Goal: Task Accomplishment & Management: Manage account settings

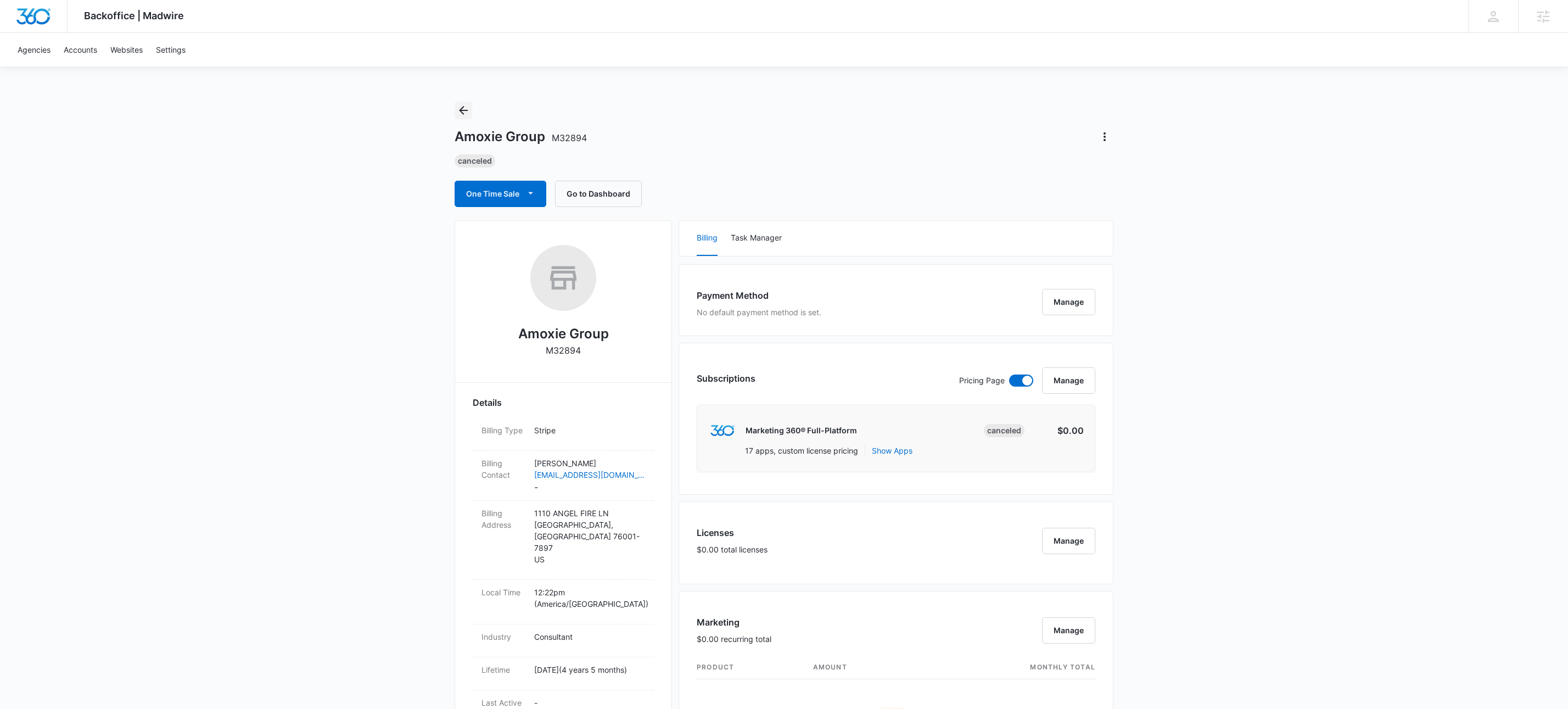
click at [466, 108] on icon "Back" at bounding box center [463, 110] width 13 height 13
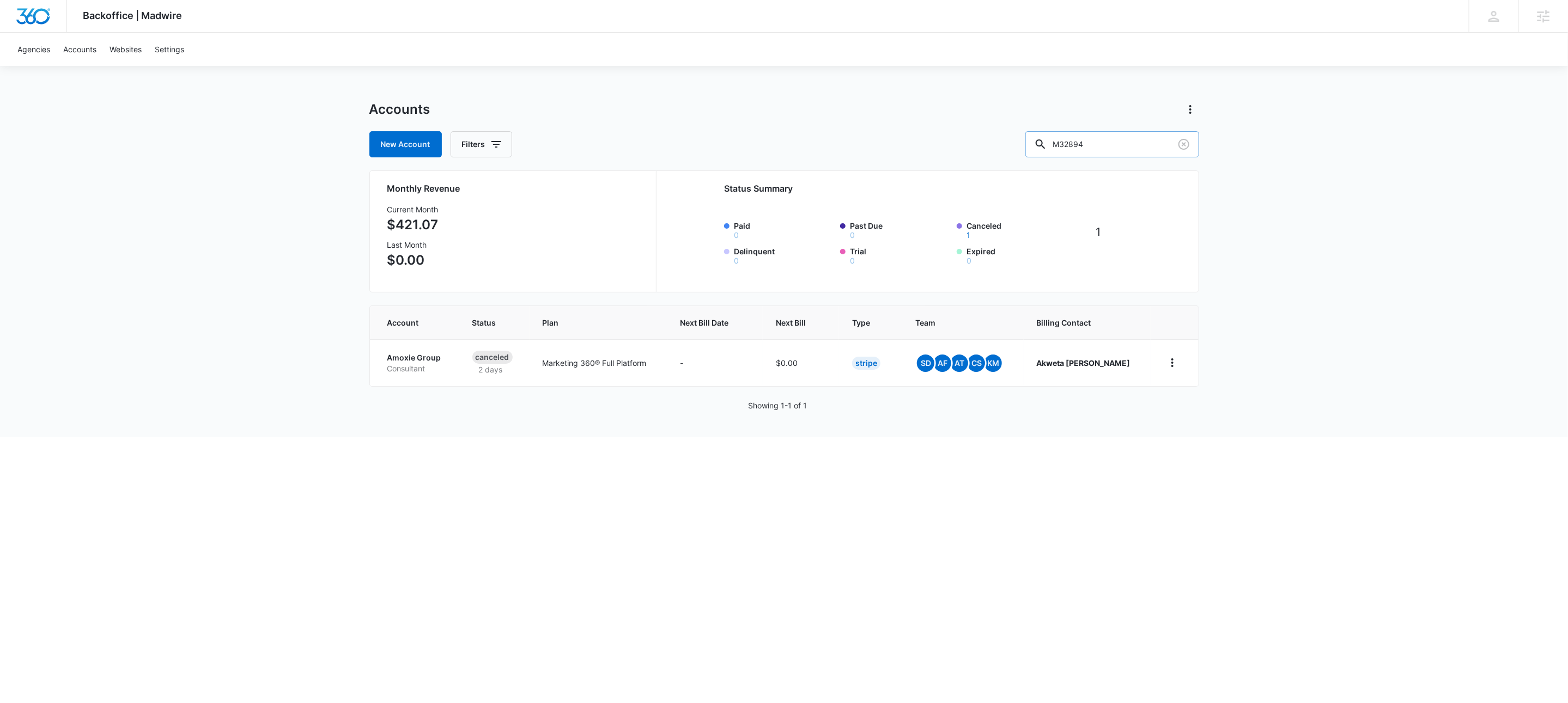
click at [1101, 148] on input "M32894" at bounding box center [1112, 144] width 173 height 26
click at [1101, 149] on input "M32894" at bounding box center [1112, 144] width 173 height 26
paste input "171467"
type input "M171467"
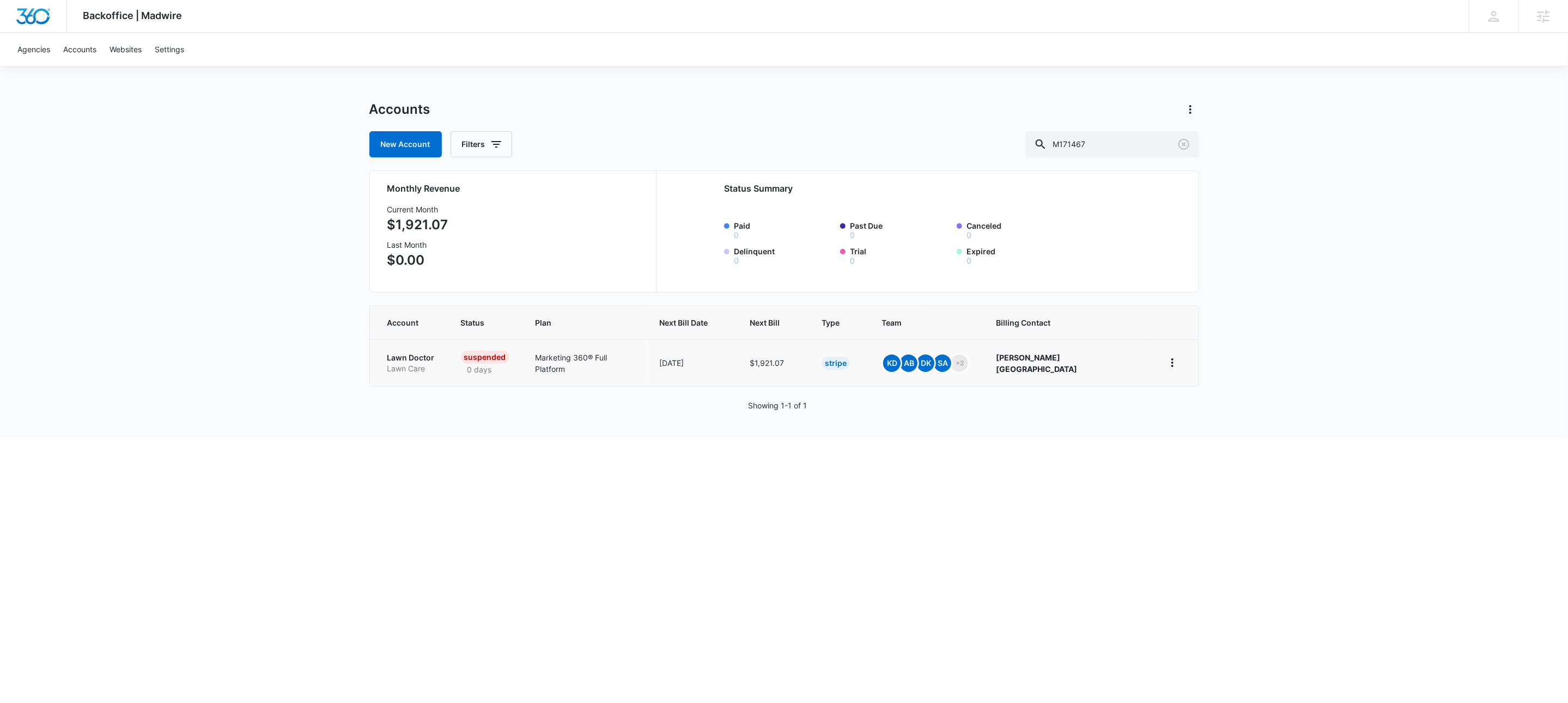
click at [390, 368] on p "Lawn Care" at bounding box center [411, 368] width 47 height 11
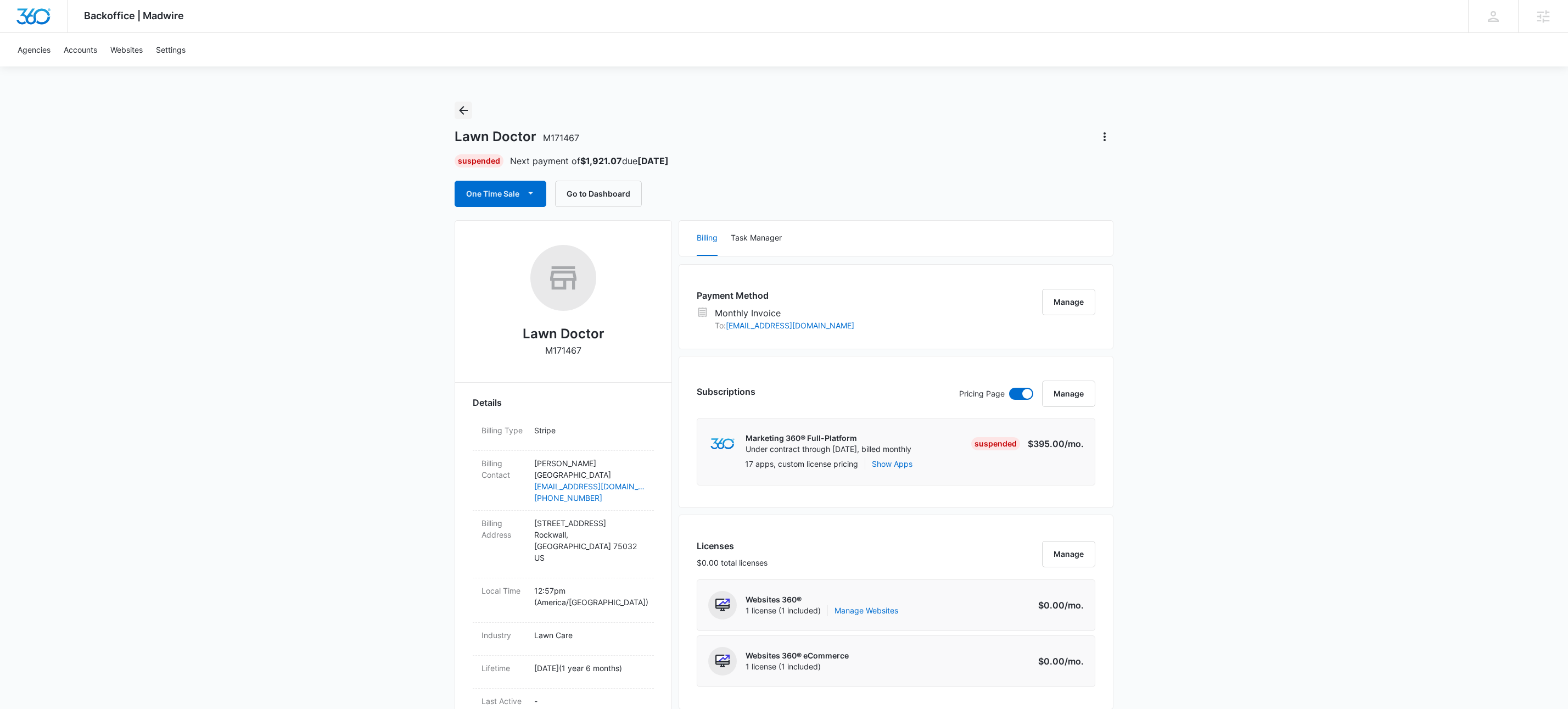
click at [466, 114] on icon "Back" at bounding box center [463, 110] width 13 height 13
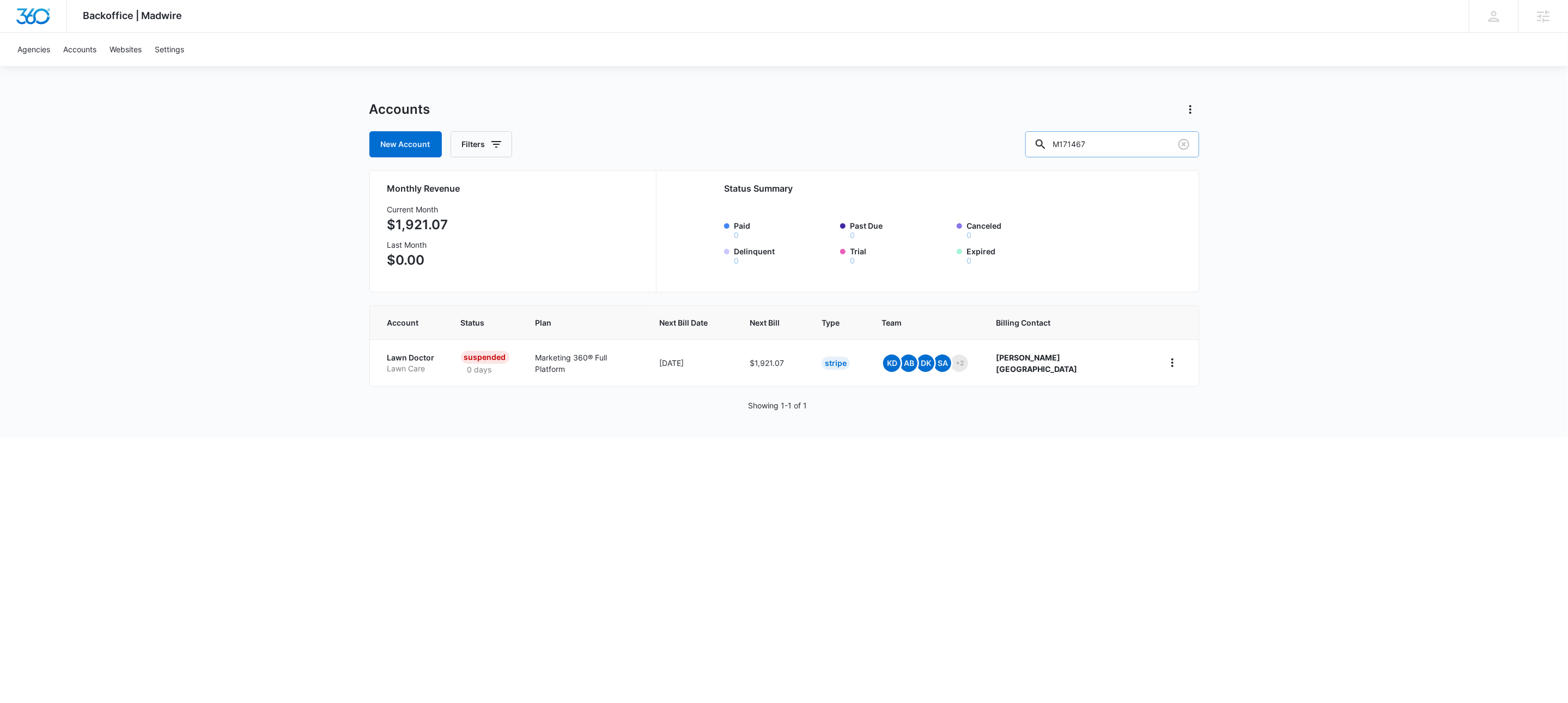
click at [1155, 147] on input "M171467" at bounding box center [1112, 144] width 173 height 26
type input "m328568"
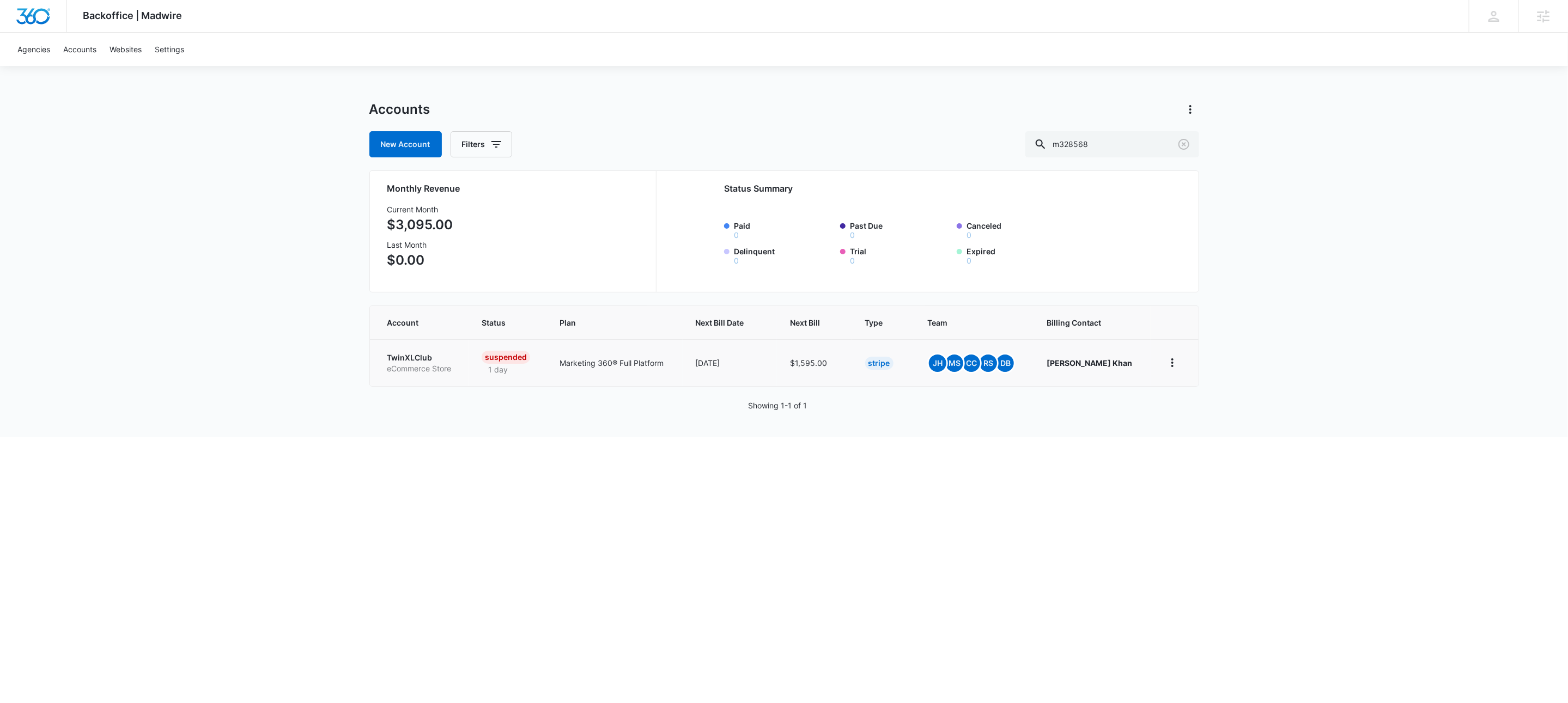
click at [432, 361] on p "TwinXLClub" at bounding box center [422, 358] width 69 height 11
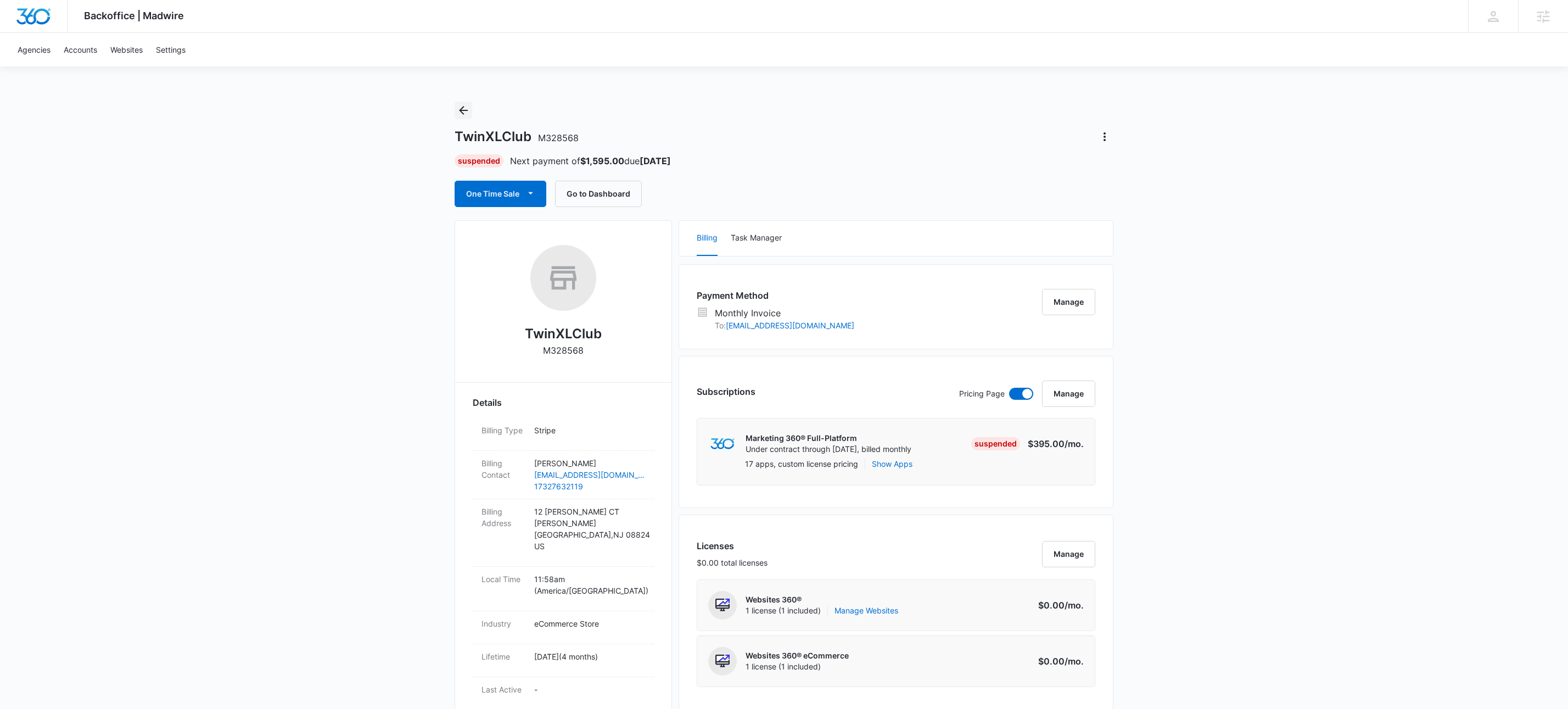
click at [468, 108] on icon "Back" at bounding box center [463, 110] width 13 height 13
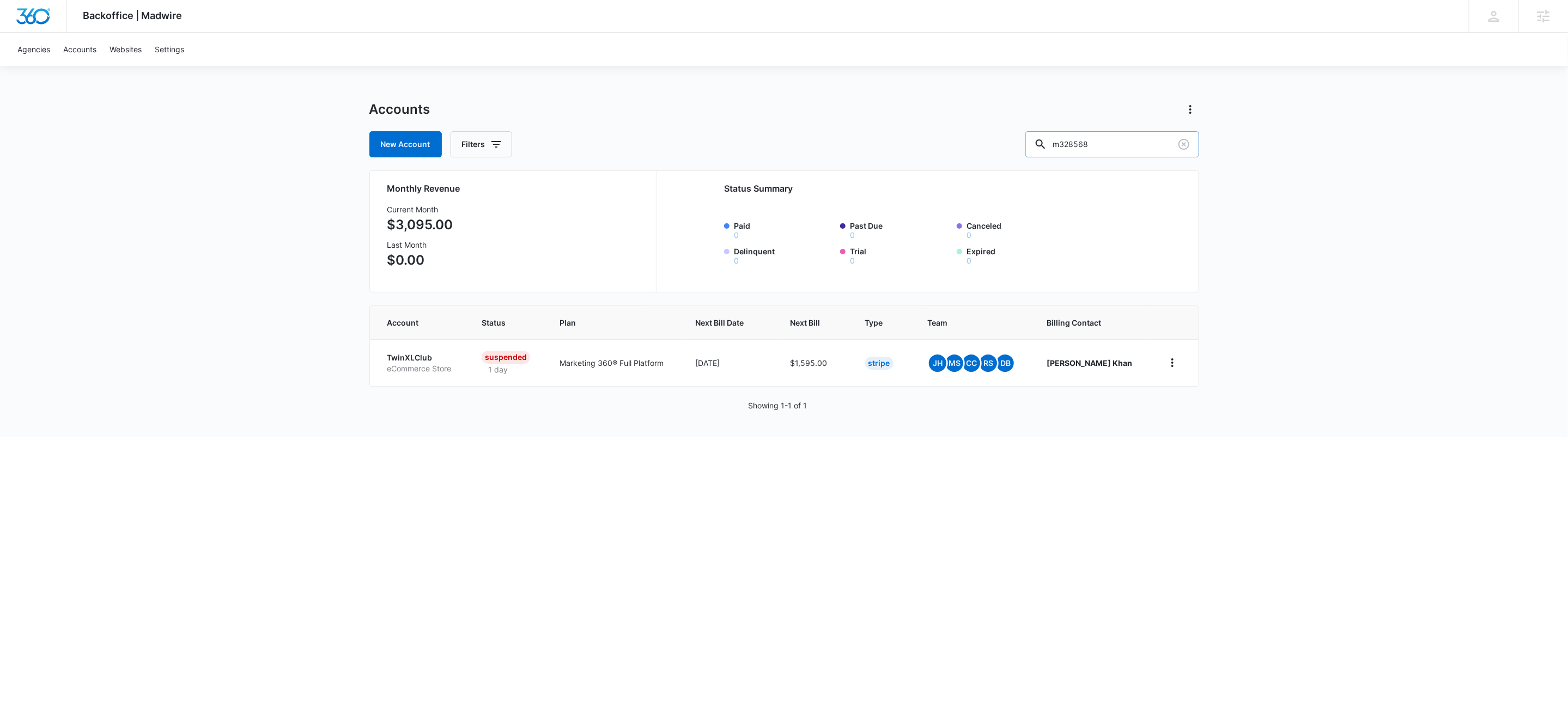
click at [1118, 146] on input "m328568" at bounding box center [1112, 144] width 173 height 26
click at [1118, 145] on input "m328568" at bounding box center [1112, 144] width 173 height 26
paste input "M321222"
type input "M321222"
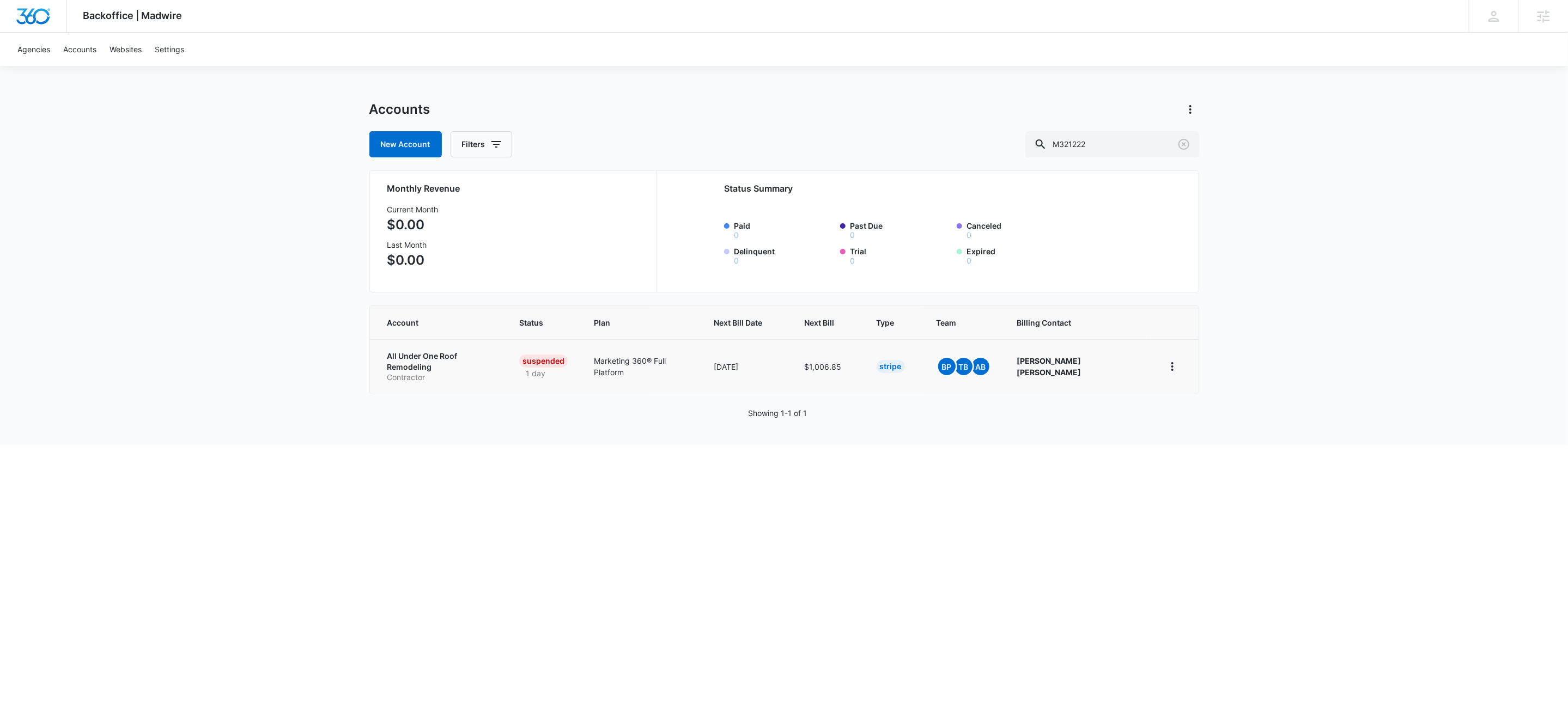
click at [453, 347] on td "All Under One Roof Remodeling Contractor" at bounding box center [438, 366] width 136 height 54
click at [450, 372] on p "Contractor" at bounding box center [440, 377] width 106 height 11
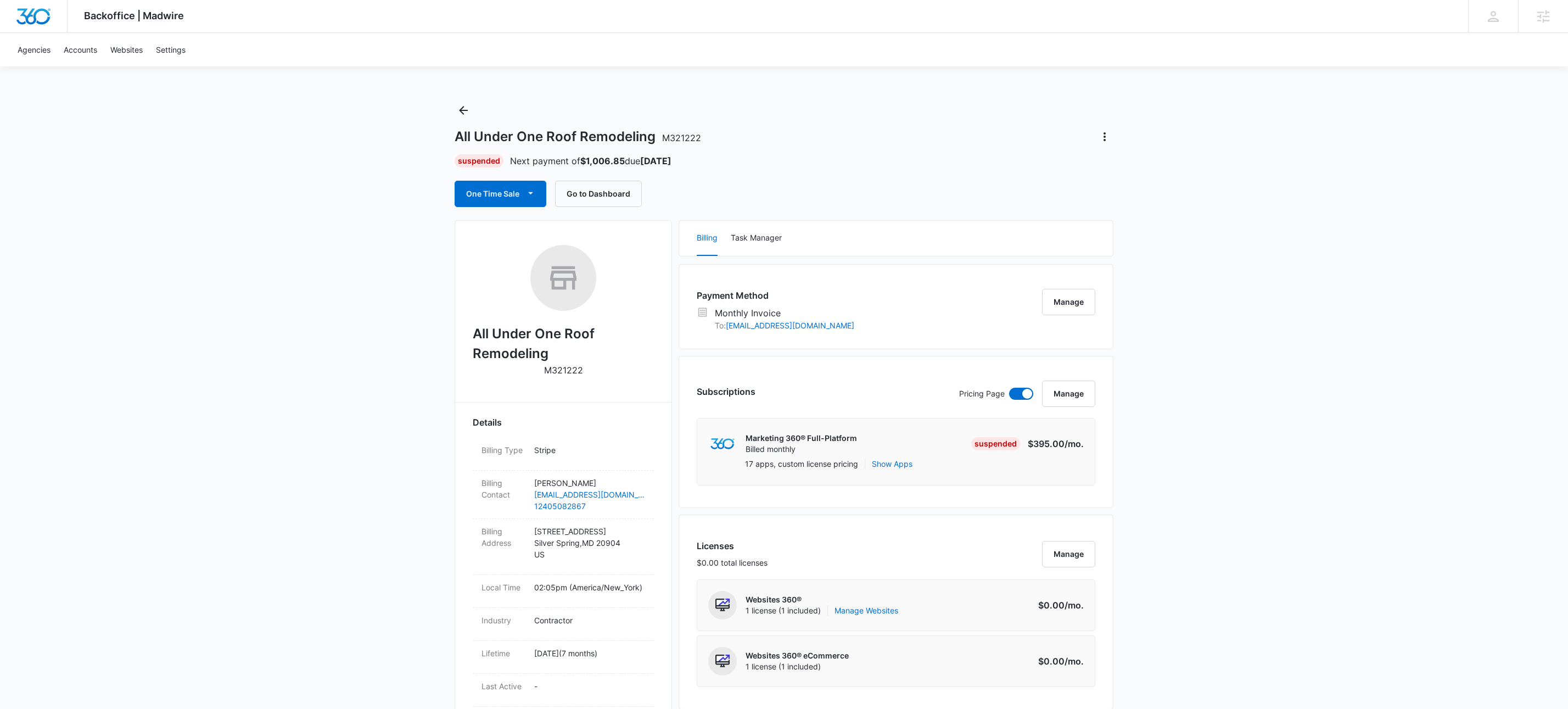
click at [458, 120] on div "All Under One Roof Remodeling M321222 Suspended Next payment of $1,006.85 due S…" at bounding box center [784, 155] width 659 height 106
click at [468, 106] on icon "Back" at bounding box center [463, 110] width 13 height 13
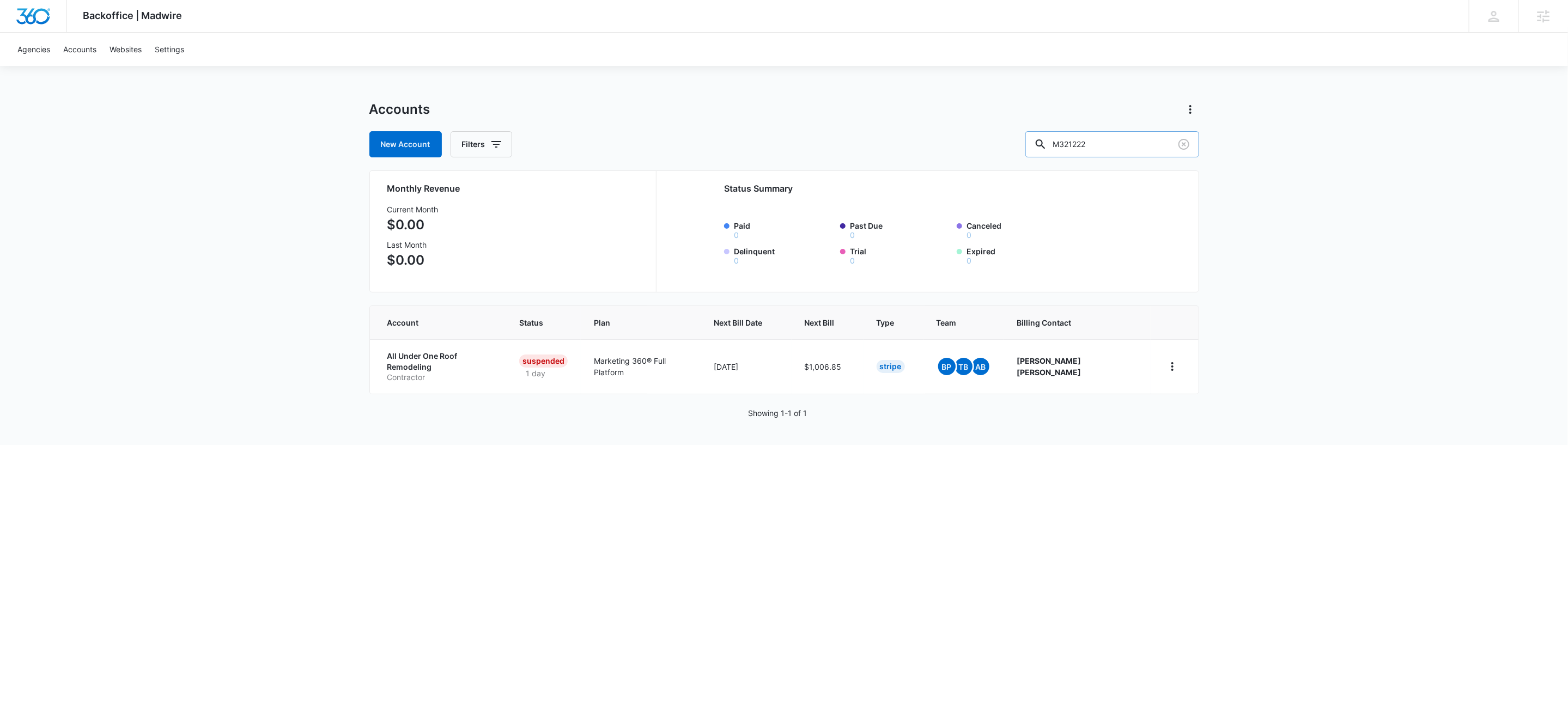
click at [1121, 145] on input "M321222" at bounding box center [1112, 144] width 173 height 26
paste input "34385"
type input "M334385"
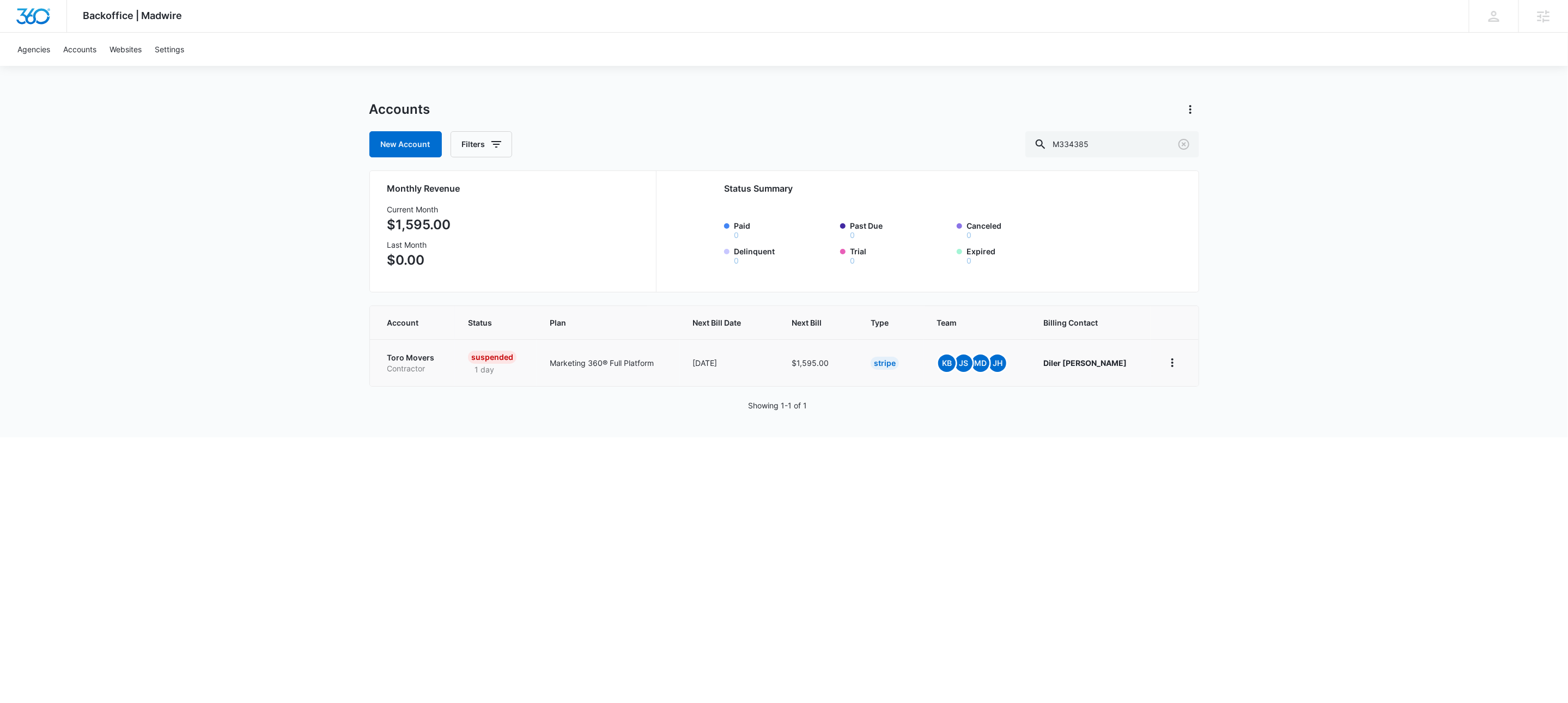
click at [392, 368] on p "Contractor" at bounding box center [415, 368] width 55 height 11
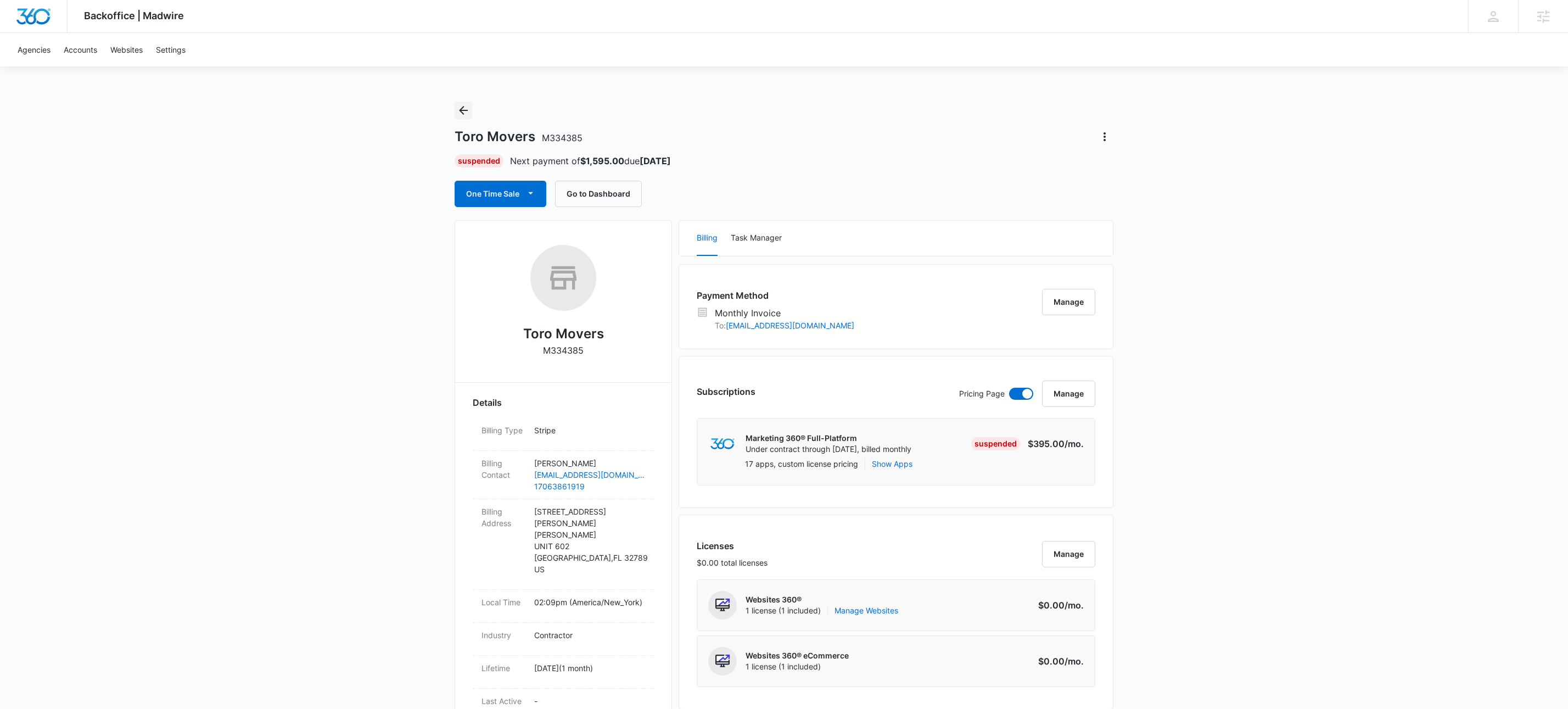
click at [459, 115] on icon "Back" at bounding box center [463, 110] width 13 height 13
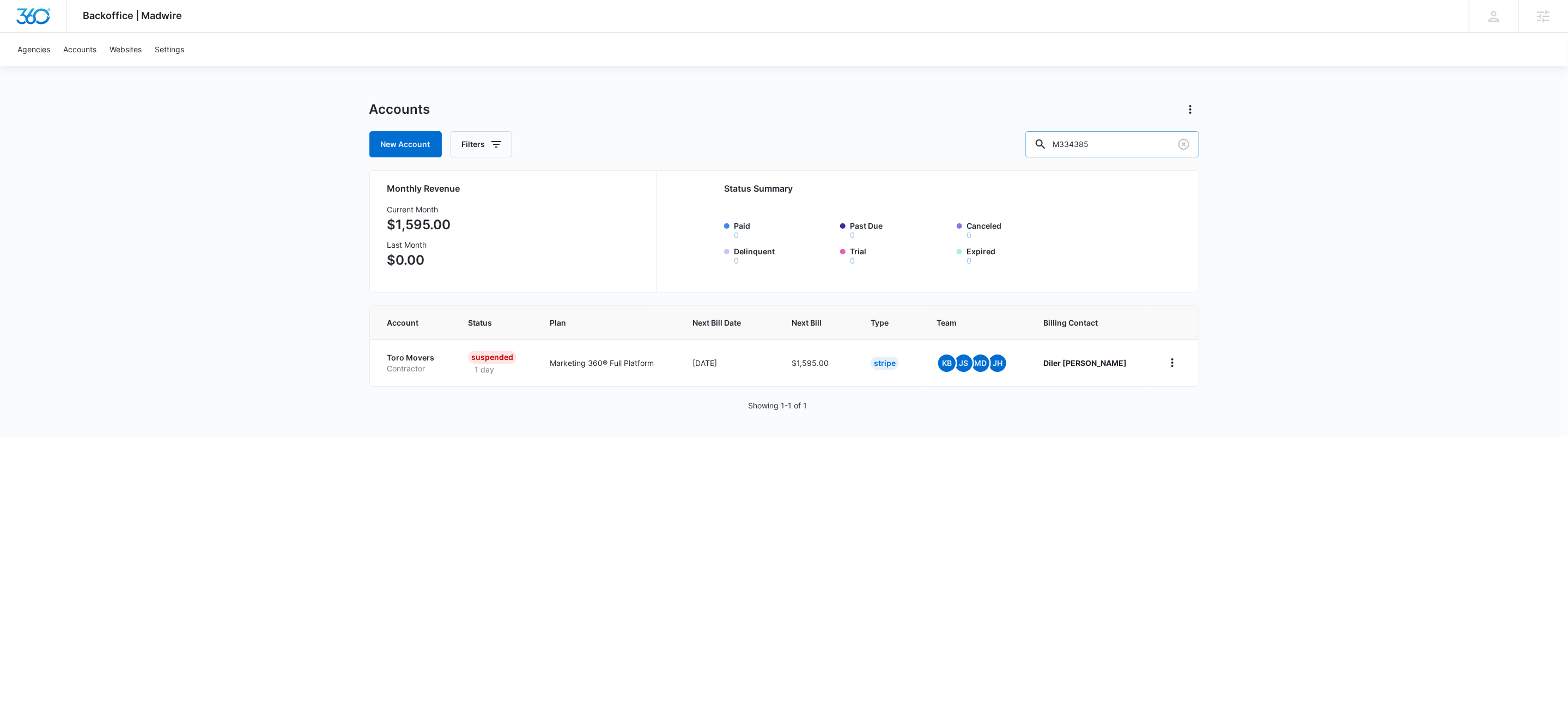
click at [1155, 145] on input "M334385" at bounding box center [1112, 144] width 173 height 26
paste input "6383"
type input "M336383"
click at [403, 367] on p "Contractor" at bounding box center [414, 368] width 53 height 11
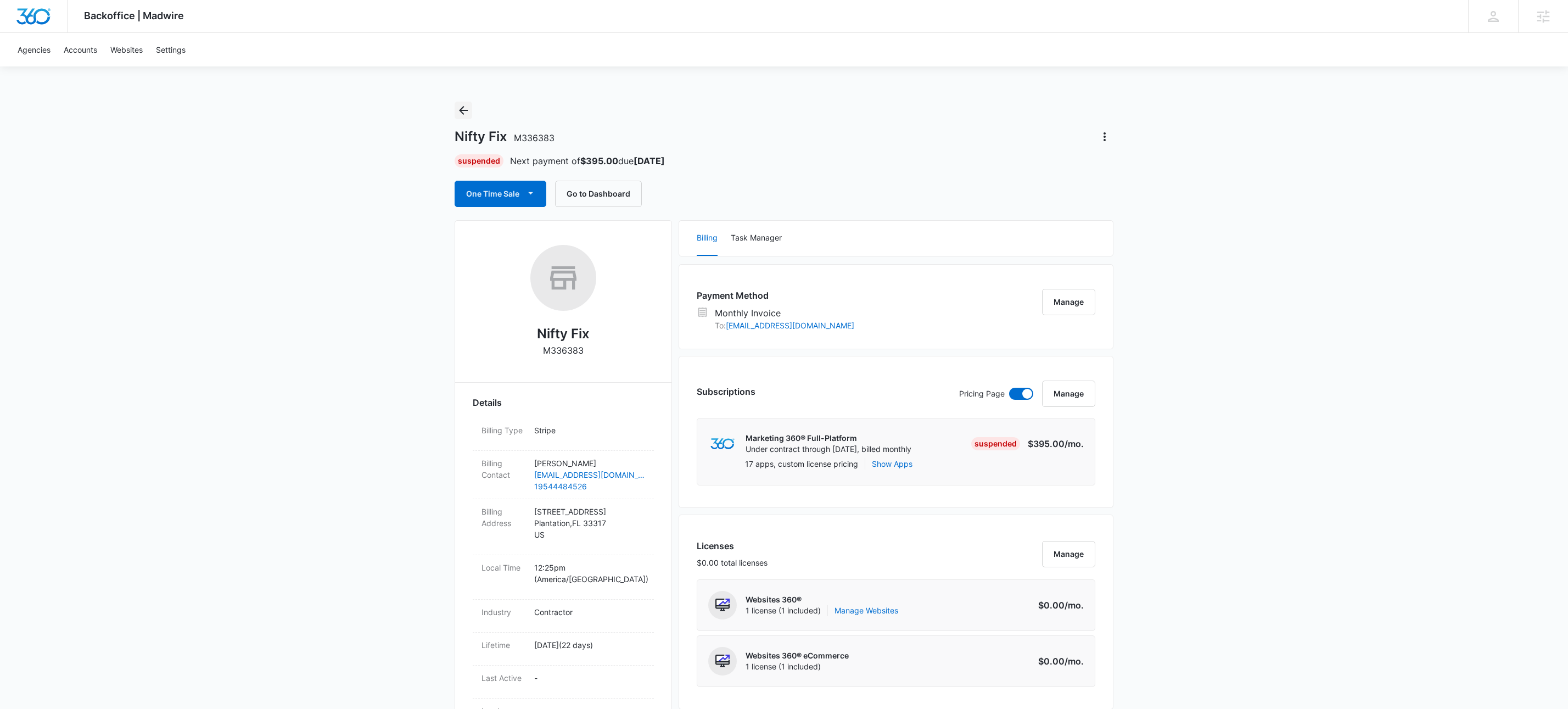
drag, startPoint x: 465, startPoint y: 107, endPoint x: 459, endPoint y: 112, distance: 7.8
click at [465, 108] on icon "Back" at bounding box center [463, 110] width 13 height 13
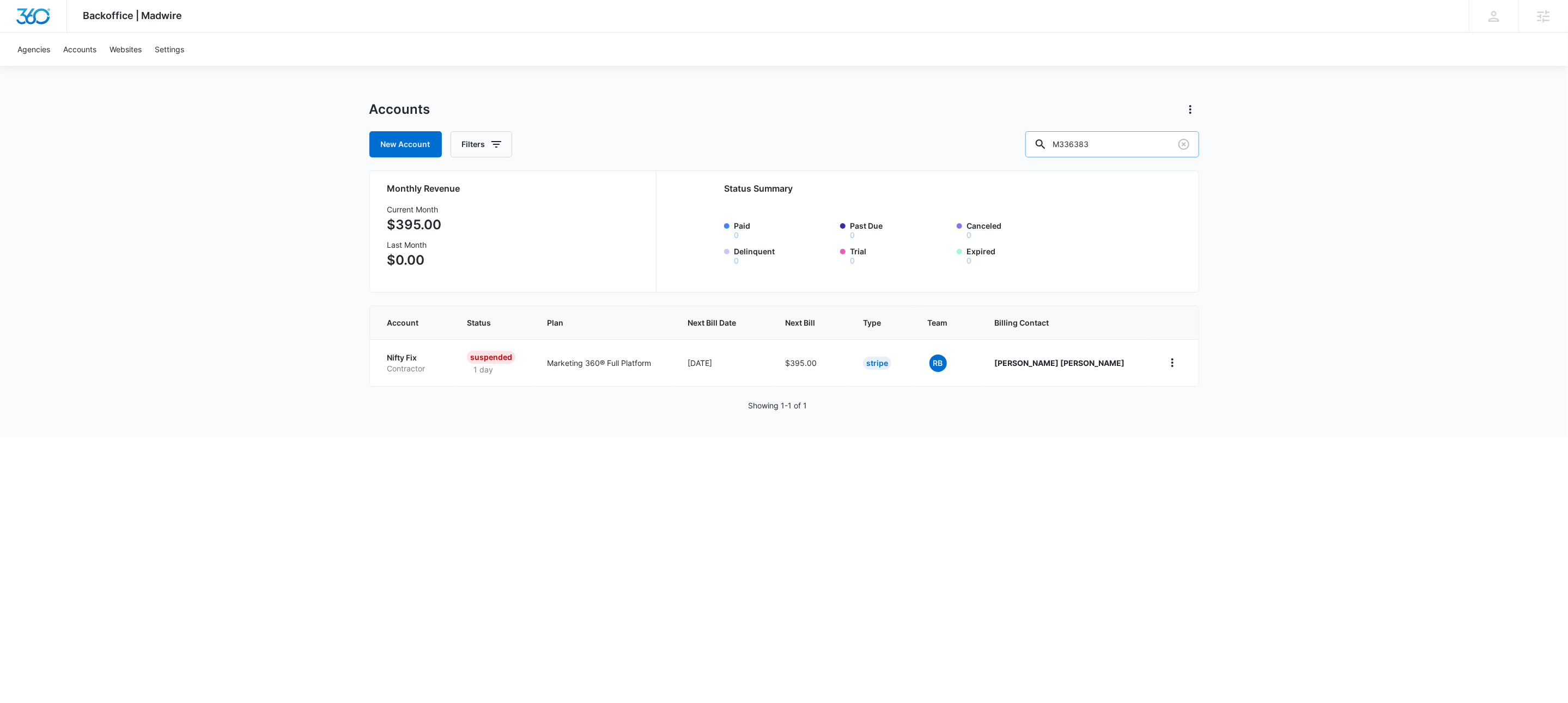
click at [1140, 139] on input "M336383" at bounding box center [1112, 144] width 173 height 26
paste input "11464"
type input "M311464"
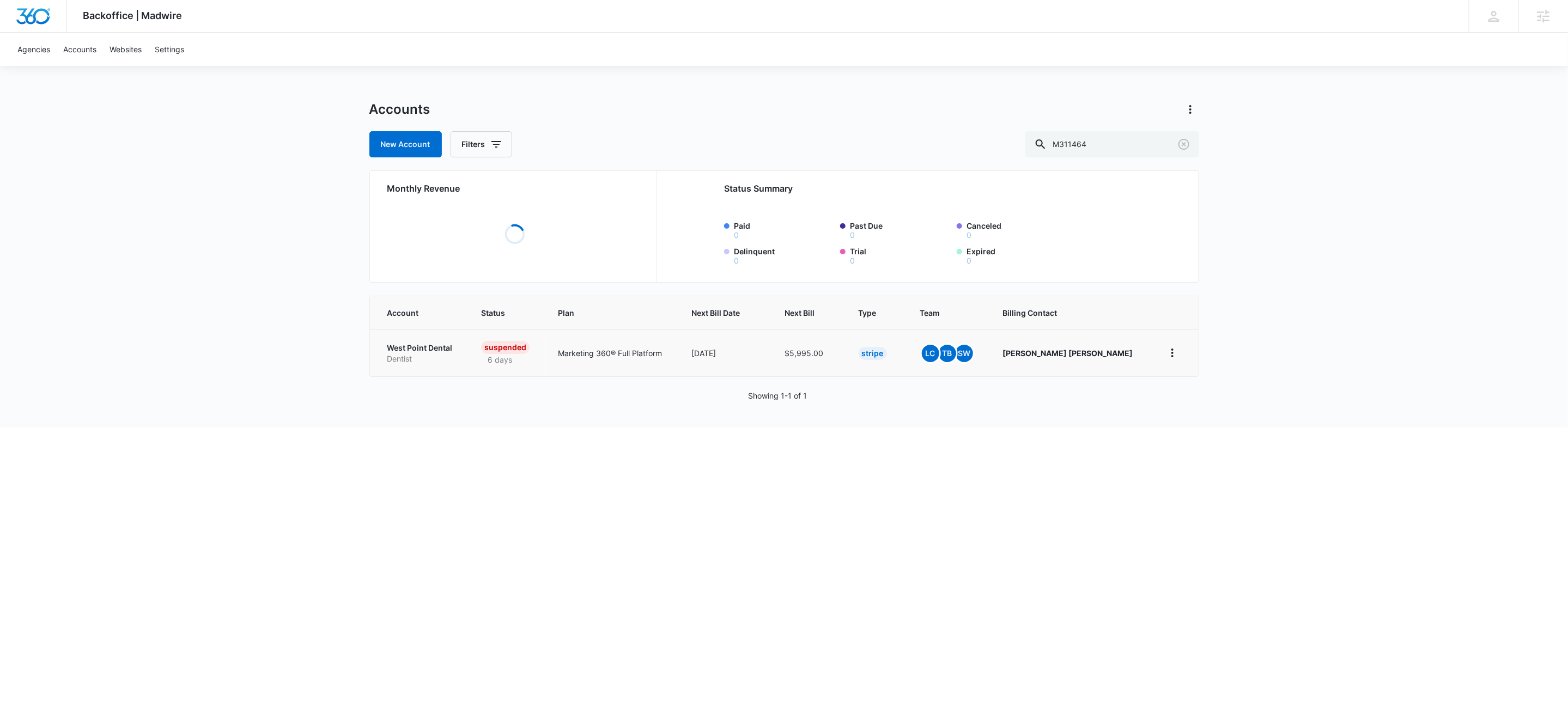
click at [401, 356] on link "West Point Dental Dentist" at bounding box center [421, 354] width 68 height 22
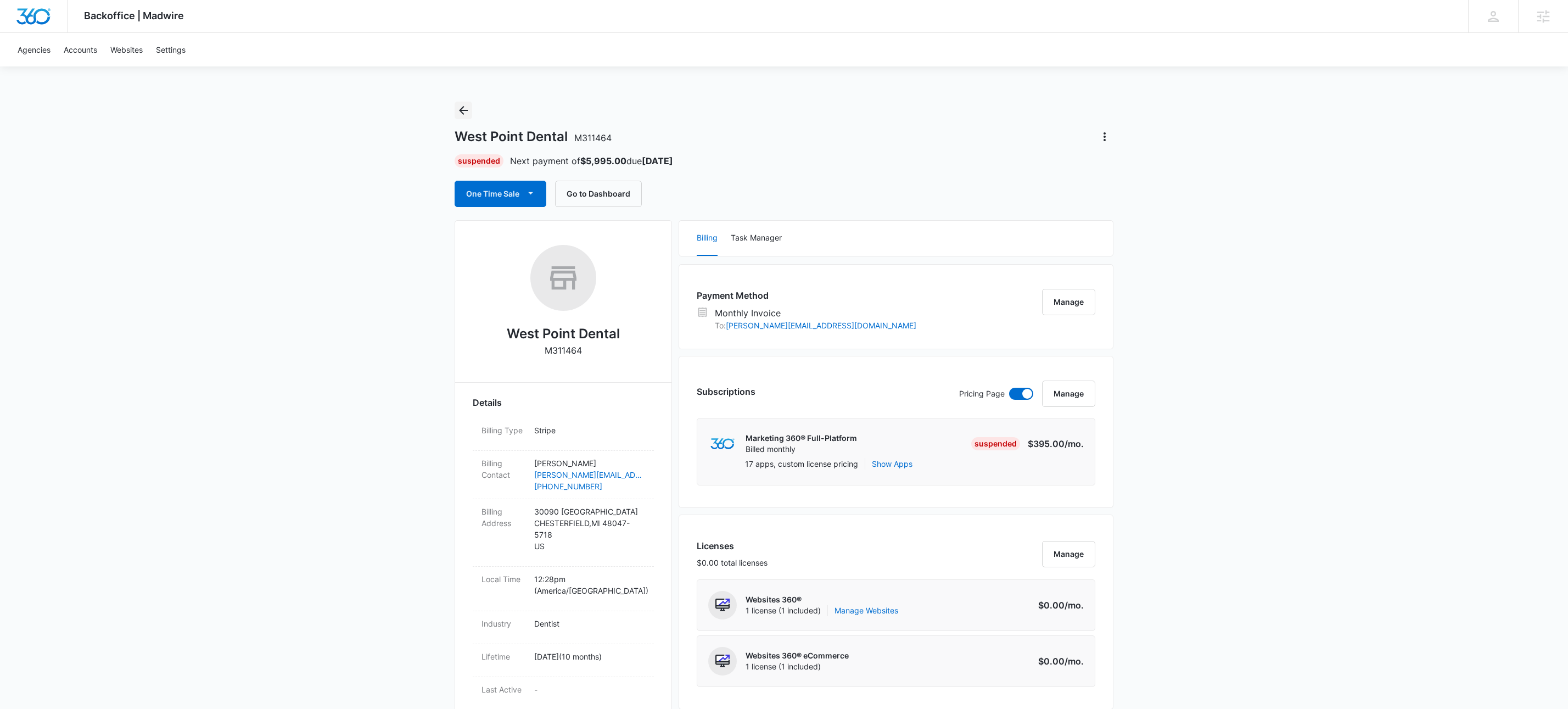
click at [457, 110] on icon "Back" at bounding box center [463, 110] width 13 height 13
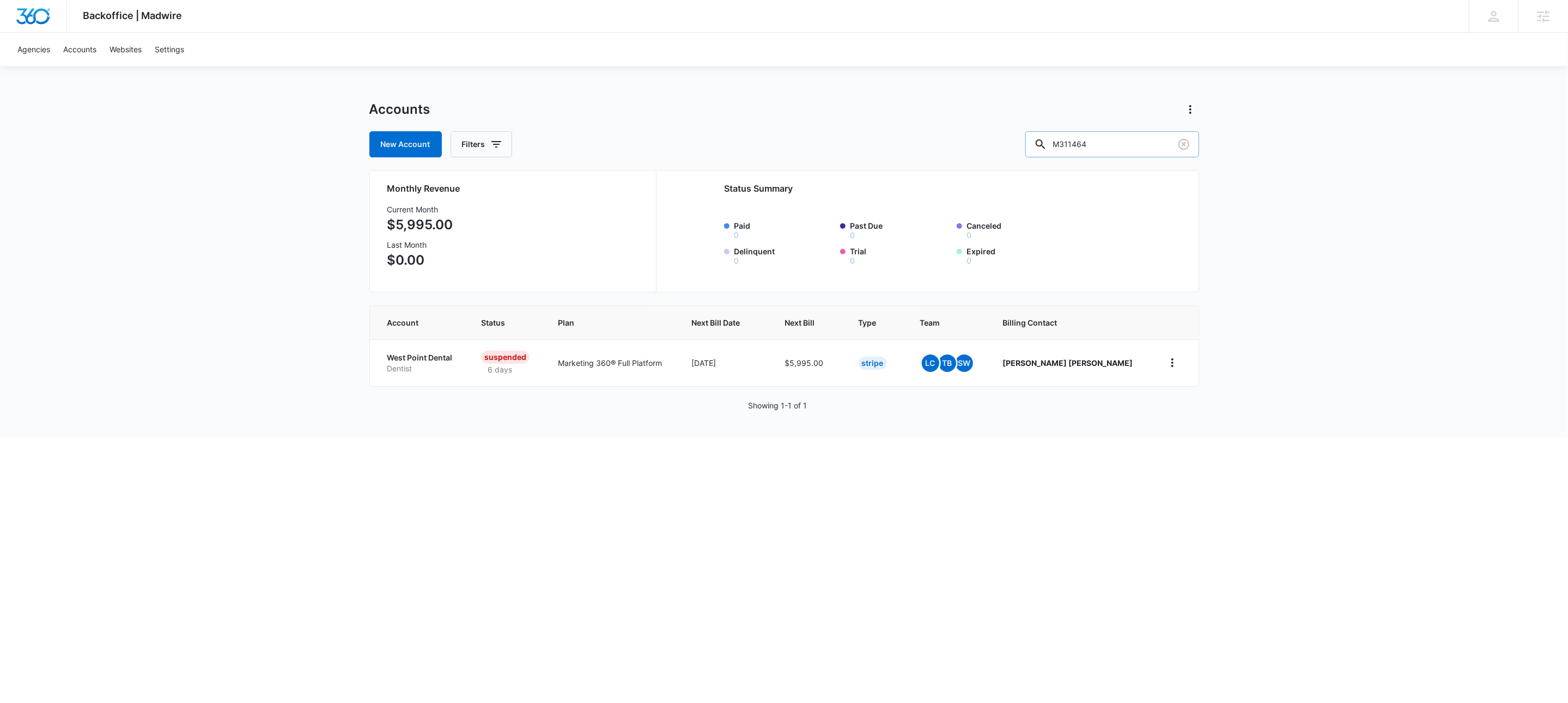
click at [1110, 148] on input "M311464" at bounding box center [1112, 144] width 173 height 26
type input "m335154"
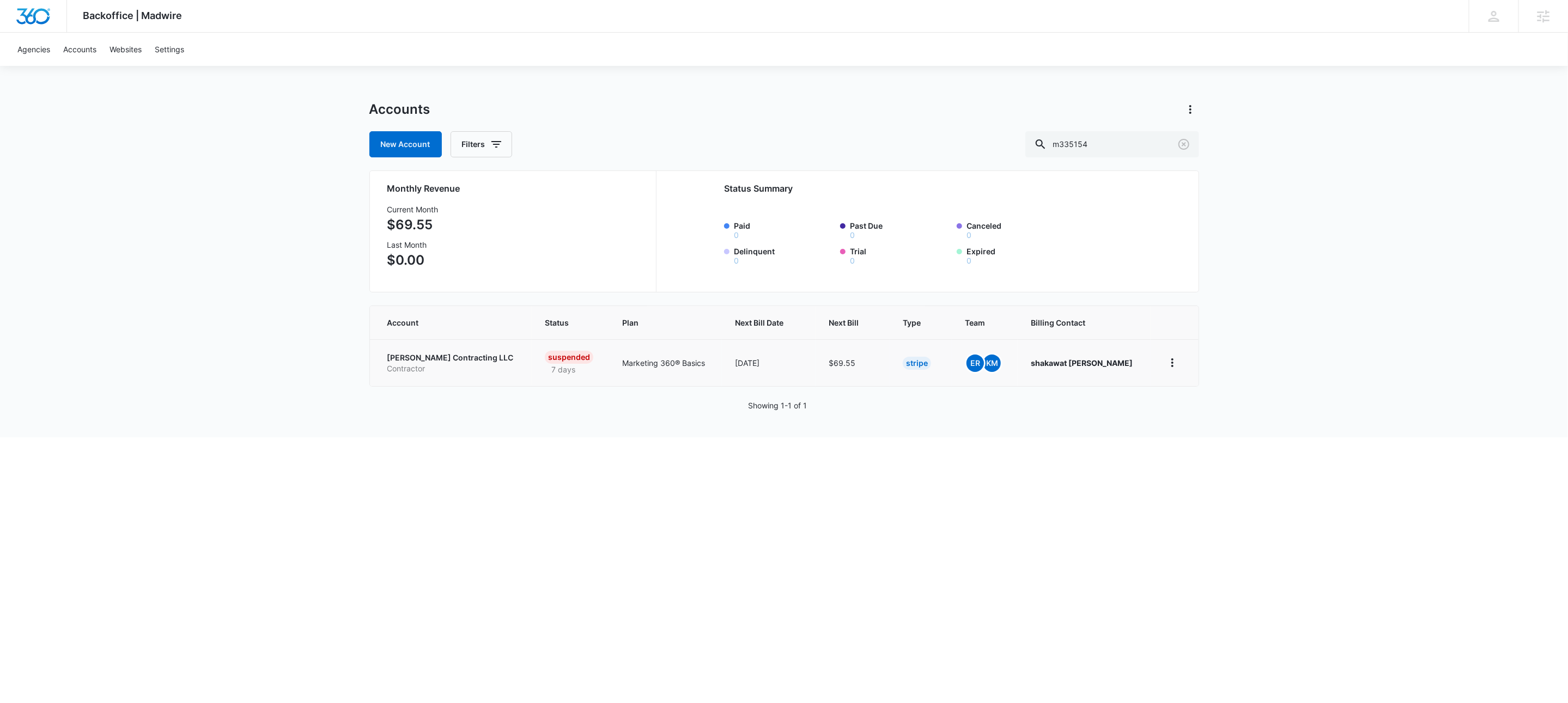
click at [416, 358] on p "Ballard Contracting LLC" at bounding box center [453, 358] width 132 height 11
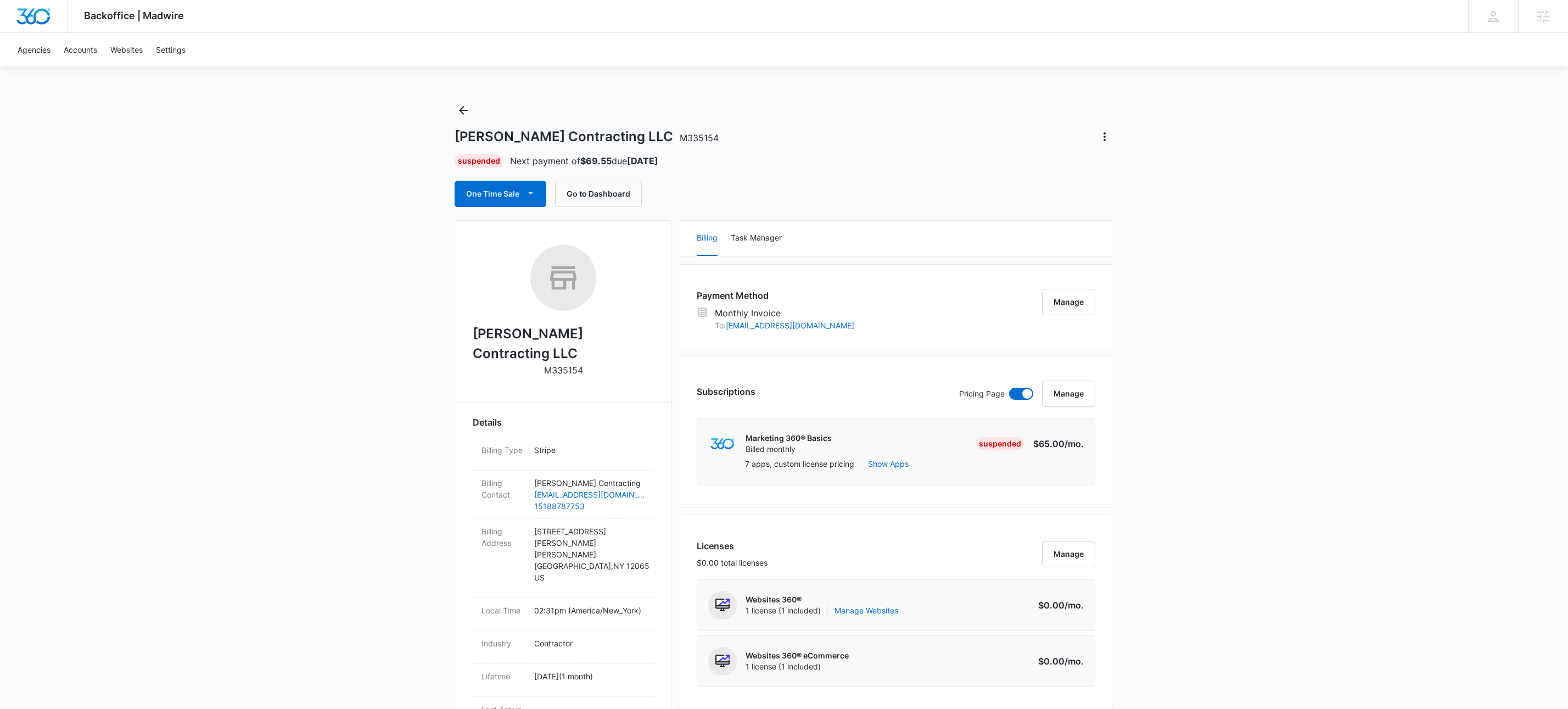
drag, startPoint x: 487, startPoint y: 294, endPoint x: 664, endPoint y: 418, distance: 216.1
click at [487, 294] on div "Ballard Contracting LLC M335154" at bounding box center [563, 315] width 181 height 140
click at [463, 108] on icon "Back" at bounding box center [463, 110] width 13 height 13
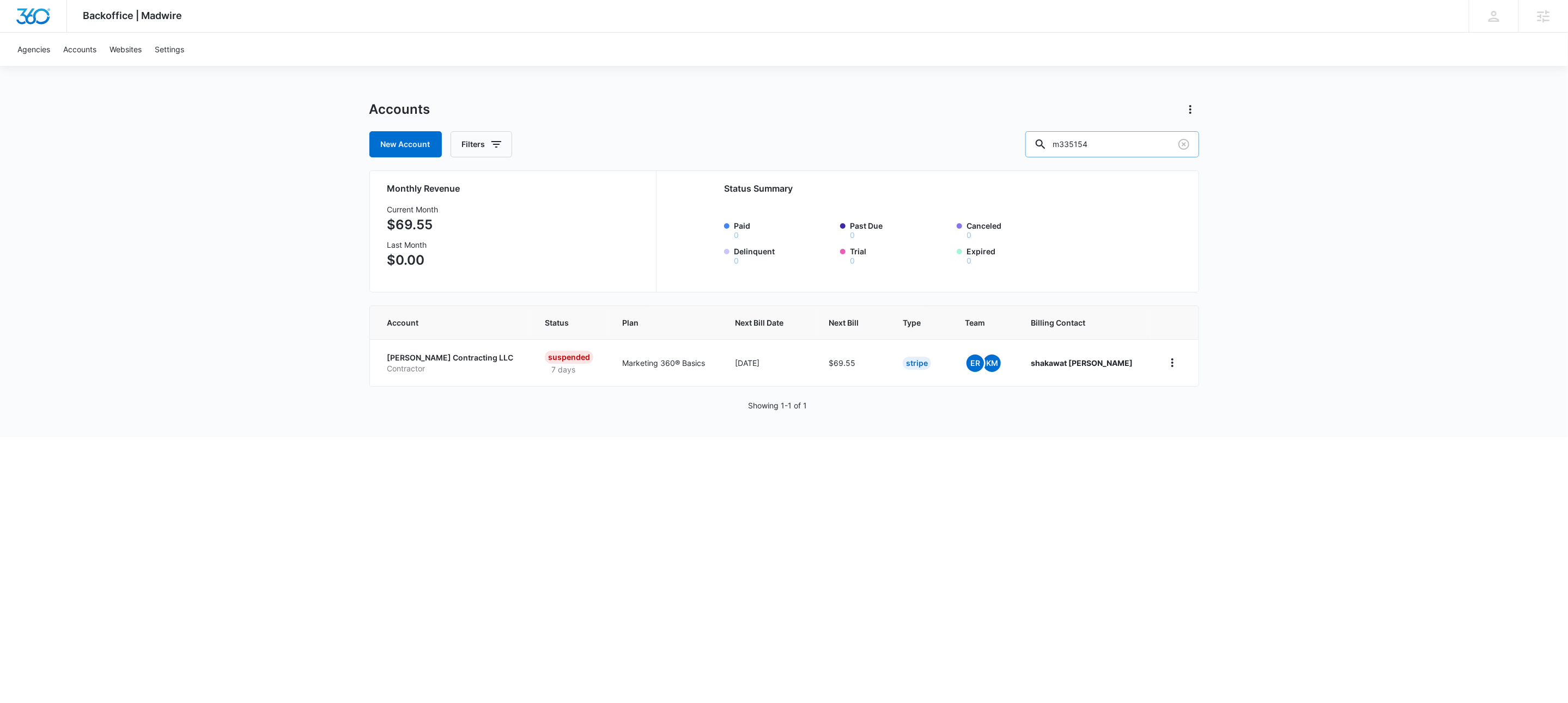
click at [1165, 143] on input "m335154" at bounding box center [1112, 144] width 173 height 26
click at [428, 357] on p "Ballard Contracting LLC" at bounding box center [453, 358] width 132 height 11
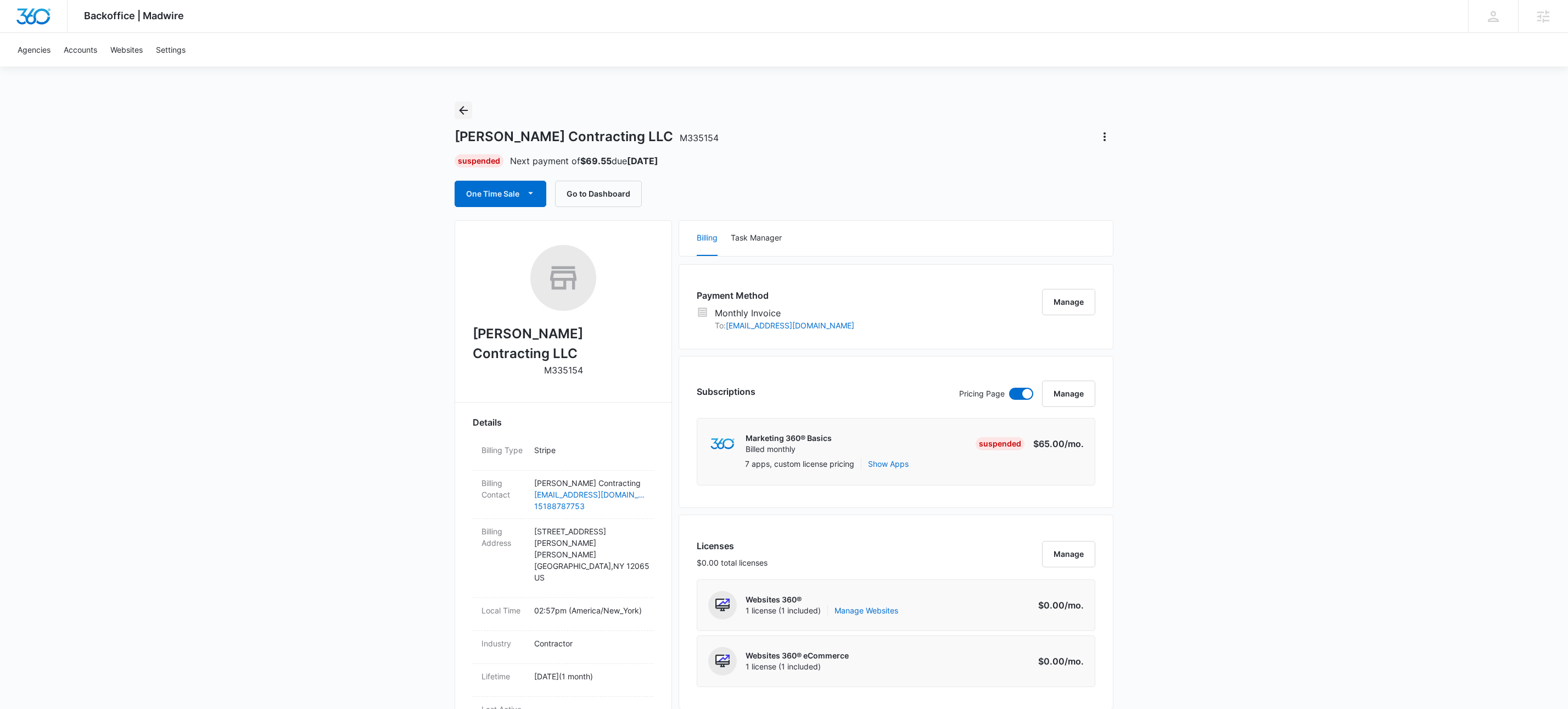
click at [455, 113] on button "Back" at bounding box center [463, 110] width 18 height 18
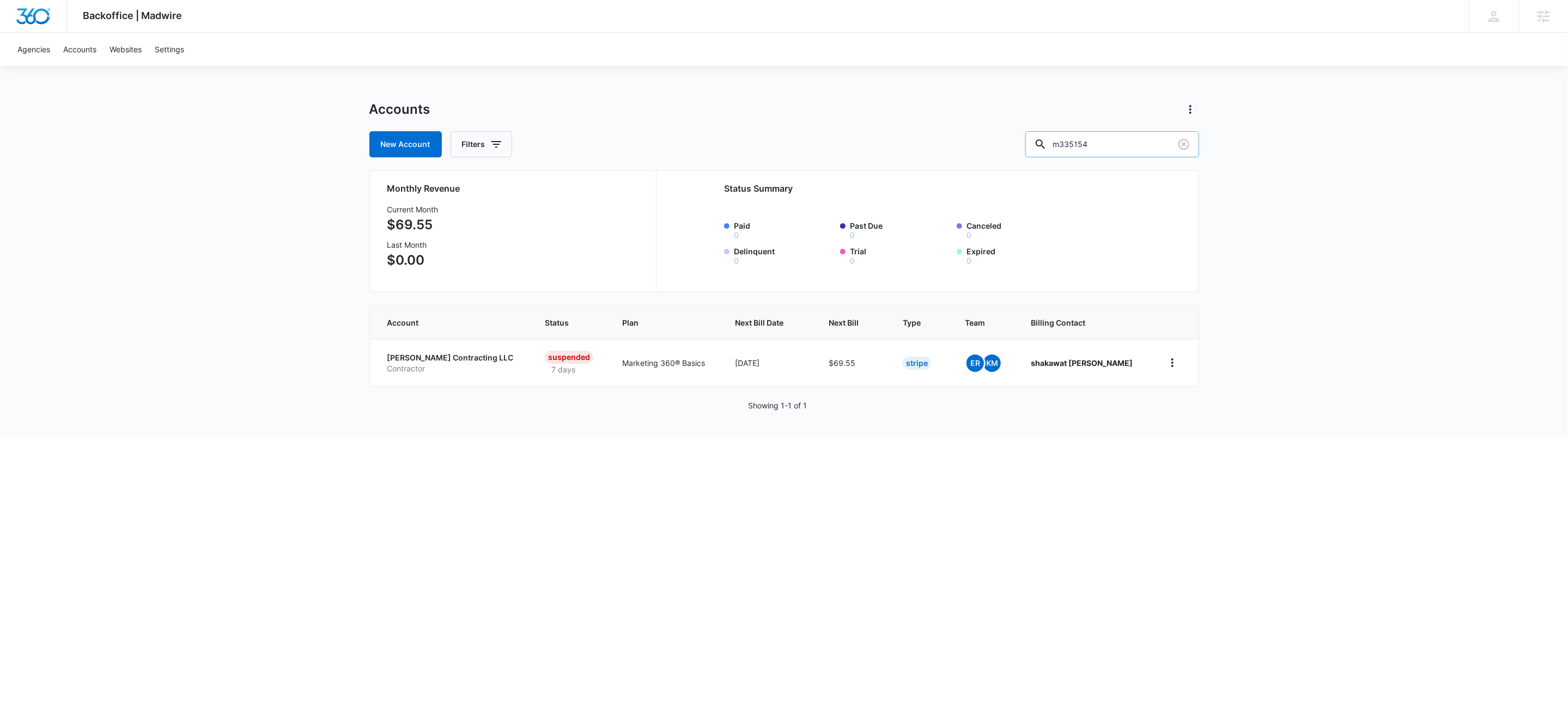
click at [1118, 151] on input "m335154" at bounding box center [1112, 144] width 173 height 26
paste input "M326628"
type input "M326628"
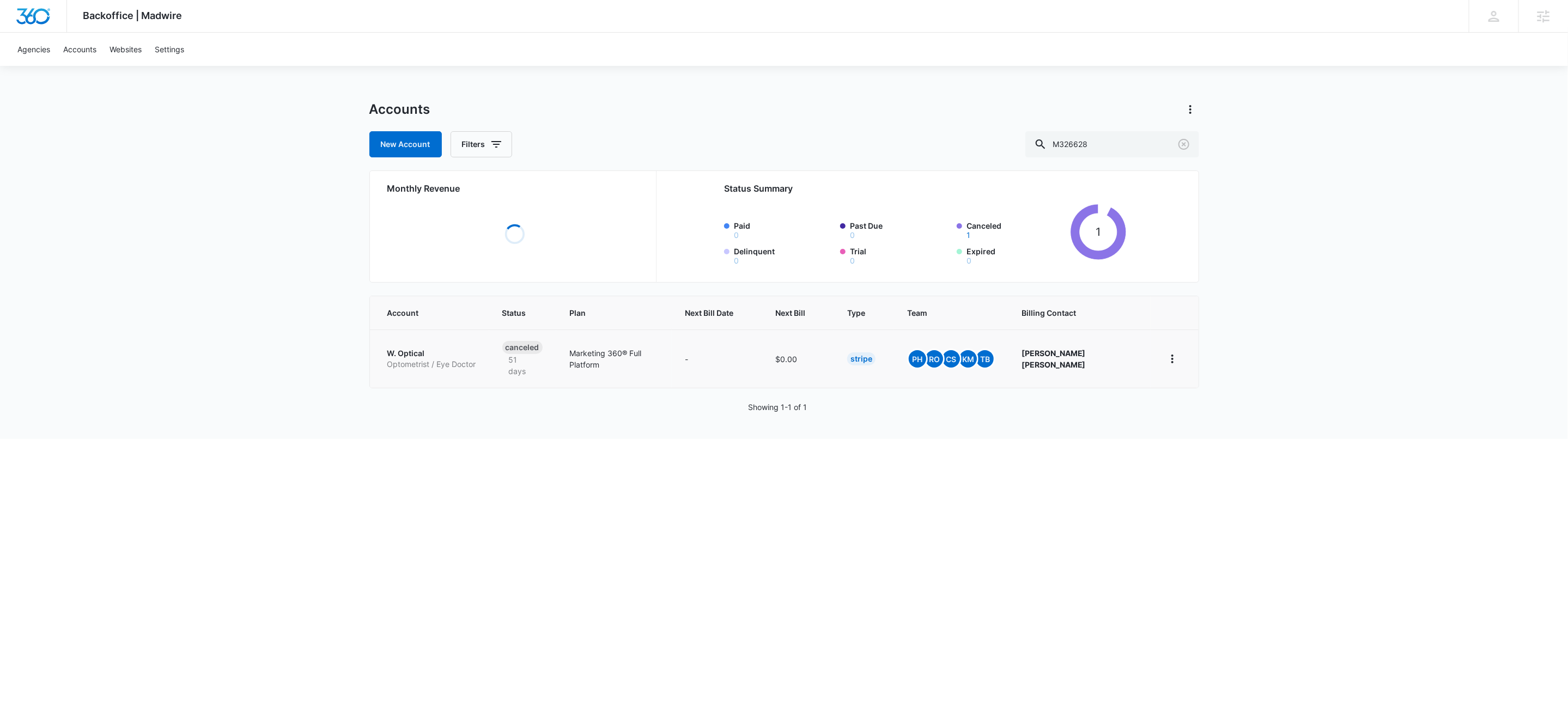
click at [414, 360] on link "W. Optical Optometrist / Eye Doctor" at bounding box center [432, 359] width 89 height 22
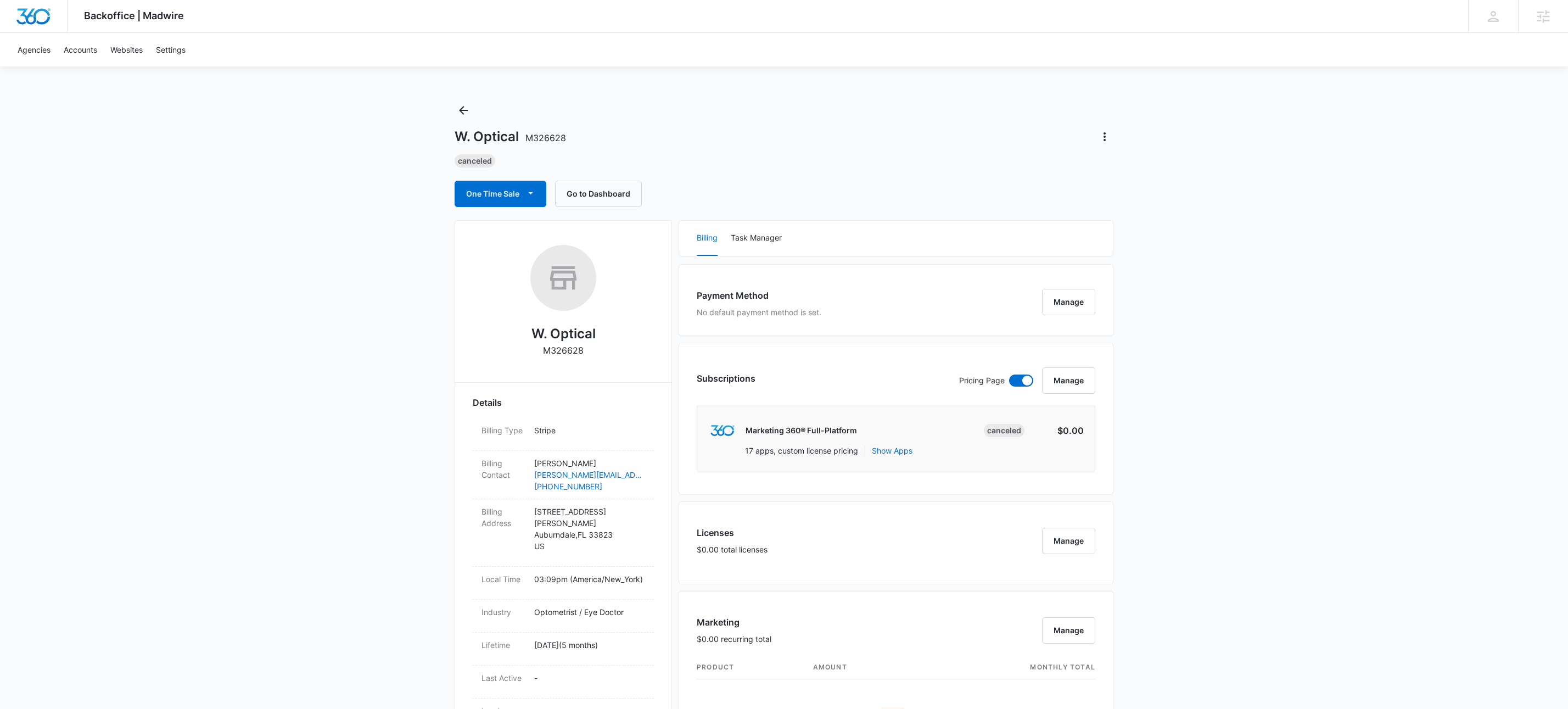
drag, startPoint x: 352, startPoint y: 227, endPoint x: 369, endPoint y: 235, distance: 18.8
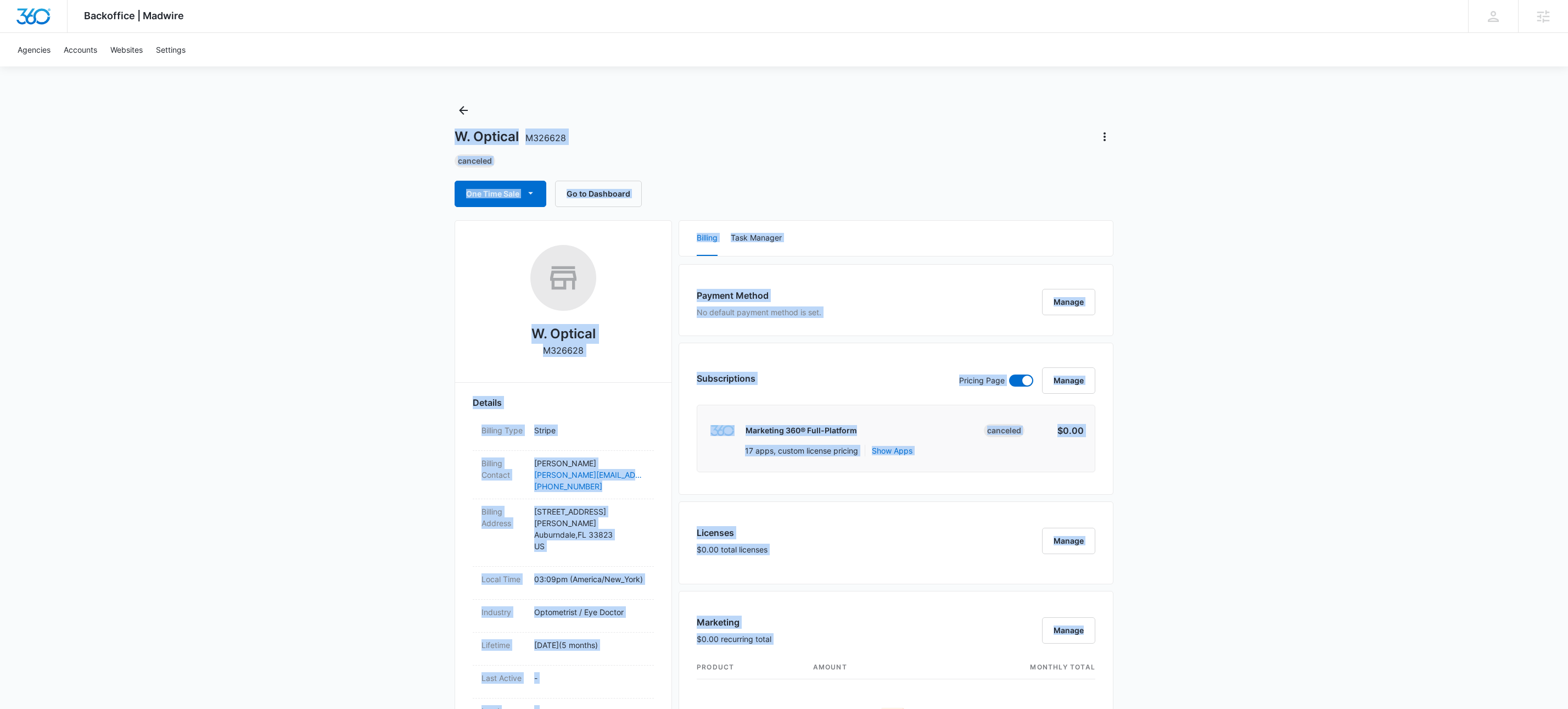
drag, startPoint x: 660, startPoint y: 270, endPoint x: 1272, endPoint y: 593, distance: 692.0
drag, startPoint x: 1273, startPoint y: 592, endPoint x: 1281, endPoint y: 587, distance: 9.4
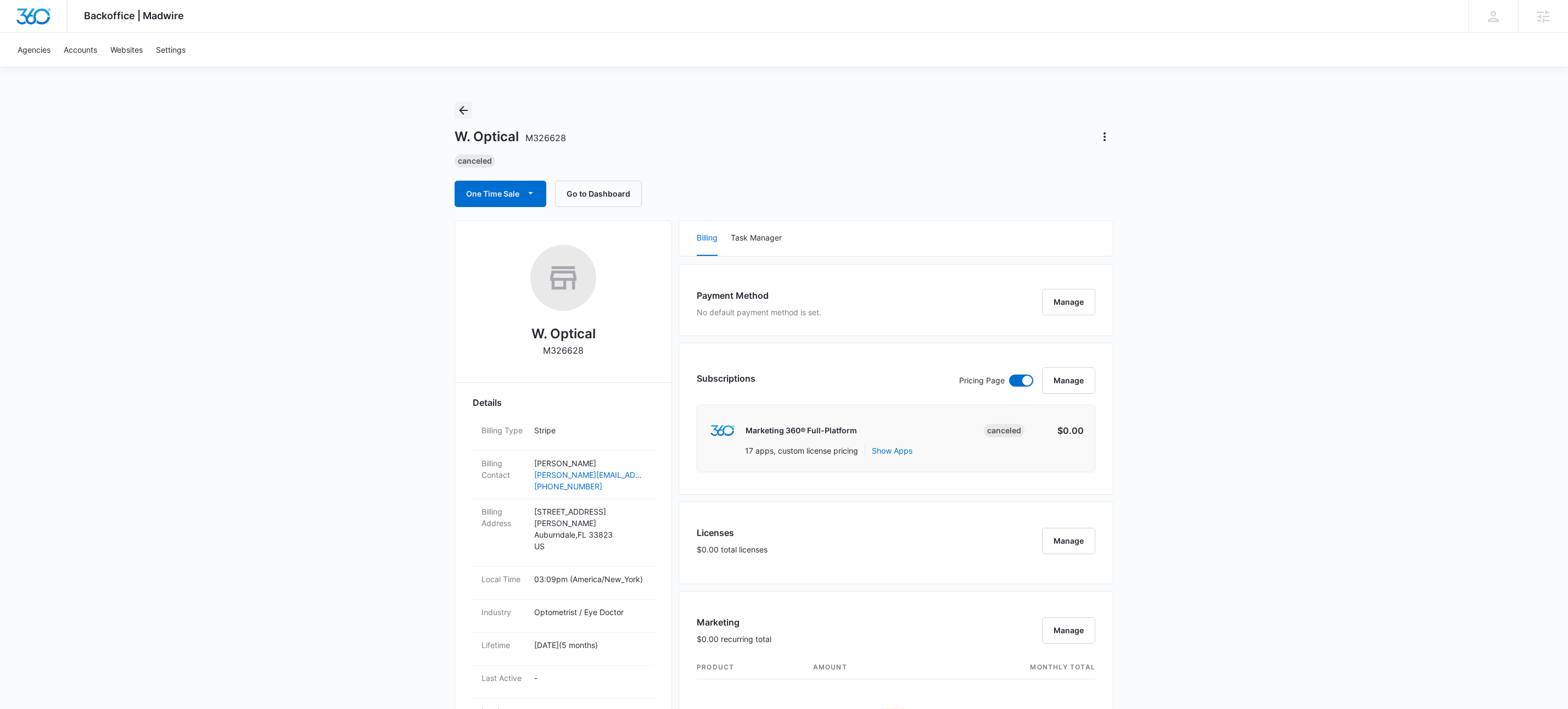
drag, startPoint x: 461, startPoint y: 109, endPoint x: 666, endPoint y: 120, distance: 205.3
click at [472, 108] on div "W. Optical M326628 Canceled One Time Sale Go to Dashboard" at bounding box center [784, 155] width 659 height 106
click at [462, 104] on icon "Back" at bounding box center [463, 110] width 13 height 13
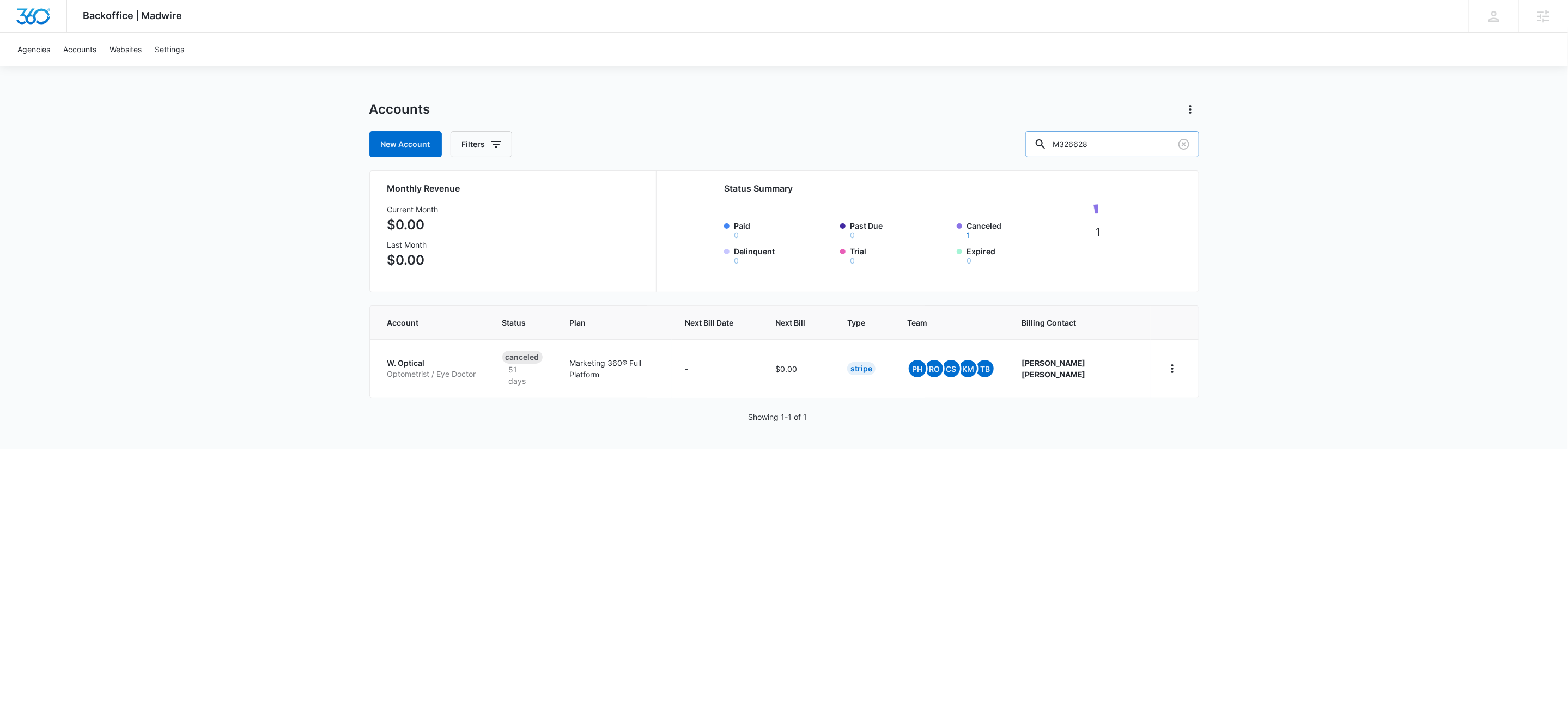
click at [1128, 148] on input "M326628" at bounding box center [1112, 144] width 173 height 26
click at [1128, 148] on input "M326628" at bounding box center [1112, 144] width 173 height 26
paste input "183891"
type input "M183891"
click at [415, 372] on p "Dentist" at bounding box center [434, 377] width 93 height 11
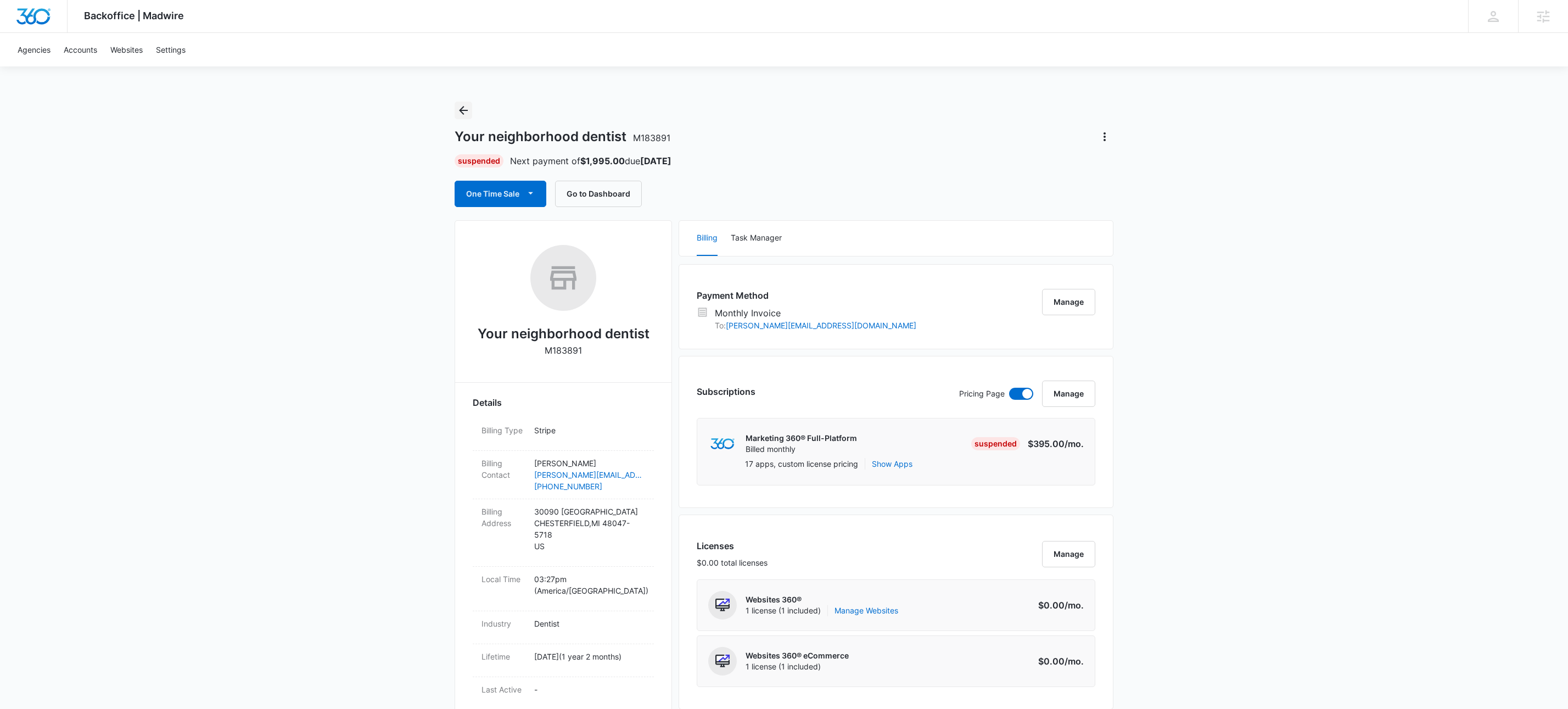
click at [465, 110] on icon "Back" at bounding box center [463, 110] width 9 height 9
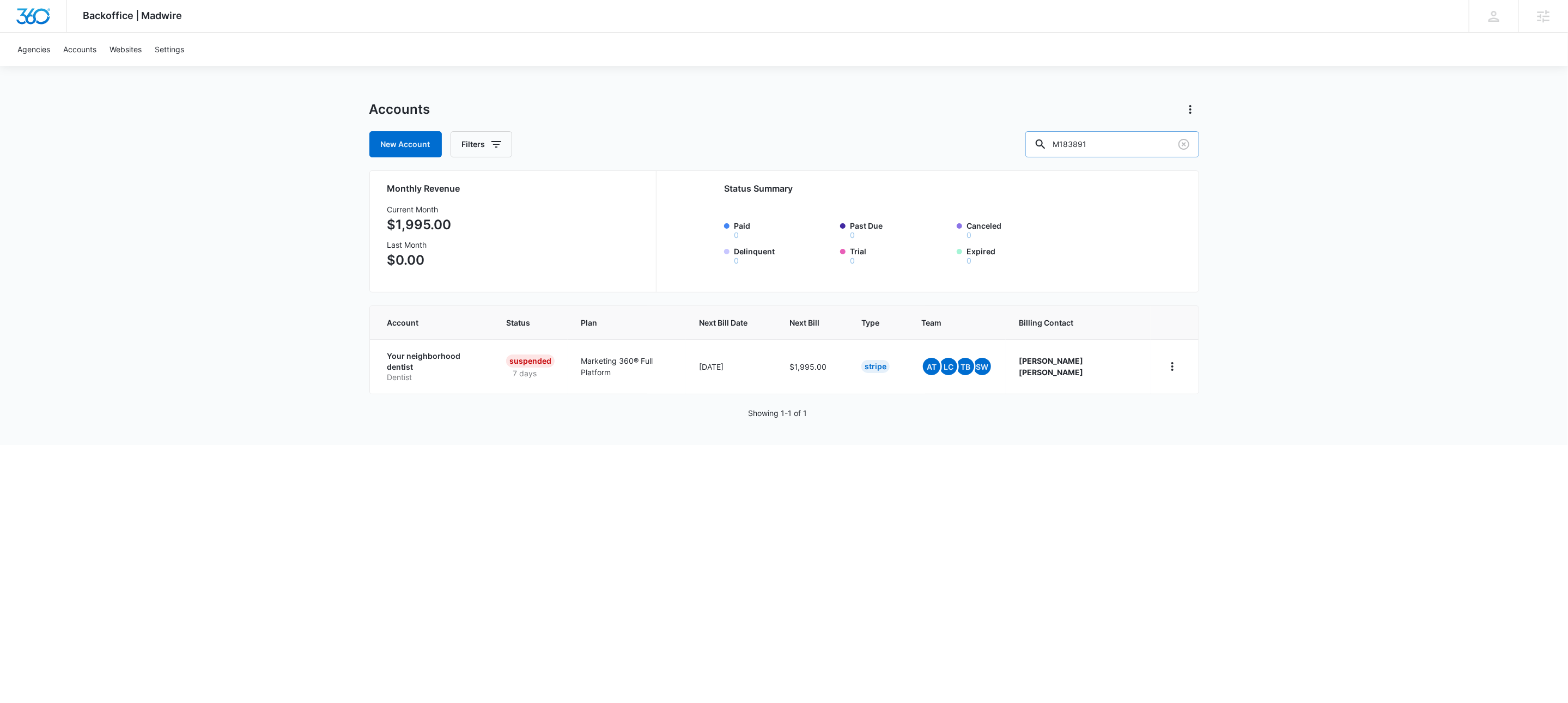
click at [1117, 142] on input "M183891" at bounding box center [1112, 144] width 173 height 26
paste input "du_1S102MA4n8RTgNjUTOd2xpgP"
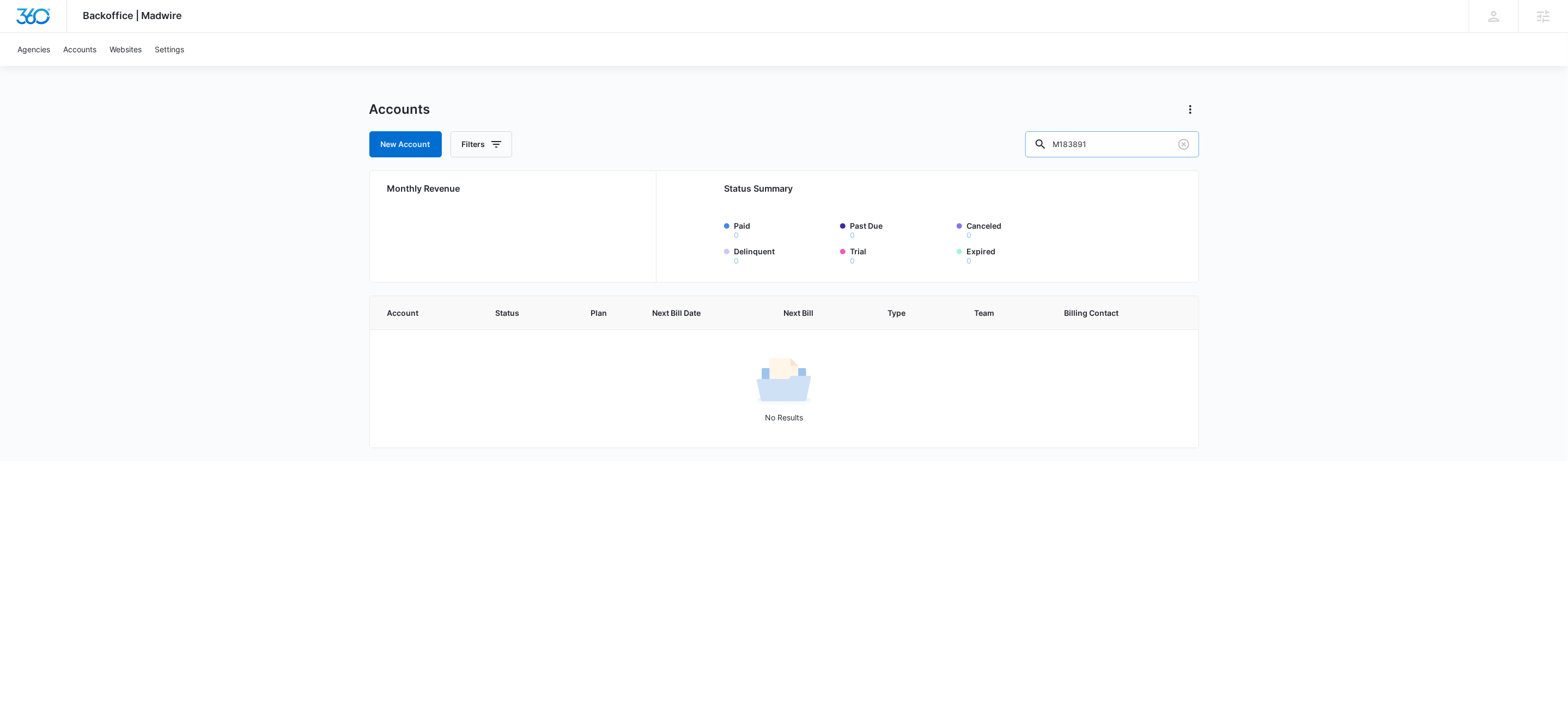
click at [1133, 152] on input "M183891" at bounding box center [1112, 144] width 173 height 26
click at [1148, 147] on input "m3789.63" at bounding box center [1112, 144] width 173 height 26
type input "m32894"
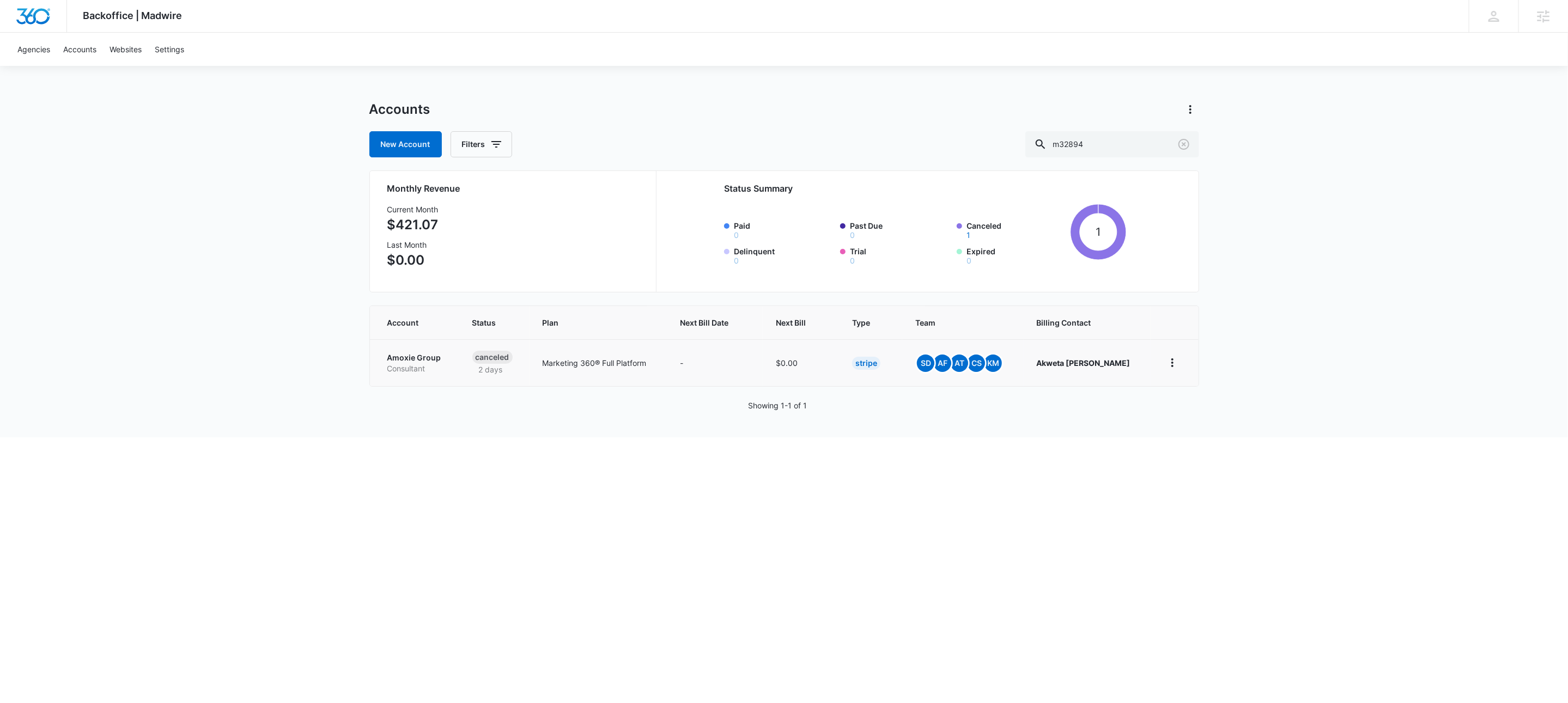
click at [418, 362] on p "Amoxie Group" at bounding box center [417, 358] width 59 height 11
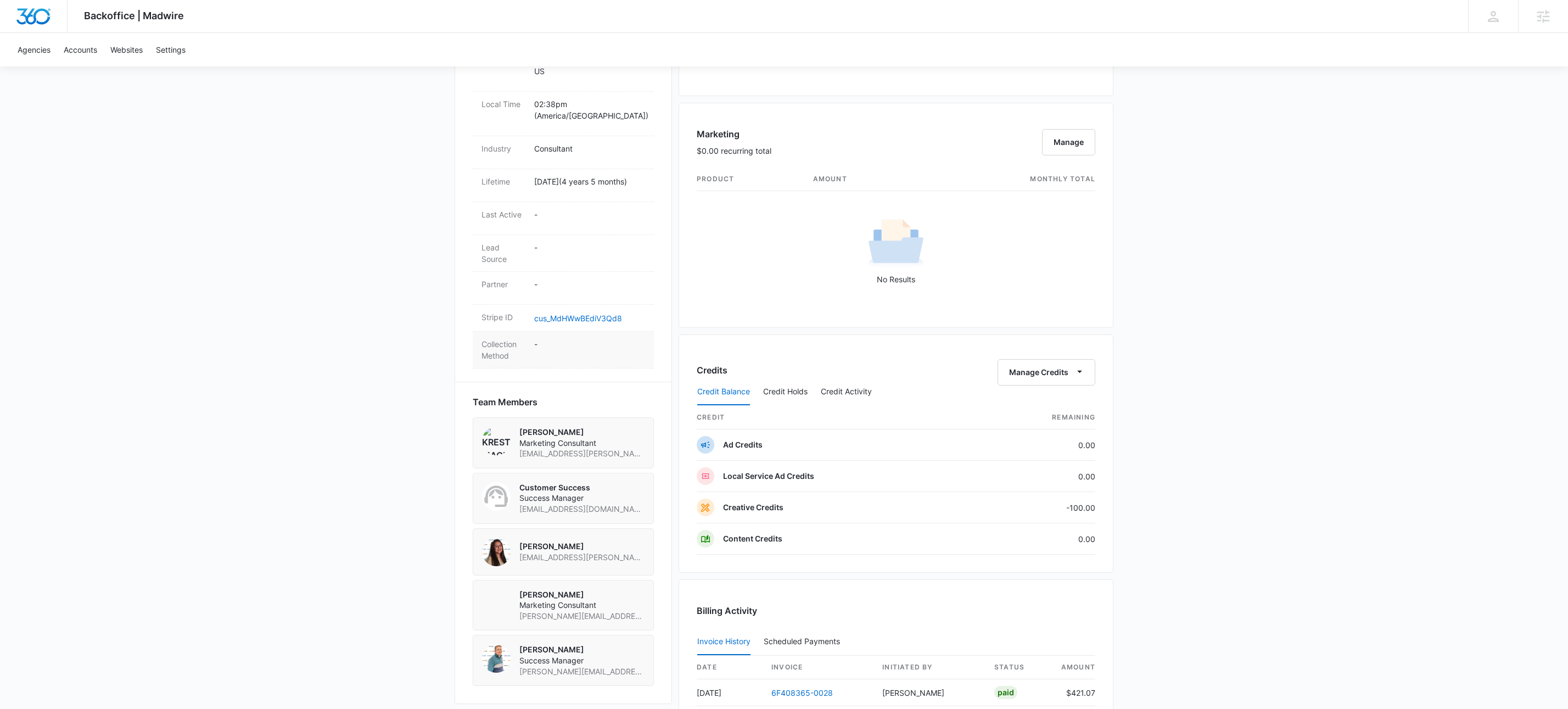
scroll to position [439, 0]
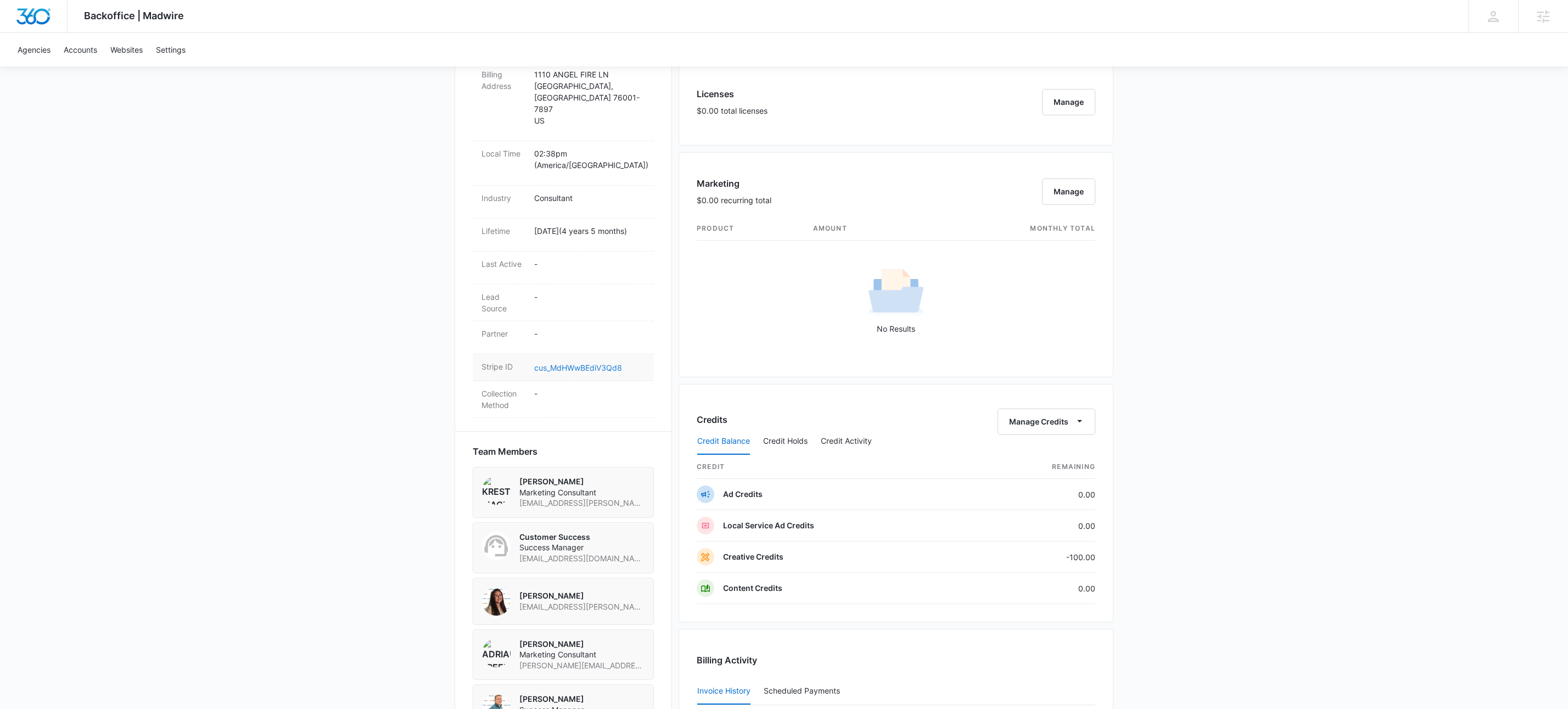
click at [615, 363] on link "cus_MdHWwBEdiV3Qd8" at bounding box center [578, 368] width 88 height 9
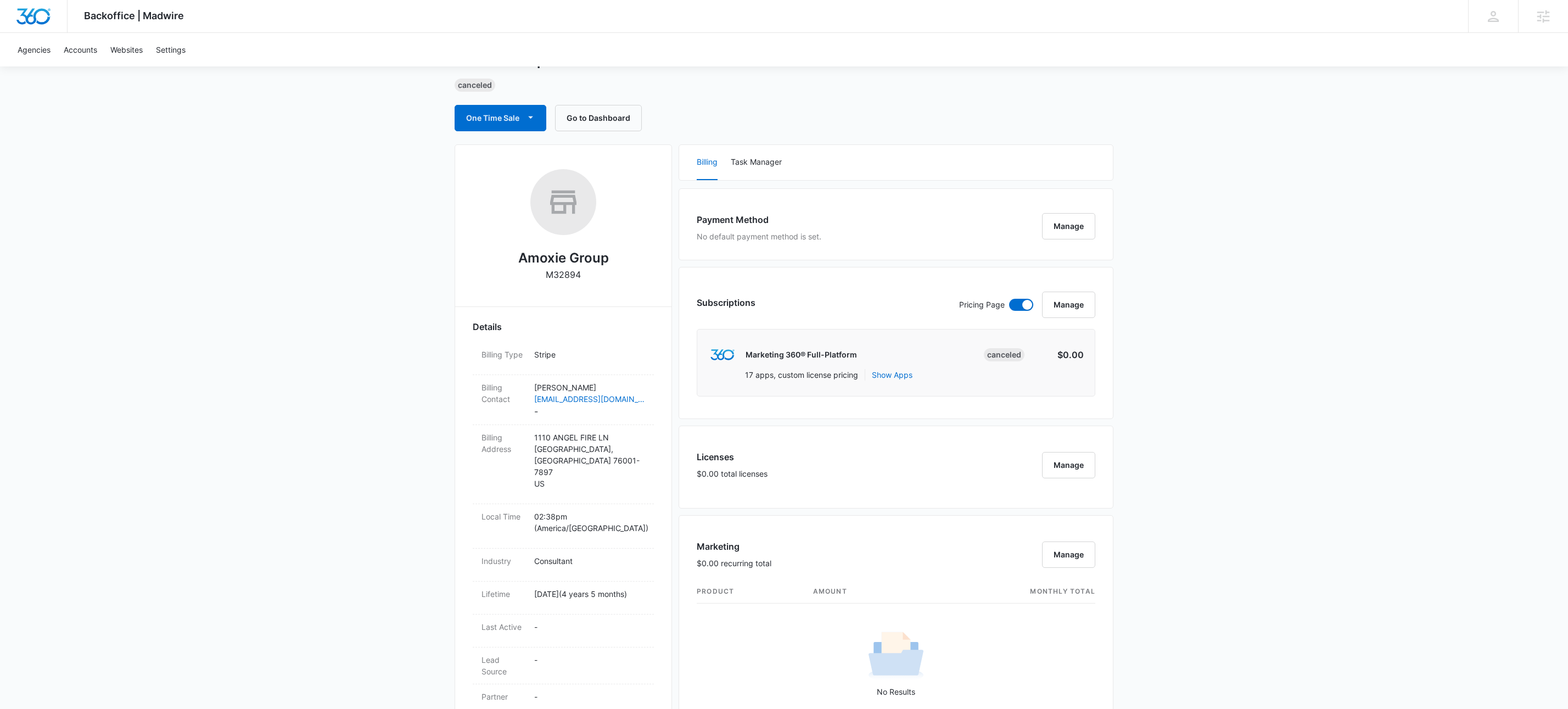
scroll to position [0, 0]
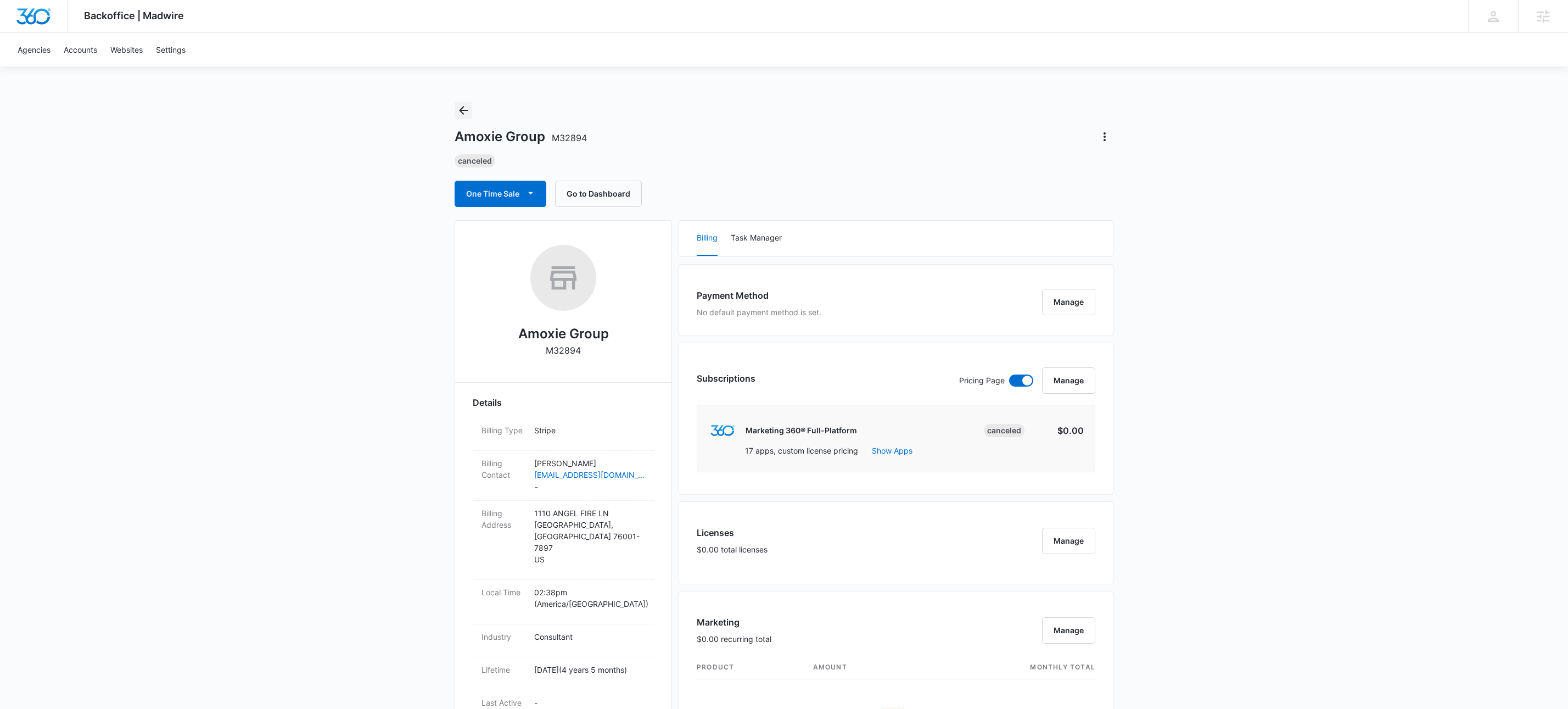
click at [468, 103] on button "Back" at bounding box center [463, 110] width 18 height 18
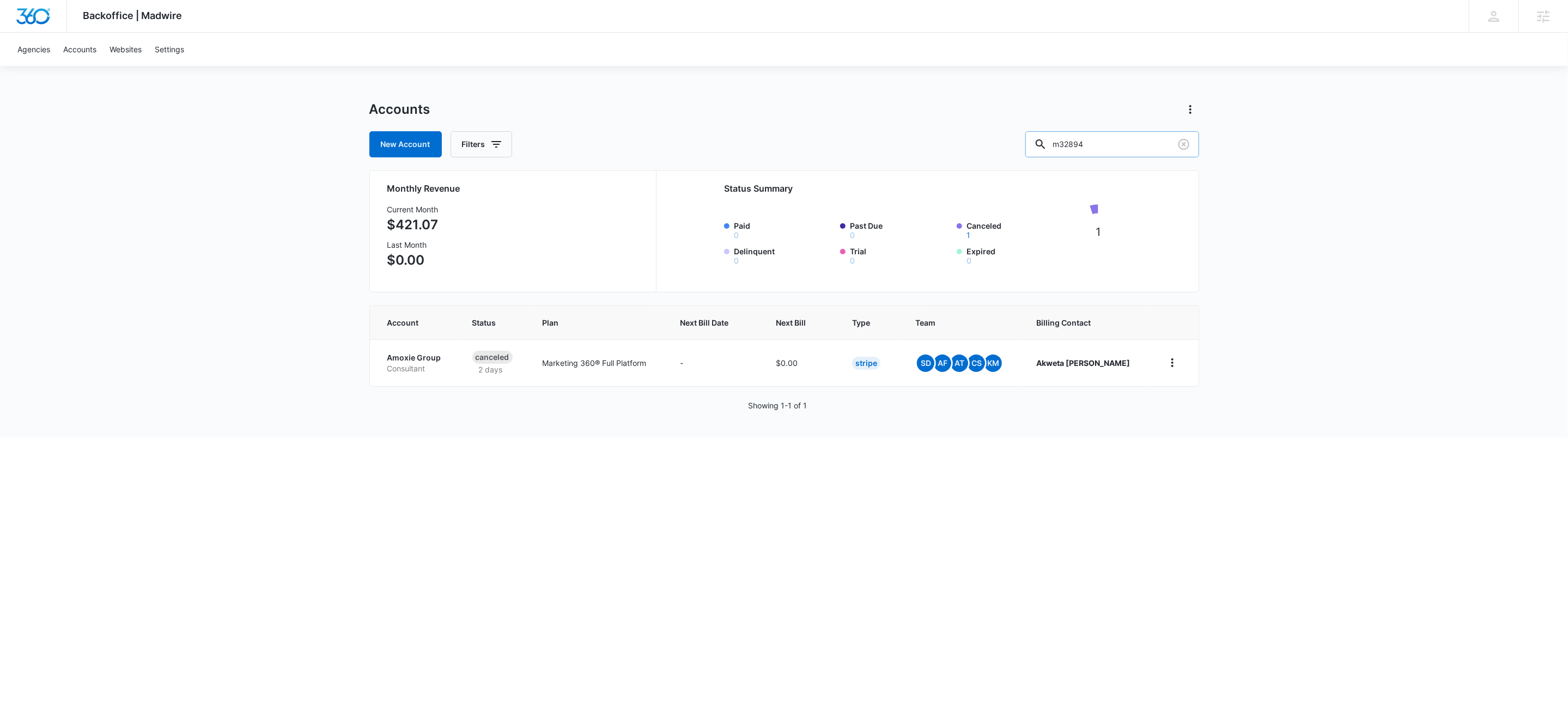
click at [1124, 144] on input "m32894" at bounding box center [1112, 144] width 173 height 26
paste input "M56200"
type input "M56200"
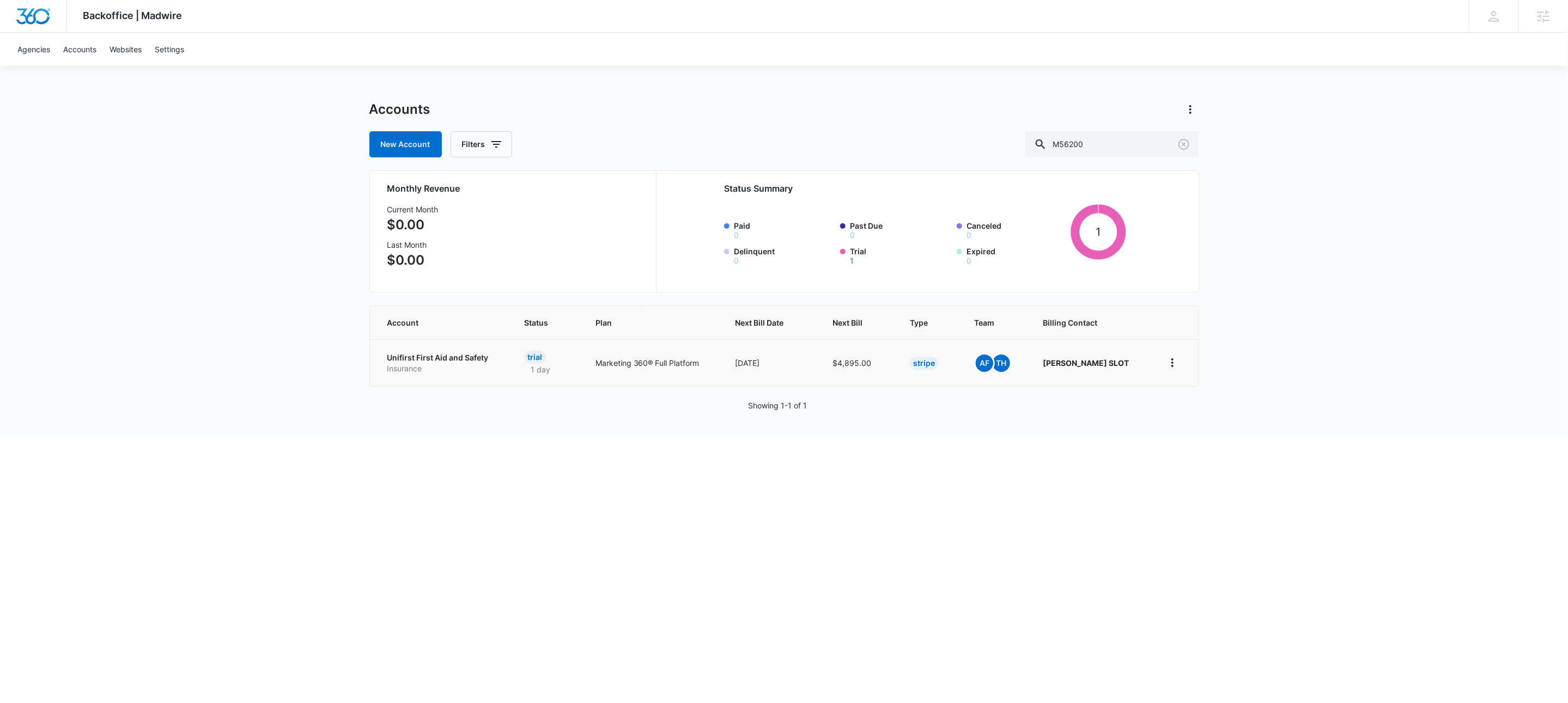
click at [411, 363] on p "Unifirst First Aid and Safety" at bounding box center [442, 358] width 111 height 11
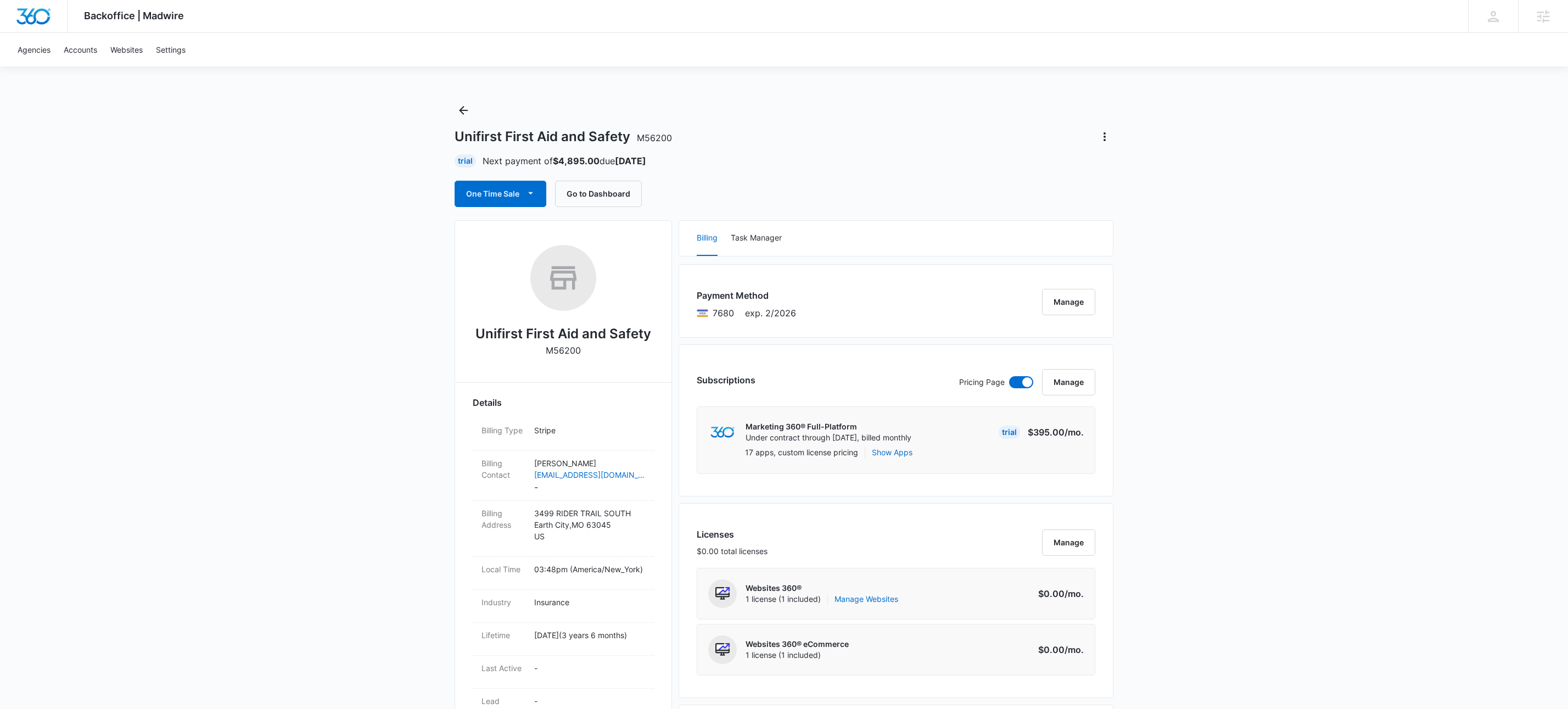
click at [1078, 305] on button "Manage" at bounding box center [1069, 302] width 54 height 26
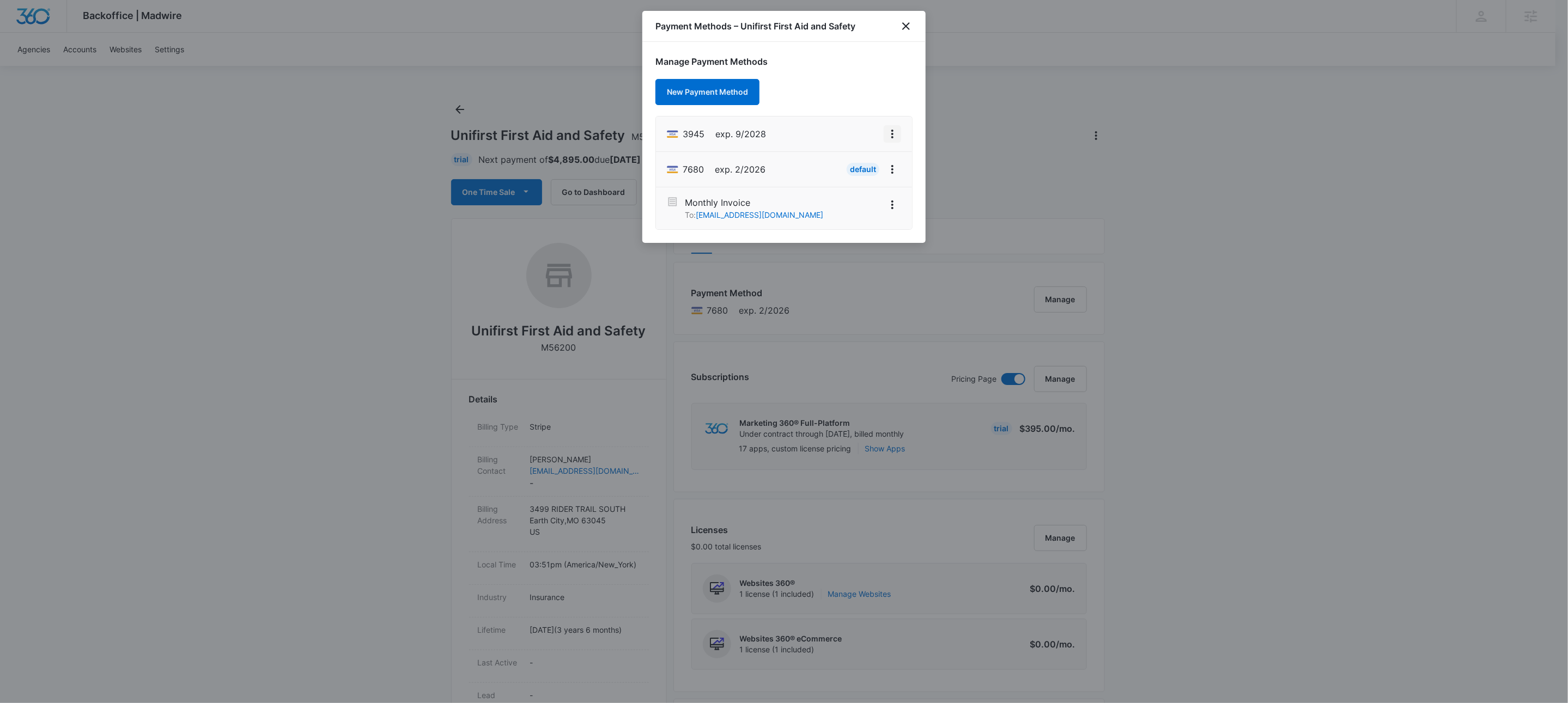
click at [894, 136] on icon "View More" at bounding box center [892, 134] width 13 height 13
click at [874, 177] on div "Set As Default" at bounding box center [849, 181] width 50 height 7
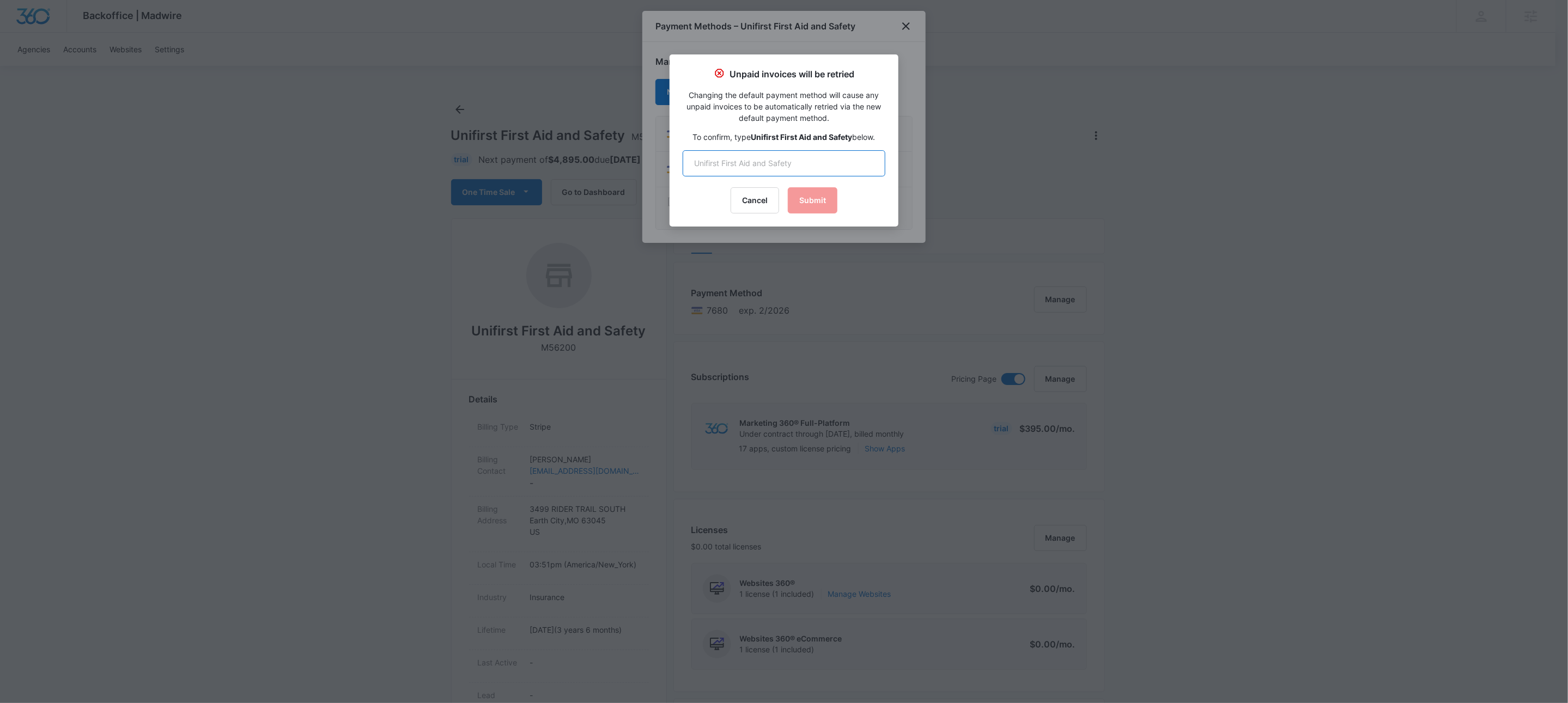
click at [826, 161] on input "text" at bounding box center [783, 163] width 202 height 26
type input "Unifirst First Aid and Safety"
click at [788, 214] on div "Unpaid invoices will be retried Changing the default payment method will cause …" at bounding box center [784, 140] width 229 height 172
click at [817, 197] on button "Submit" at bounding box center [813, 200] width 50 height 26
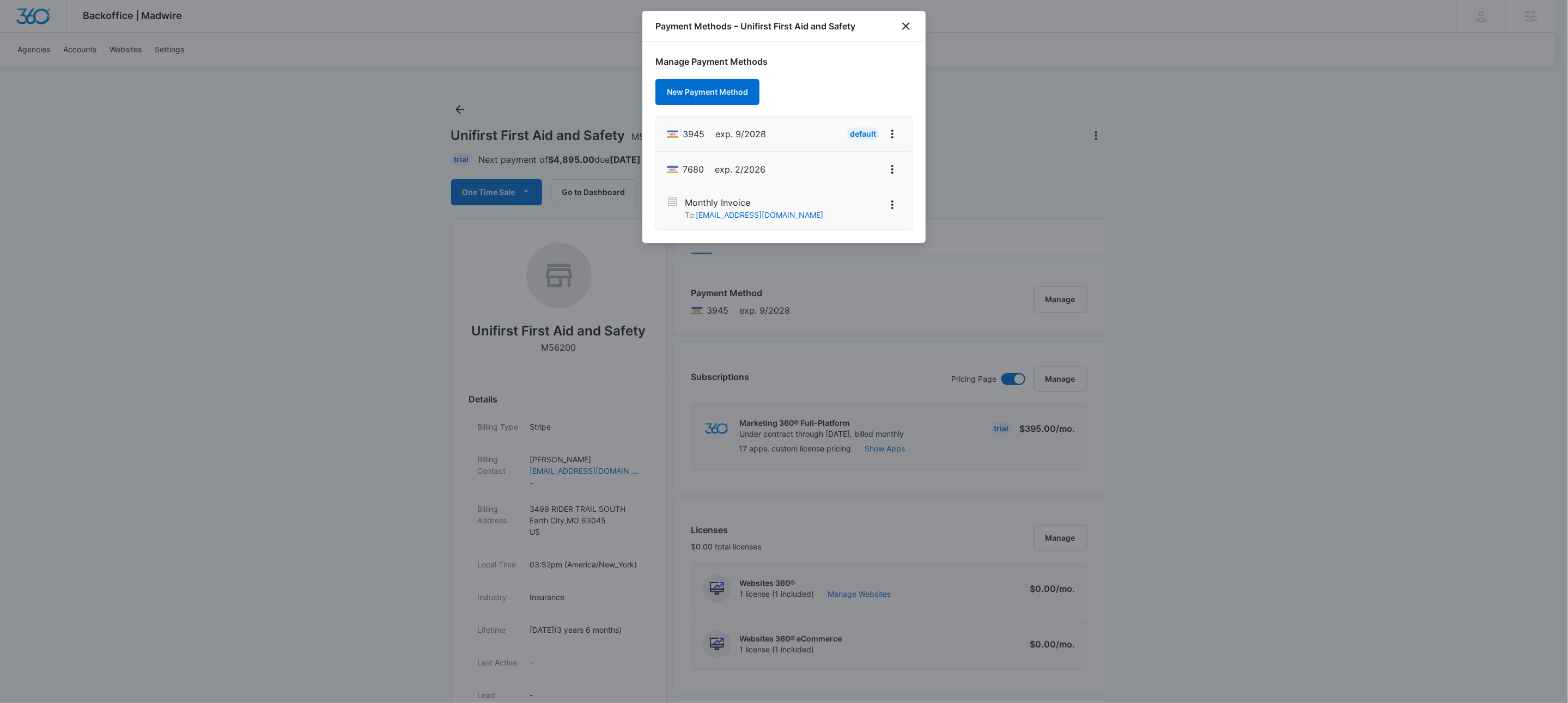
click at [824, 24] on h1 "Payment Methods – Unifirst First Aid and Safety" at bounding box center [755, 26] width 200 height 13
drag, startPoint x: 836, startPoint y: 27, endPoint x: 846, endPoint y: 28, distance: 10.0
click at [836, 27] on h1 "Payment Methods – Unifirst First Aid and Safety" at bounding box center [755, 26] width 200 height 13
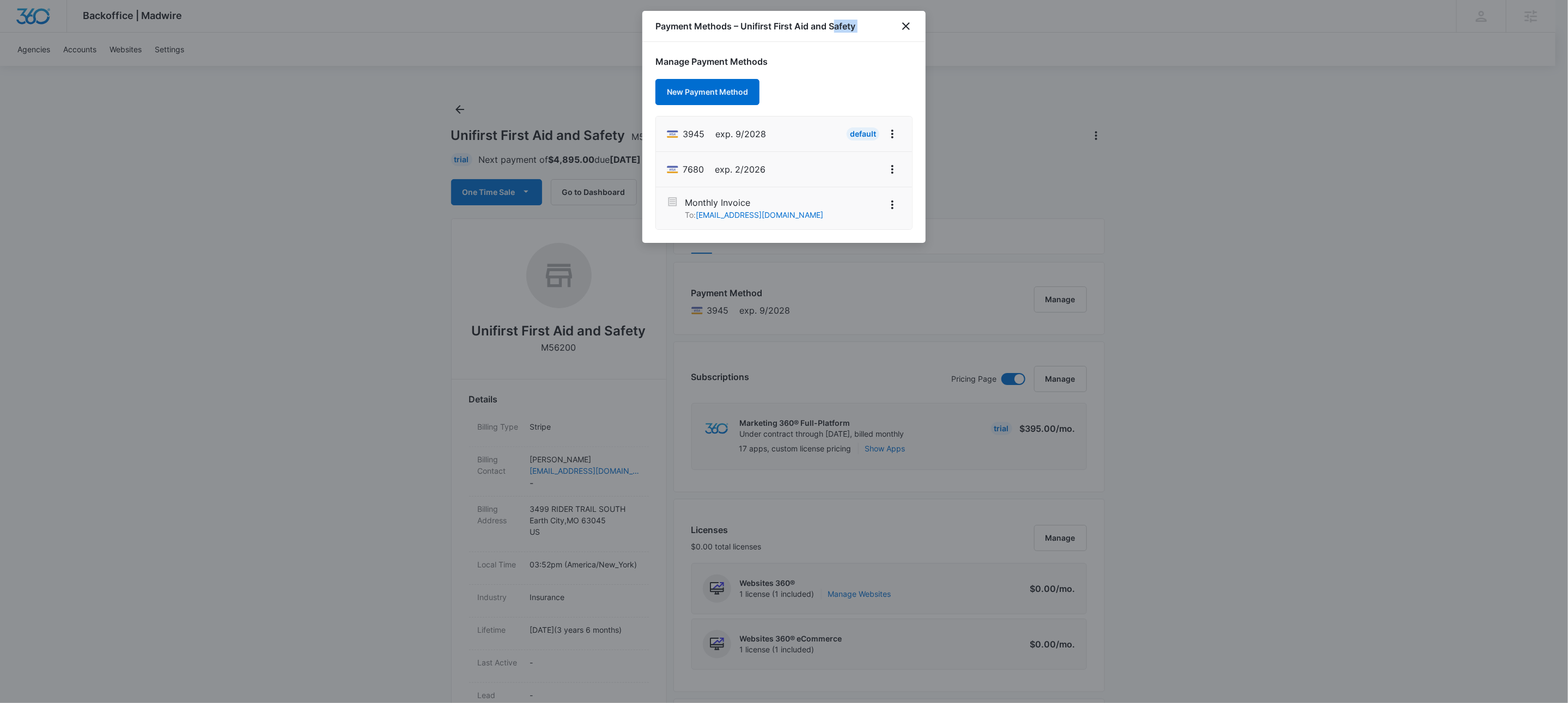
click at [855, 22] on h1 "Payment Methods – Unifirst First Aid and Safety" at bounding box center [755, 26] width 200 height 13
click at [903, 24] on icon "close" at bounding box center [906, 26] width 13 height 13
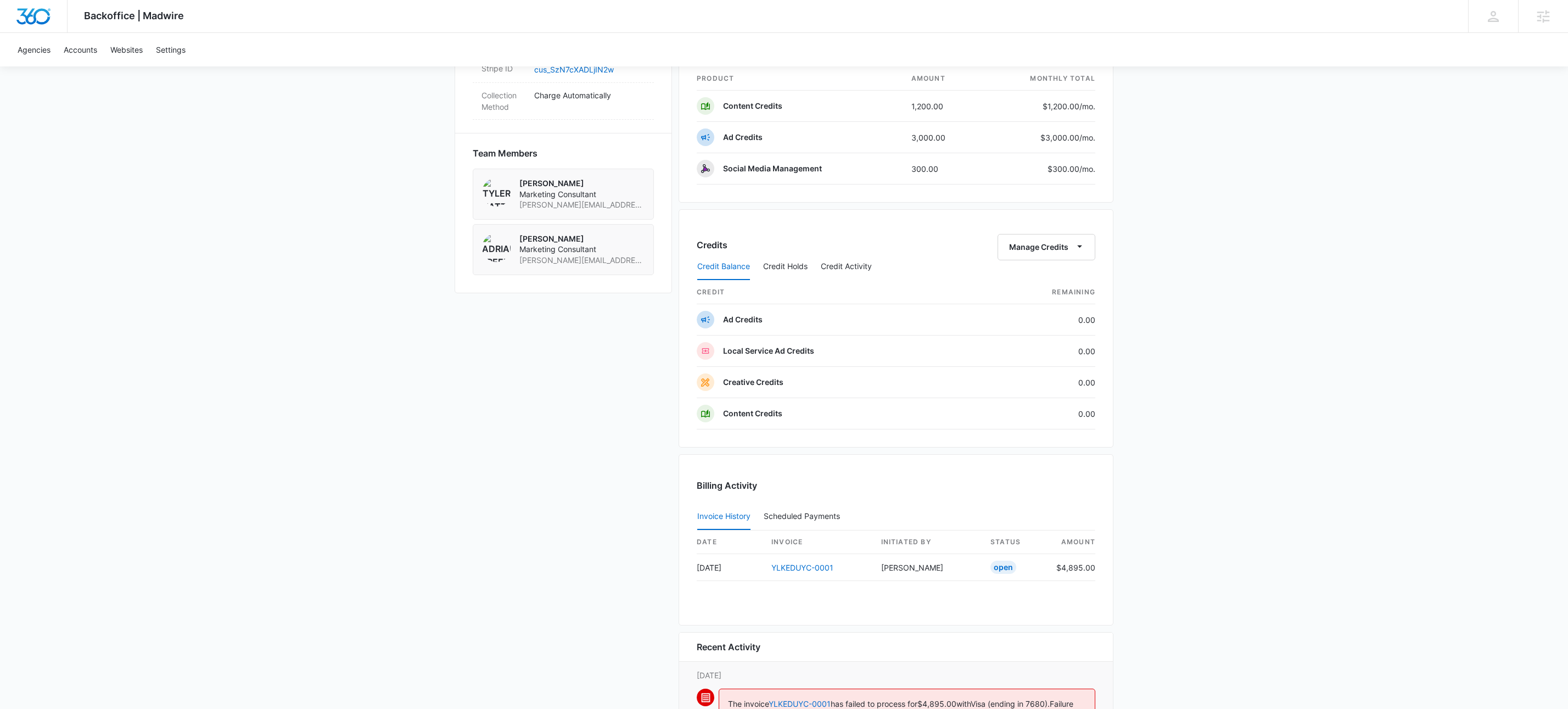
scroll to position [959, 0]
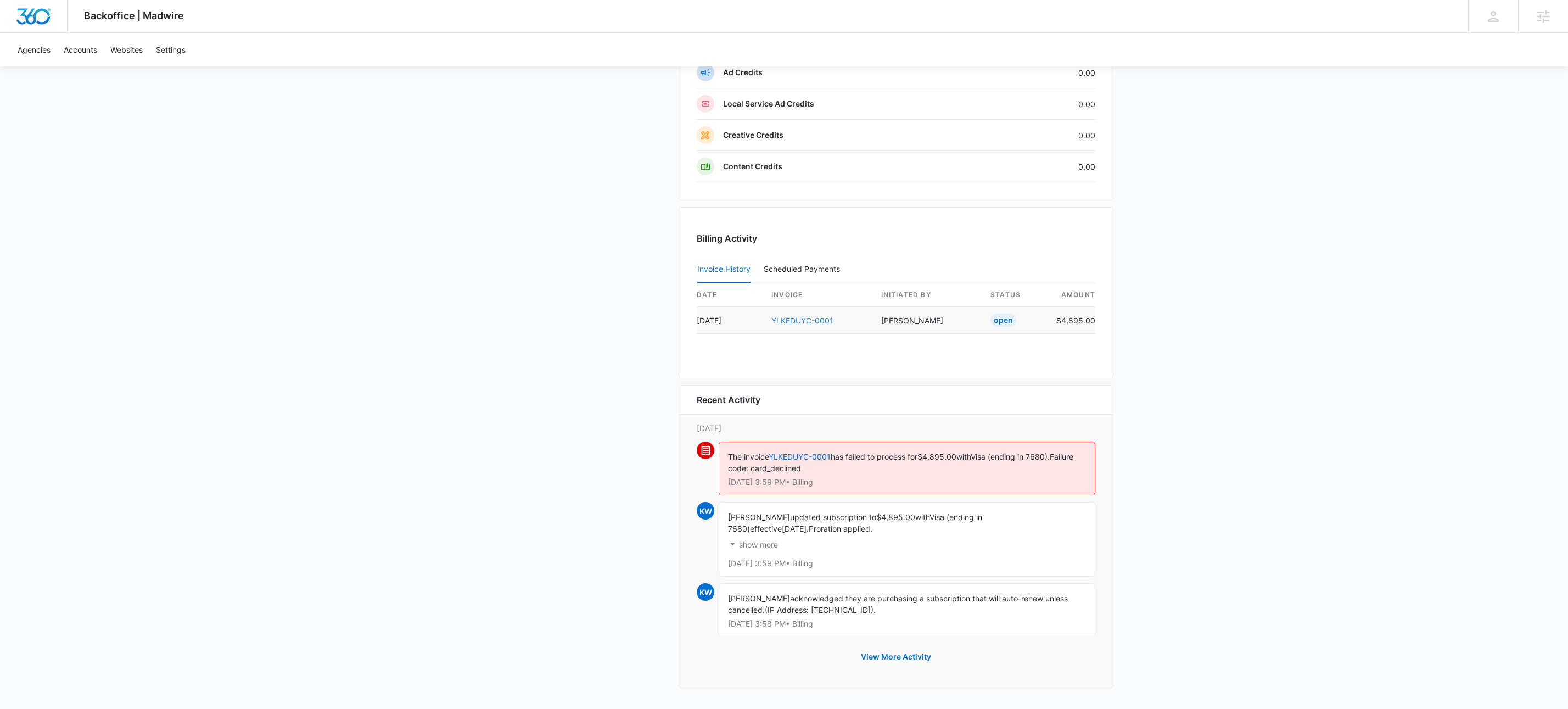
click at [807, 316] on link "YLKEDUYC-0001" at bounding box center [802, 321] width 62 height 9
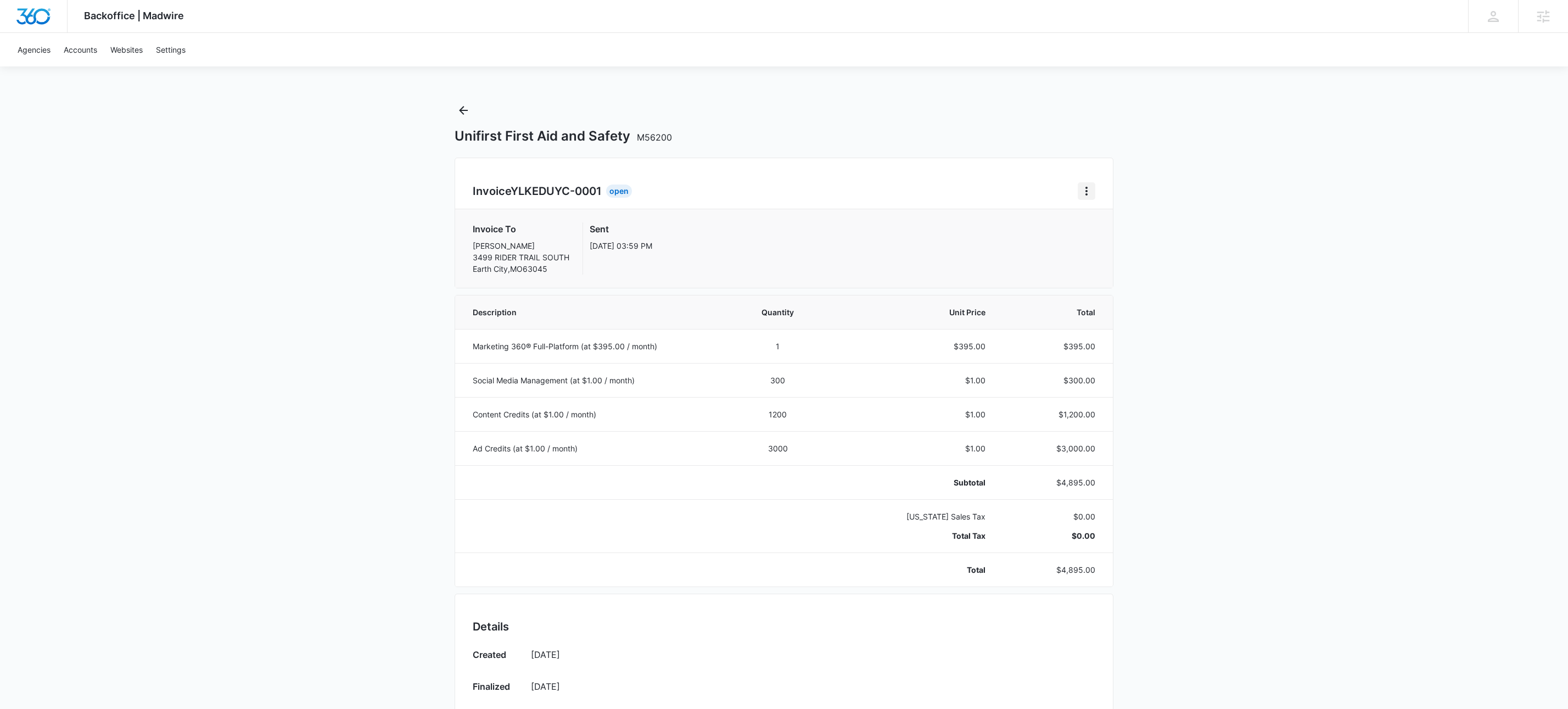
click at [1092, 190] on icon "Home" at bounding box center [1086, 190] width 13 height 13
click at [1107, 240] on div "Retry Payment" at bounding box center [1123, 238] width 64 height 7
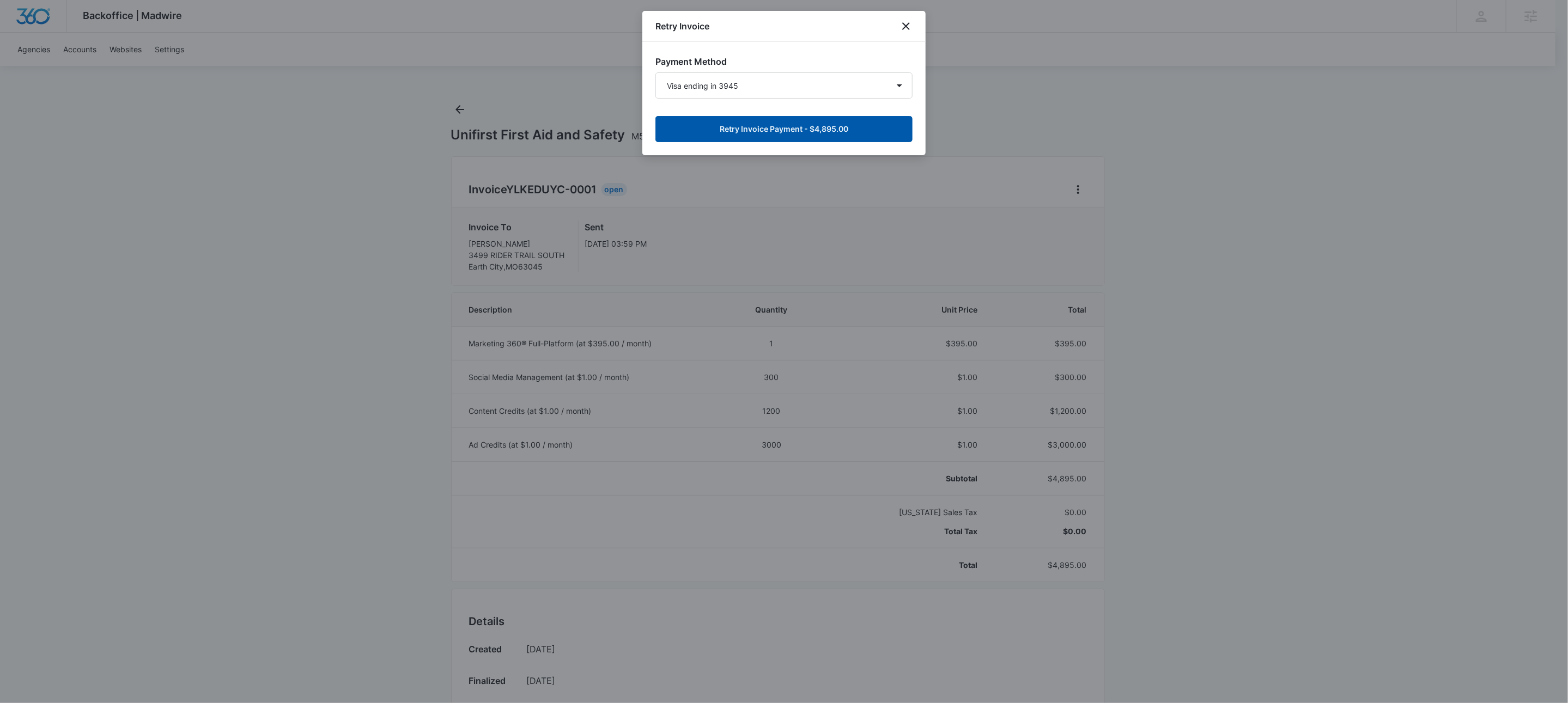
click at [820, 124] on button "Retry Invoice Payment - $4,895.00" at bounding box center [784, 129] width 257 height 26
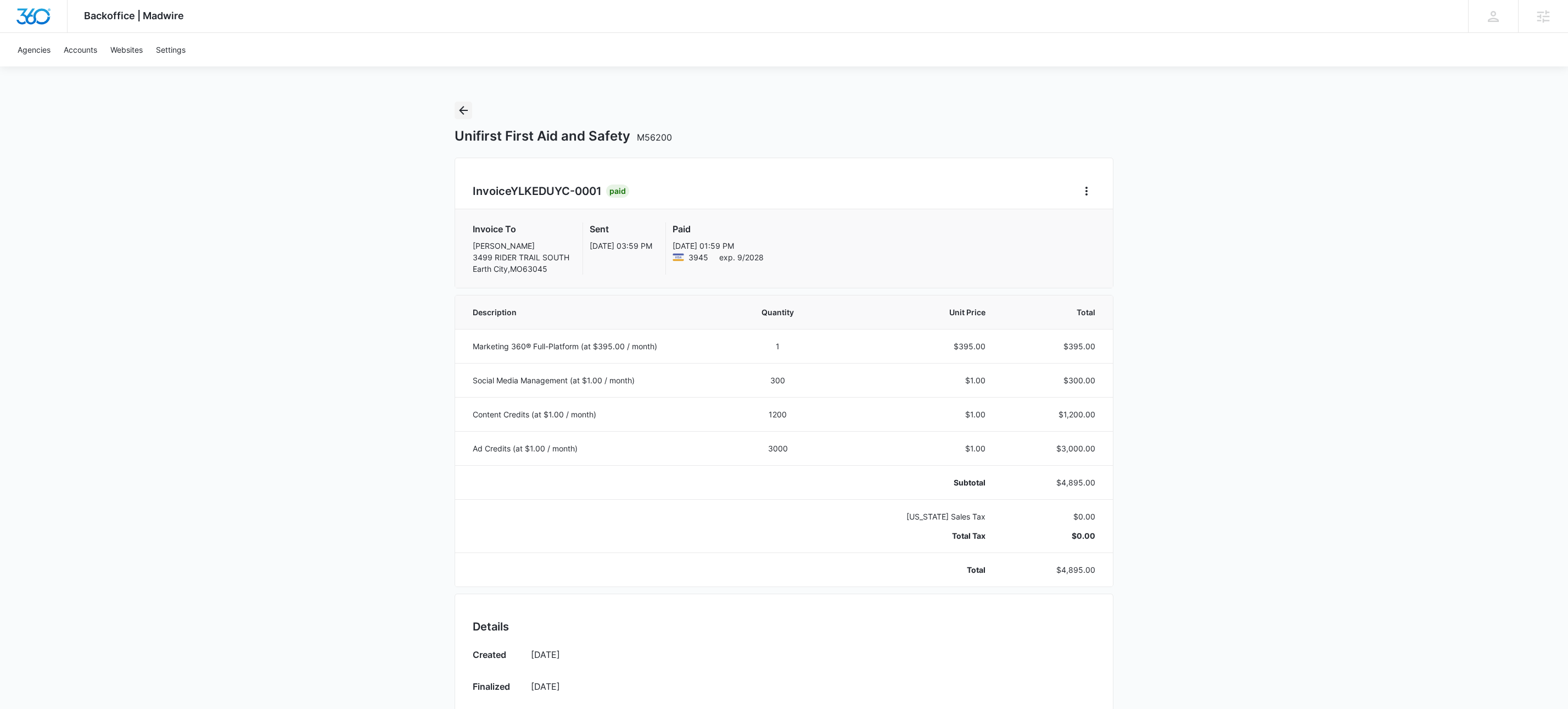
click at [467, 111] on icon "Back" at bounding box center [463, 110] width 13 height 13
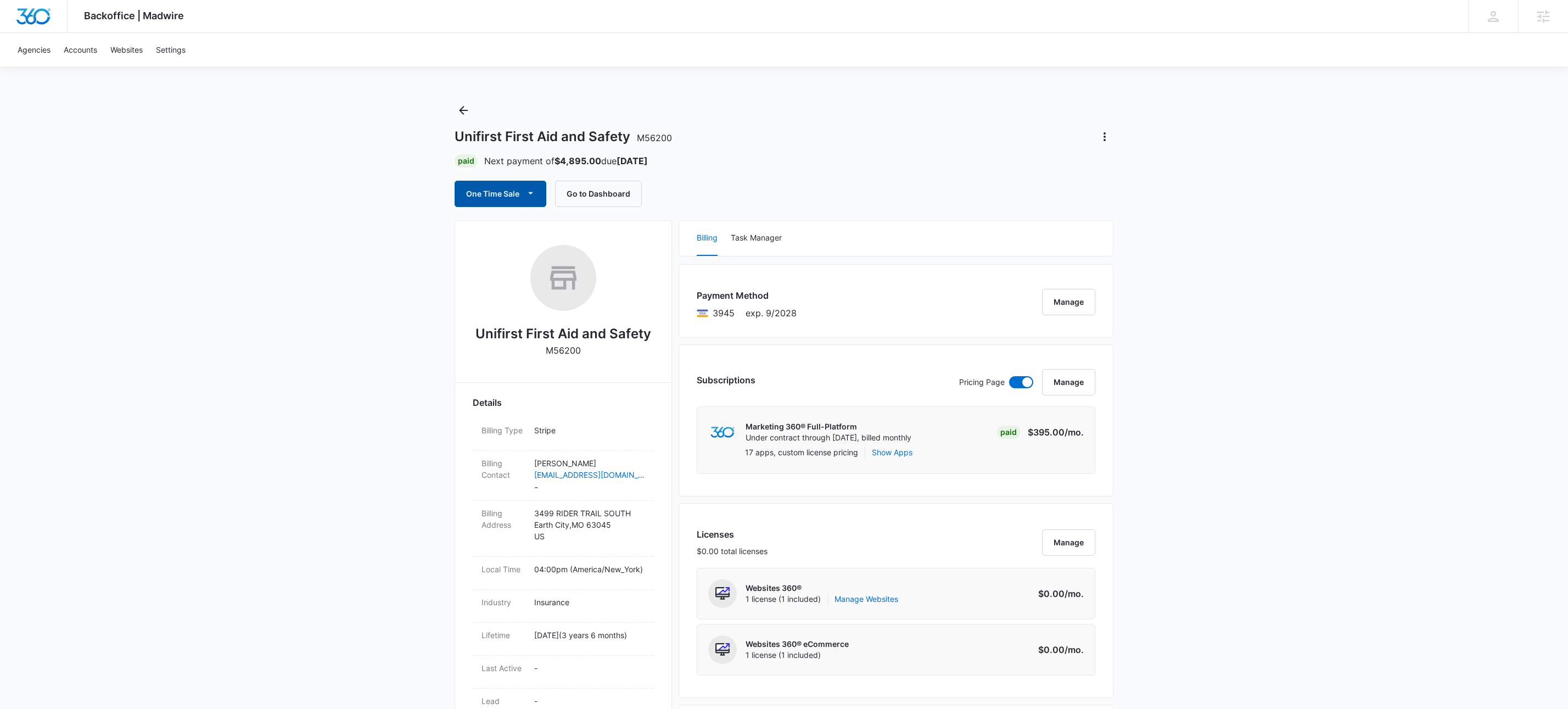
click at [537, 186] on button "One Time Sale" at bounding box center [500, 194] width 91 height 26
click at [551, 232] on div "Run One-Time Payment" at bounding box center [531, 231] width 127 height 12
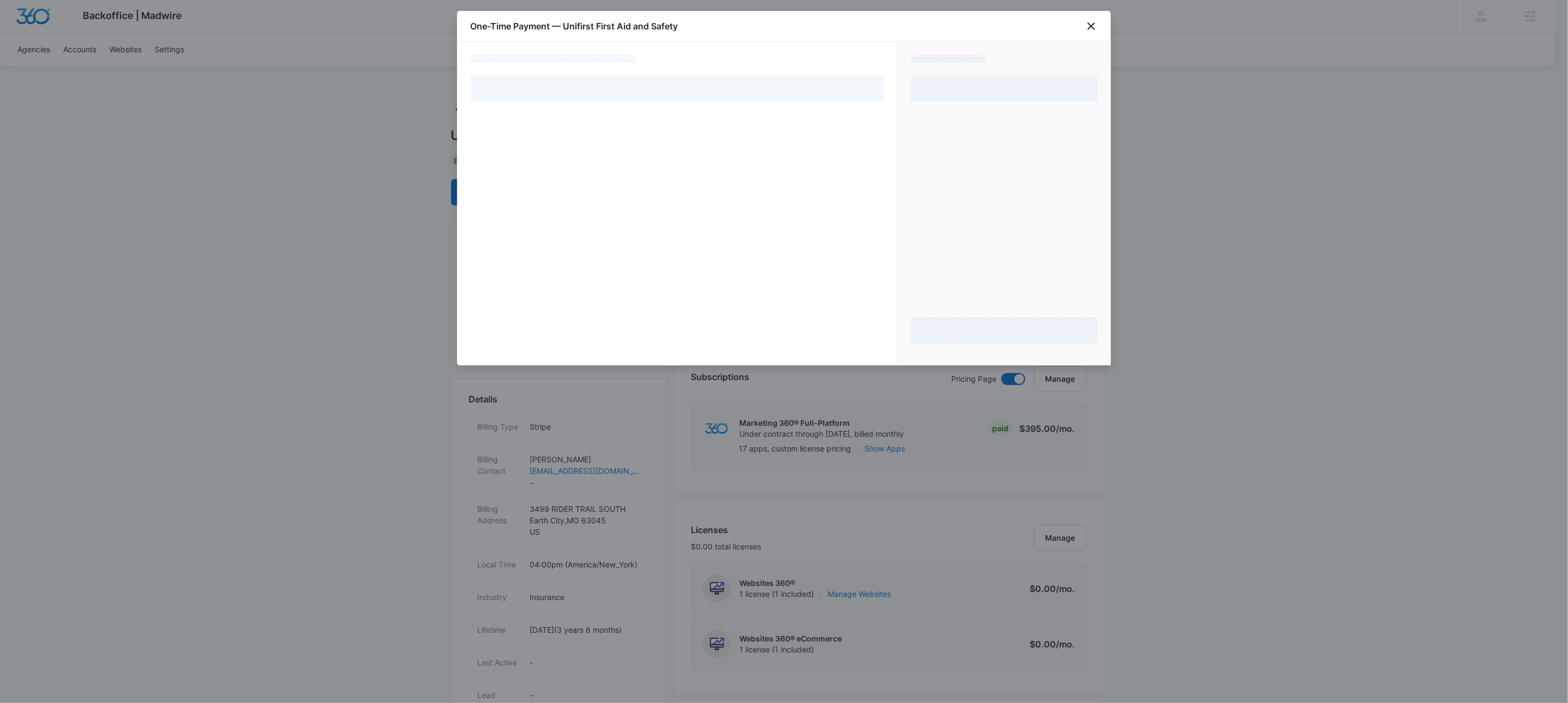
select select "pm_1S3g5lA4n8RTgNjUZKAtSwm3"
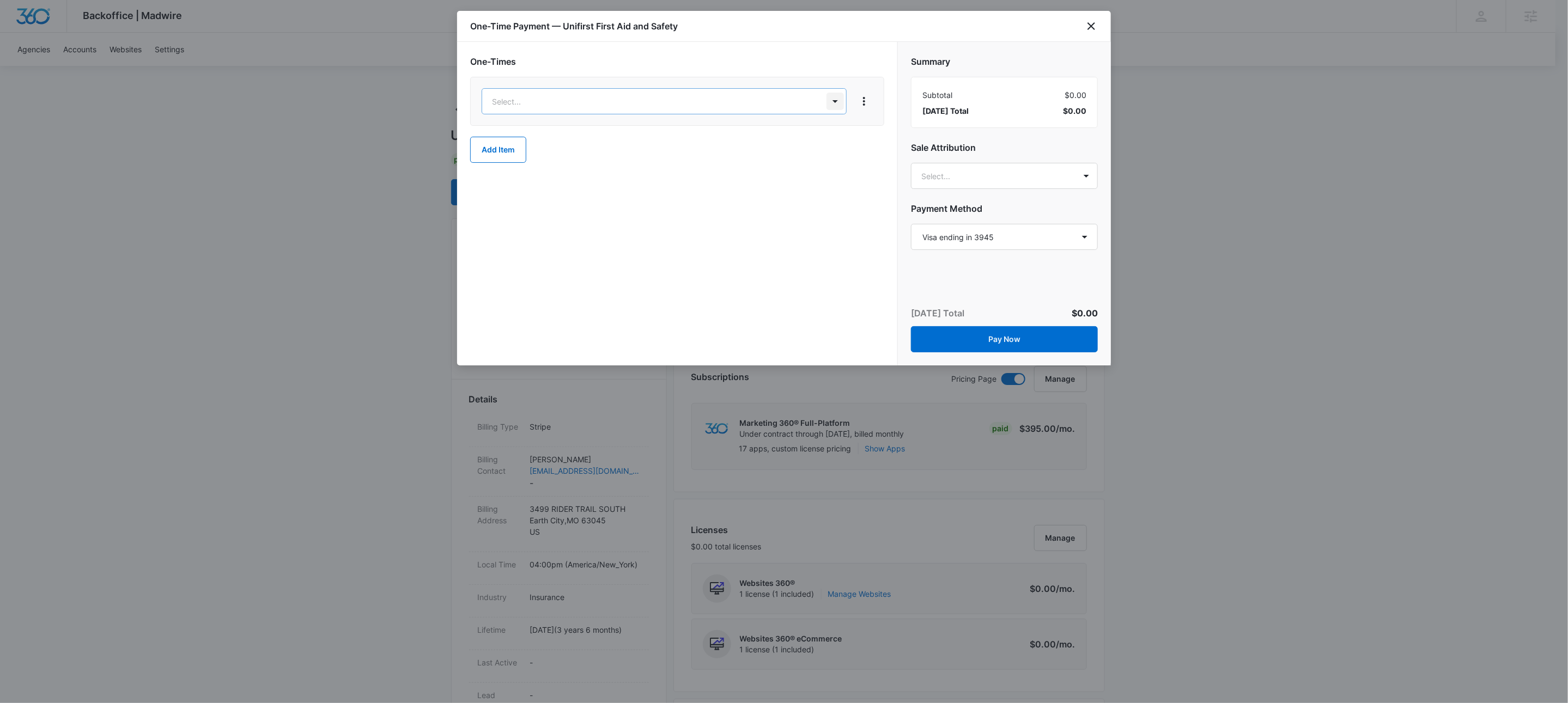
drag, startPoint x: 592, startPoint y: 178, endPoint x: 609, endPoint y: 171, distance: 18.4
click at [593, 179] on div "Content Credits – $1.00" at bounding box center [664, 174] width 336 height 11
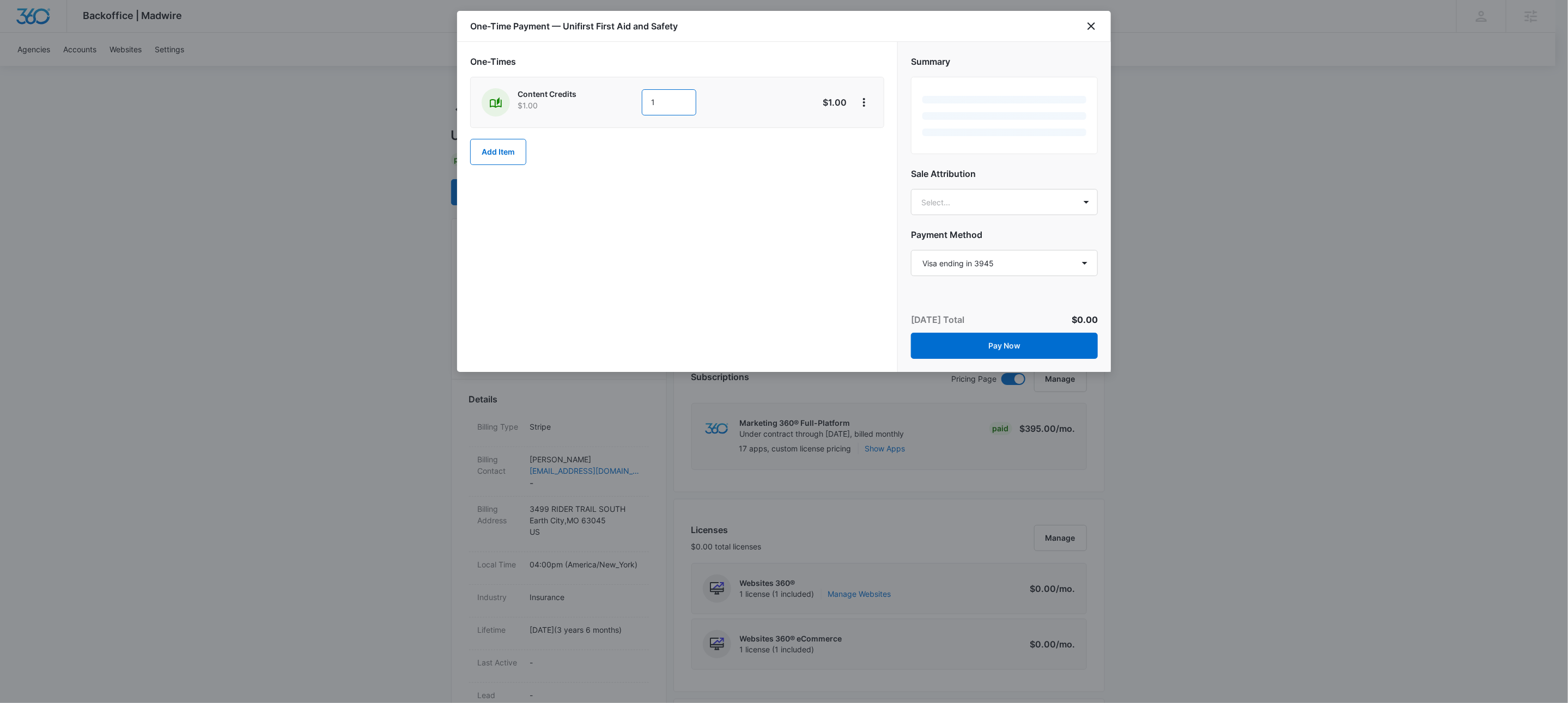
click at [689, 105] on input "1" at bounding box center [668, 102] width 54 height 26
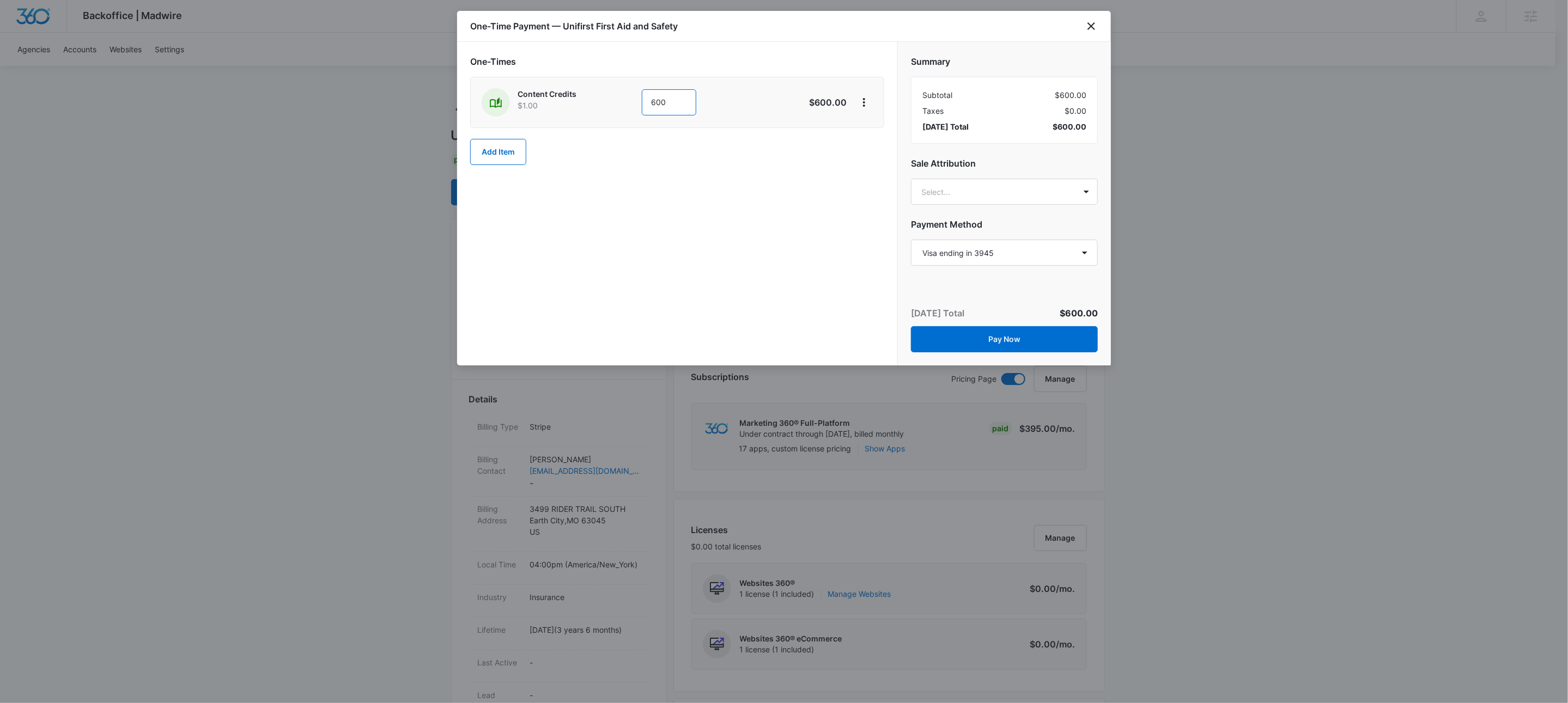
type input "600"
drag, startPoint x: 765, startPoint y: 73, endPoint x: 850, endPoint y: 103, distance: 90.1
click at [766, 73] on div "One-Times Content Credits $1.00 600 $600.00 Add Item" at bounding box center [677, 110] width 414 height 110
click at [861, 106] on icon "View More" at bounding box center [863, 102] width 13 height 13
click at [880, 135] on div "Add Discount" at bounding box center [892, 134] width 48 height 7
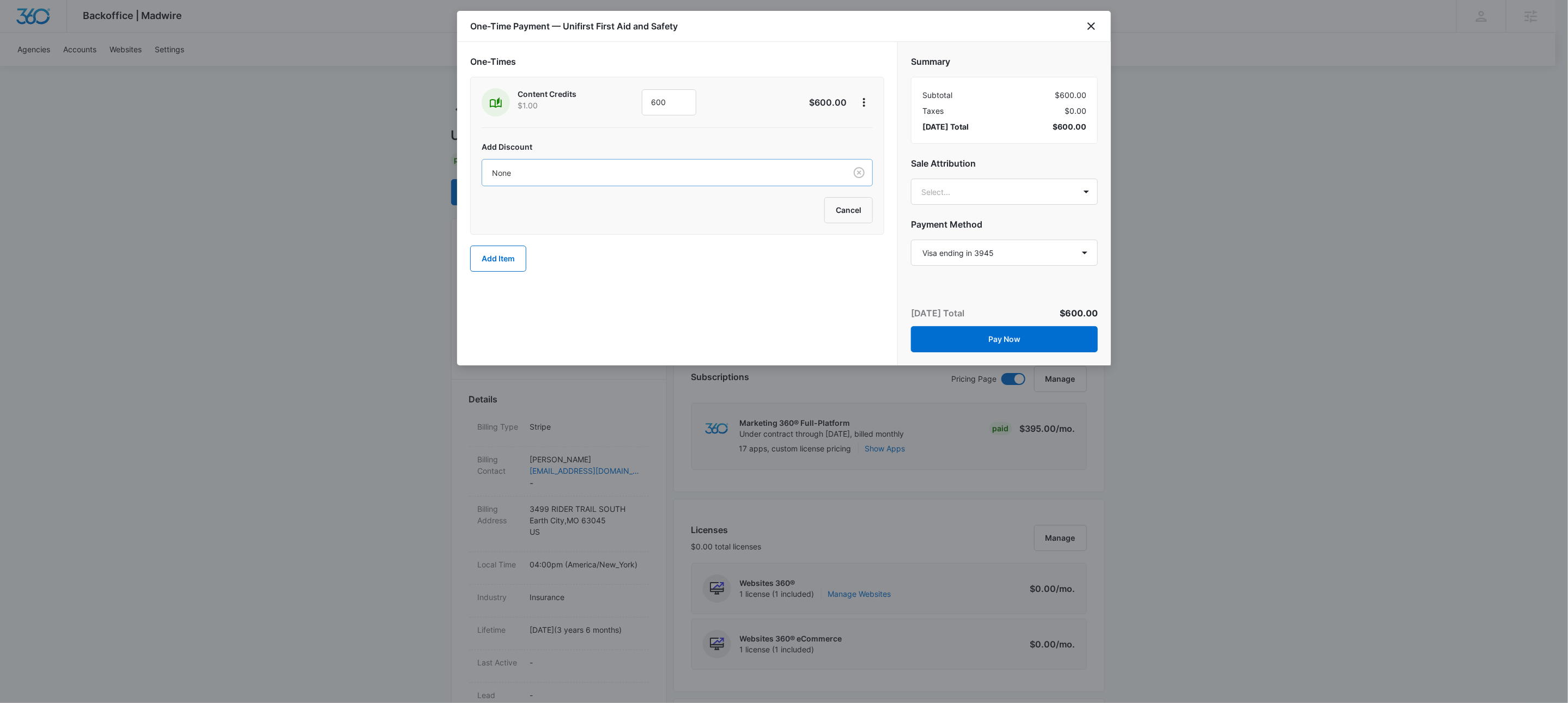
click at [573, 178] on div at bounding box center [662, 173] width 340 height 13
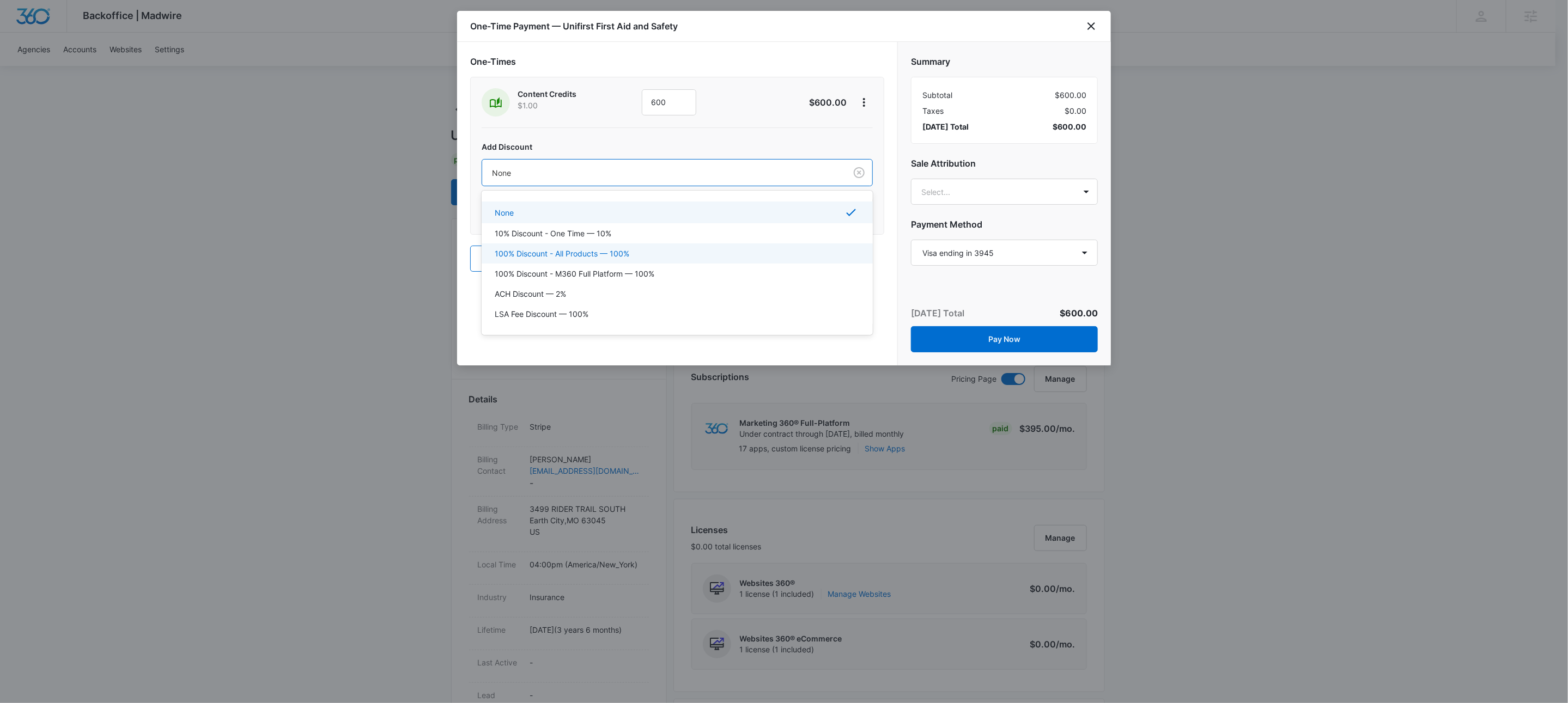
click at [587, 248] on p "100% Discount - All Products — 100%" at bounding box center [562, 253] width 134 height 11
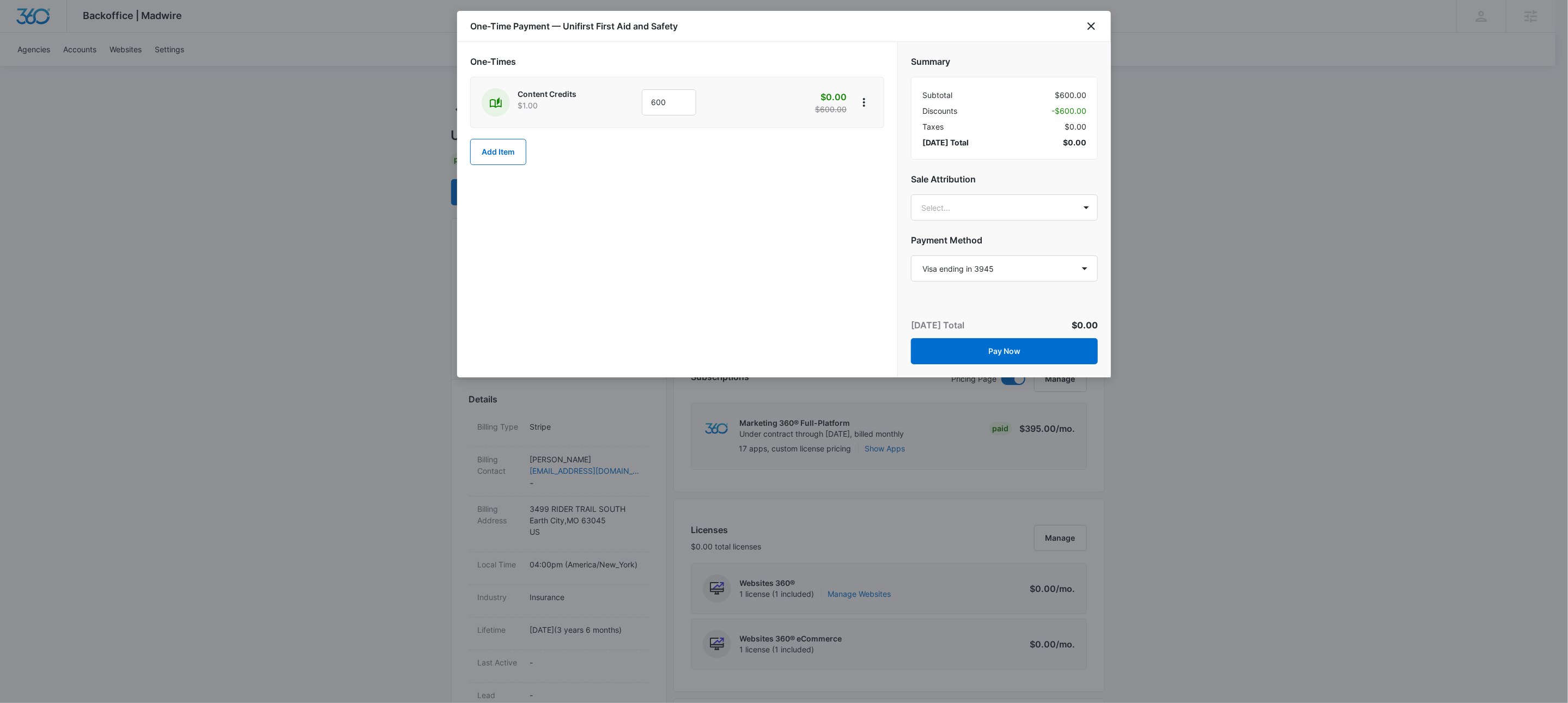
click at [587, 254] on div "One-Times Content Credits $1.00 600 $0.00 $600.00 Add Item" at bounding box center [677, 209] width 440 height 335
click at [508, 154] on button "Add Item" at bounding box center [498, 152] width 56 height 26
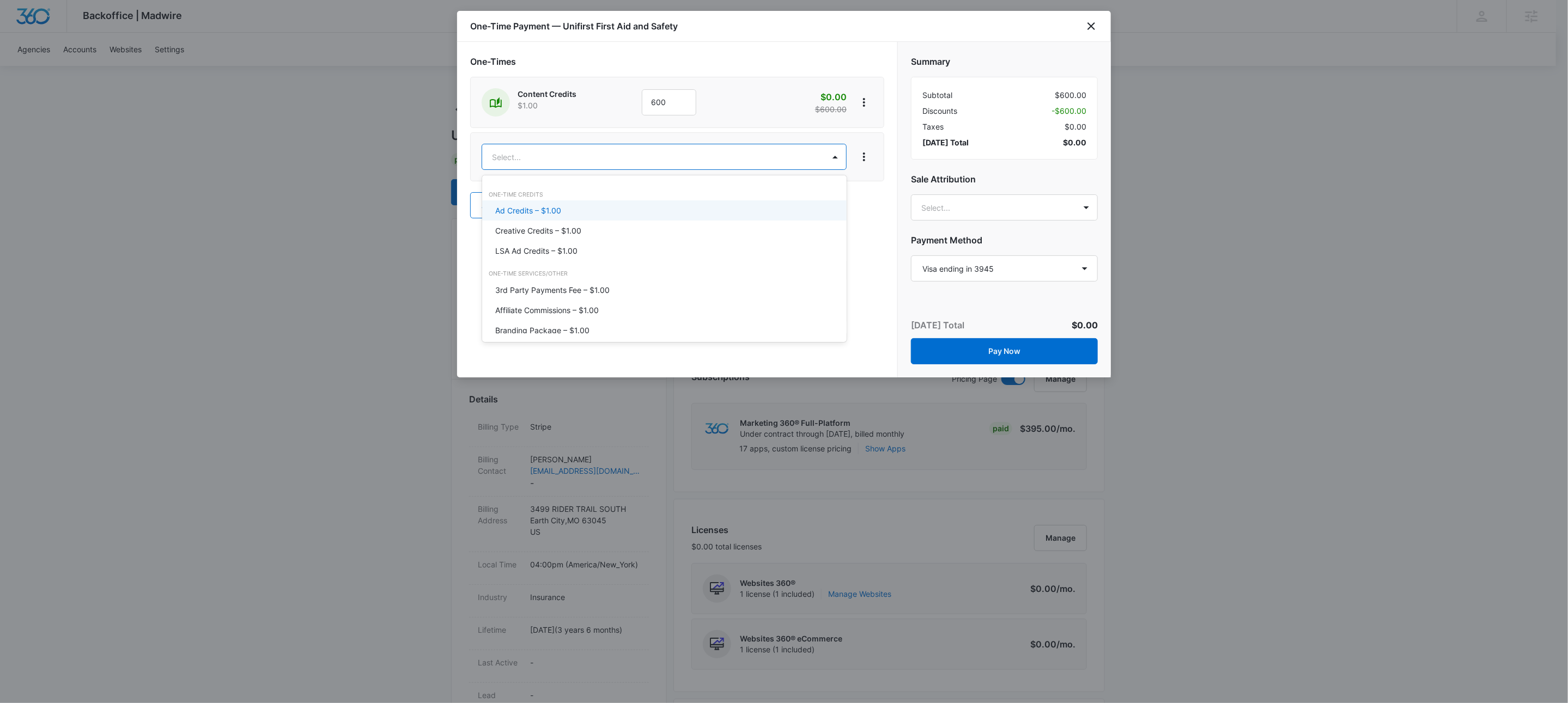
drag, startPoint x: 539, startPoint y: 210, endPoint x: 698, endPoint y: 179, distance: 162.0
click at [539, 210] on p "Ad Credits – $1.00" at bounding box center [528, 210] width 66 height 11
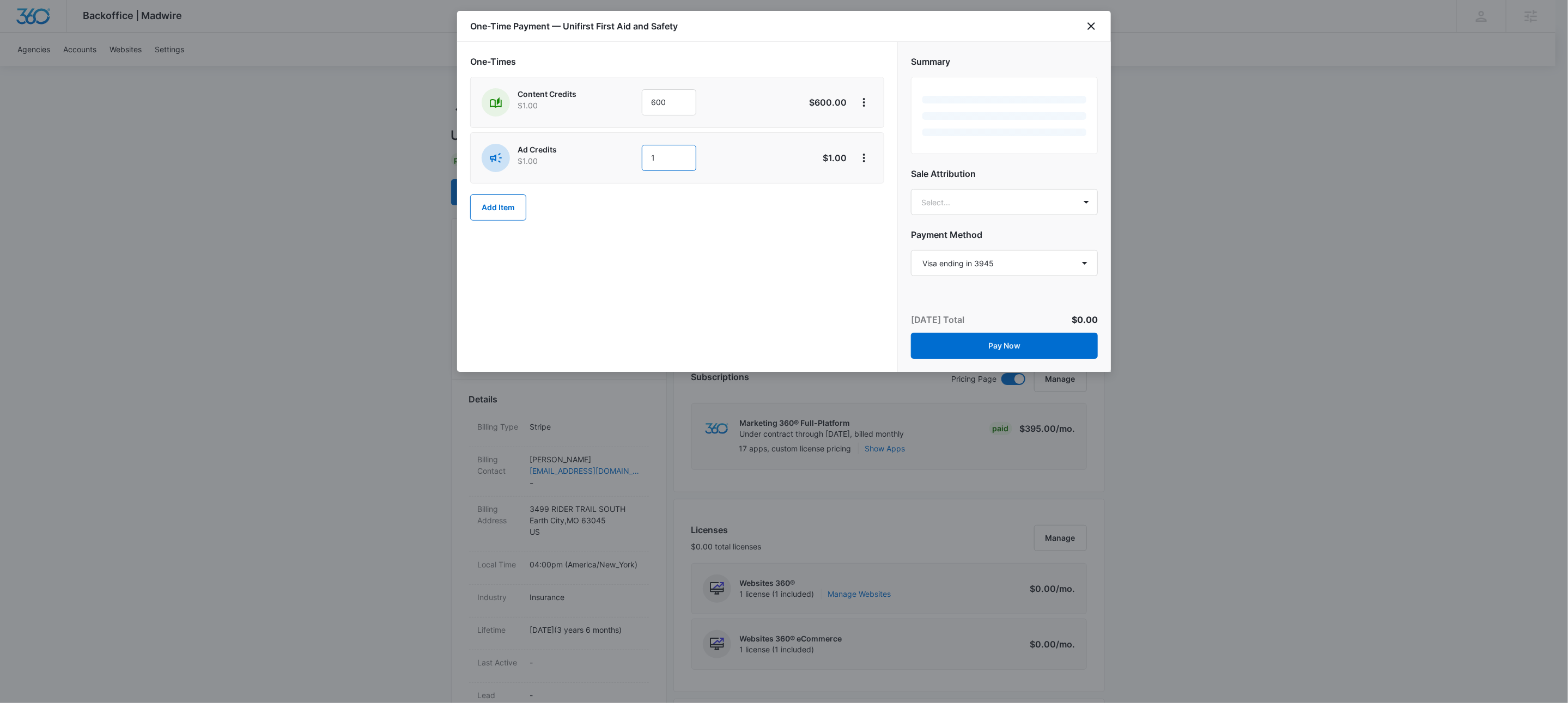
click at [676, 161] on input "1" at bounding box center [668, 158] width 54 height 26
drag, startPoint x: 676, startPoint y: 161, endPoint x: 682, endPoint y: 162, distance: 6.1
click at [676, 161] on input "1" at bounding box center [668, 158] width 54 height 26
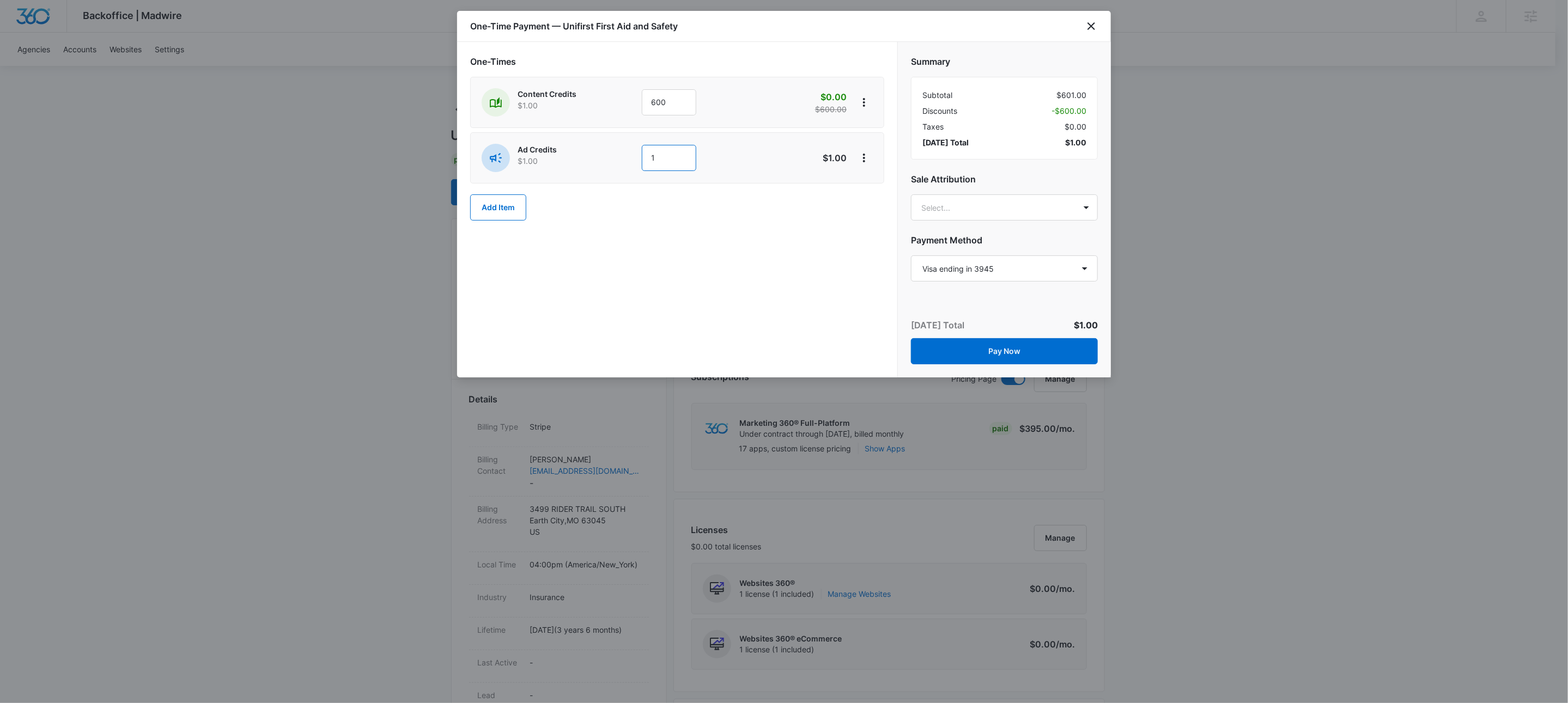
click at [656, 159] on input "1" at bounding box center [668, 158] width 54 height 26
click at [660, 161] on input "1" at bounding box center [668, 158] width 54 height 26
drag, startPoint x: 660, startPoint y: 161, endPoint x: 792, endPoint y: 191, distance: 135.4
click at [660, 161] on input "1" at bounding box center [668, 158] width 54 height 26
type input "600"
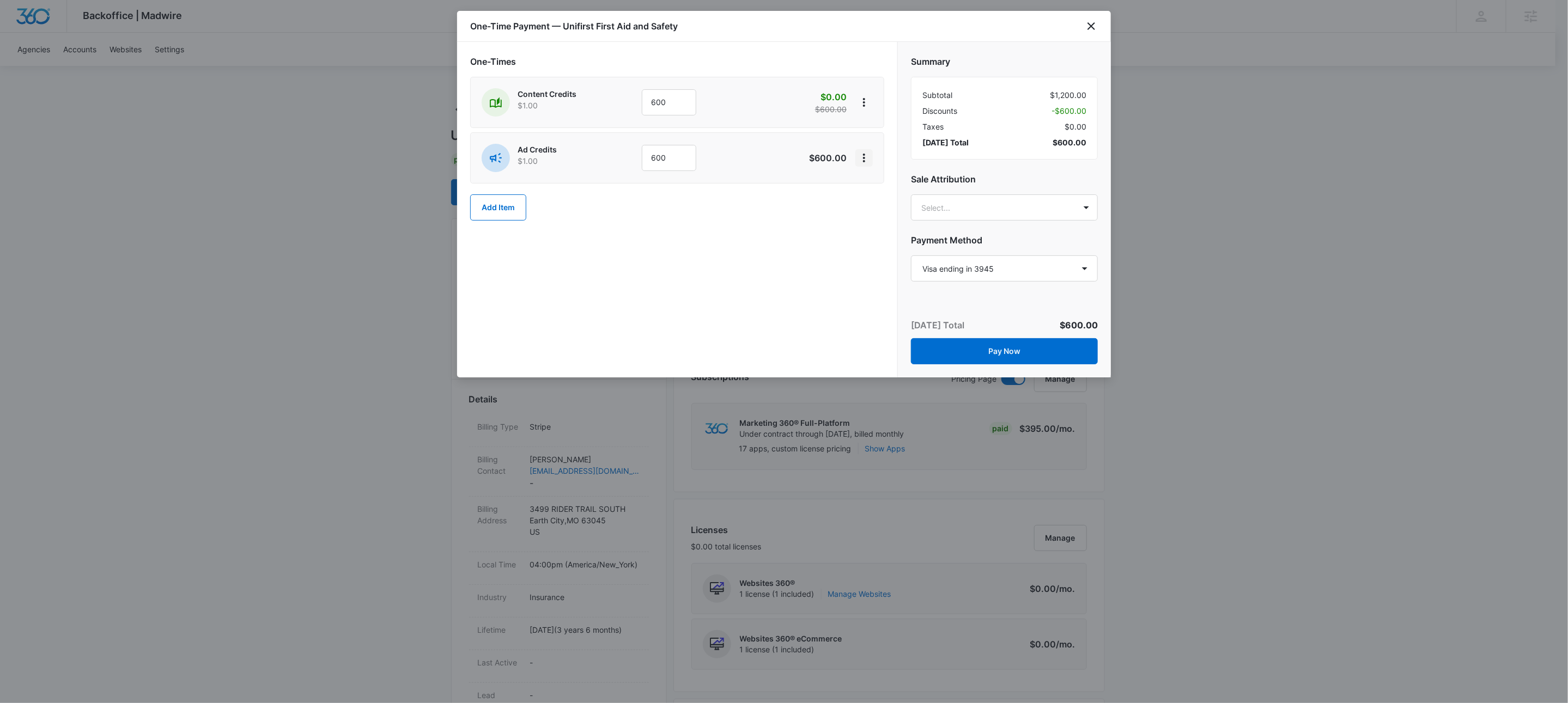
click at [863, 157] on icon "View More" at bounding box center [863, 157] width 13 height 13
click at [885, 185] on div "Add Discount" at bounding box center [892, 189] width 48 height 7
click at [701, 233] on div at bounding box center [662, 229] width 340 height 13
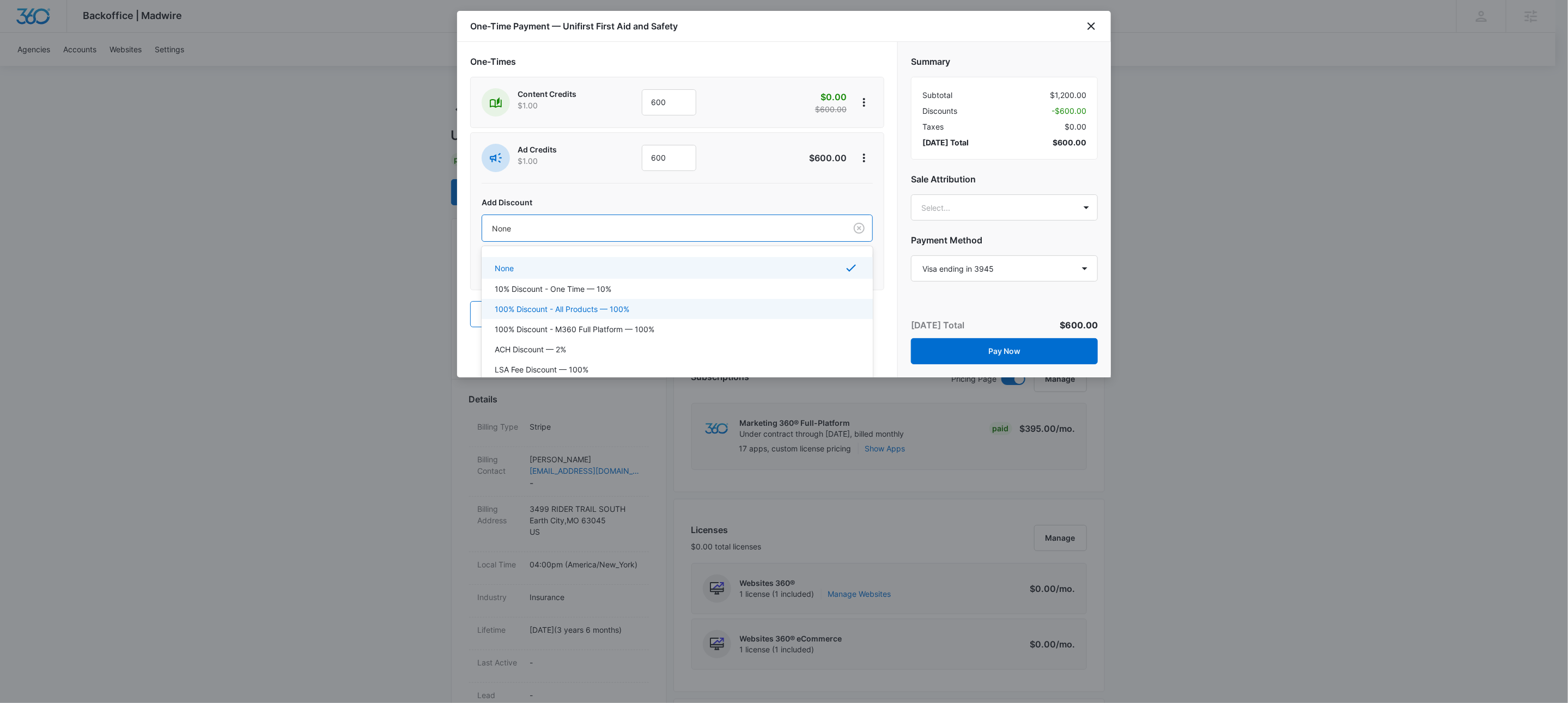
click at [626, 315] on p "100% Discount - All Products — 100%" at bounding box center [562, 308] width 134 height 11
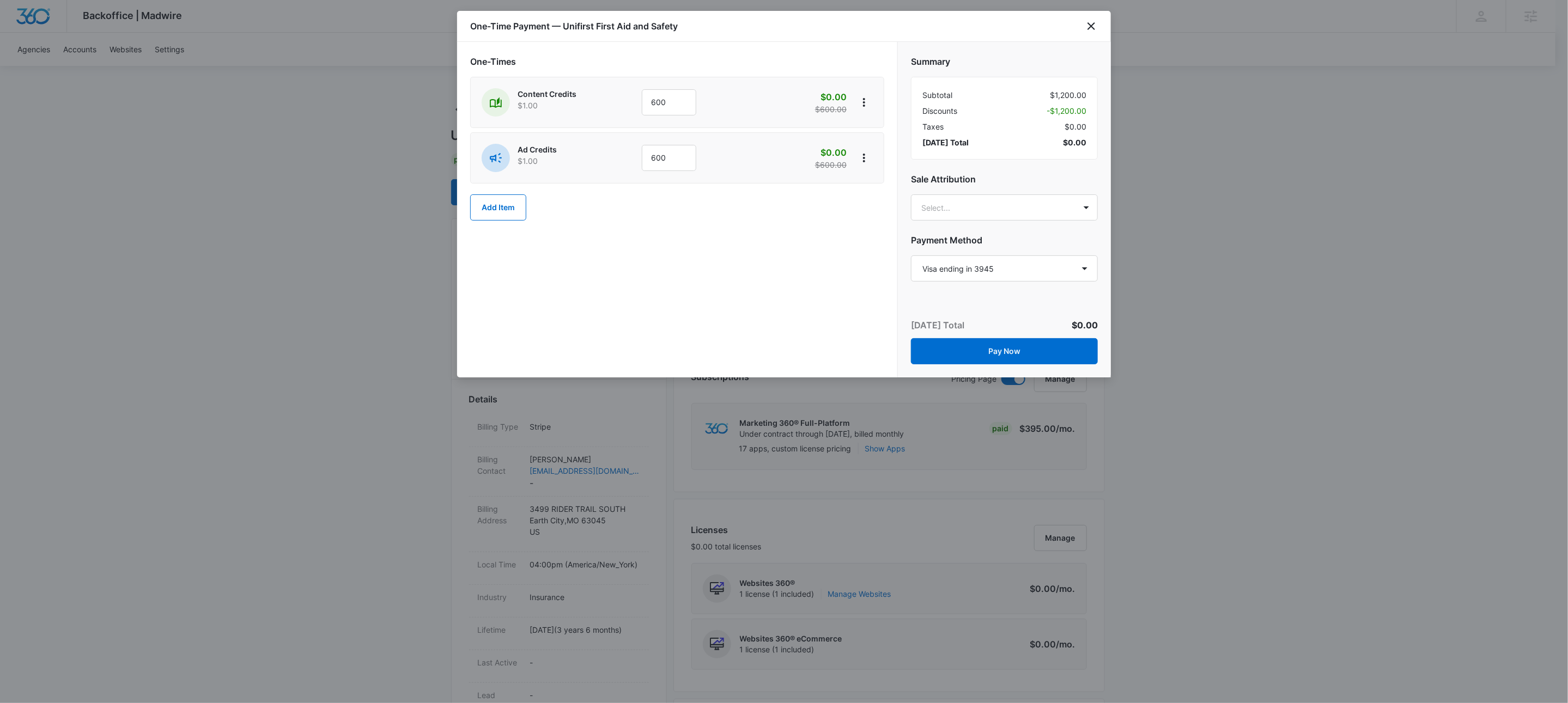
click at [786, 317] on div "One-Times Content Credits $1.00 600 $0.00 $600.00 Ad Credits $1.00 600 $0.00 $6…" at bounding box center [677, 209] width 440 height 335
click at [988, 358] on button "Pay Now" at bounding box center [1005, 351] width 187 height 26
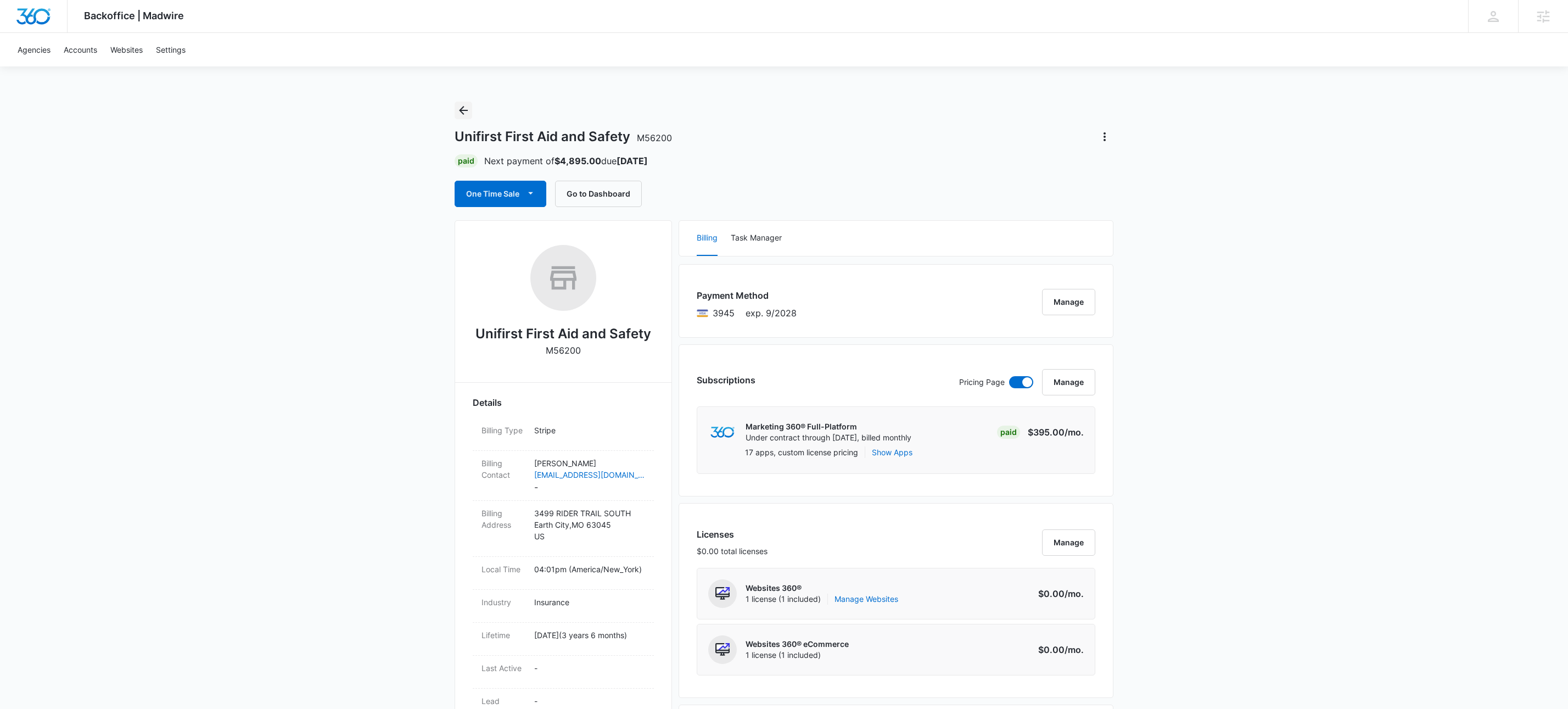
click at [464, 111] on icon "Back" at bounding box center [463, 110] width 13 height 13
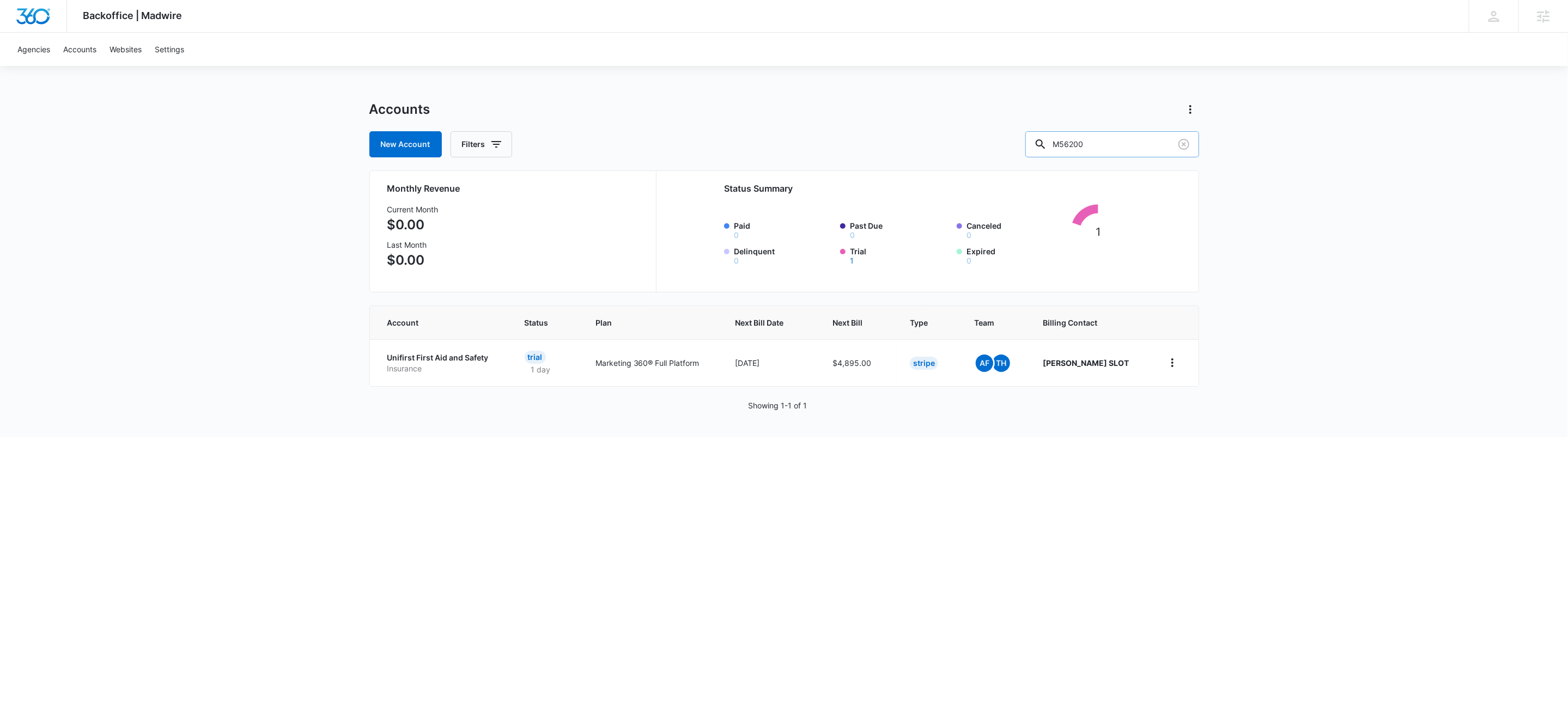
click at [1152, 134] on input "M56200" at bounding box center [1112, 144] width 173 height 26
paste input "337564"
type input "M337564"
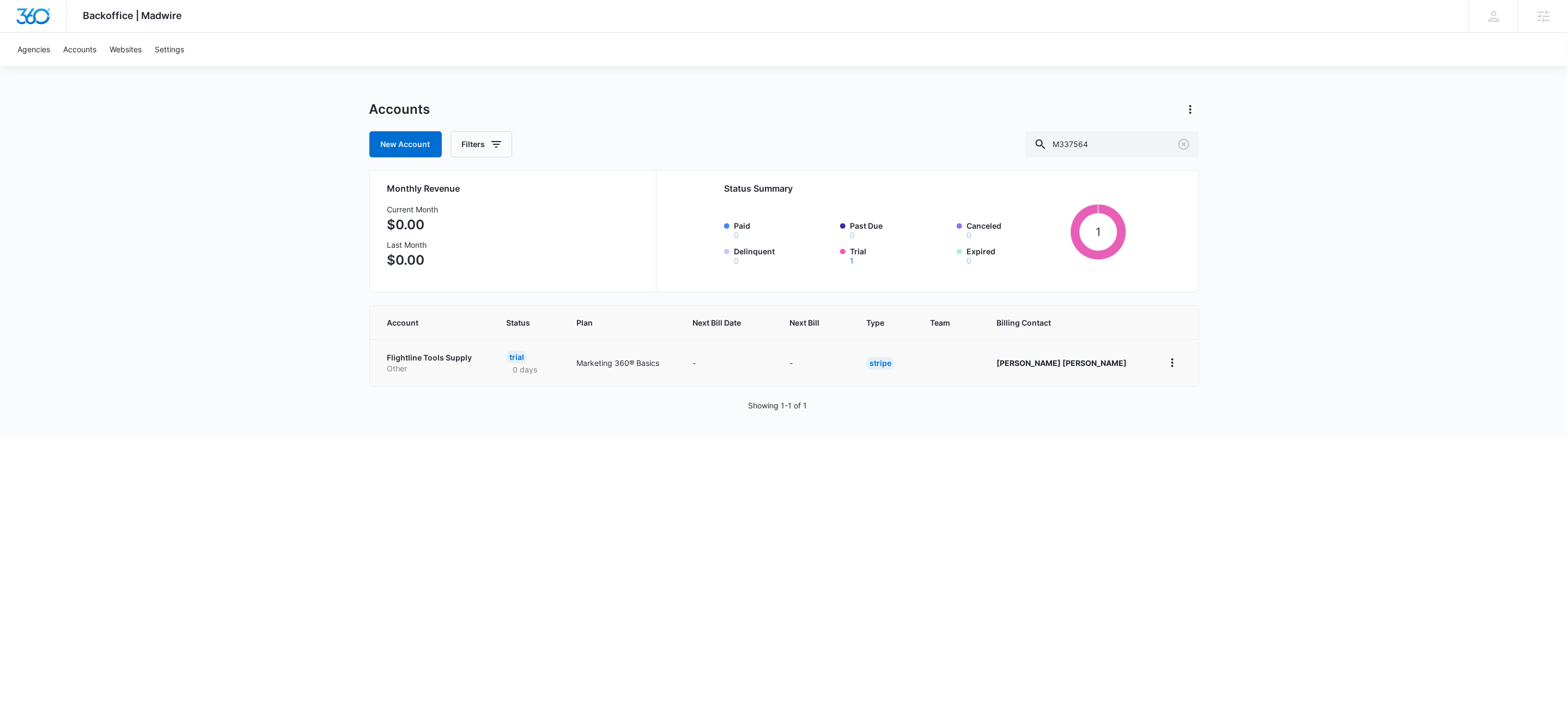
click at [429, 363] on p "Other" at bounding box center [434, 368] width 93 height 11
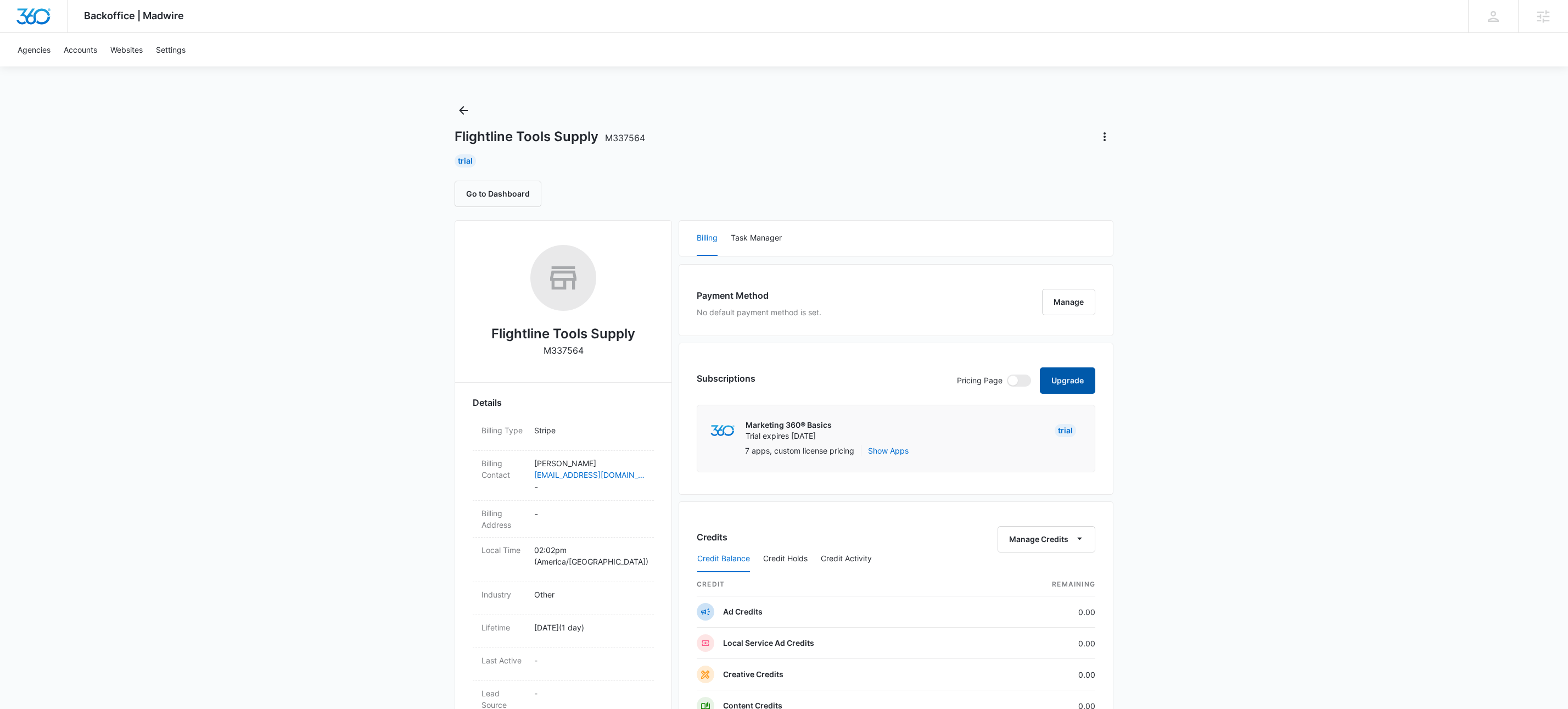
click at [1084, 380] on button "Upgrade" at bounding box center [1068, 380] width 56 height 26
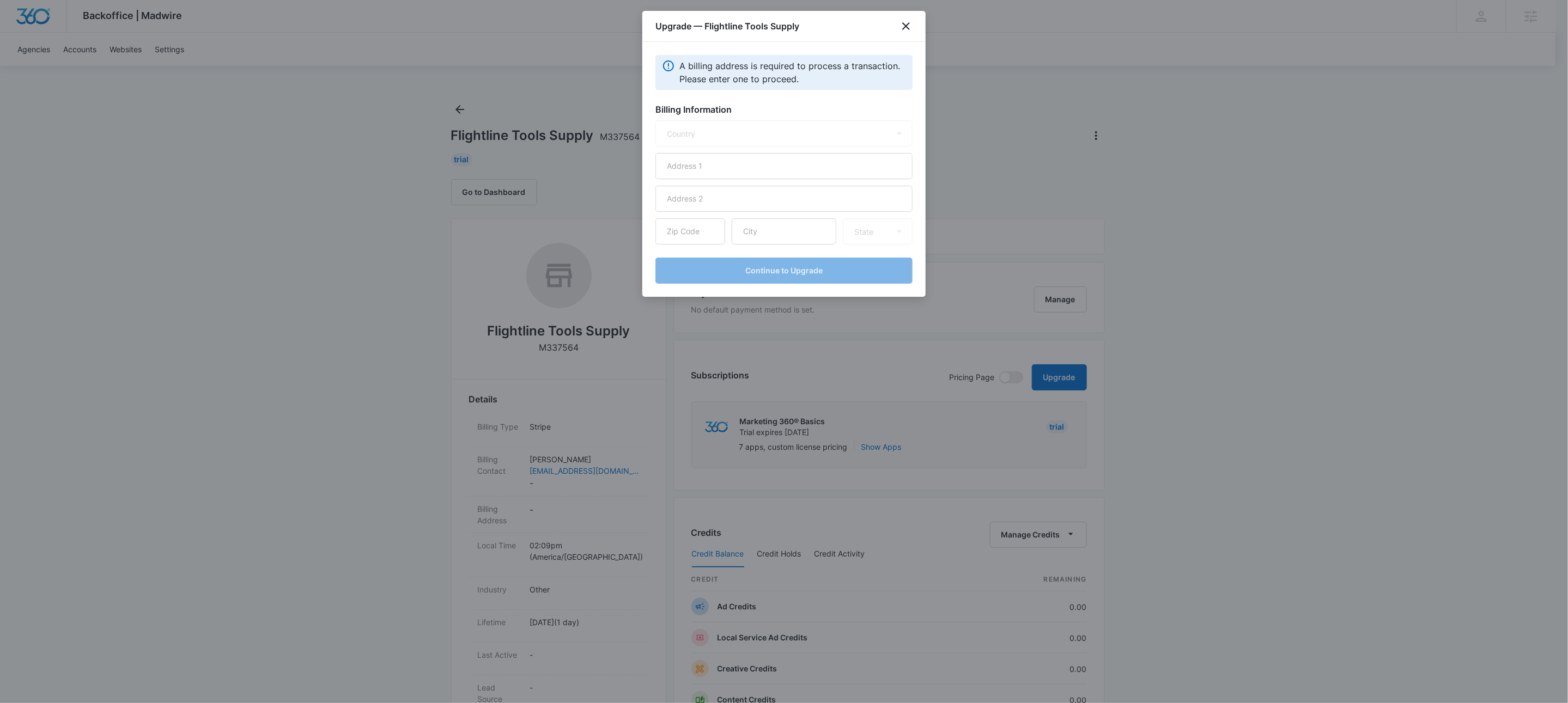
select select "US"
click at [783, 171] on input "text" at bounding box center [784, 166] width 257 height 26
type input "60 Fleetwood Court"
type input "11779"
type input "Ronkonkoma"
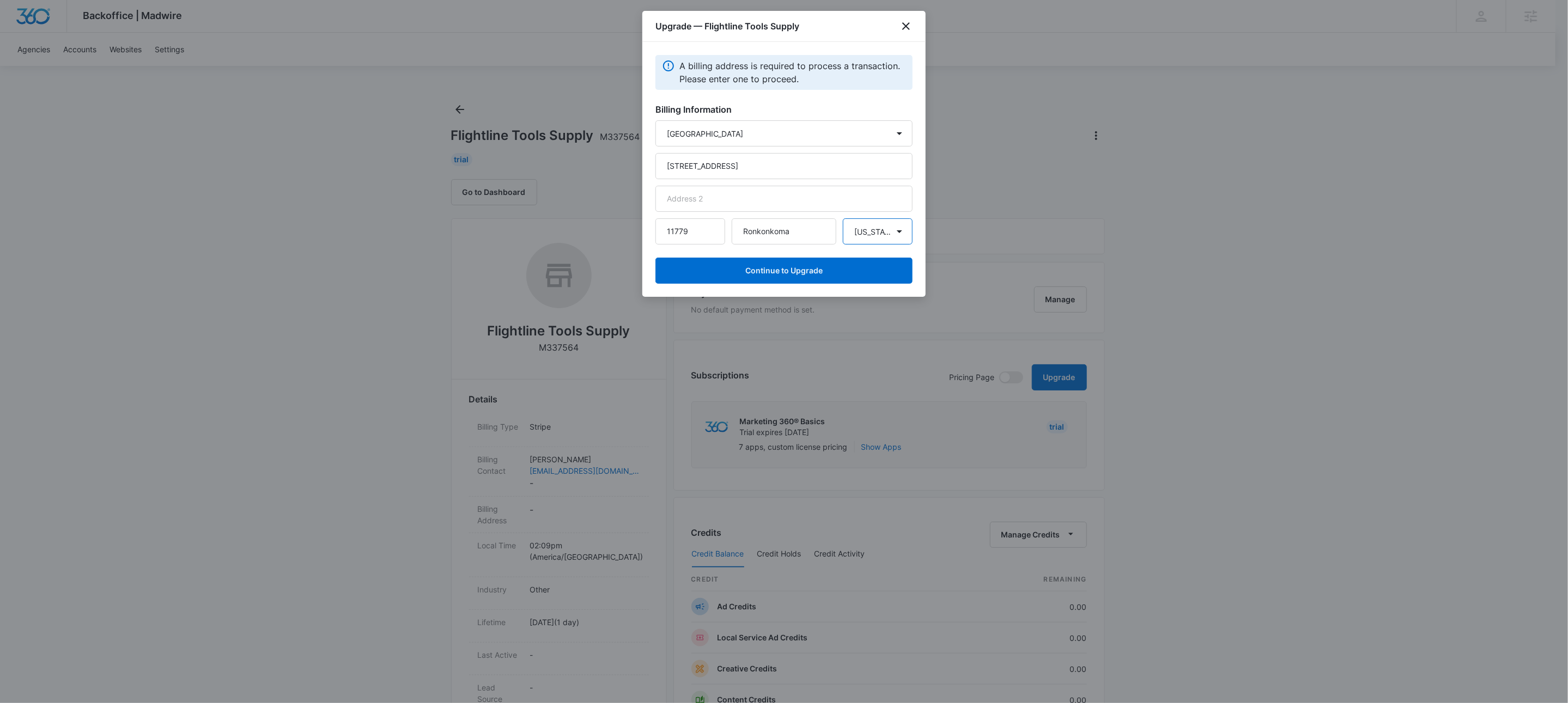
select select "NY"
click at [833, 272] on button "Continue to Upgrade" at bounding box center [784, 270] width 257 height 26
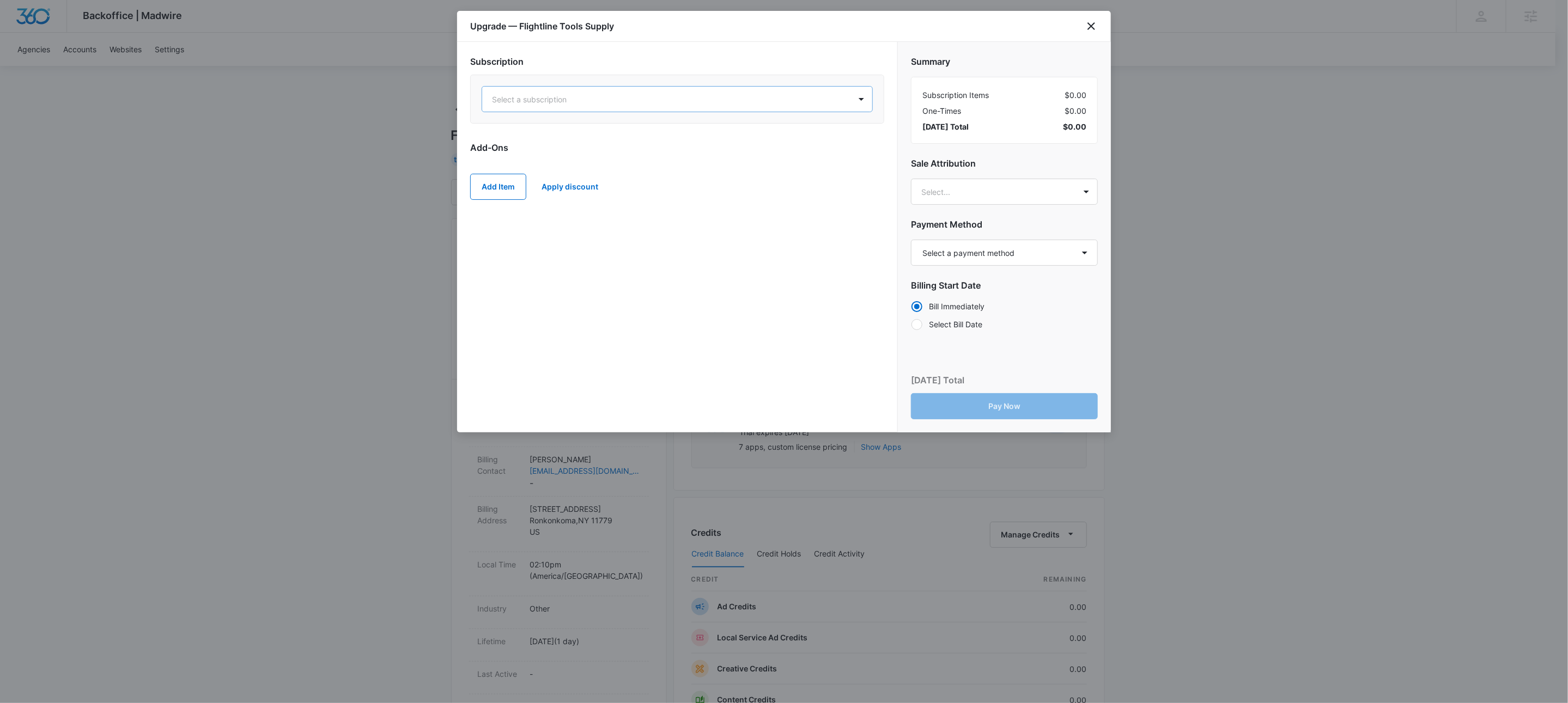
click at [660, 93] on div "Select a subscription" at bounding box center [666, 99] width 368 height 24
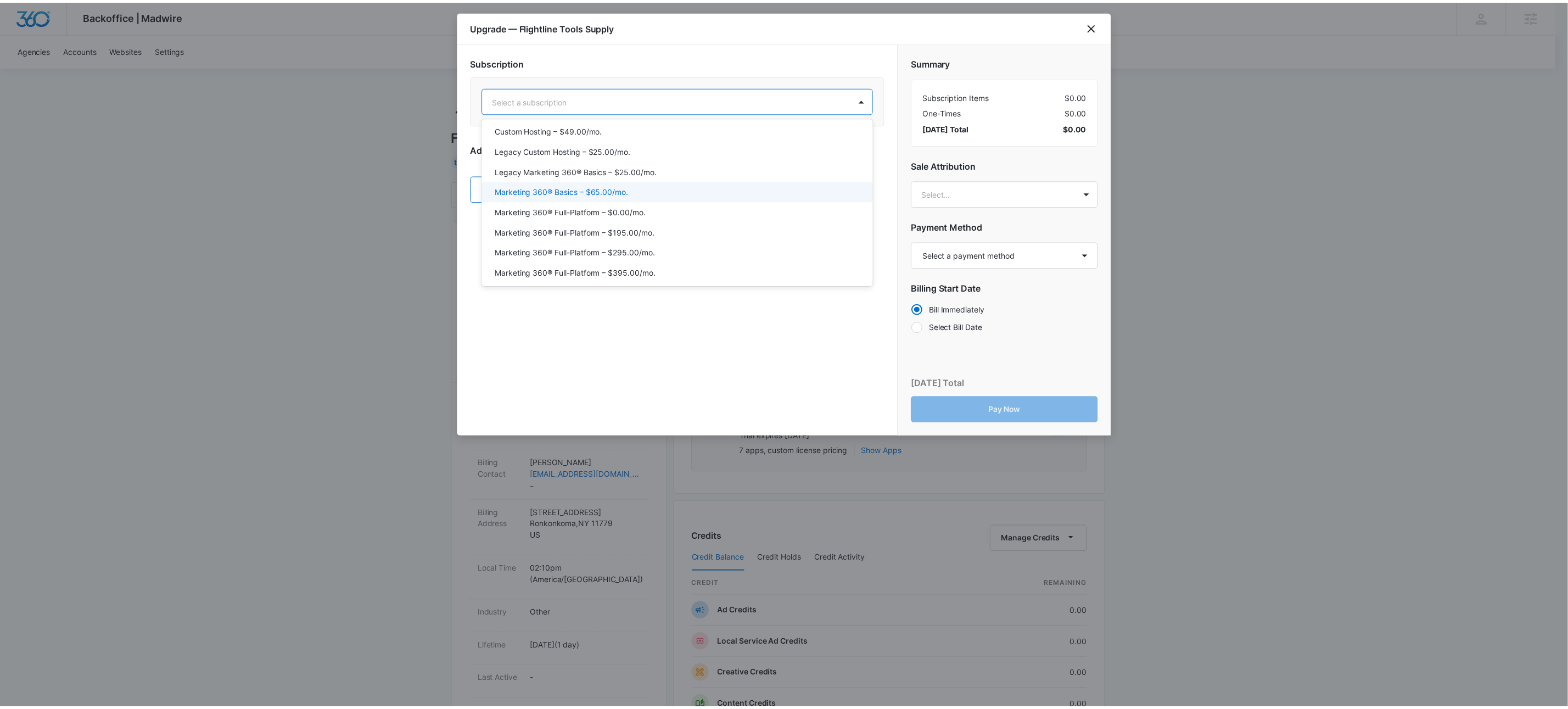
scroll to position [40, 0]
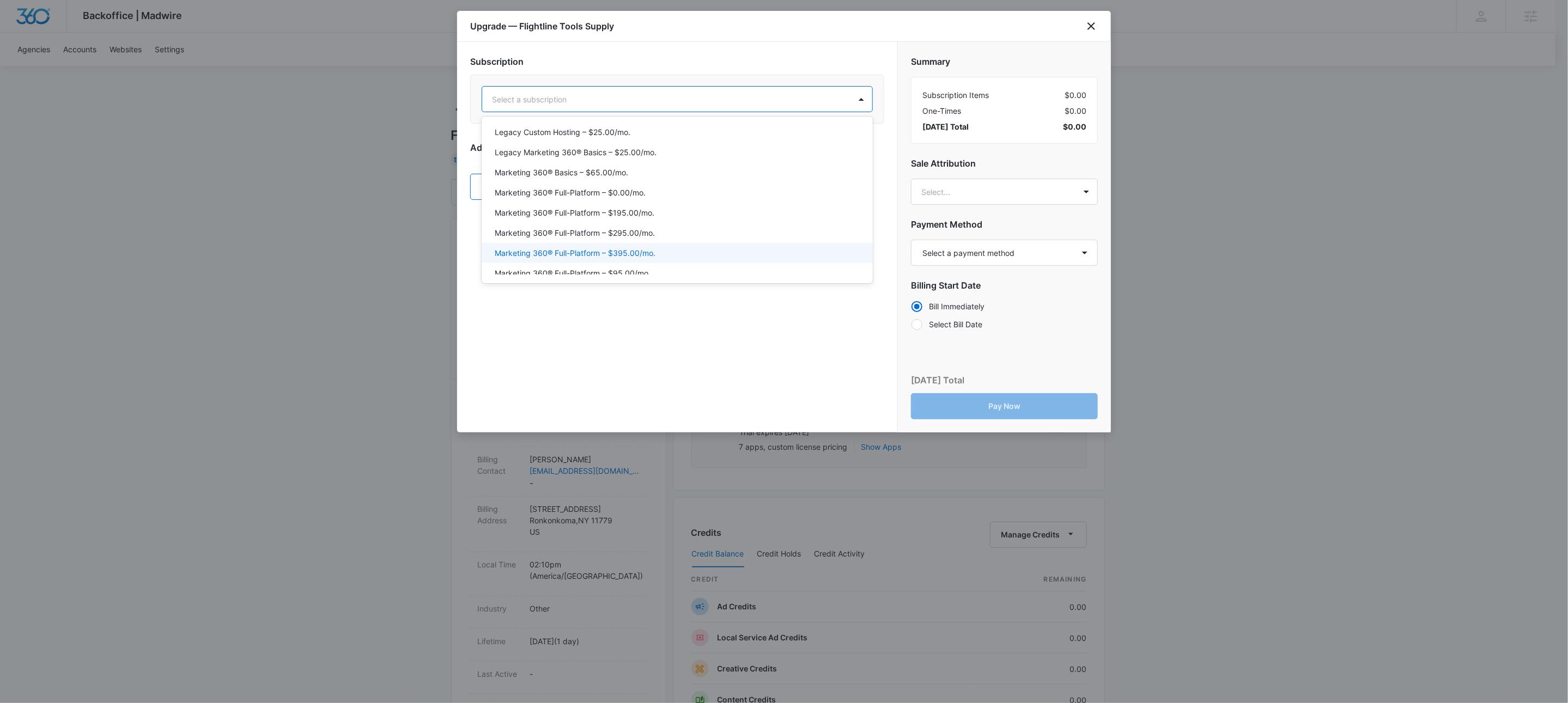
click at [645, 247] on p "Marketing 360® Full-Platform – $395.00/mo." at bounding box center [575, 253] width 161 height 11
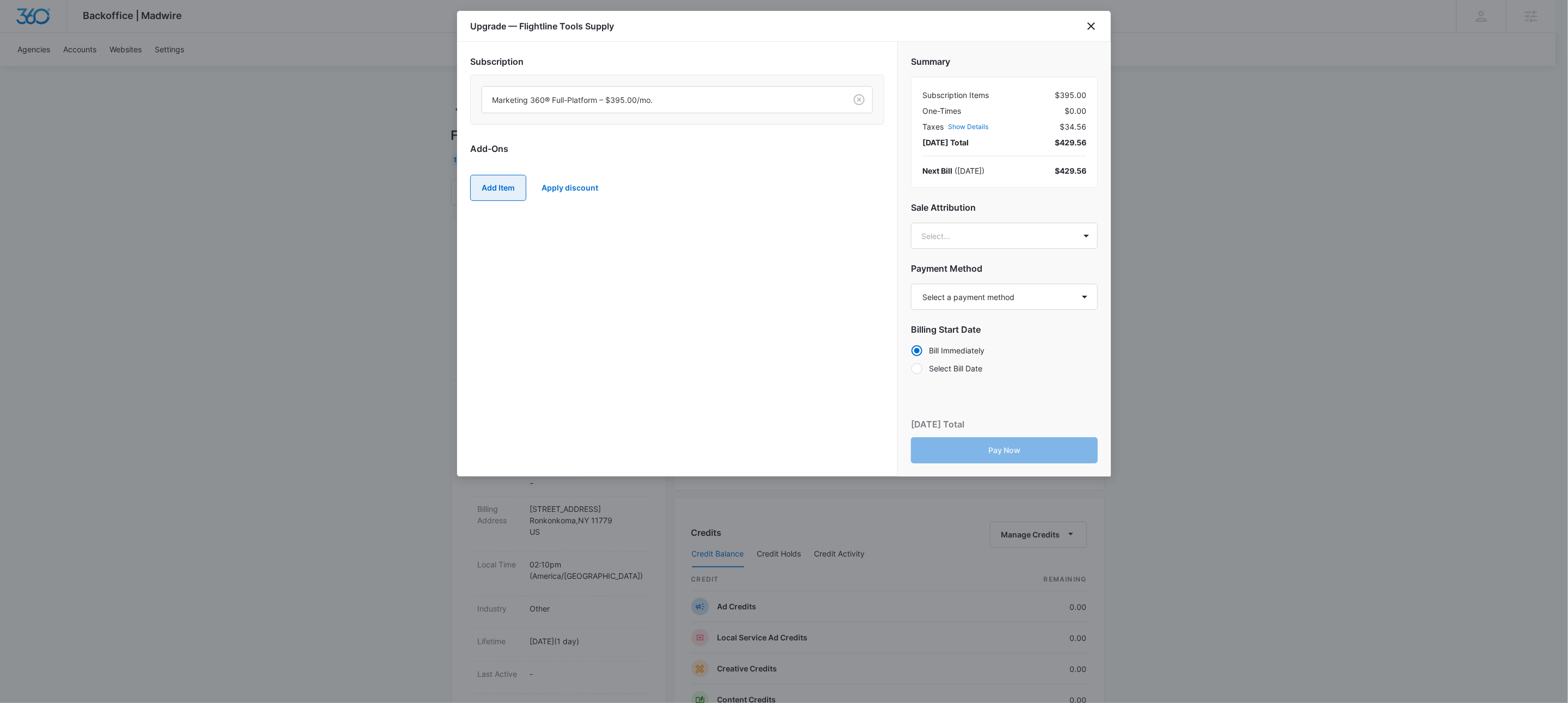
click at [504, 188] on button "Add Item" at bounding box center [498, 188] width 56 height 26
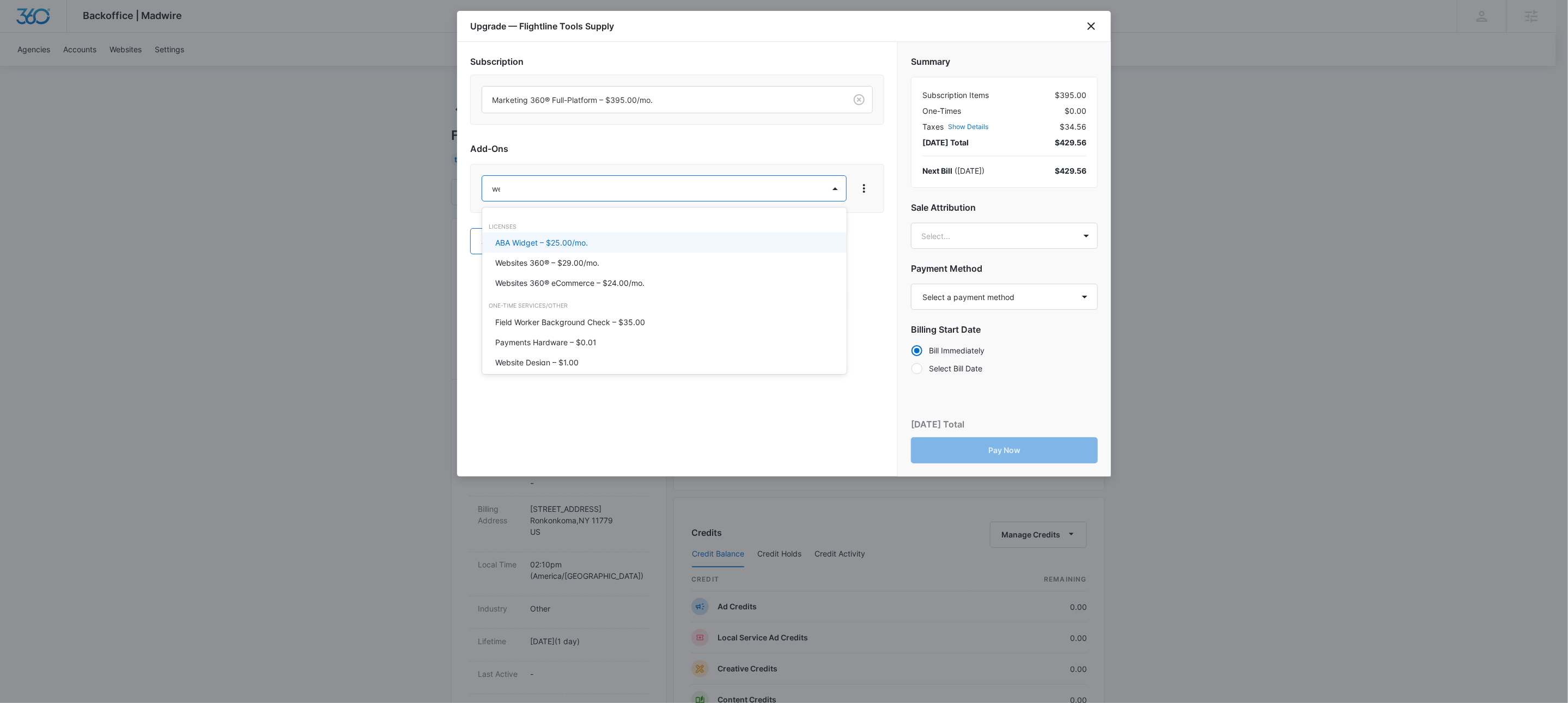
type input "webs"
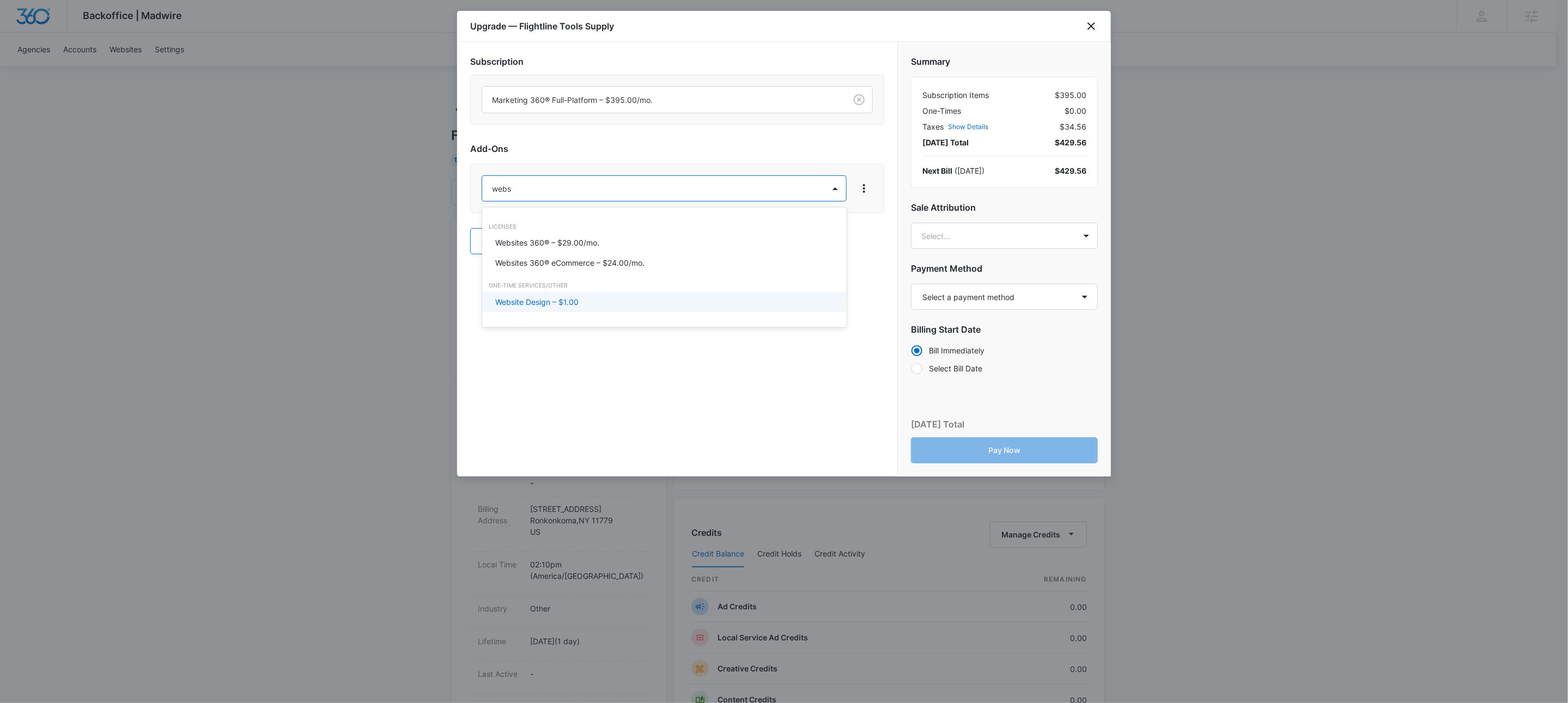
drag, startPoint x: 563, startPoint y: 300, endPoint x: 634, endPoint y: 211, distance: 113.9
click at [563, 298] on p "Website Design – $1.00" at bounding box center [537, 302] width 83 height 11
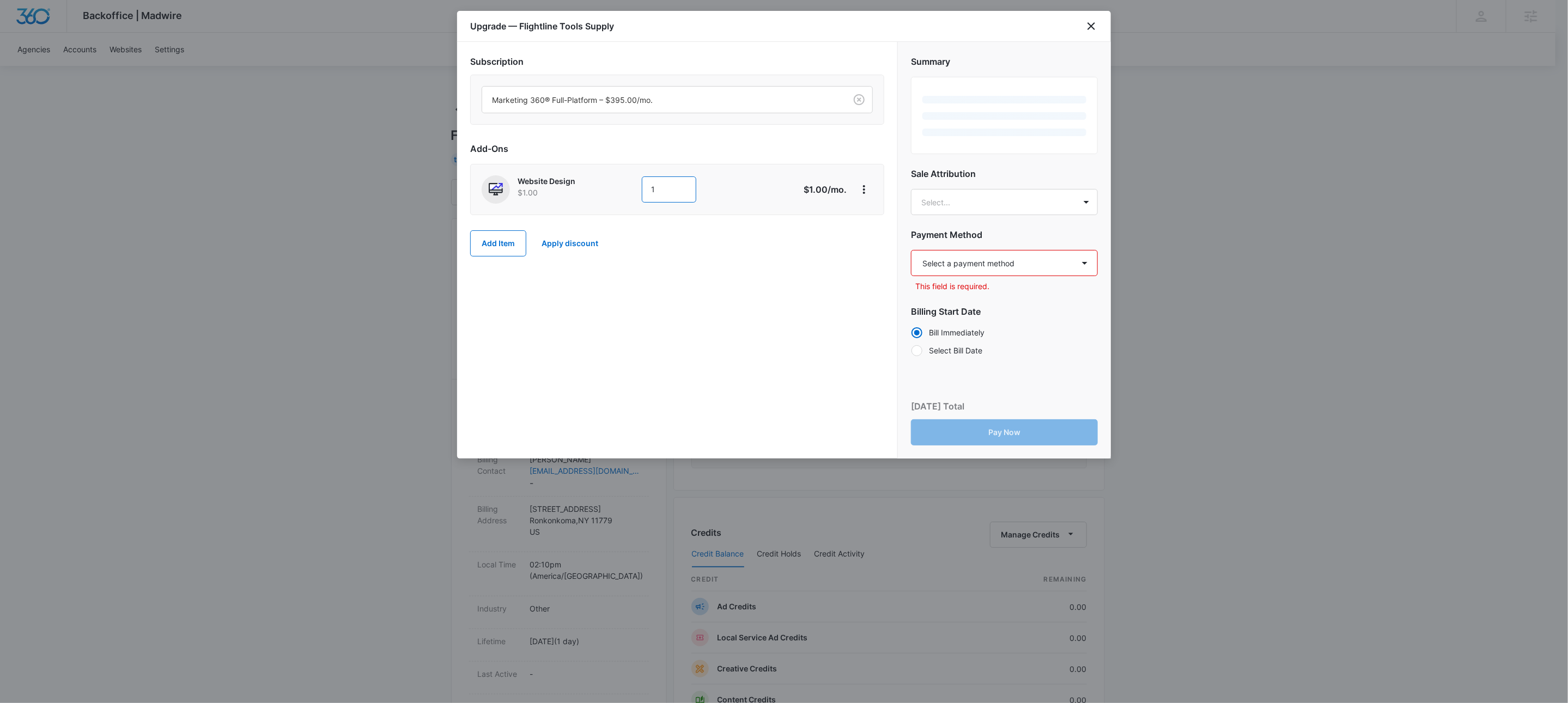
click at [654, 188] on input "1" at bounding box center [668, 190] width 54 height 26
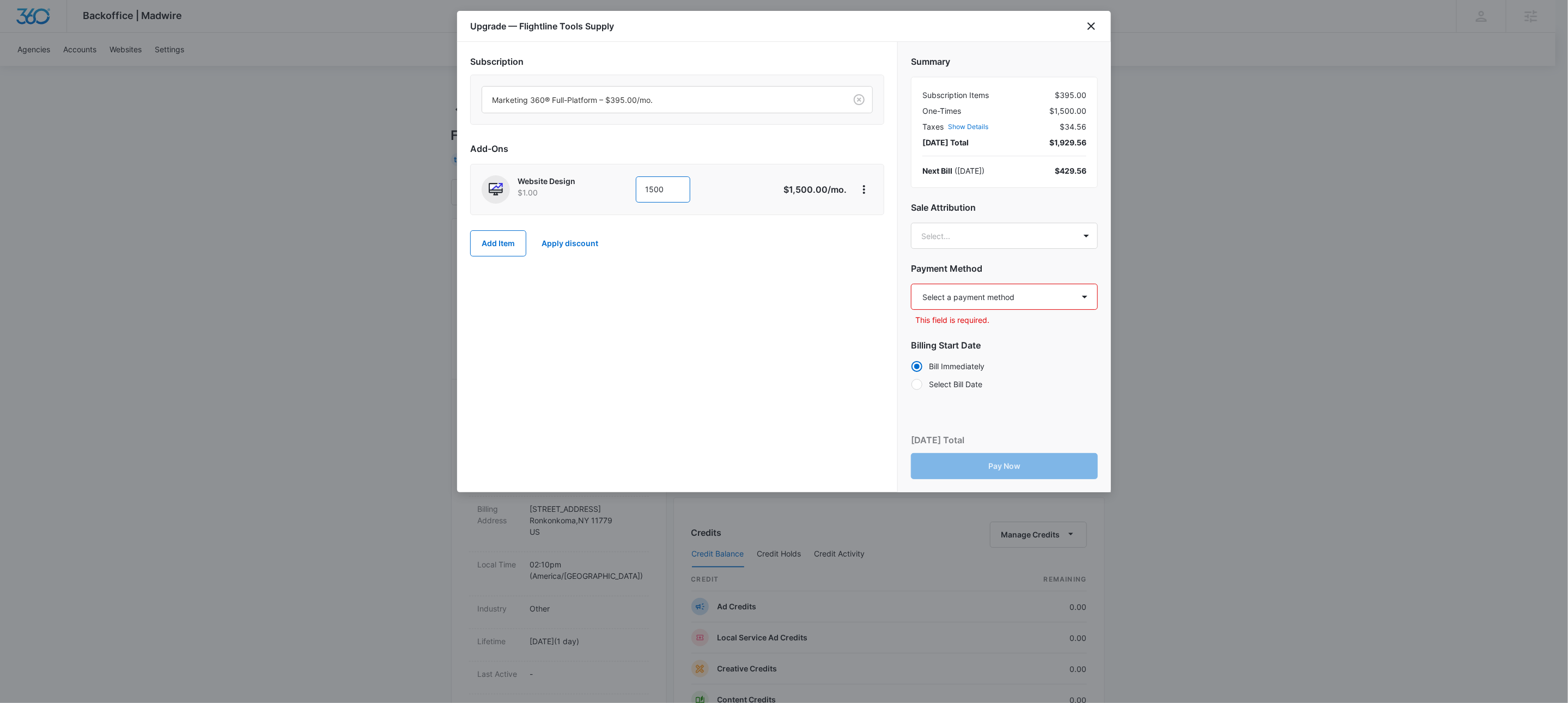
type input "1500"
click at [792, 456] on div "Subscription Marketing 360® Full-Platform – $395.00/mo. Add-Ons Website Design …" at bounding box center [677, 267] width 440 height 450
click at [1008, 294] on select "Select a payment method Visa ending in 5176 New payment method Monthly invoice" at bounding box center [1005, 296] width 187 height 26
select select "pm_1S3iTqA4n8RTgNjUK9TqU1AI"
click at [911, 284] on select "Select a payment method Visa ending in 5176 New payment method Monthly invoice" at bounding box center [1005, 296] width 187 height 26
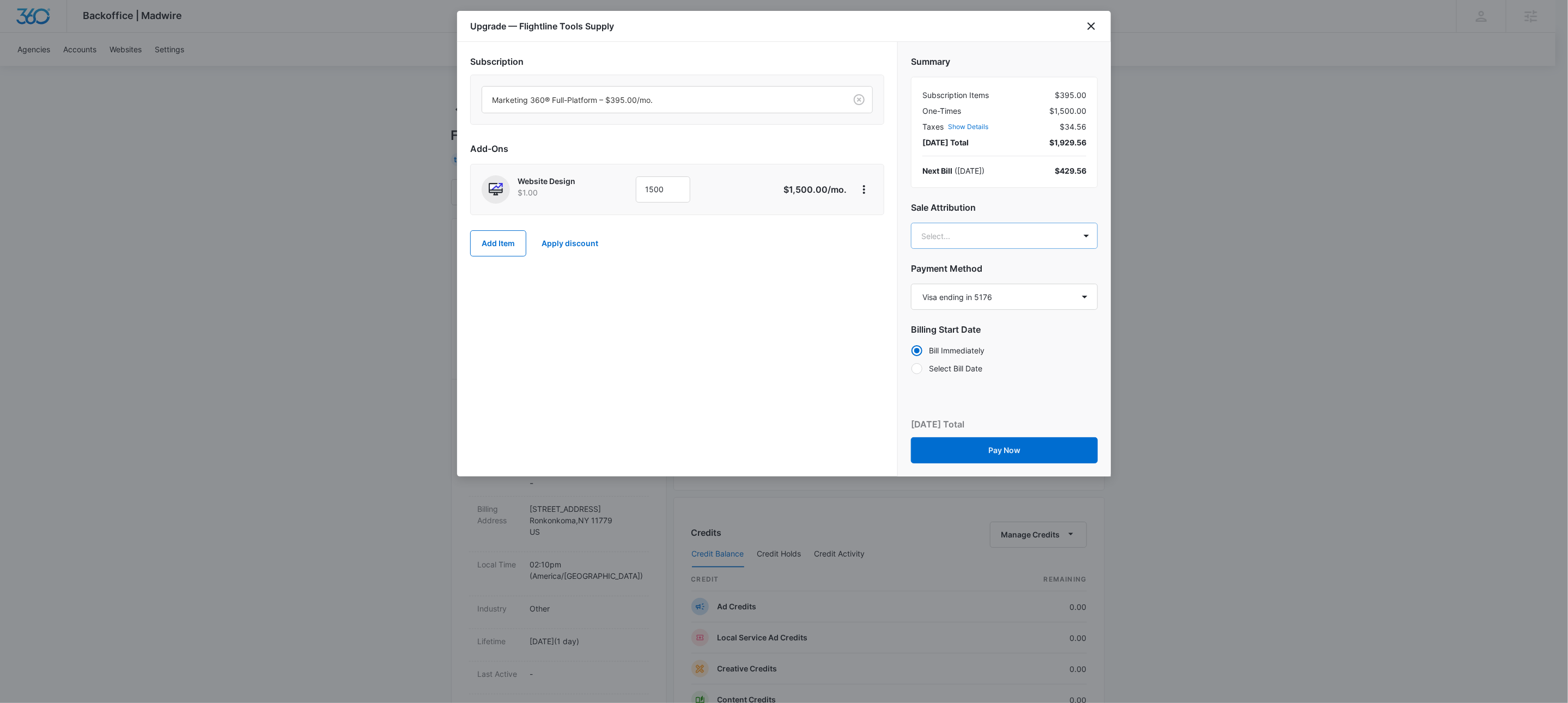
click at [976, 234] on body "Backoffice | Madwire Apps Settings KW Kait Weagraff kaitlyn.weagraff@madwire.co…" at bounding box center [784, 556] width 1568 height 1114
type input "dave holz"
click at [986, 265] on div "Dave Holzapfel dave.holzapfel@madwire.com" at bounding box center [1005, 290] width 186 height 50
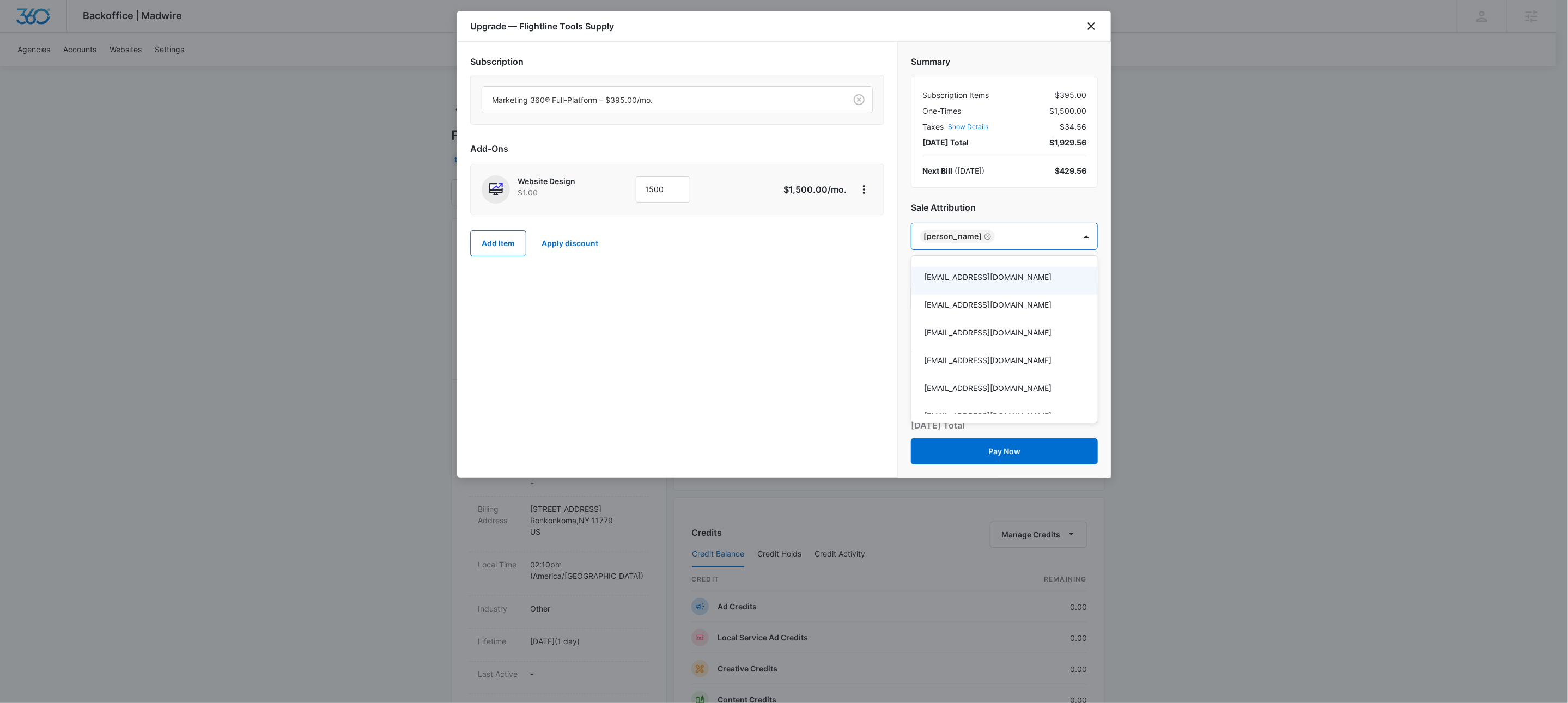
drag, startPoint x: 684, startPoint y: 369, endPoint x: 703, endPoint y: 363, distance: 19.9
click at [684, 369] on div at bounding box center [784, 352] width 1568 height 703
click at [695, 358] on div "Subscription Marketing 360® Full-Platform – $395.00/mo. Add-Ons Website Design …" at bounding box center [677, 259] width 440 height 436
click at [1091, 24] on icon "close" at bounding box center [1091, 26] width 13 height 13
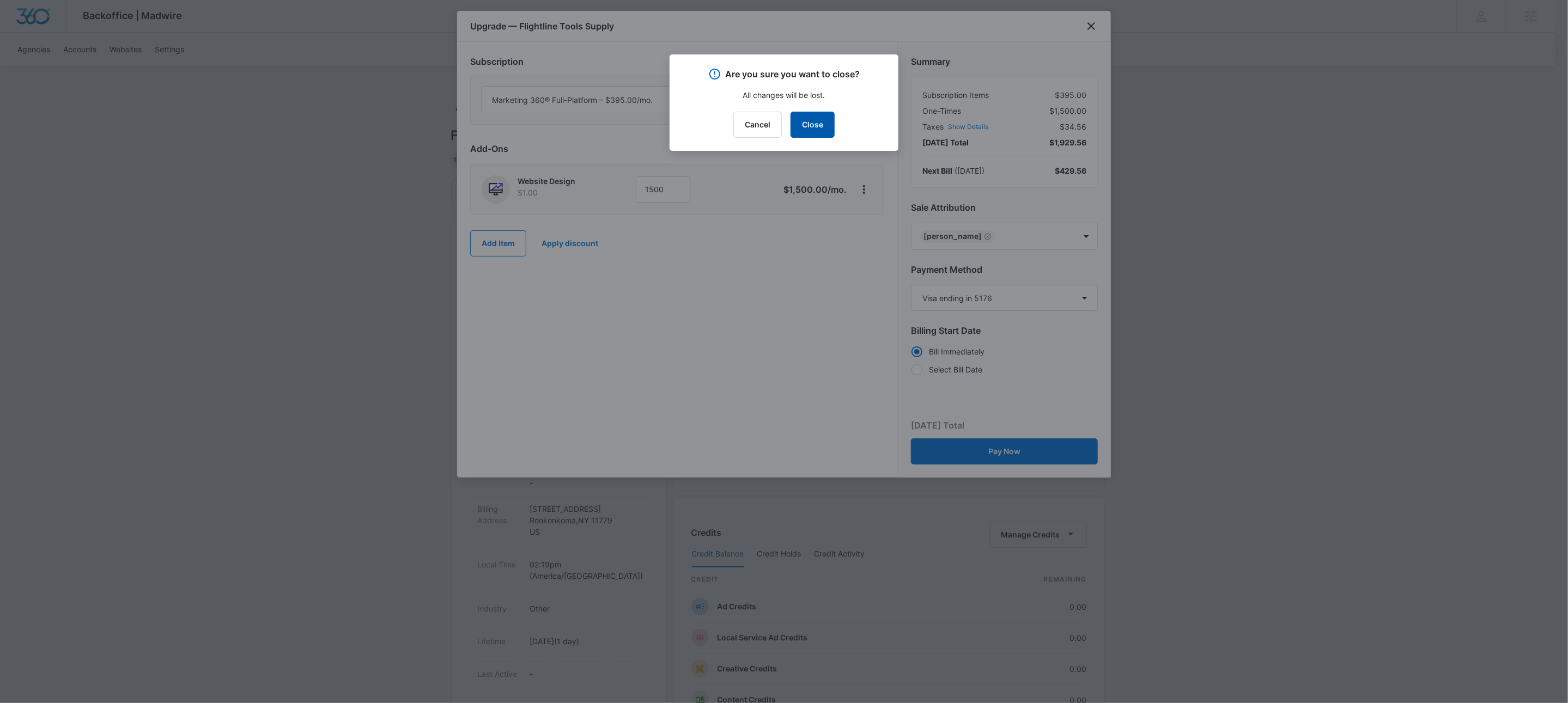
click at [828, 128] on button "Close" at bounding box center [813, 124] width 44 height 26
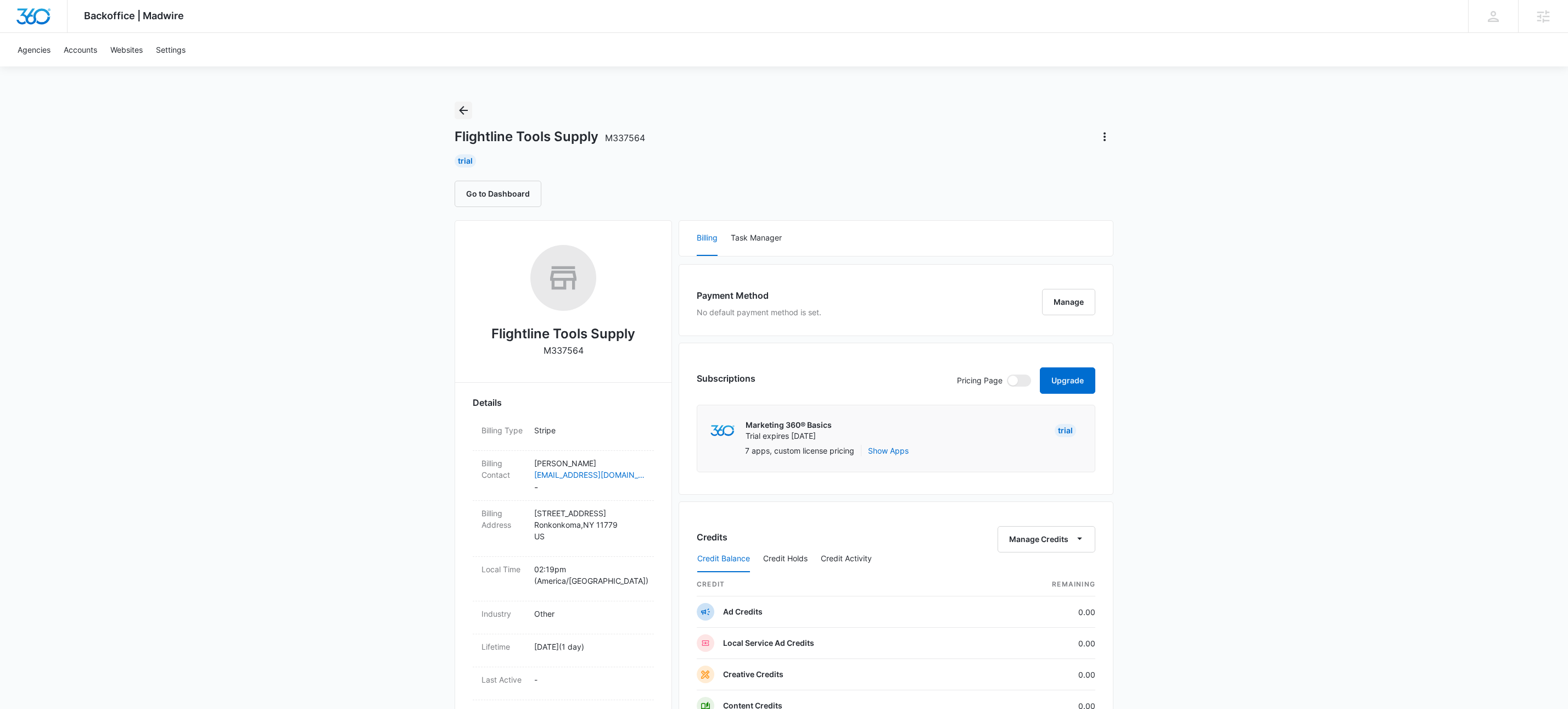
click at [461, 110] on icon "Back" at bounding box center [463, 110] width 9 height 9
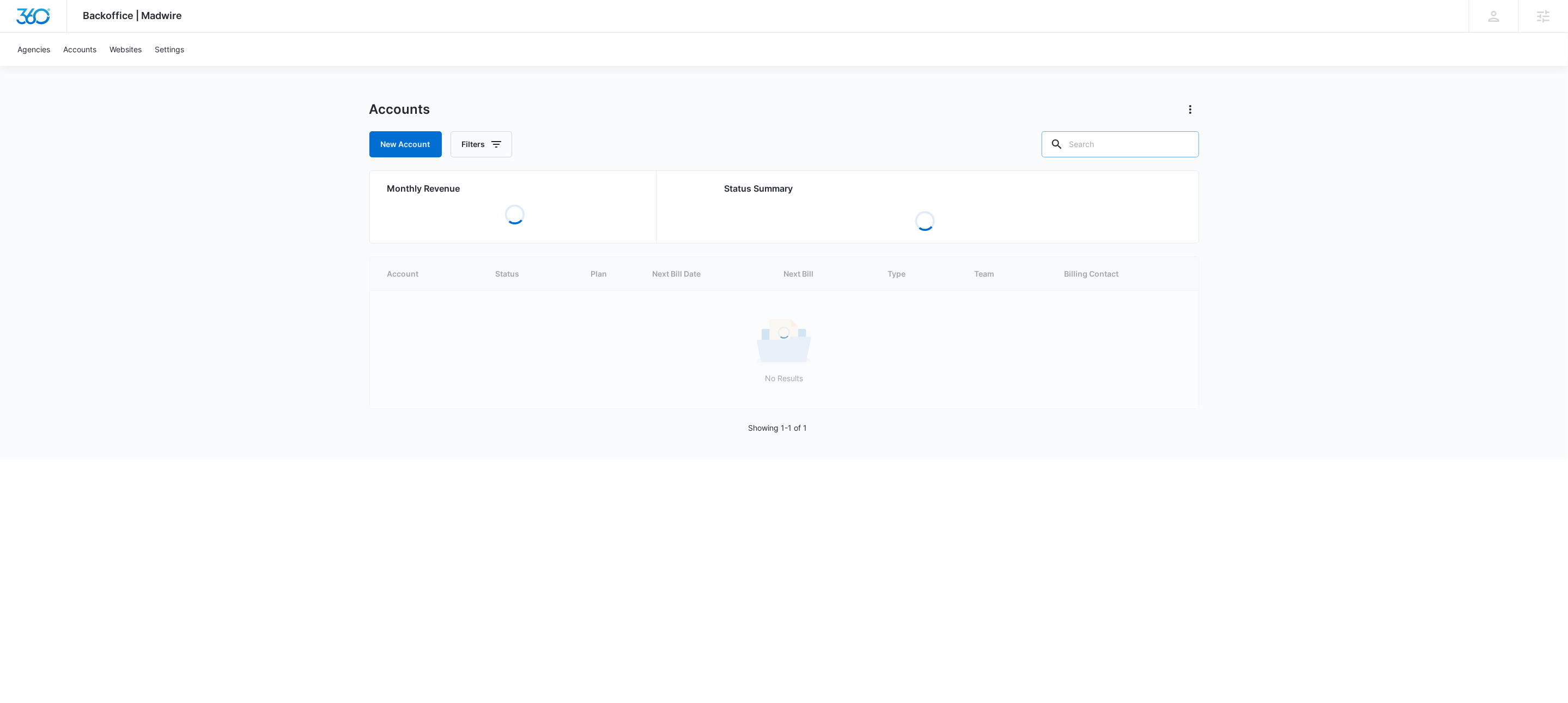
click at [1179, 144] on div at bounding box center [1184, 144] width 17 height 26
click at [1160, 147] on input "text" at bounding box center [1120, 144] width 157 height 26
paste input "M333069"
type input "M333069"
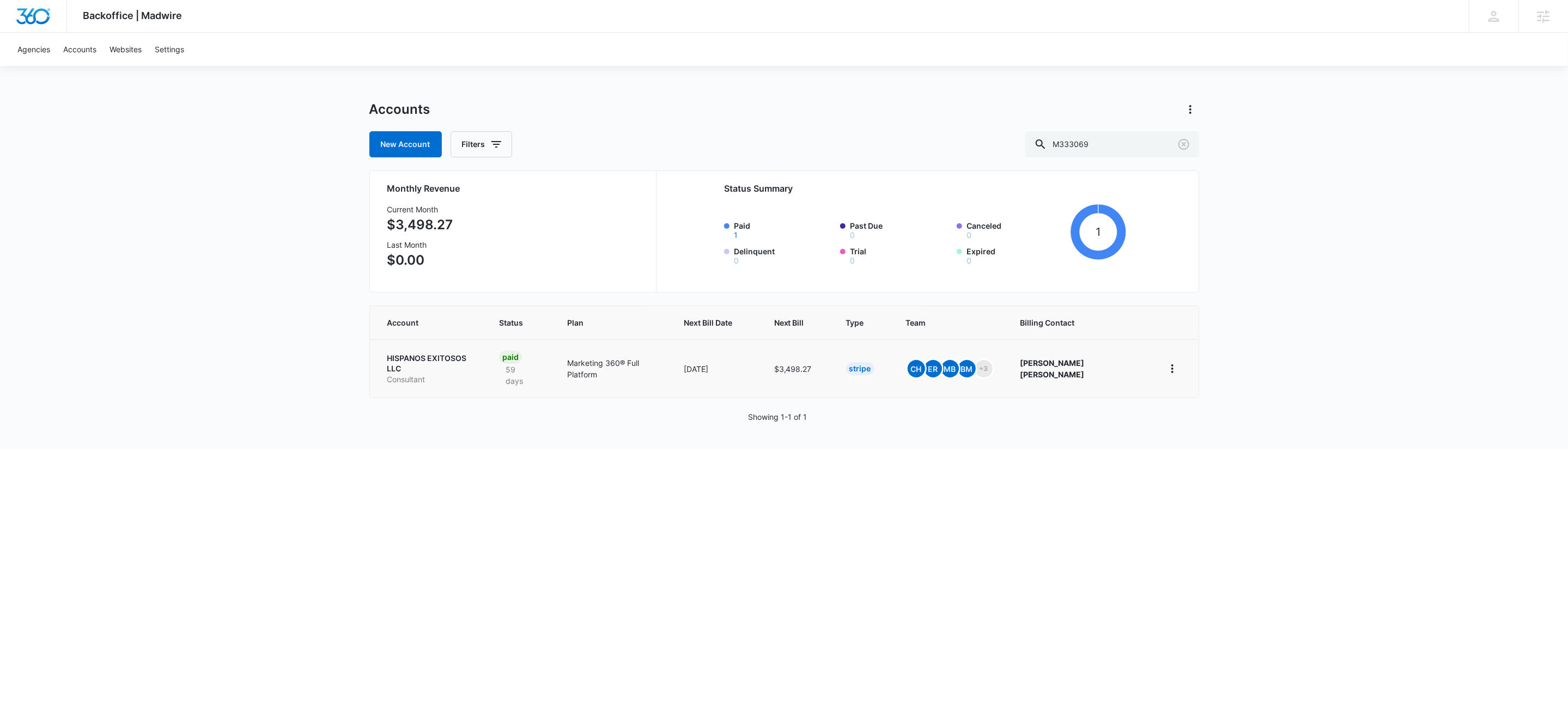
click at [473, 362] on p "HISPANOS EXITOSOS LLC" at bounding box center [430, 364] width 85 height 22
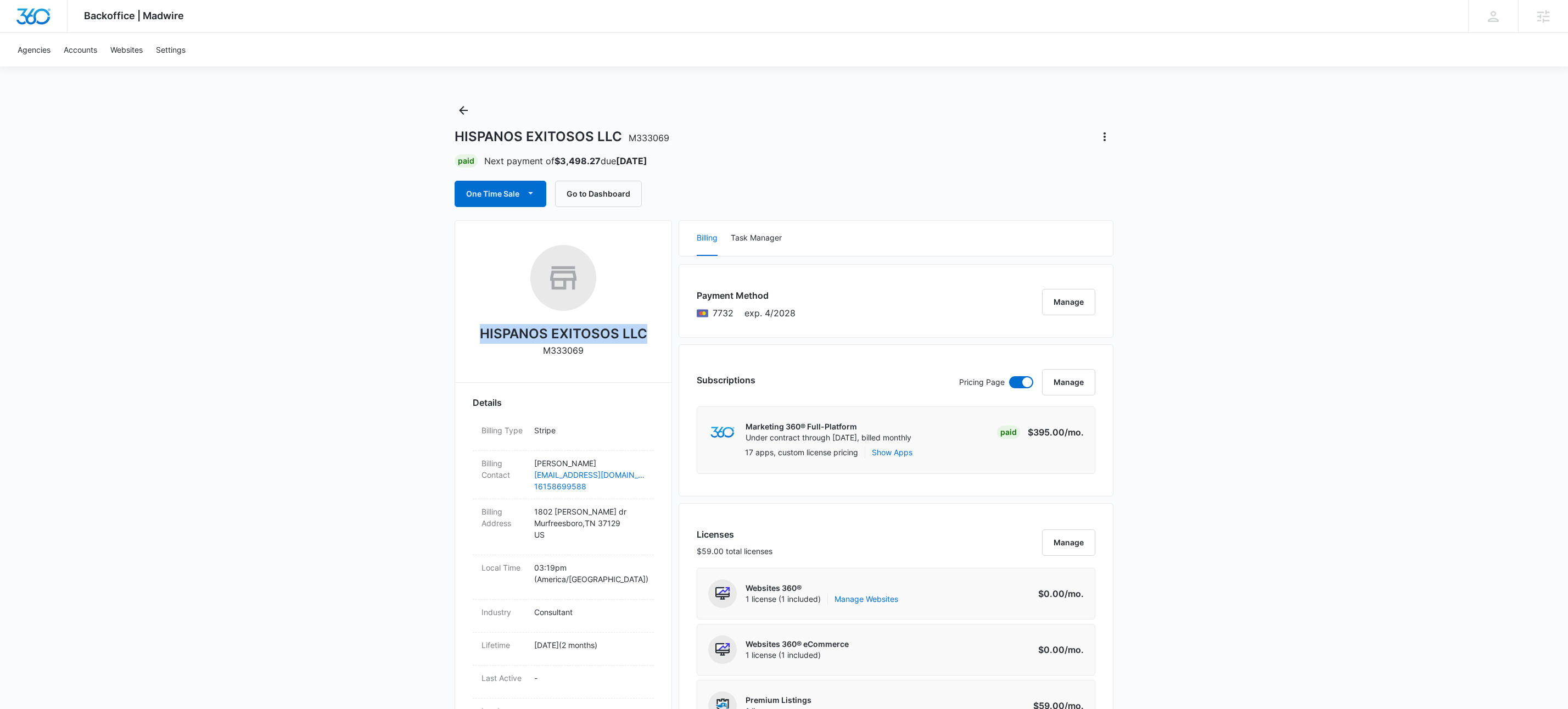
drag, startPoint x: 479, startPoint y: 334, endPoint x: 646, endPoint y: 337, distance: 167.0
click at [647, 337] on div "HISPANOS EXITOSOS LLC M333069" at bounding box center [563, 304] width 181 height 120
copy h2 "HISPANOS EXITOSOS LLC"
click at [459, 113] on icon "Back" at bounding box center [463, 110] width 13 height 13
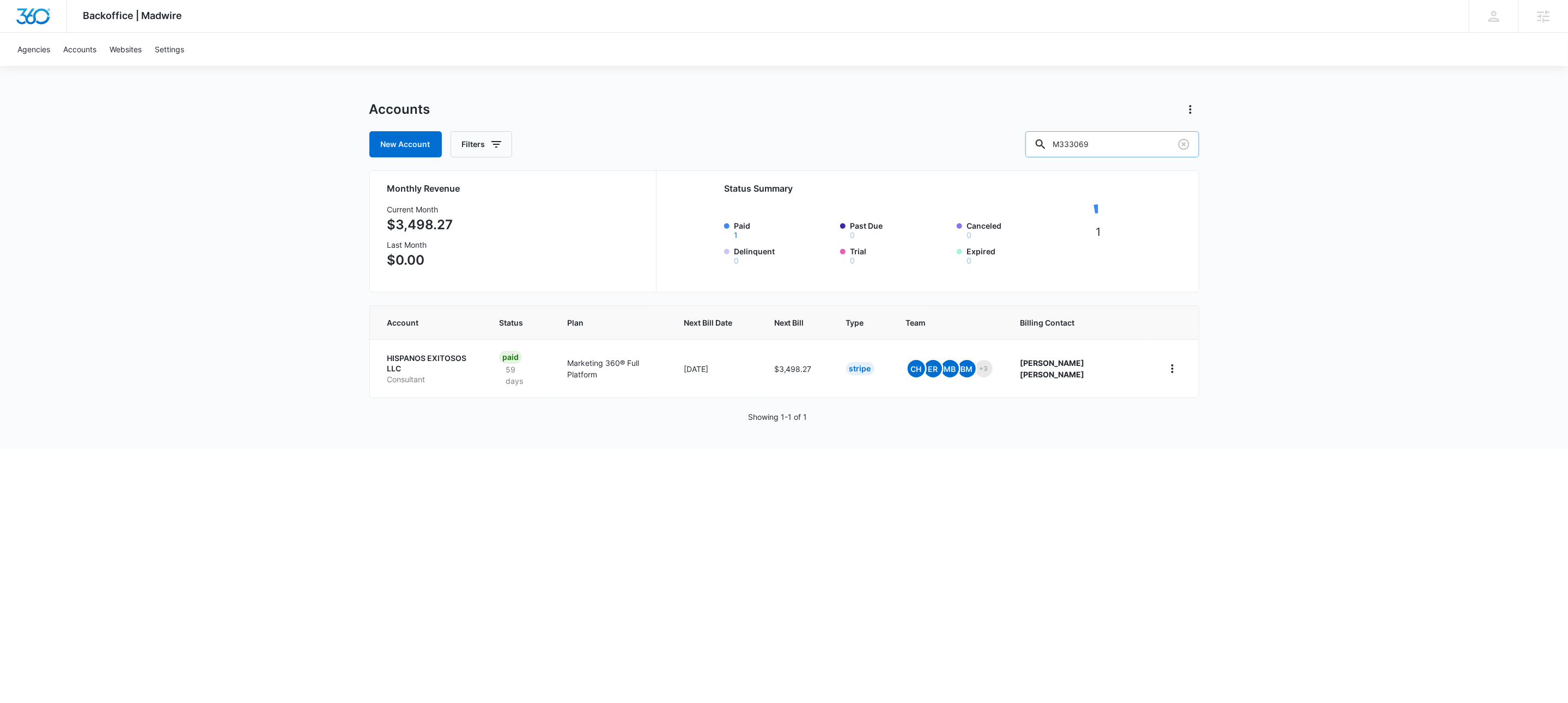
click at [1130, 142] on input "M333069" at bounding box center [1112, 144] width 173 height 26
paste input "173020"
type input "M173020"
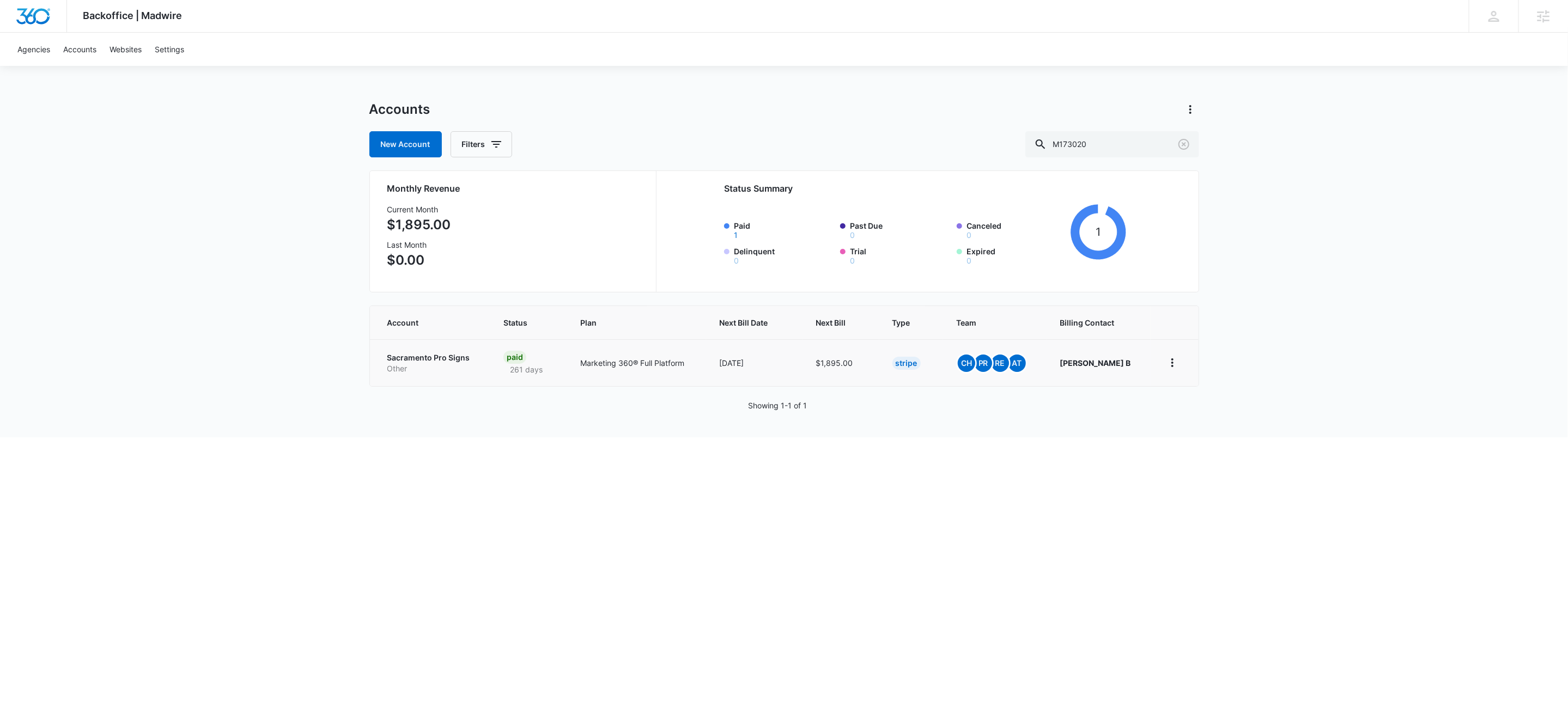
click at [391, 360] on p "Sacramento Pro Signs" at bounding box center [432, 358] width 91 height 11
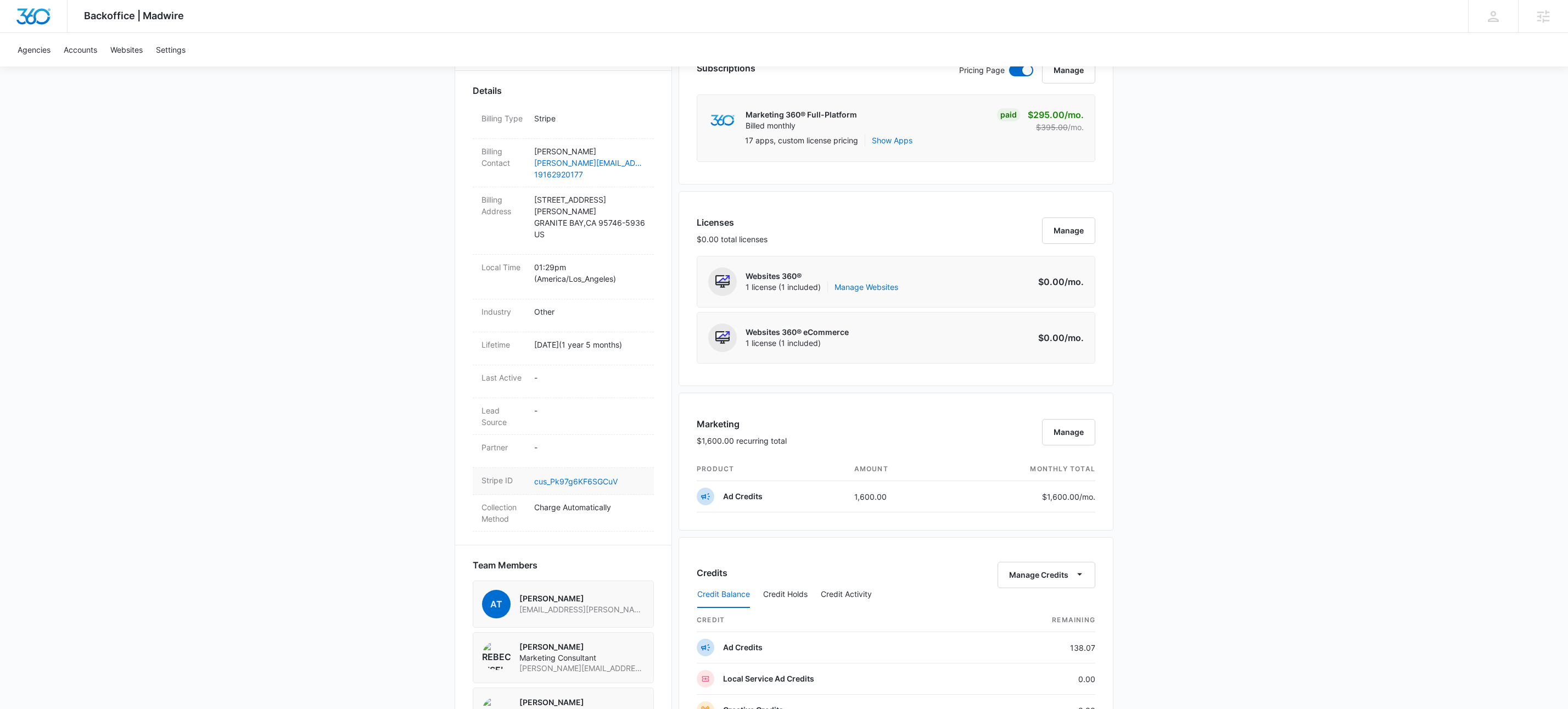
scroll to position [340, 0]
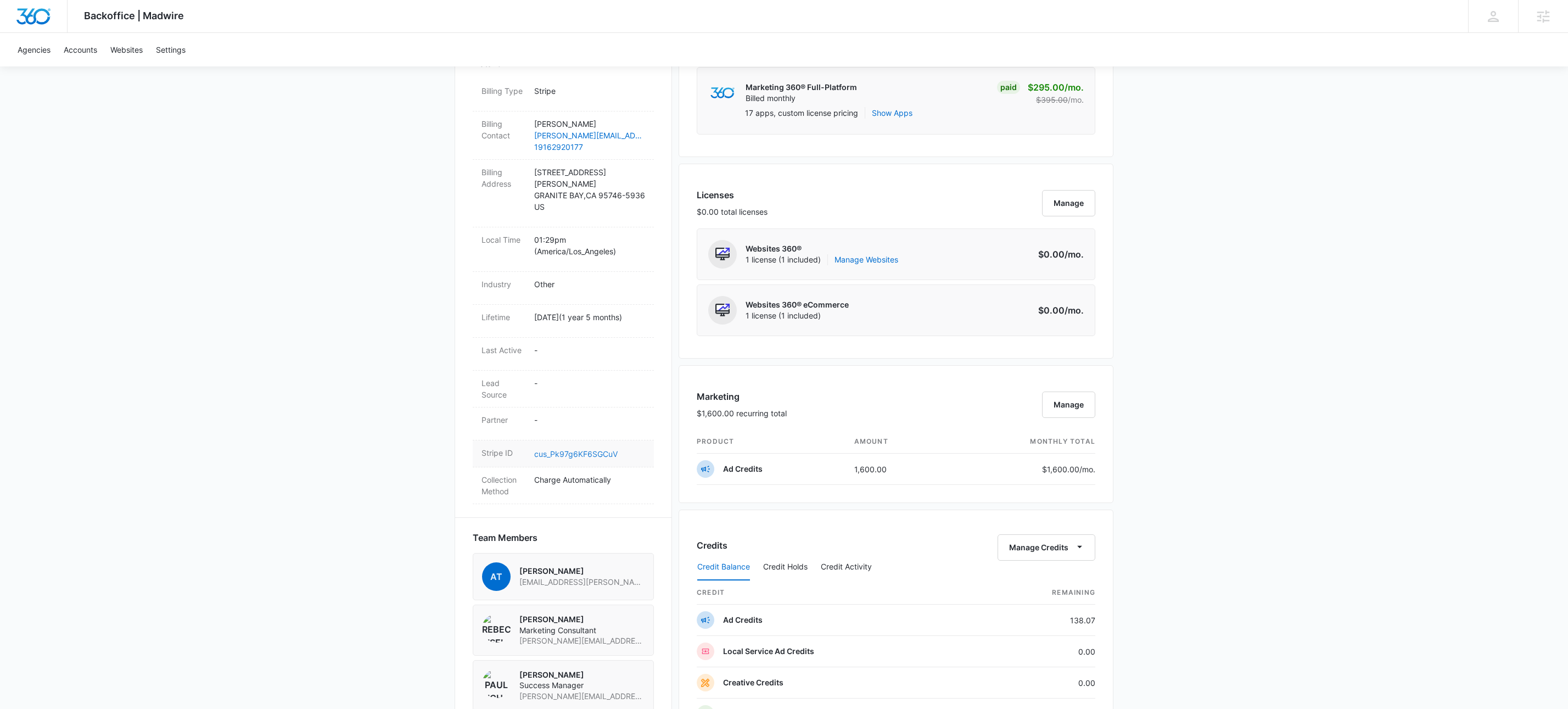
click at [576, 459] on link "cus_Pk97g6KF6SGCuV" at bounding box center [575, 454] width 83 height 9
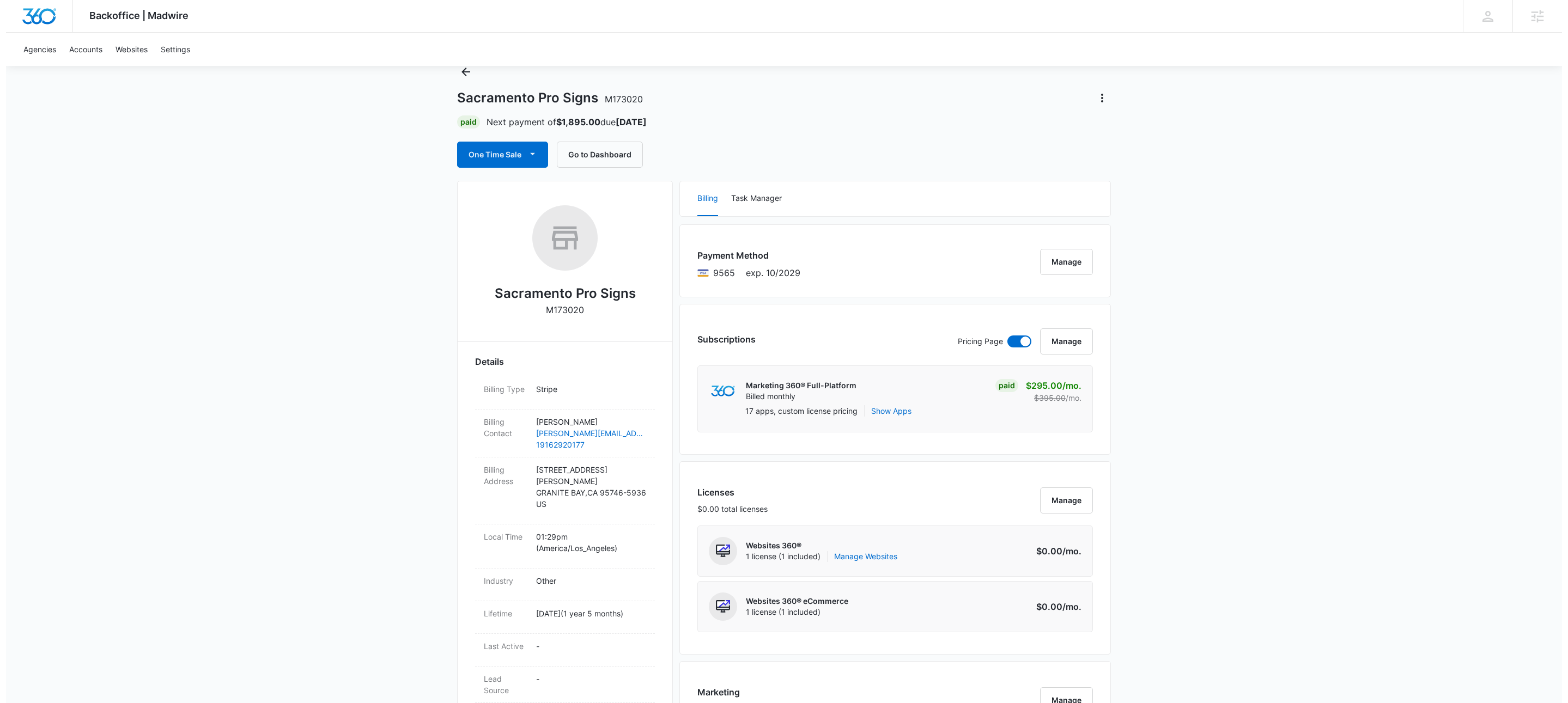
scroll to position [0, 0]
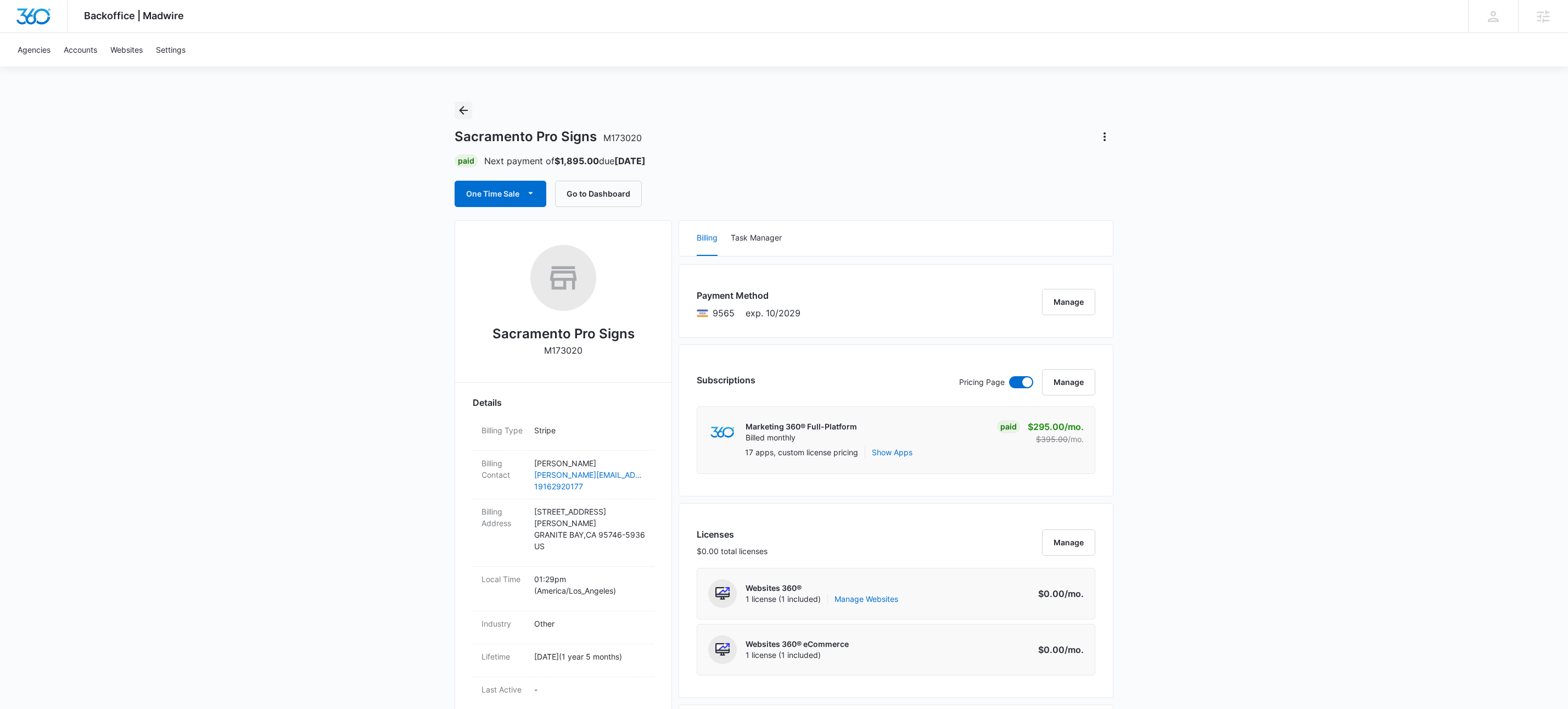
click at [461, 118] on button "Back" at bounding box center [463, 110] width 18 height 18
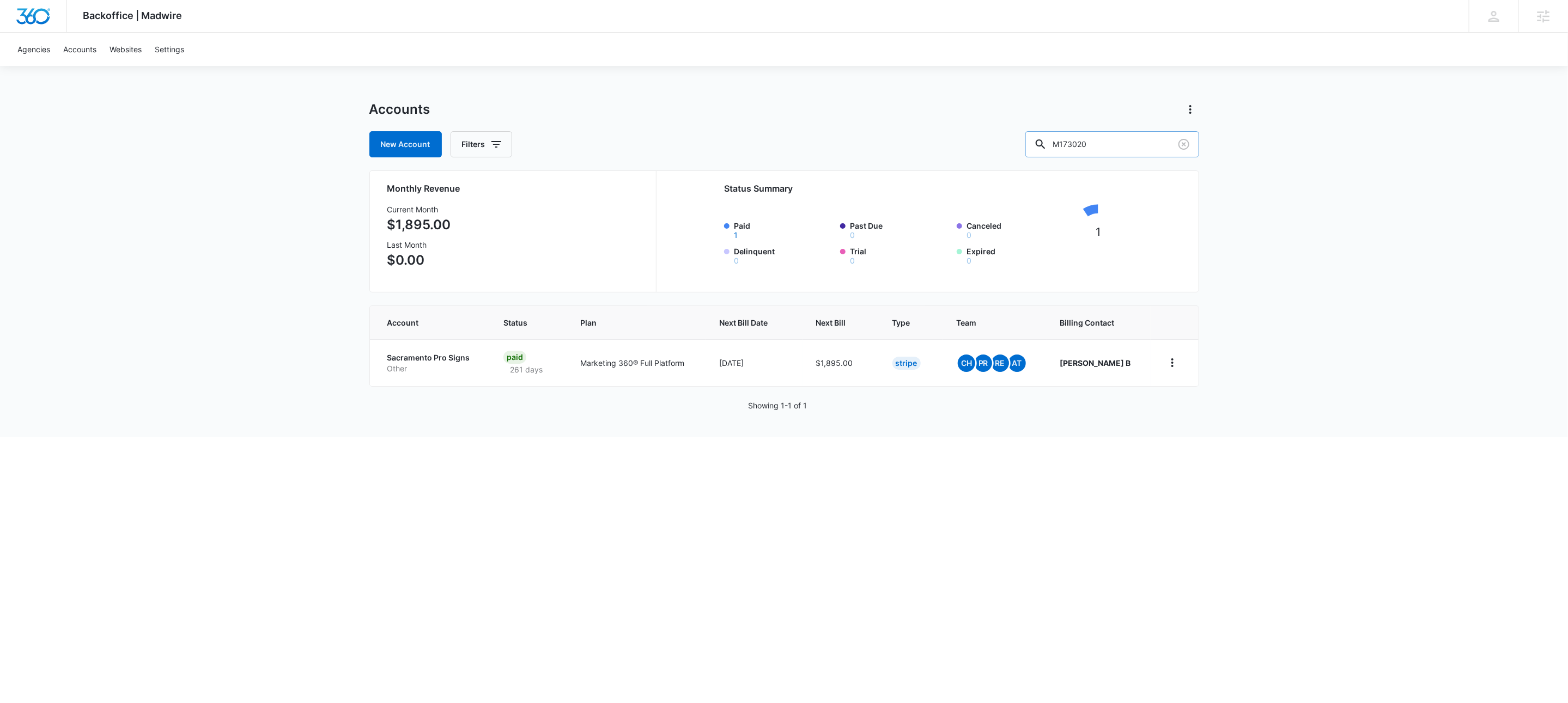
click at [1141, 157] on input "M173020" at bounding box center [1112, 144] width 173 height 26
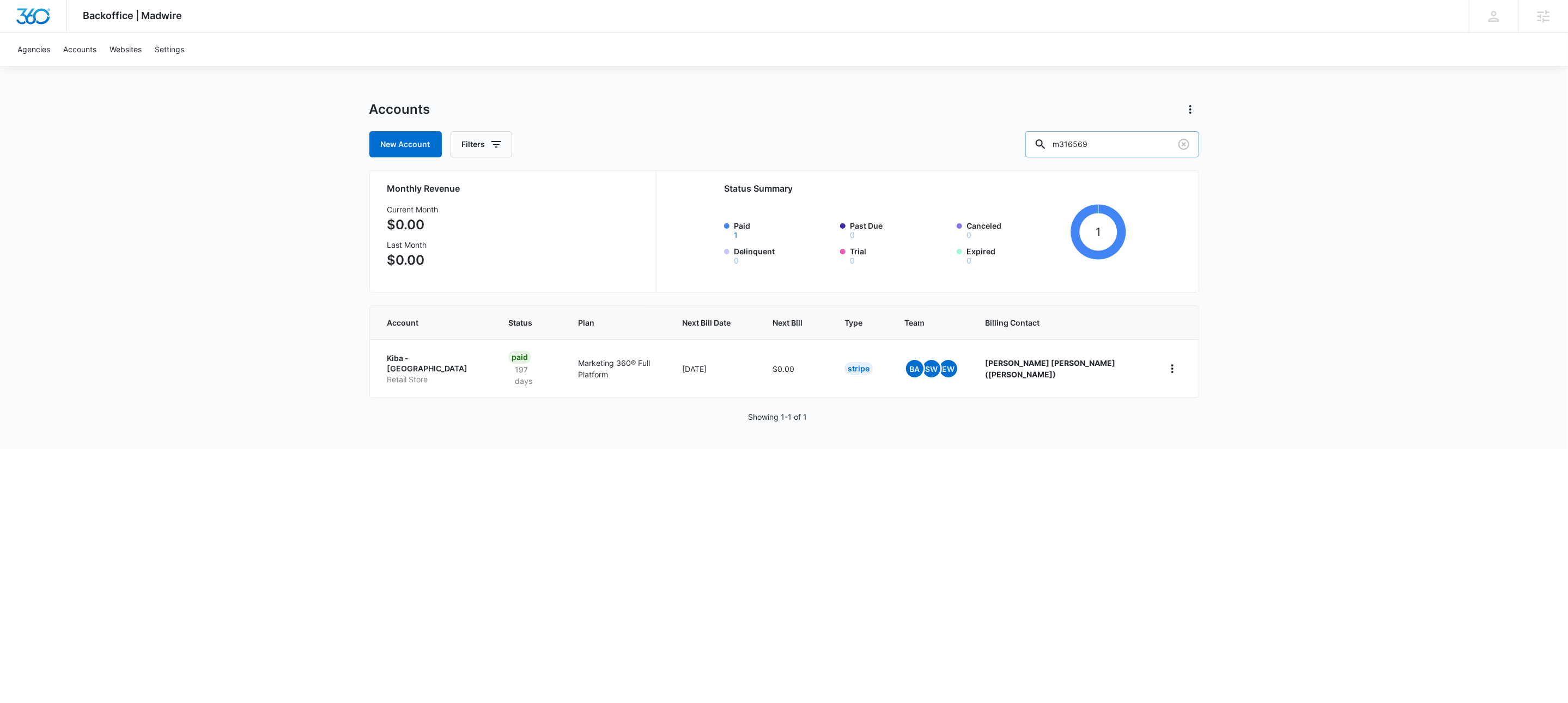
click at [1136, 143] on input "m316569" at bounding box center [1112, 144] width 173 height 26
type input "m337564"
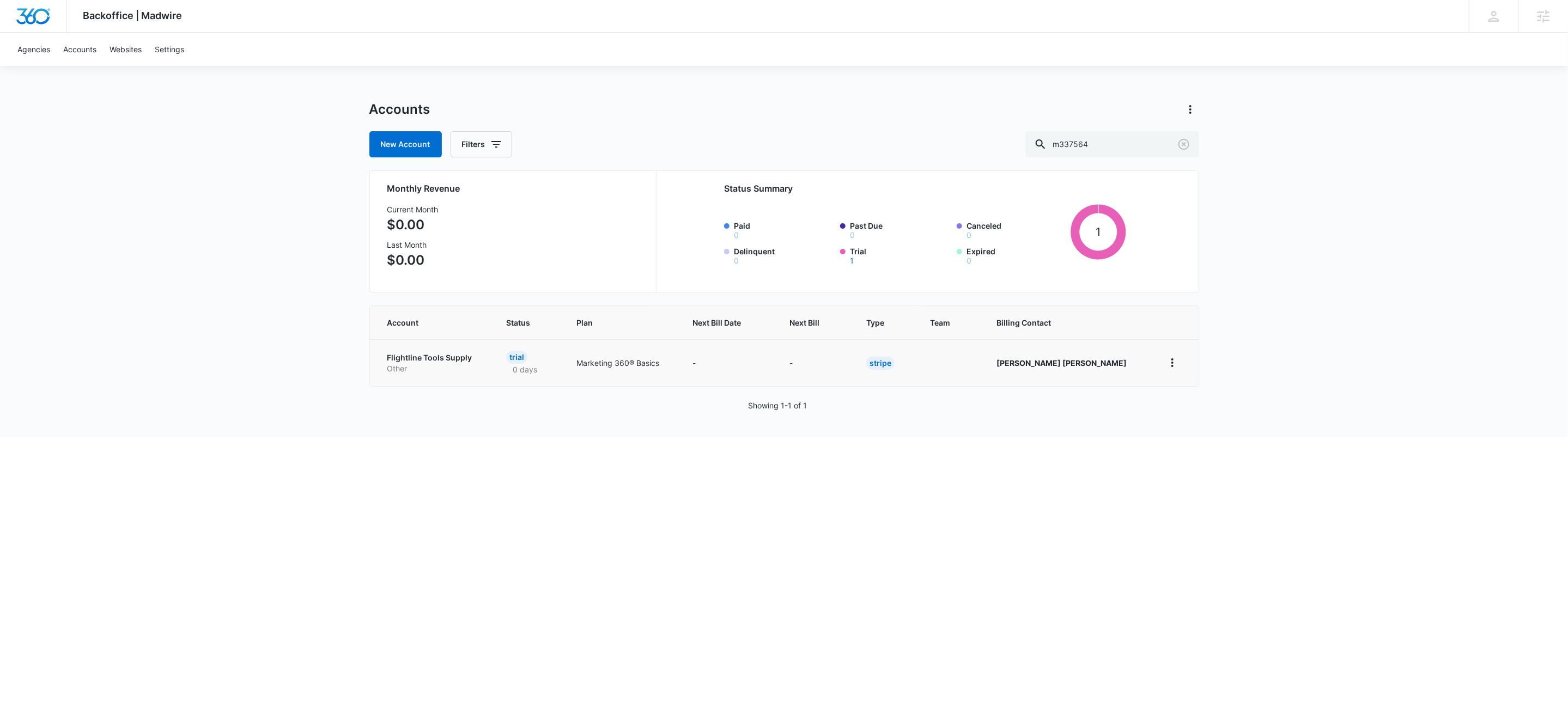
click at [409, 360] on p "Flightline Tools Supply" at bounding box center [434, 358] width 93 height 11
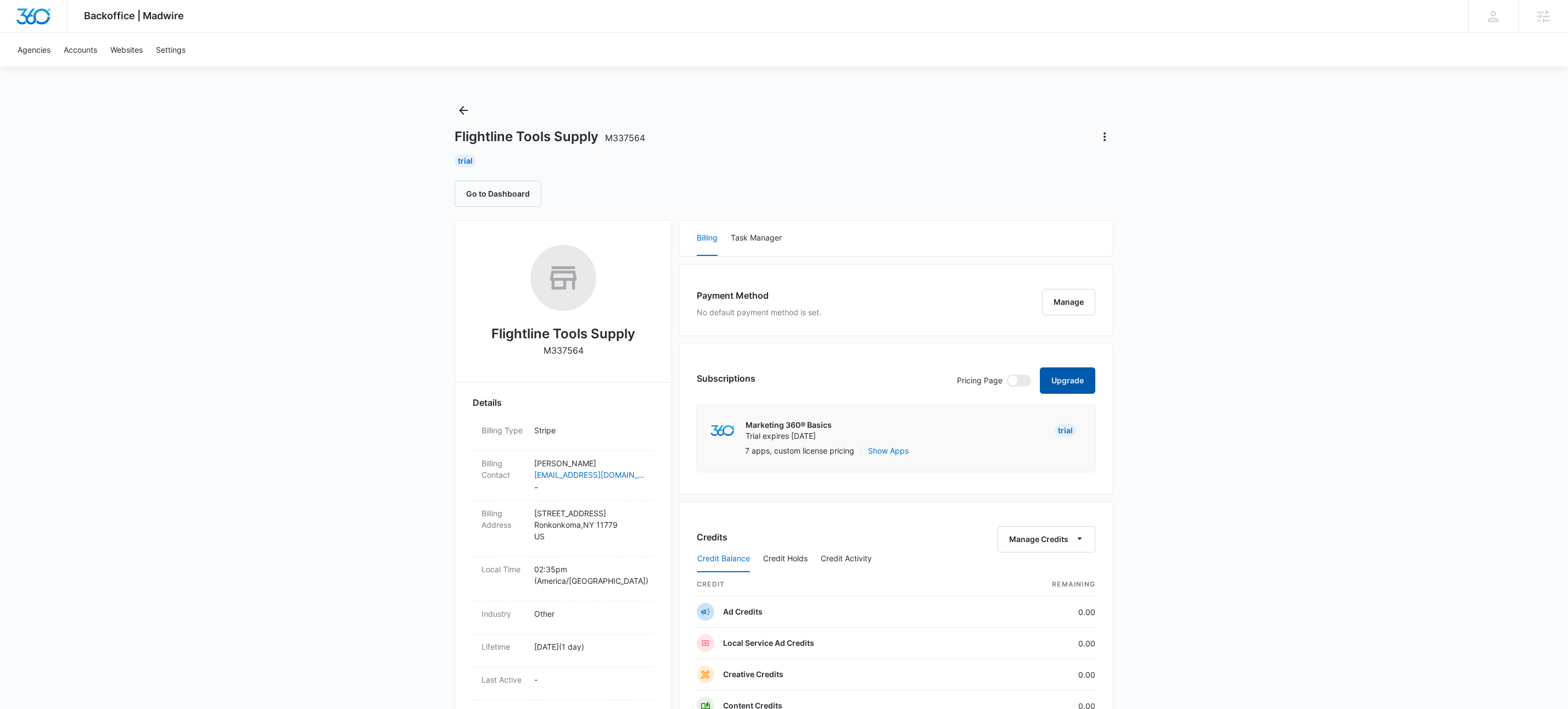
click at [1092, 386] on button "Upgrade" at bounding box center [1068, 380] width 56 height 26
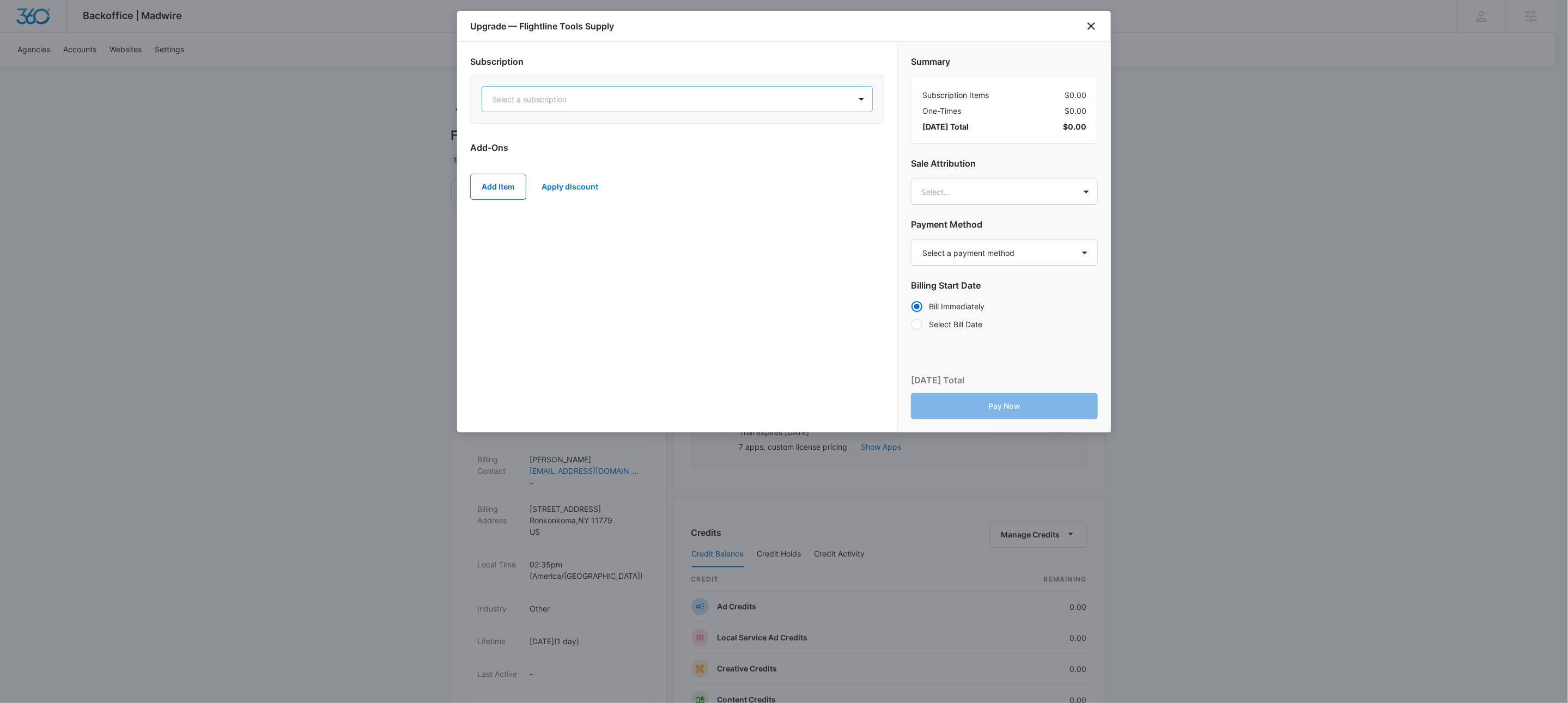
click at [678, 98] on div at bounding box center [664, 99] width 344 height 13
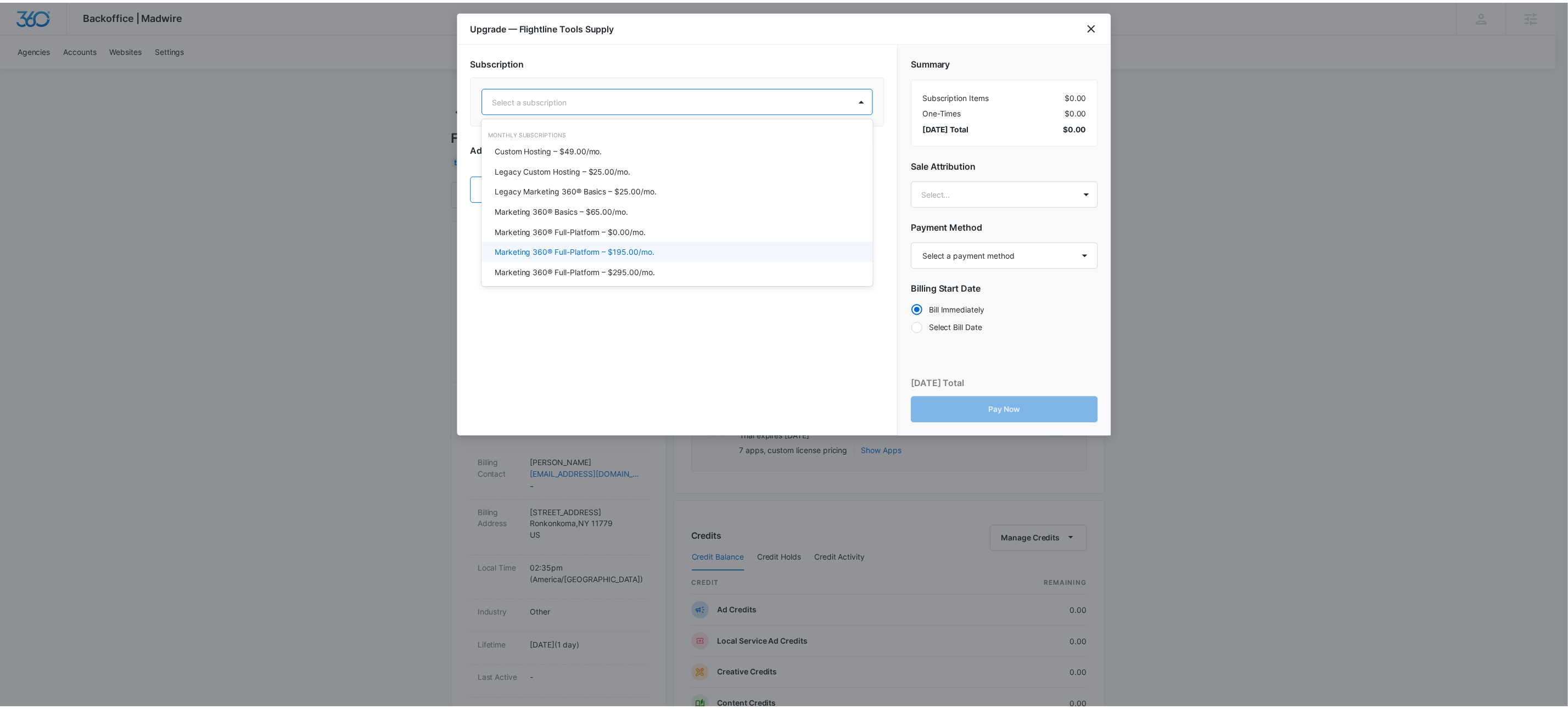
scroll to position [24, 0]
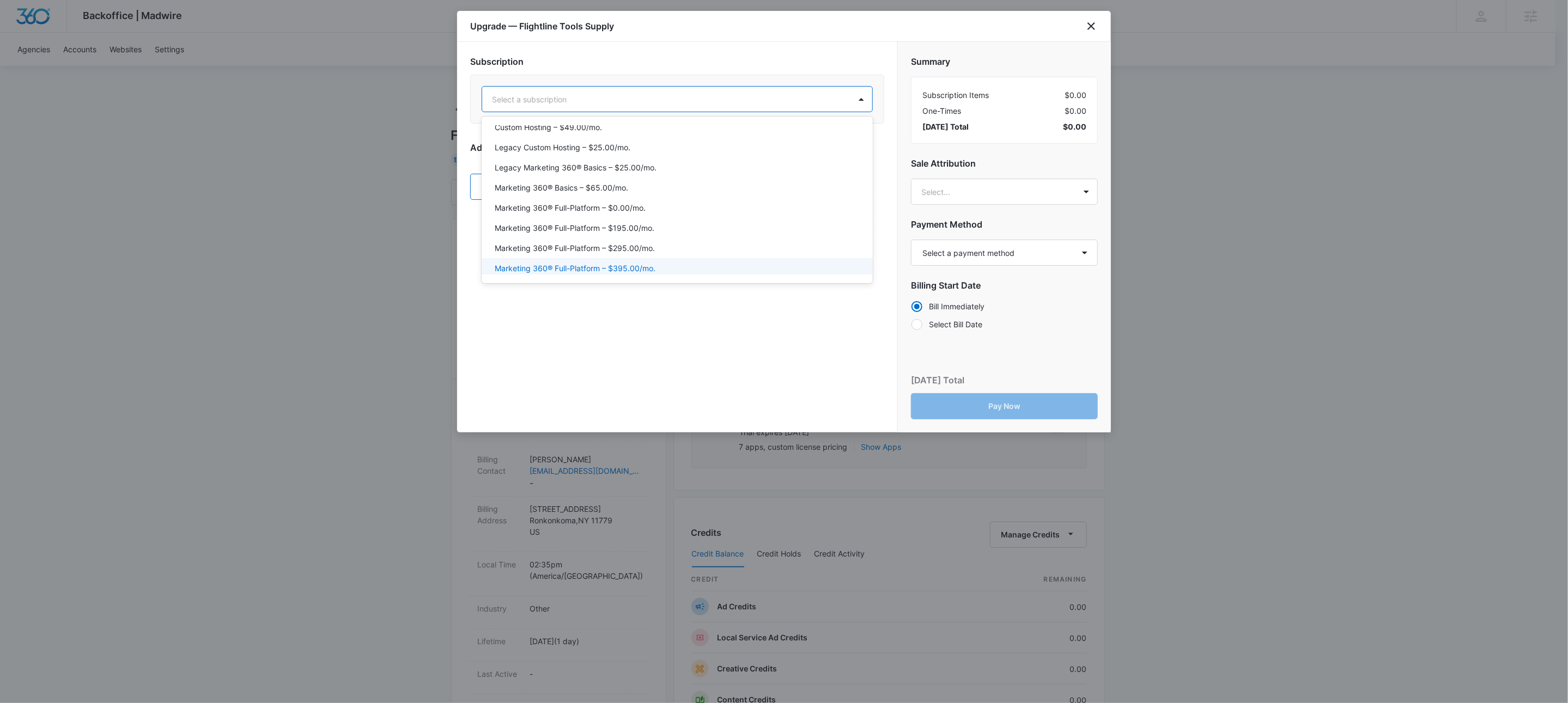
click at [640, 263] on p "Marketing 360® Full-Platform – $395.00/mo." at bounding box center [575, 268] width 161 height 11
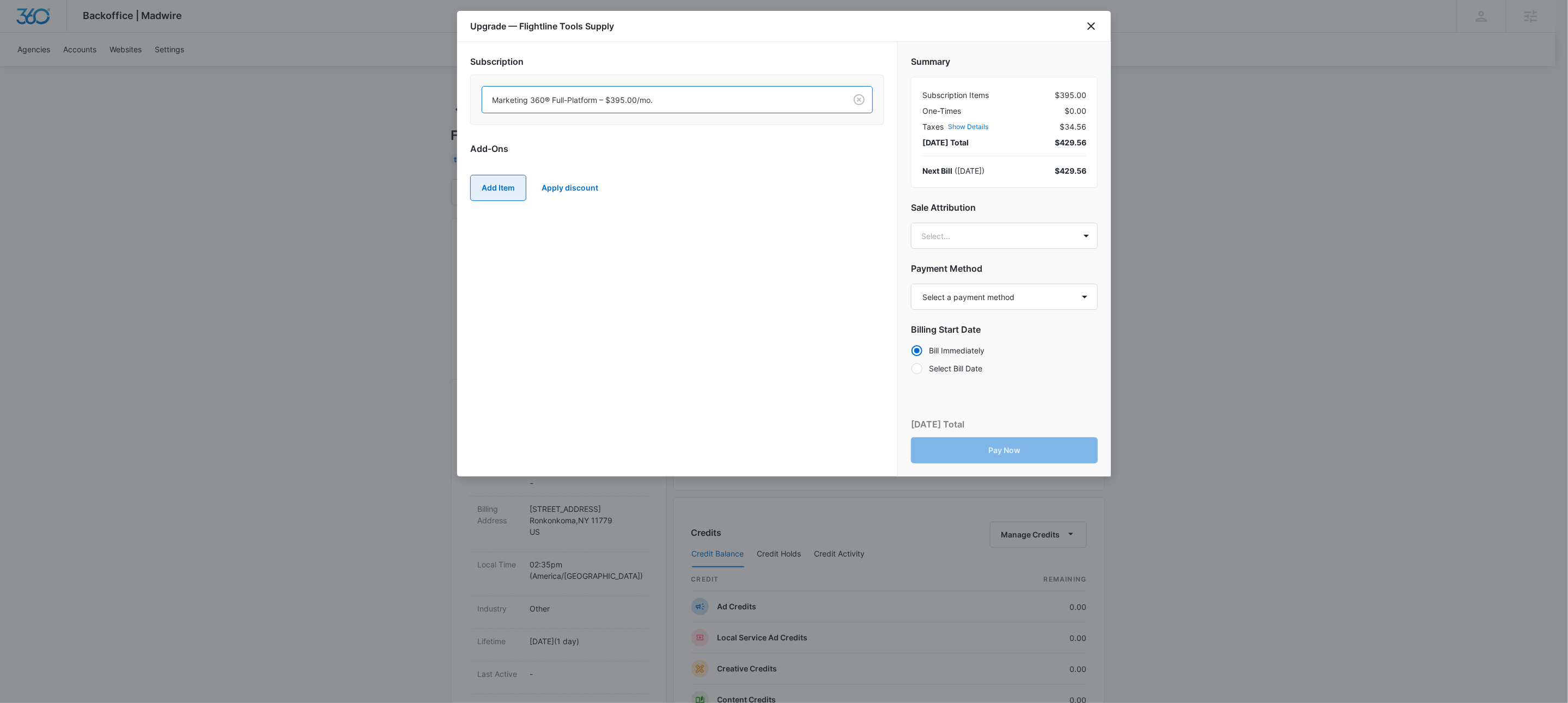
click at [498, 188] on button "Add Item" at bounding box center [498, 188] width 56 height 26
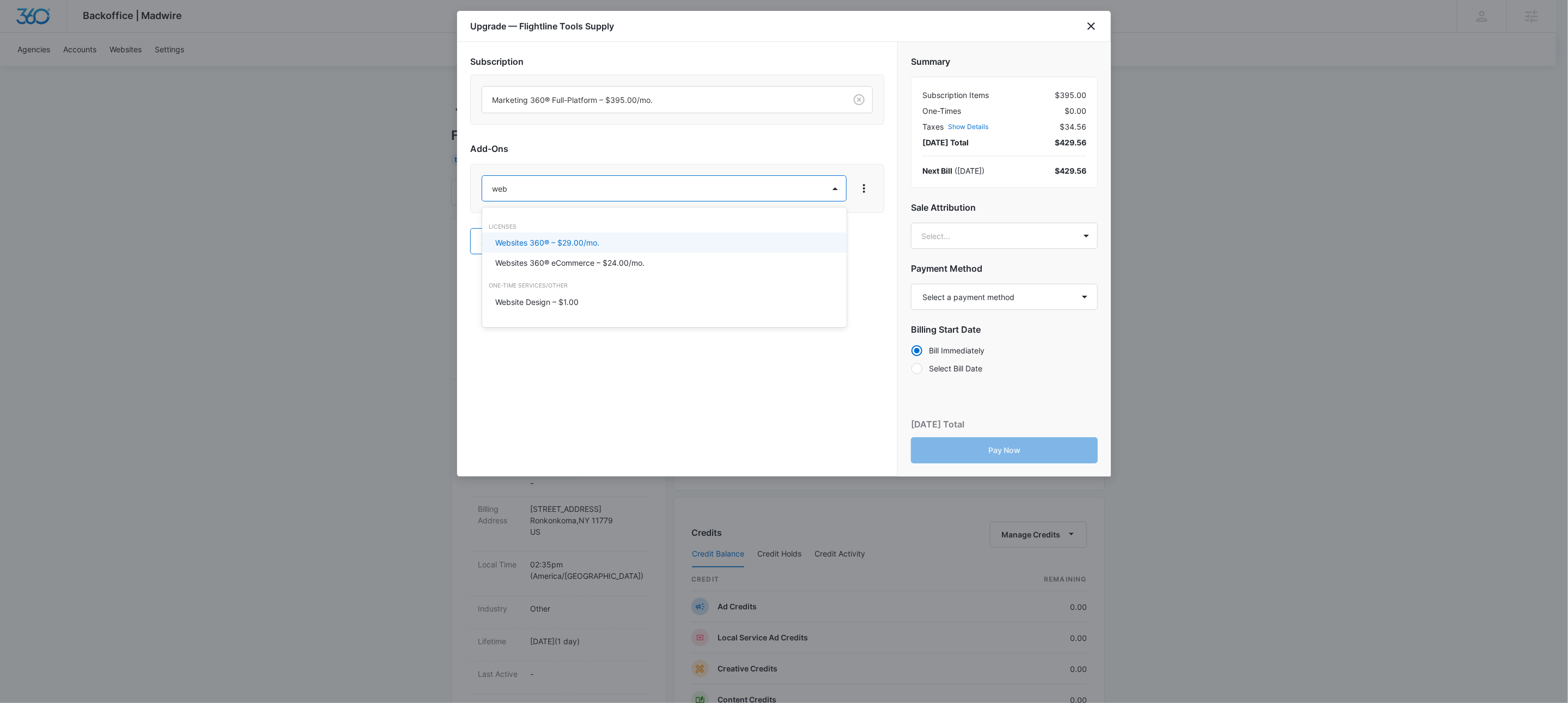
type input "webs"
click at [535, 298] on p "Website Design – $1.00" at bounding box center [537, 302] width 83 height 11
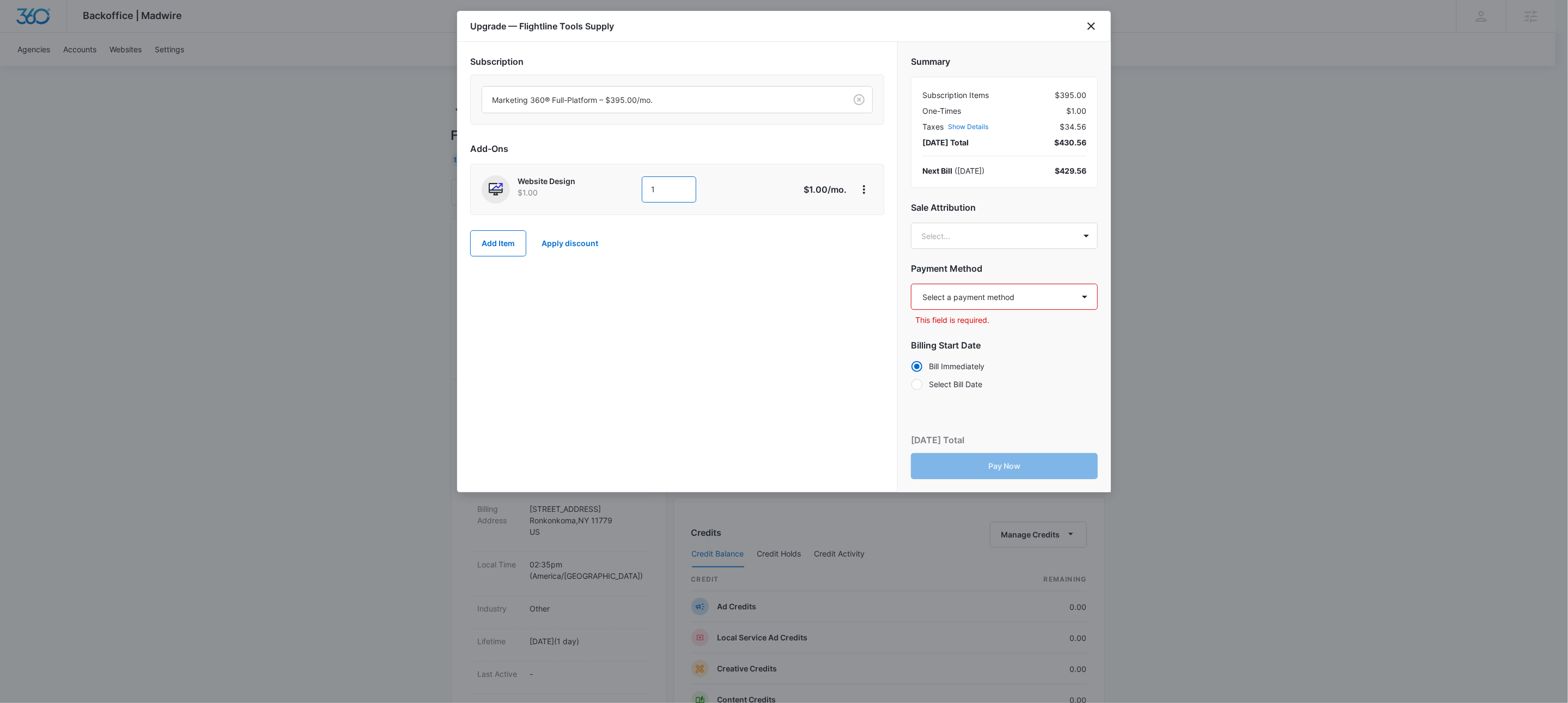
click at [665, 192] on input "1" at bounding box center [668, 190] width 54 height 26
type input "1500"
click at [771, 123] on div "Marketing 360® Full-Platform – $395.00/mo." at bounding box center [677, 99] width 414 height 50
click at [957, 243] on body "Backoffice | Madwire Apps Settings KW Kait Weagraff kaitlyn.weagraff@madwire.co…" at bounding box center [784, 556] width 1568 height 1114
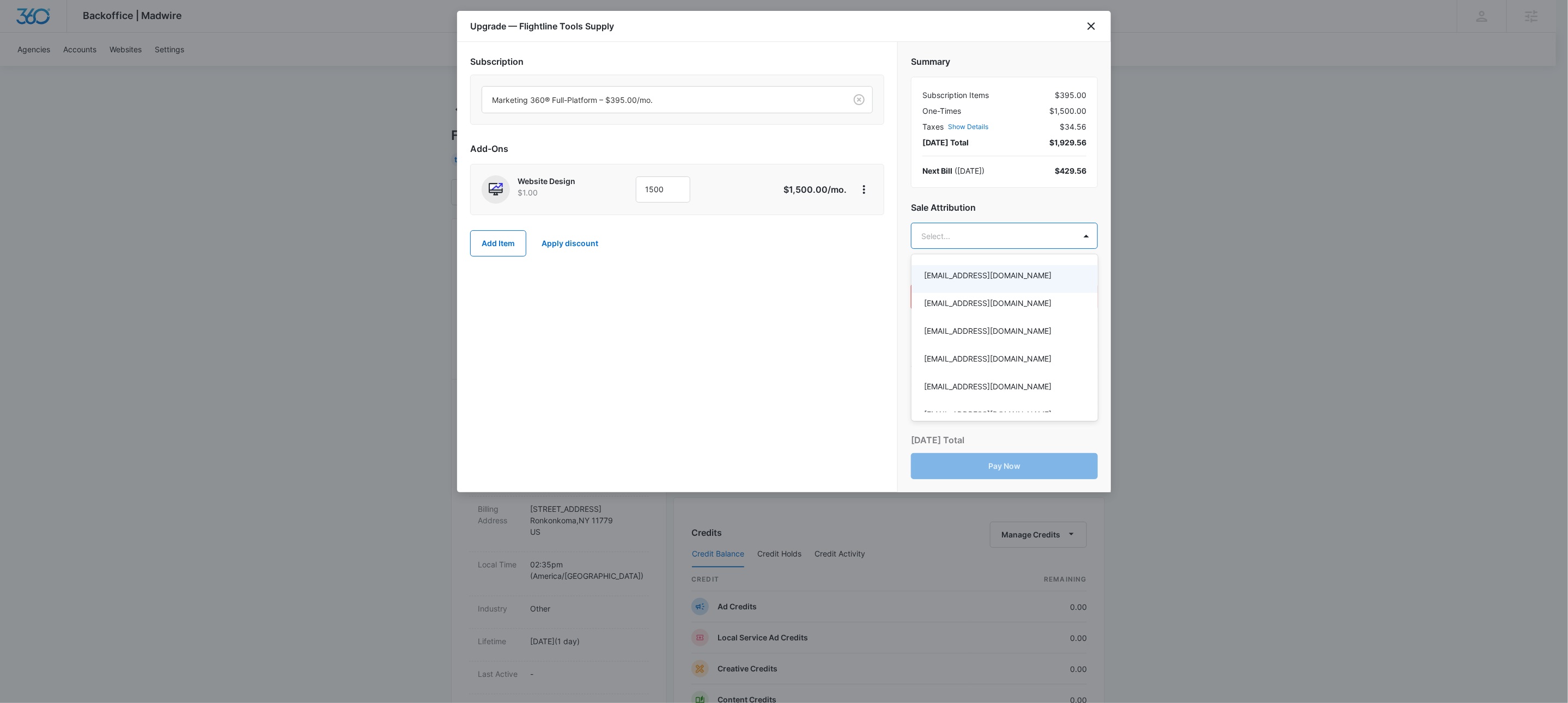
click at [961, 241] on div at bounding box center [784, 352] width 1568 height 703
click at [963, 238] on body "Backoffice | Madwire Apps Settings KW Kait Weagraff kaitlyn.weagraff@madwire.co…" at bounding box center [784, 556] width 1568 height 1114
click at [977, 240] on div at bounding box center [784, 352] width 1568 height 703
click at [1002, 240] on body "Backoffice | Madwire Apps Settings KW Kait Weagraff kaitlyn.weagraff@madwire.co…" at bounding box center [784, 556] width 1568 height 1114
type input "dave"
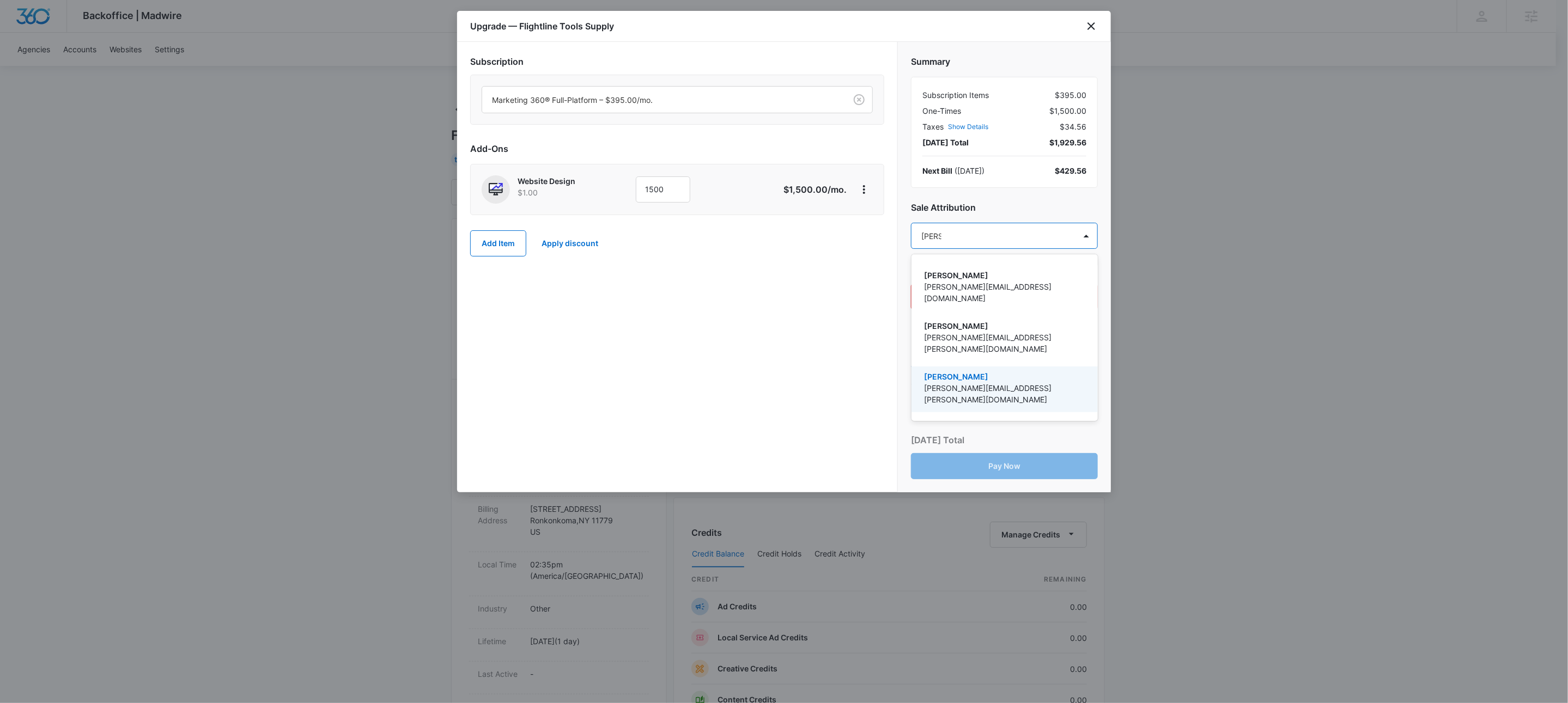
click at [975, 371] on p "Dave Holzapfel" at bounding box center [1003, 376] width 158 height 11
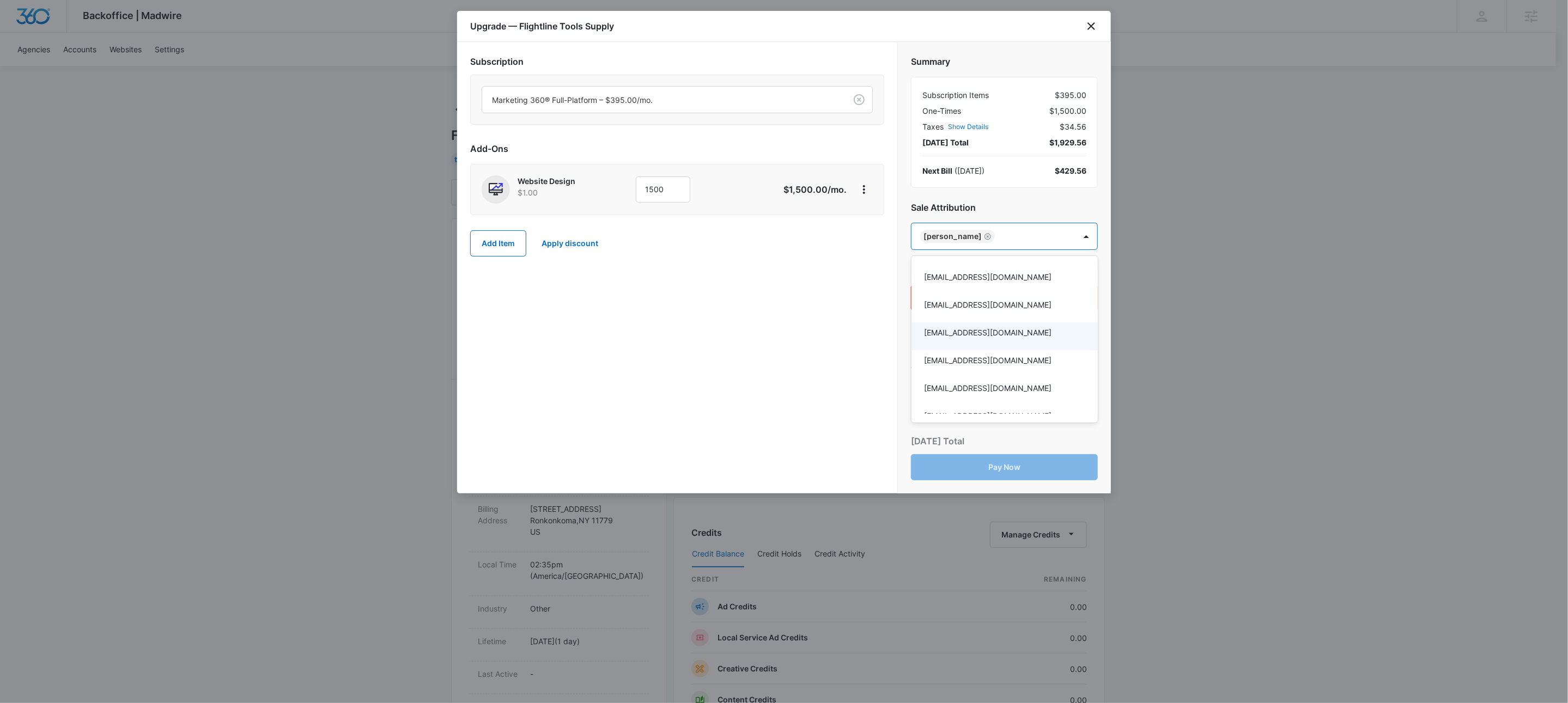
click at [783, 316] on div at bounding box center [784, 352] width 1568 height 703
click at [996, 298] on select "Select a payment method Visa ending in 5176 New payment method Monthly invoice" at bounding box center [1005, 298] width 187 height 26
select select "pm_1S3iTqA4n8RTgNjUK9TqU1AI"
click at [911, 286] on select "Select a payment method Visa ending in 5176 New payment method Monthly invoice" at bounding box center [1005, 298] width 187 height 26
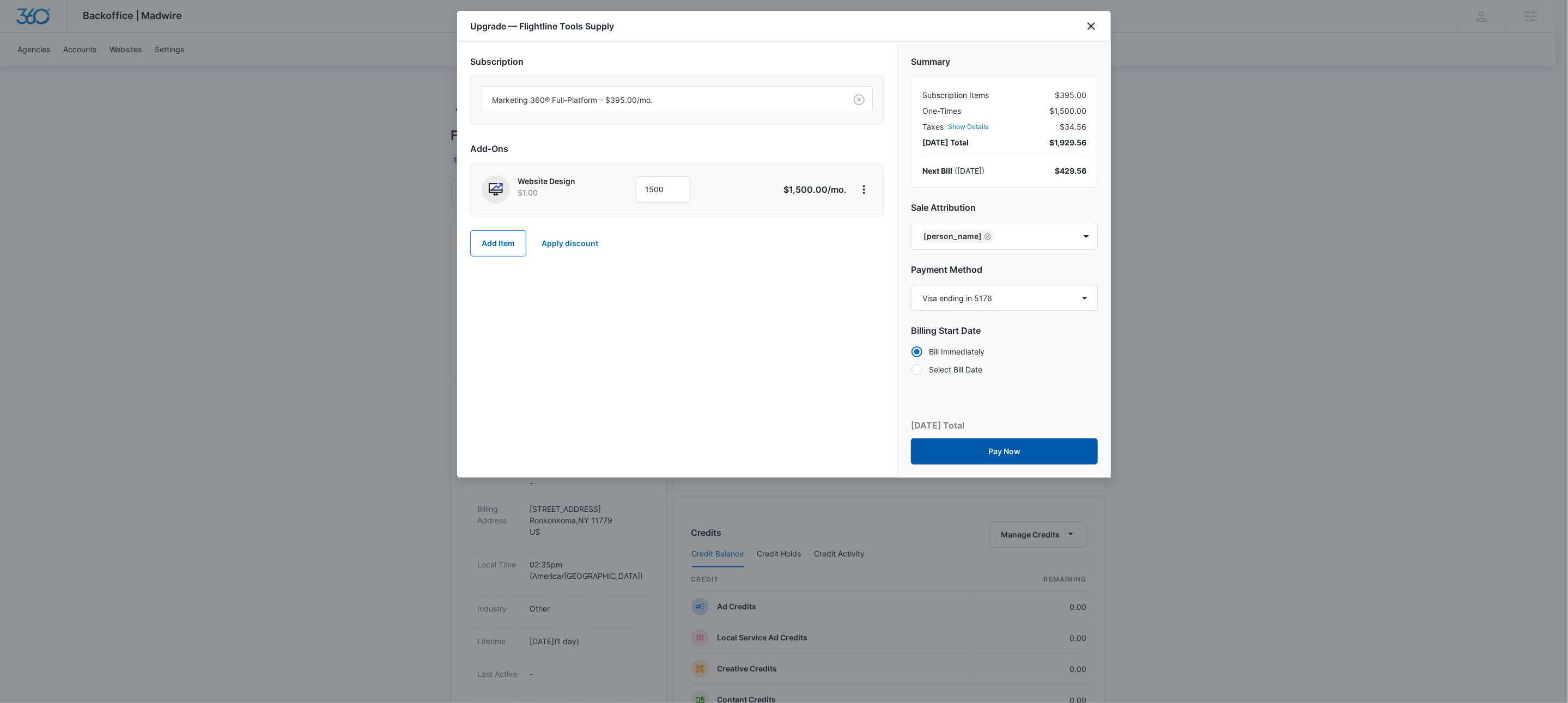
click at [1019, 454] on button "Pay Now" at bounding box center [1005, 451] width 187 height 26
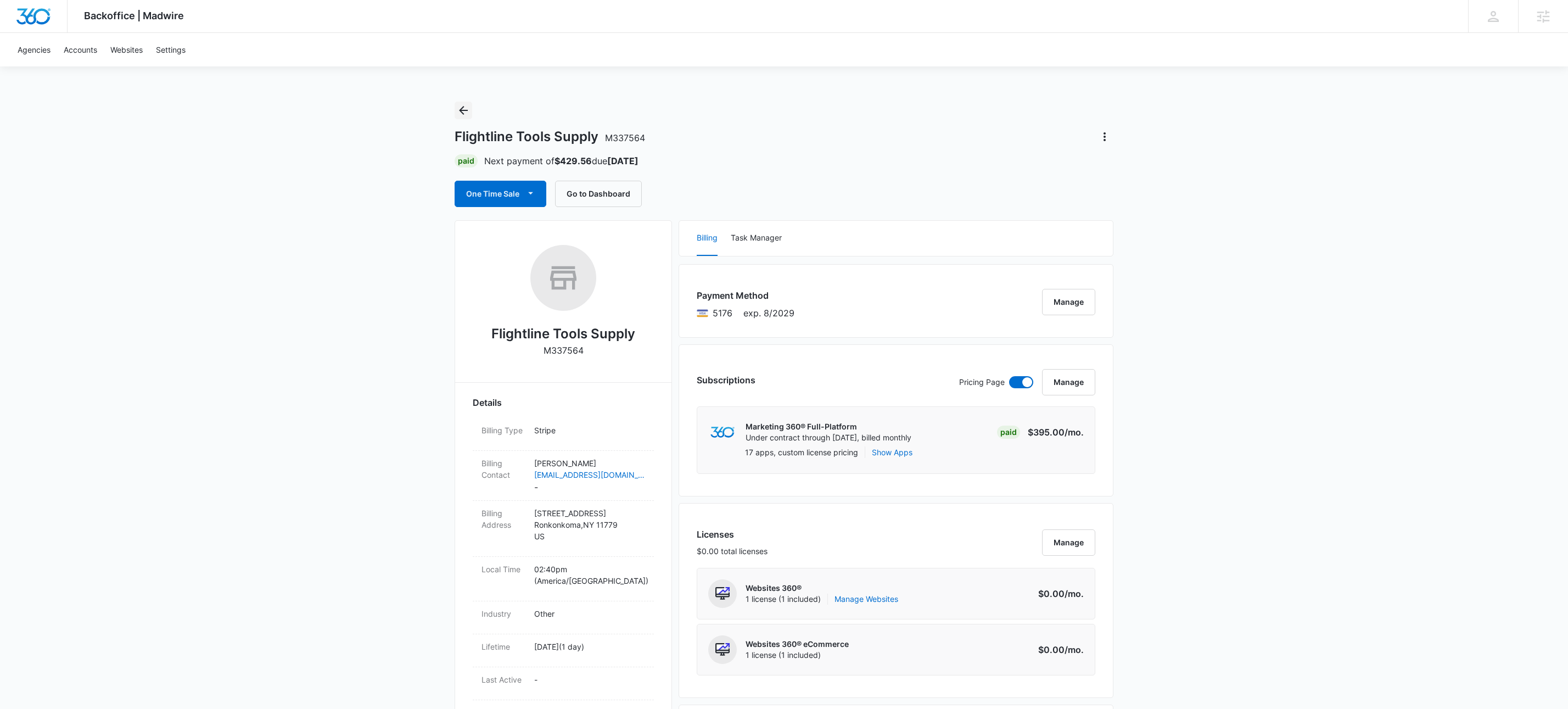
click at [462, 107] on icon "Back" at bounding box center [463, 110] width 9 height 9
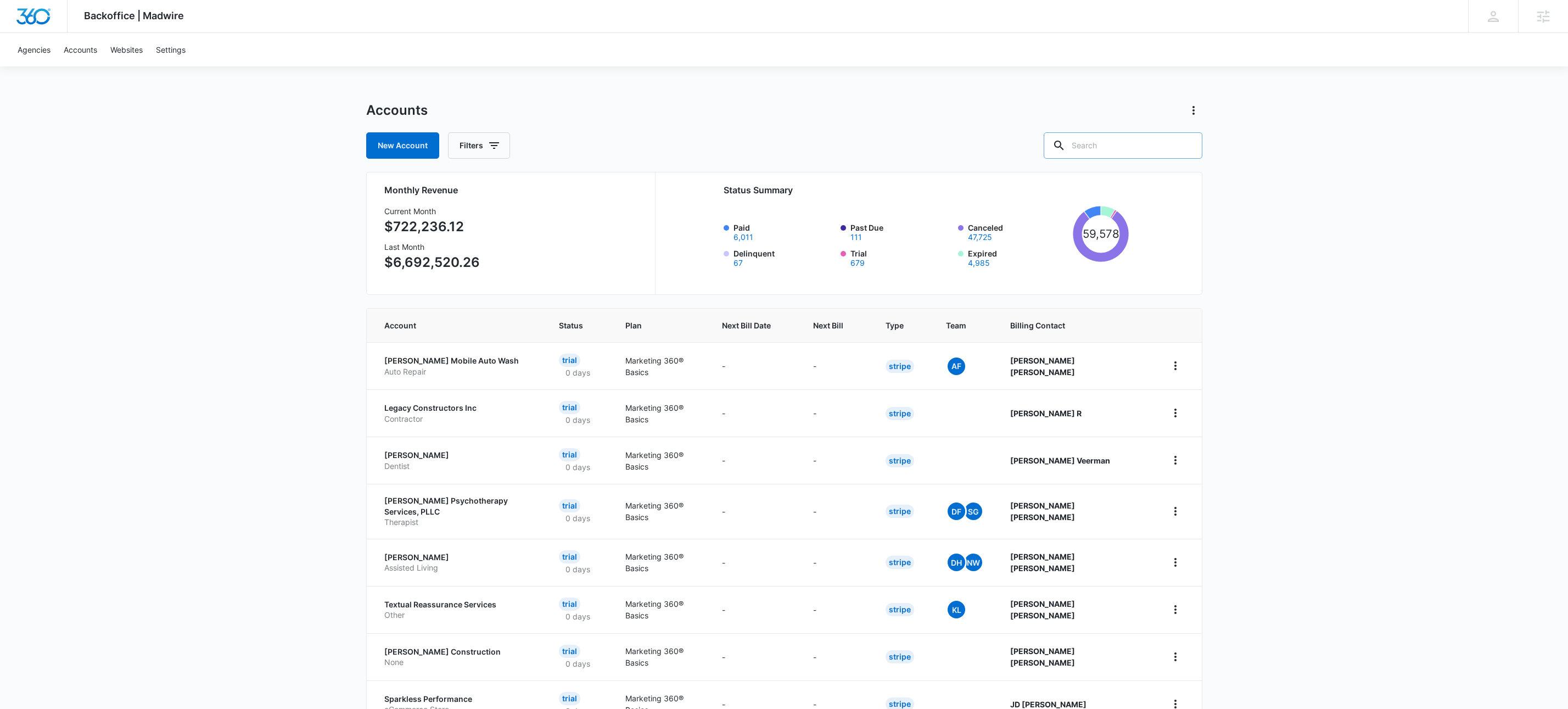
click at [1155, 150] on input "text" at bounding box center [1123, 145] width 159 height 26
type input "m16670"
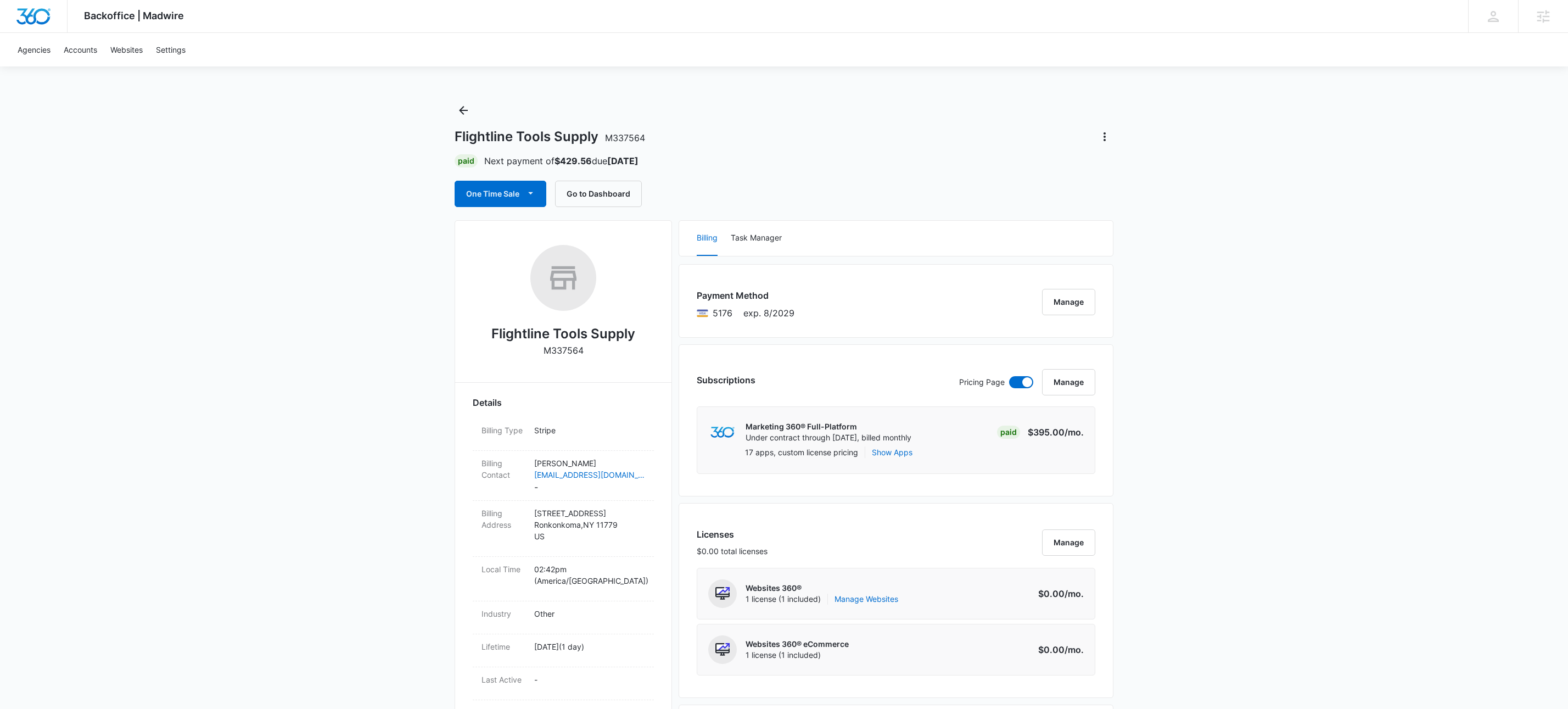
drag, startPoint x: 394, startPoint y: 427, endPoint x: 412, endPoint y: 418, distance: 20.1
click at [936, 120] on div "Flightline Tools Supply M337564 Paid Next payment of $429.56 due [DATE] One Tim…" at bounding box center [784, 155] width 659 height 106
drag, startPoint x: 476, startPoint y: 111, endPoint x: 470, endPoint y: 108, distance: 6.7
click at [475, 111] on div "Flightline Tools Supply M337564 Paid Next payment of $429.56 due [DATE] One Tim…" at bounding box center [784, 155] width 659 height 106
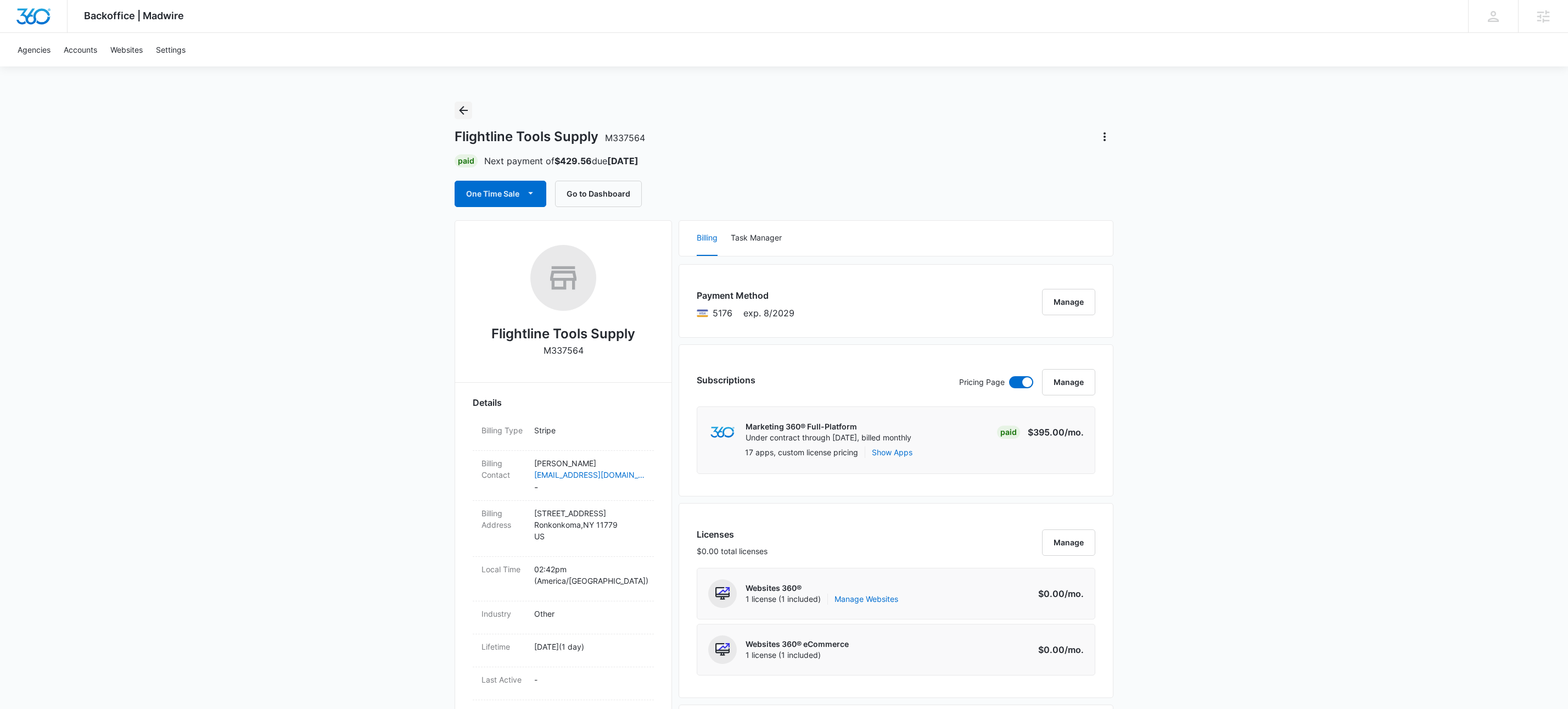
click at [468, 107] on icon "Back" at bounding box center [463, 110] width 13 height 13
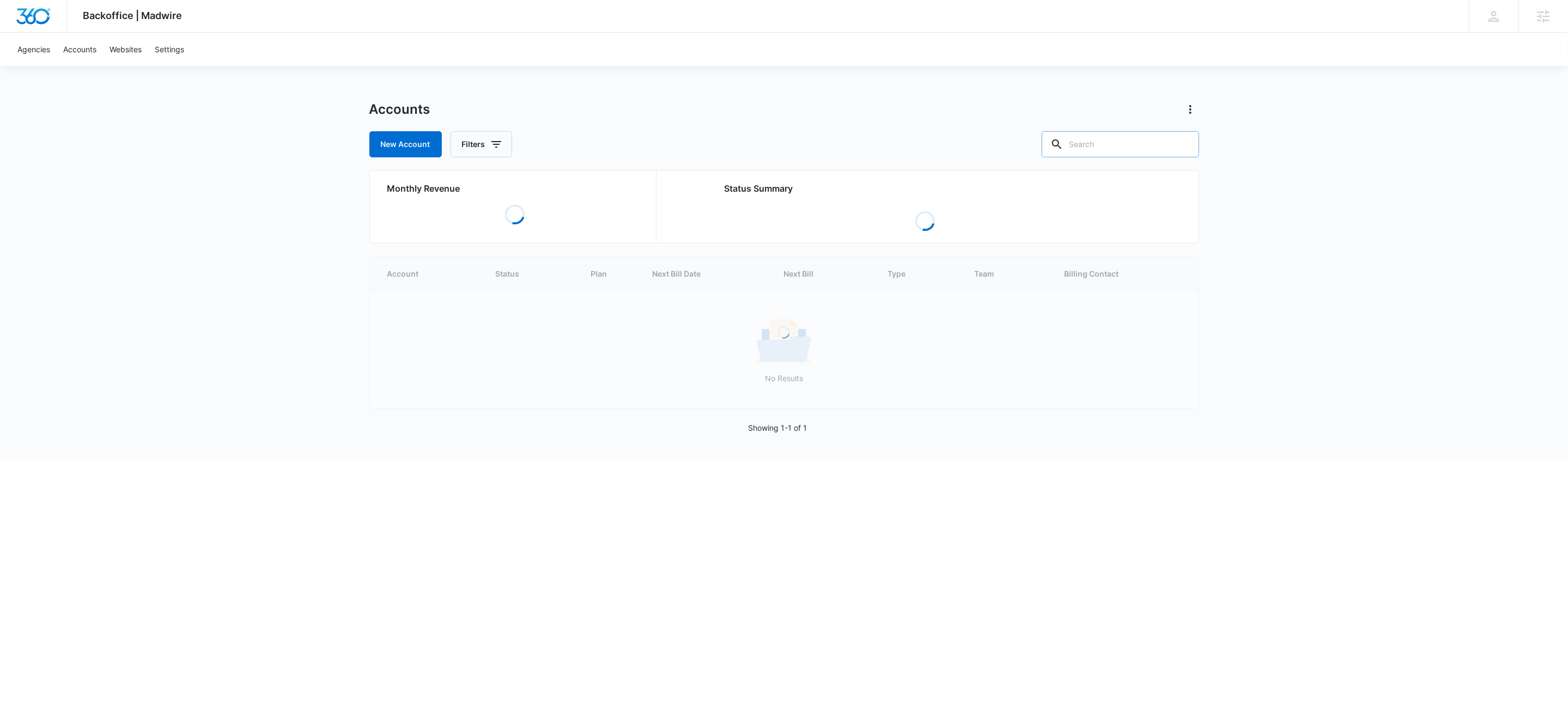
click at [1128, 144] on input "text" at bounding box center [1120, 144] width 157 height 26
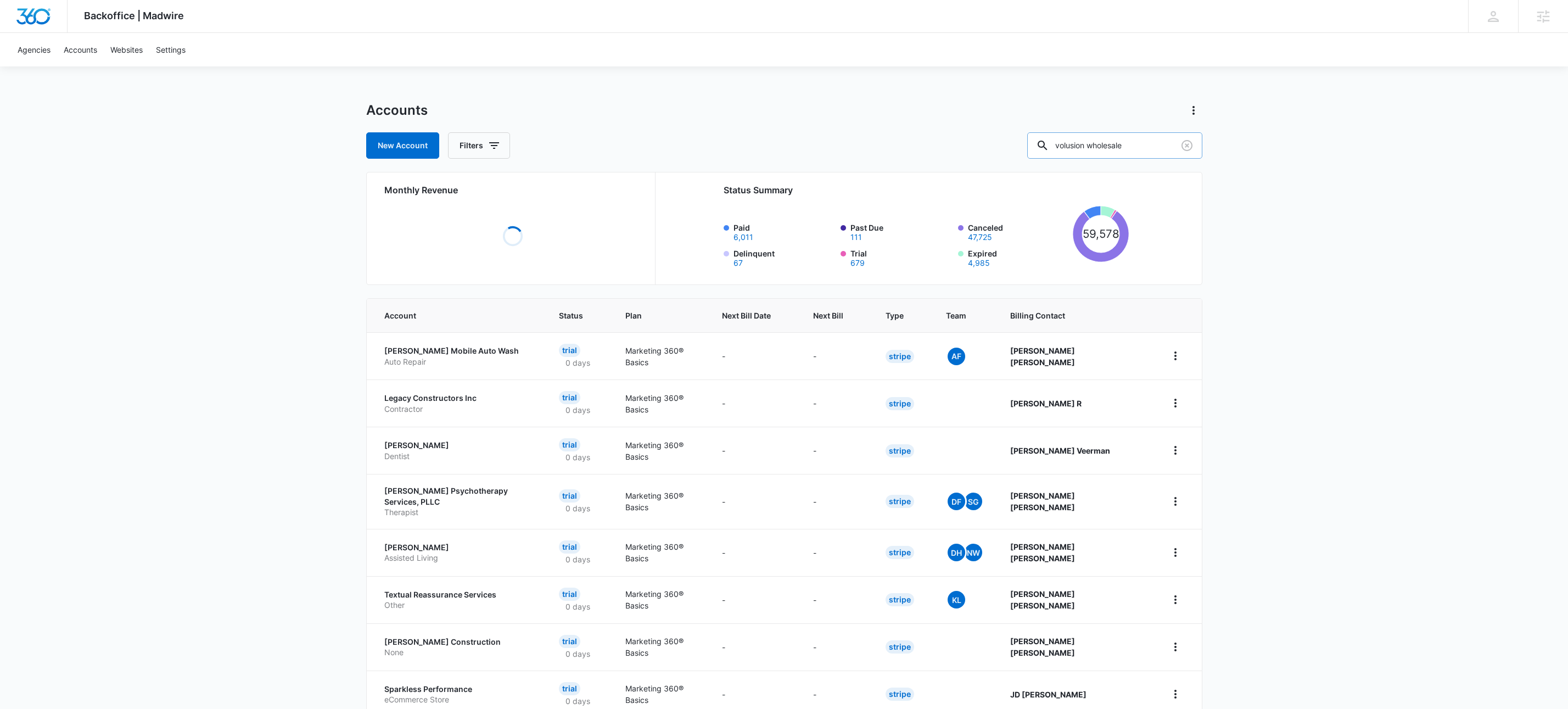
type input "volusion wholesale"
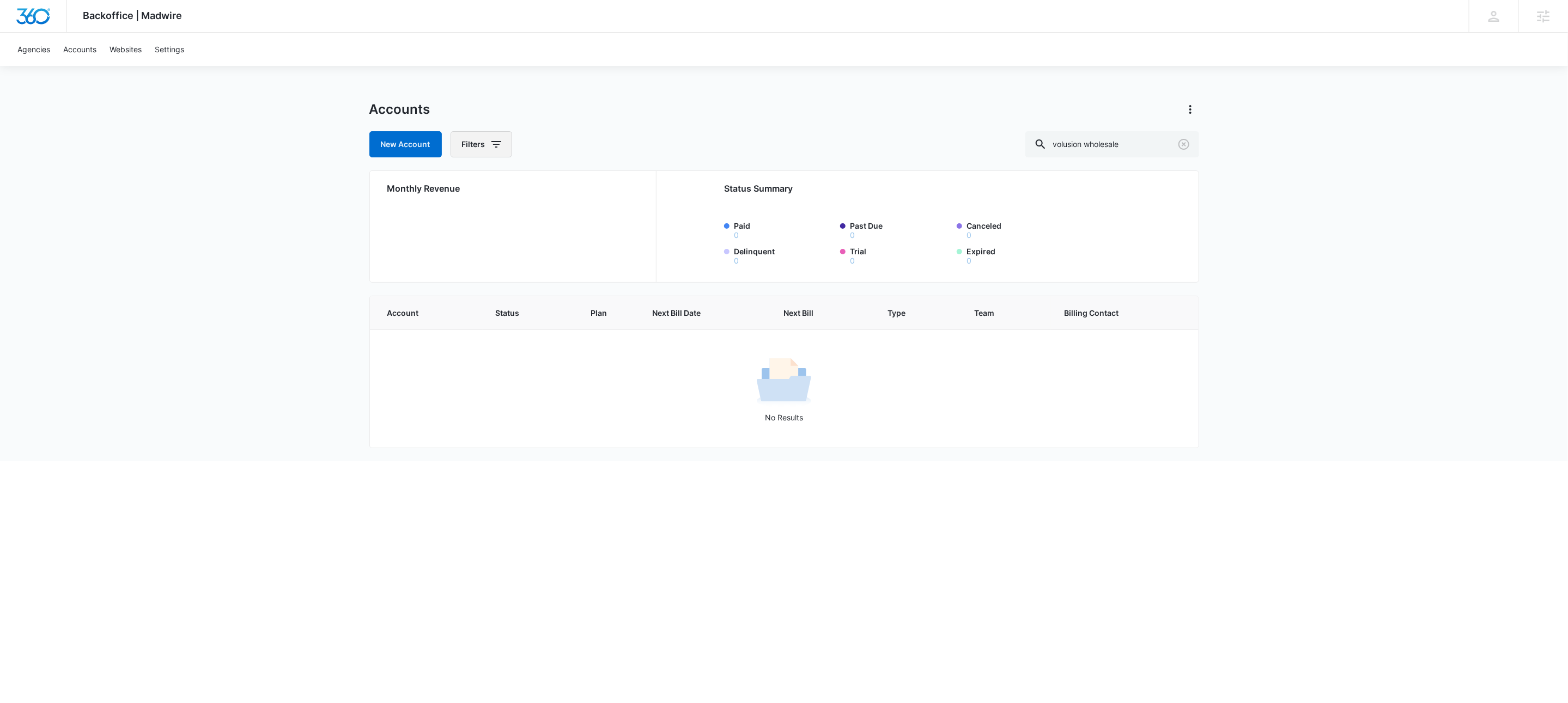
click at [498, 142] on icon "button" at bounding box center [496, 144] width 10 height 7
click at [584, 187] on icon "Show Agency filters" at bounding box center [581, 183] width 13 height 13
drag, startPoint x: 555, startPoint y: 218, endPoint x: 591, endPoint y: 283, distance: 74.3
click at [555, 218] on label "Search All Agencies" at bounding box center [527, 220] width 125 height 11
click at [465, 220] on input "Search All Agencies" at bounding box center [465, 220] width 1 height 1
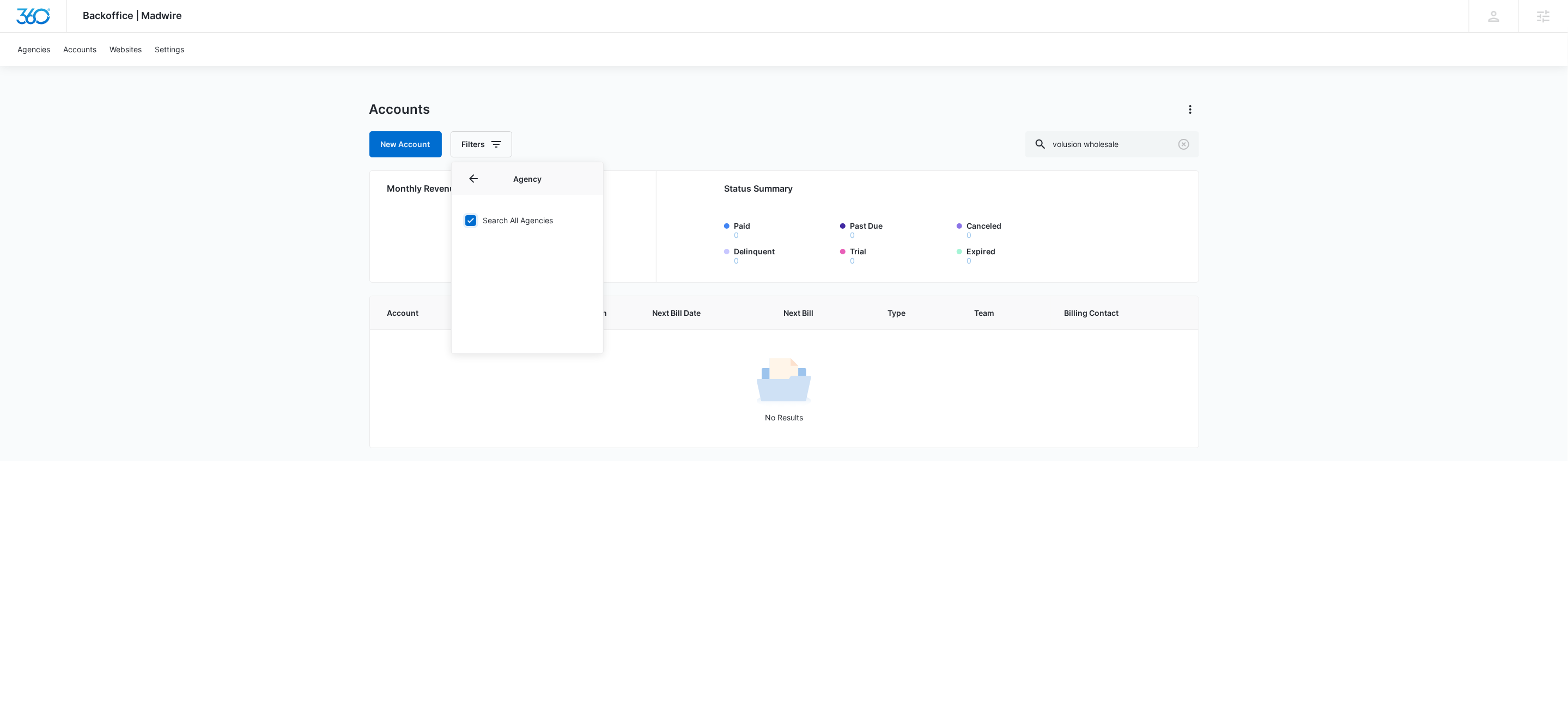
checkbox input "true"
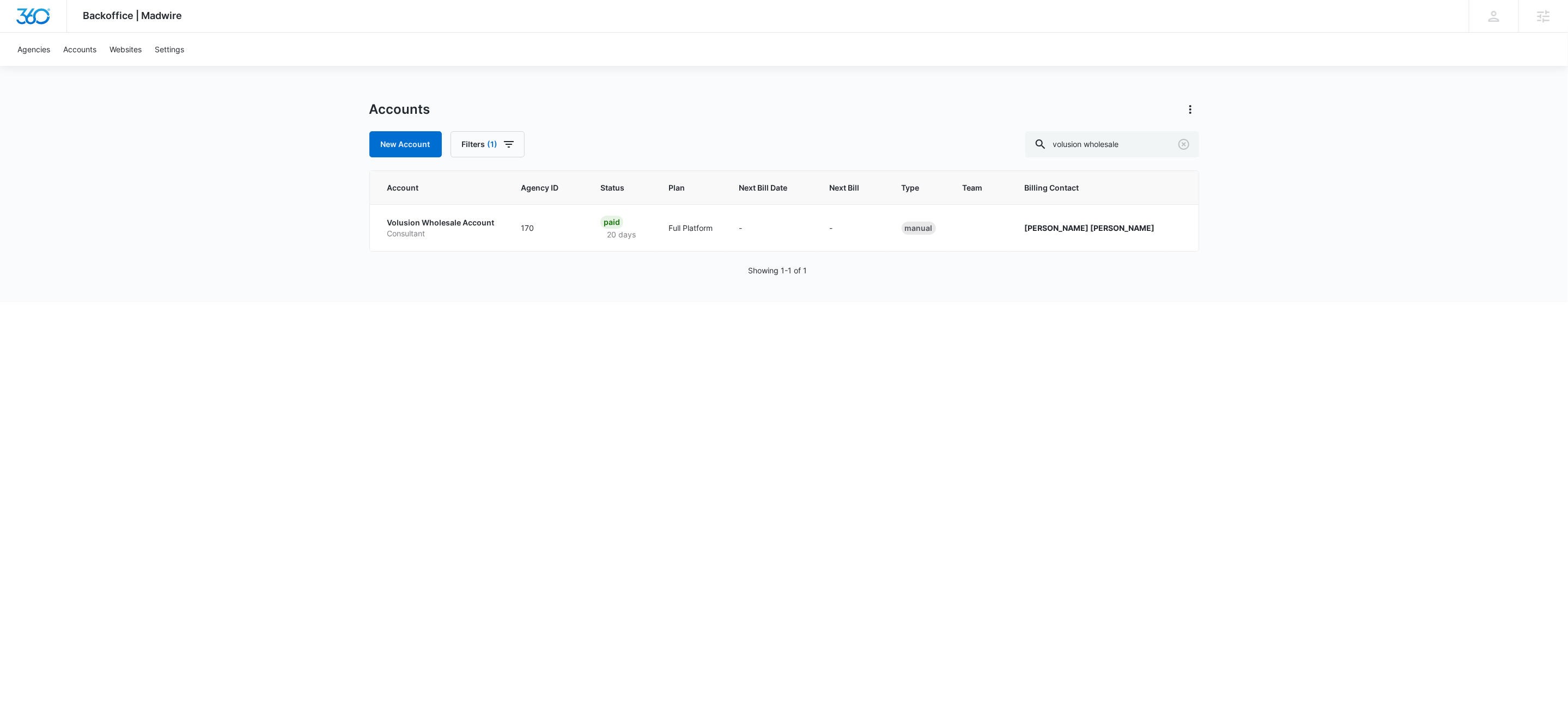
click at [340, 238] on div "Backoffice | Madwire Apps Settings KW Kait Weagraff kaitlyn.weagraff@madwire.co…" at bounding box center [784, 151] width 1568 height 302
click at [436, 229] on p "Consultant" at bounding box center [441, 233] width 108 height 11
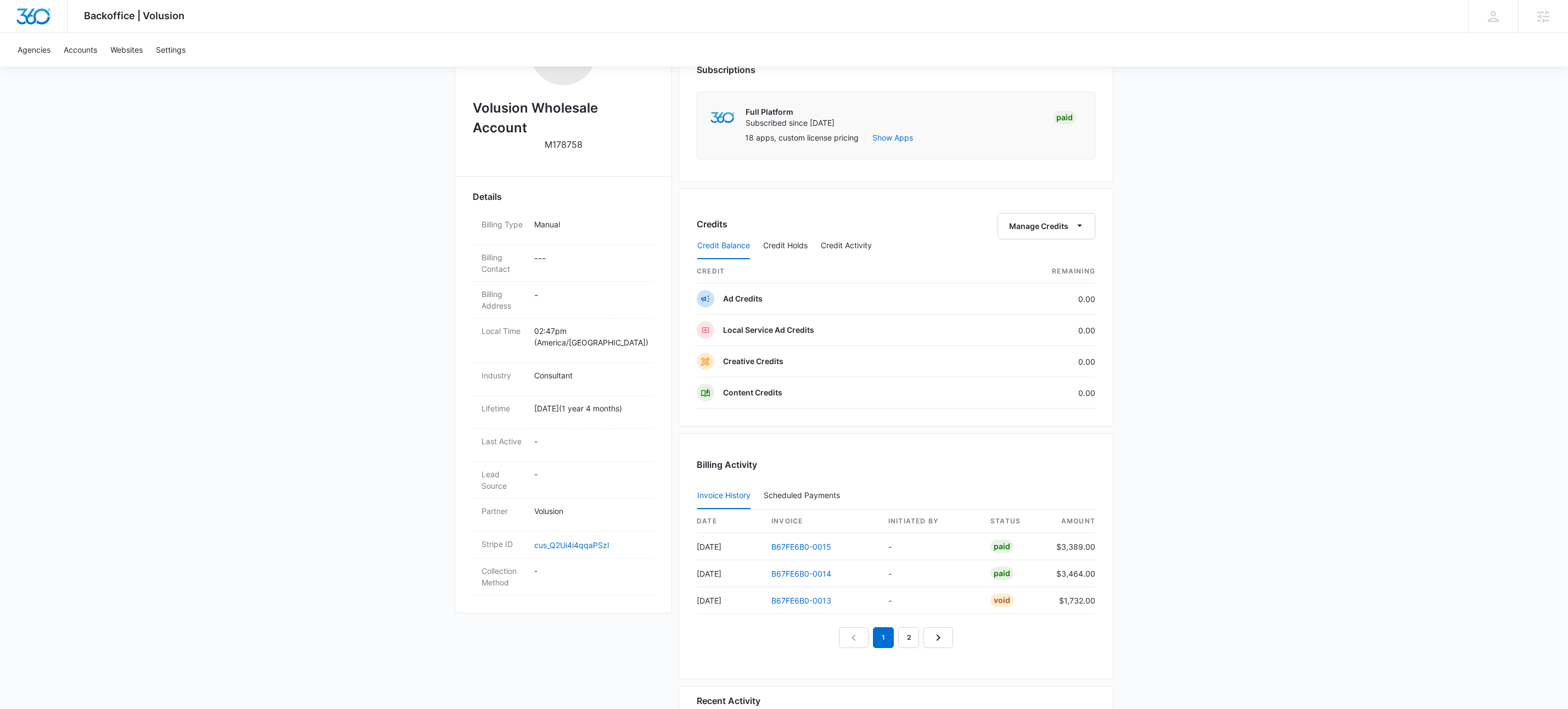
scroll to position [341, 0]
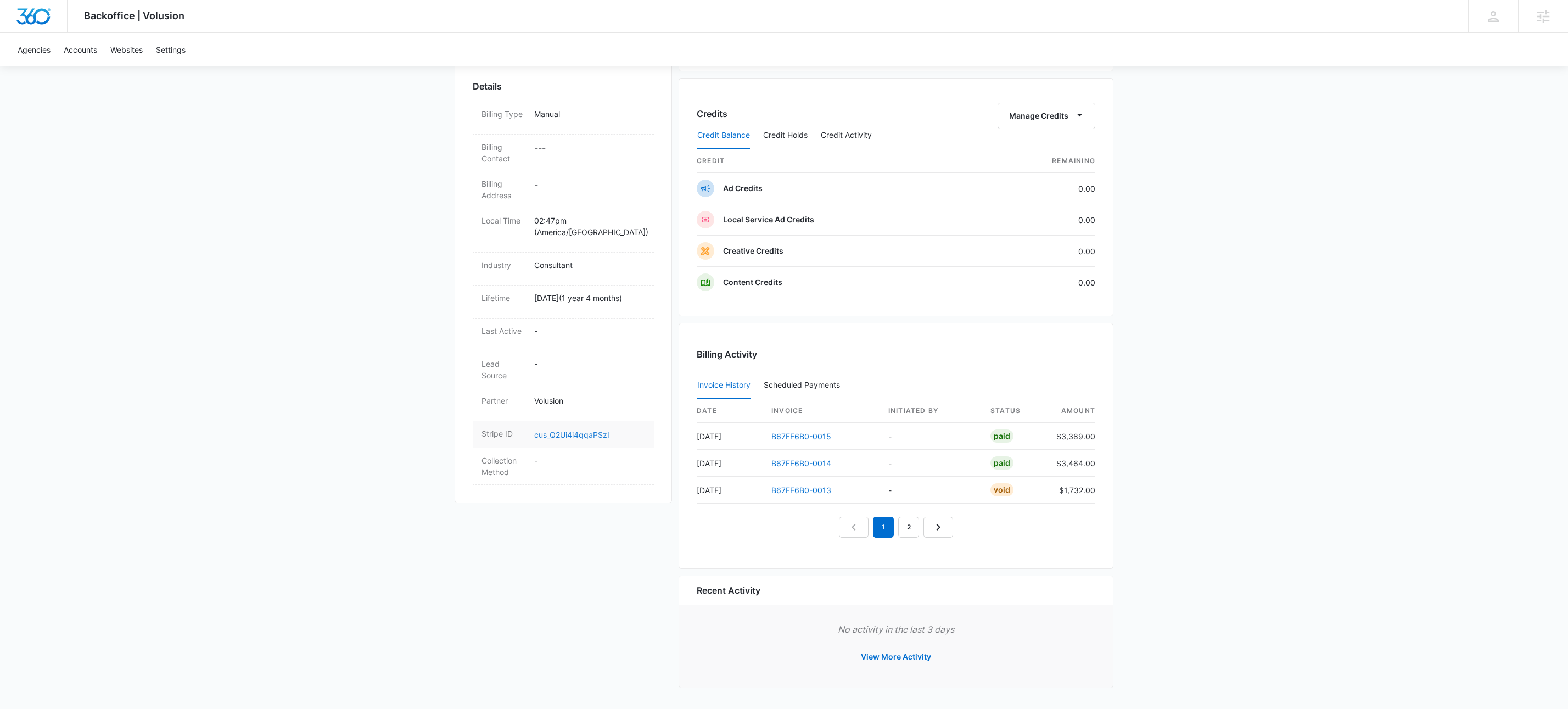
click at [568, 433] on link "cus_Q2Ui4i4qqaPSzI" at bounding box center [571, 434] width 75 height 9
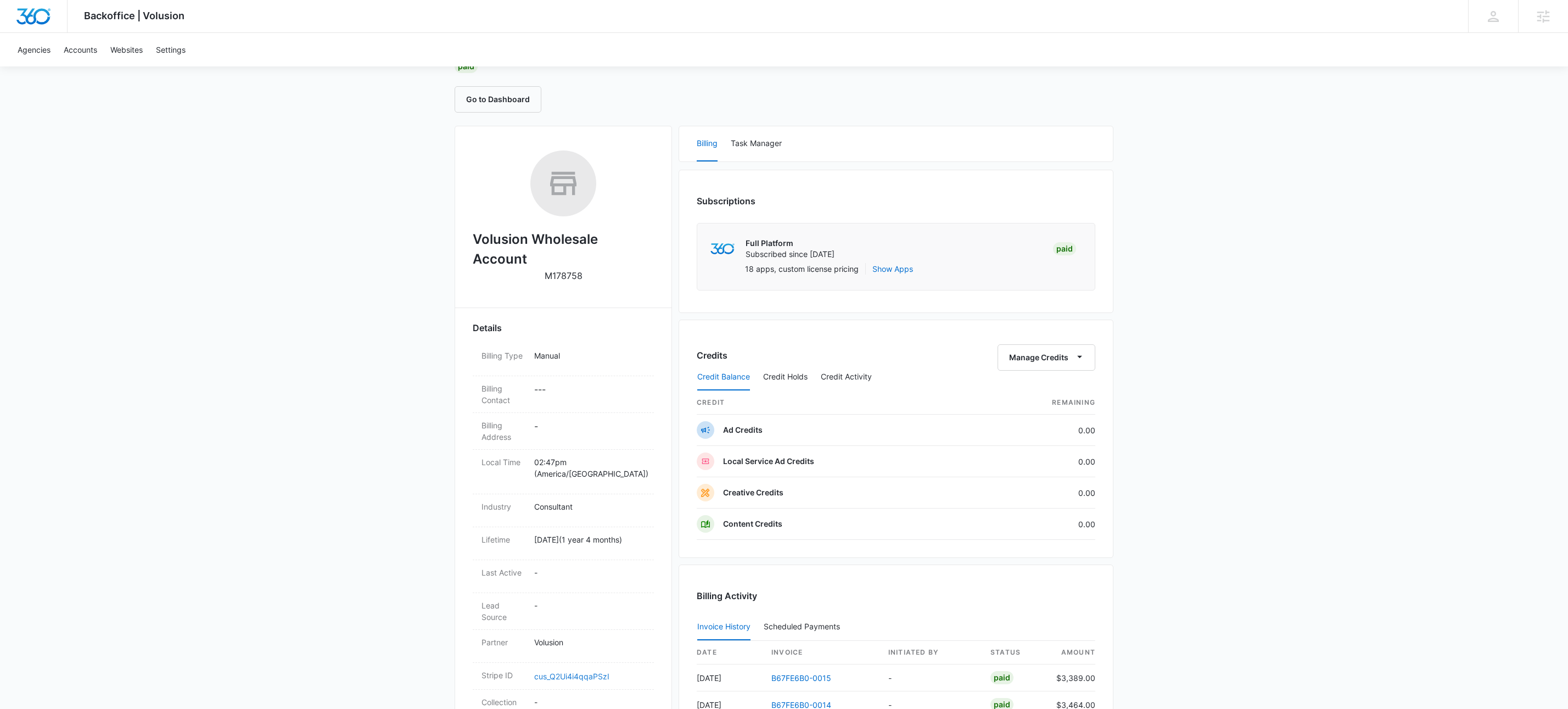
scroll to position [0, 0]
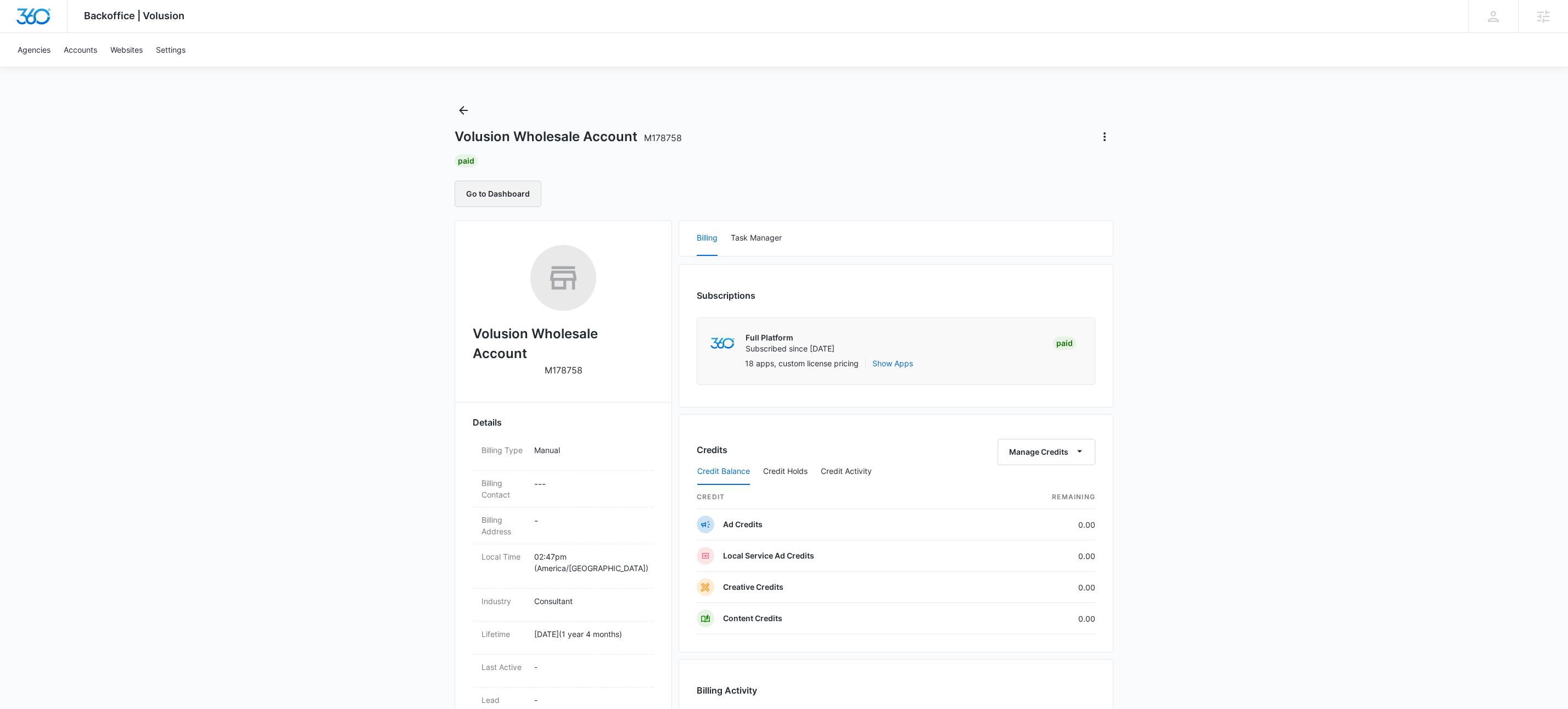
click at [521, 204] on button "Go to Dashboard" at bounding box center [498, 194] width 87 height 26
click at [508, 193] on button "Go to Dashboard" at bounding box center [498, 194] width 87 height 26
click at [466, 110] on icon "Back" at bounding box center [463, 110] width 9 height 9
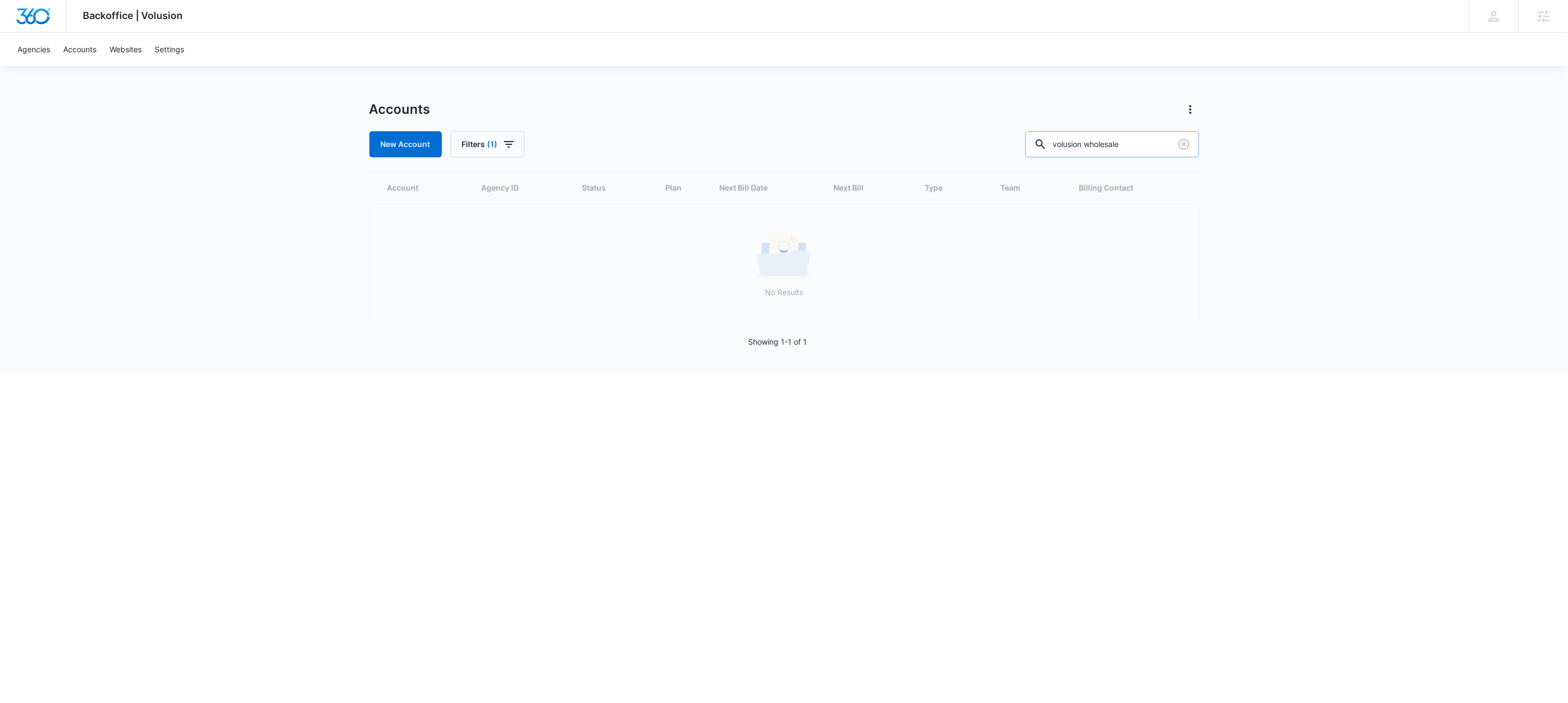
click at [1141, 147] on input "volusion wholesale" at bounding box center [1112, 144] width 173 height 26
paste input "M311463"
type input "M311463"
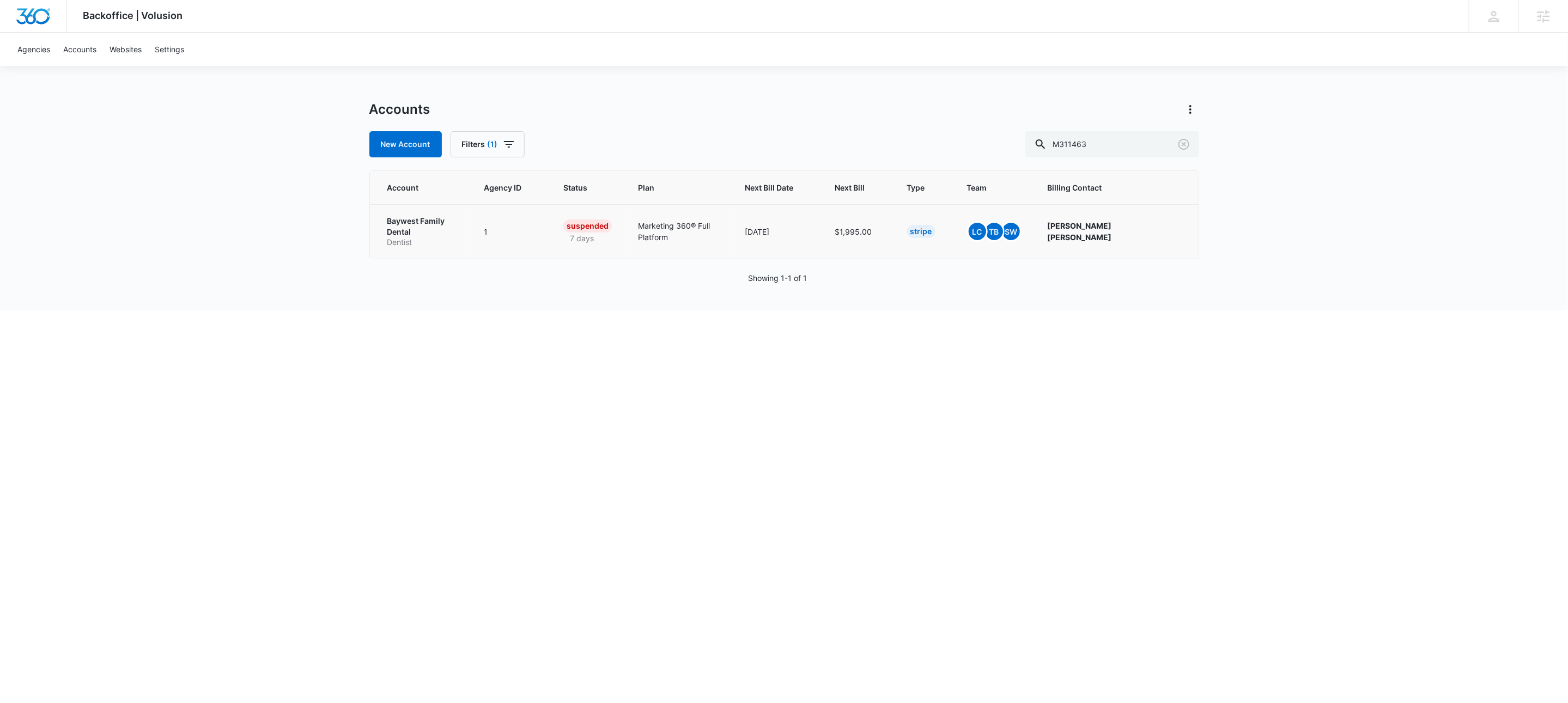
click at [427, 233] on p "Baywest Family Dental" at bounding box center [422, 226] width 71 height 22
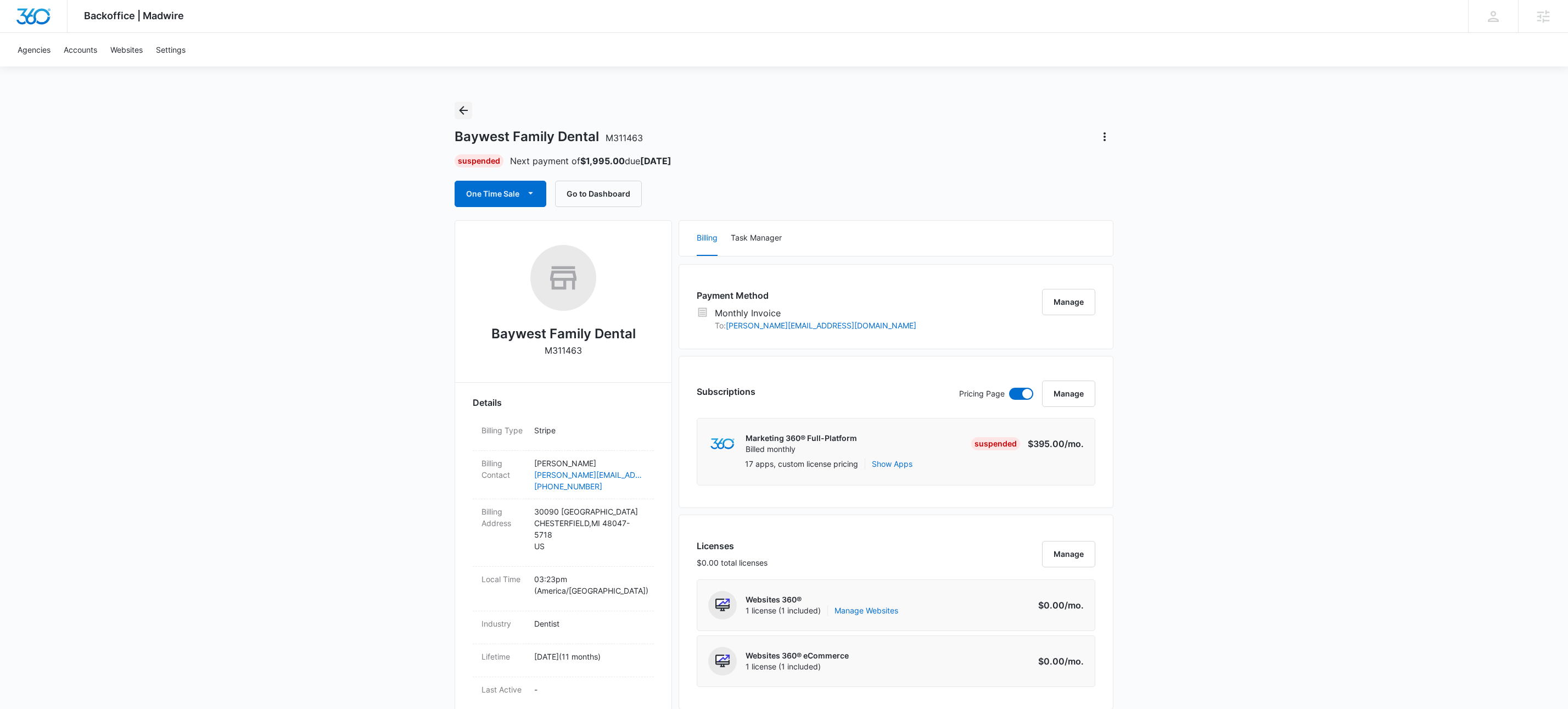
click at [456, 111] on button "Back" at bounding box center [463, 110] width 18 height 18
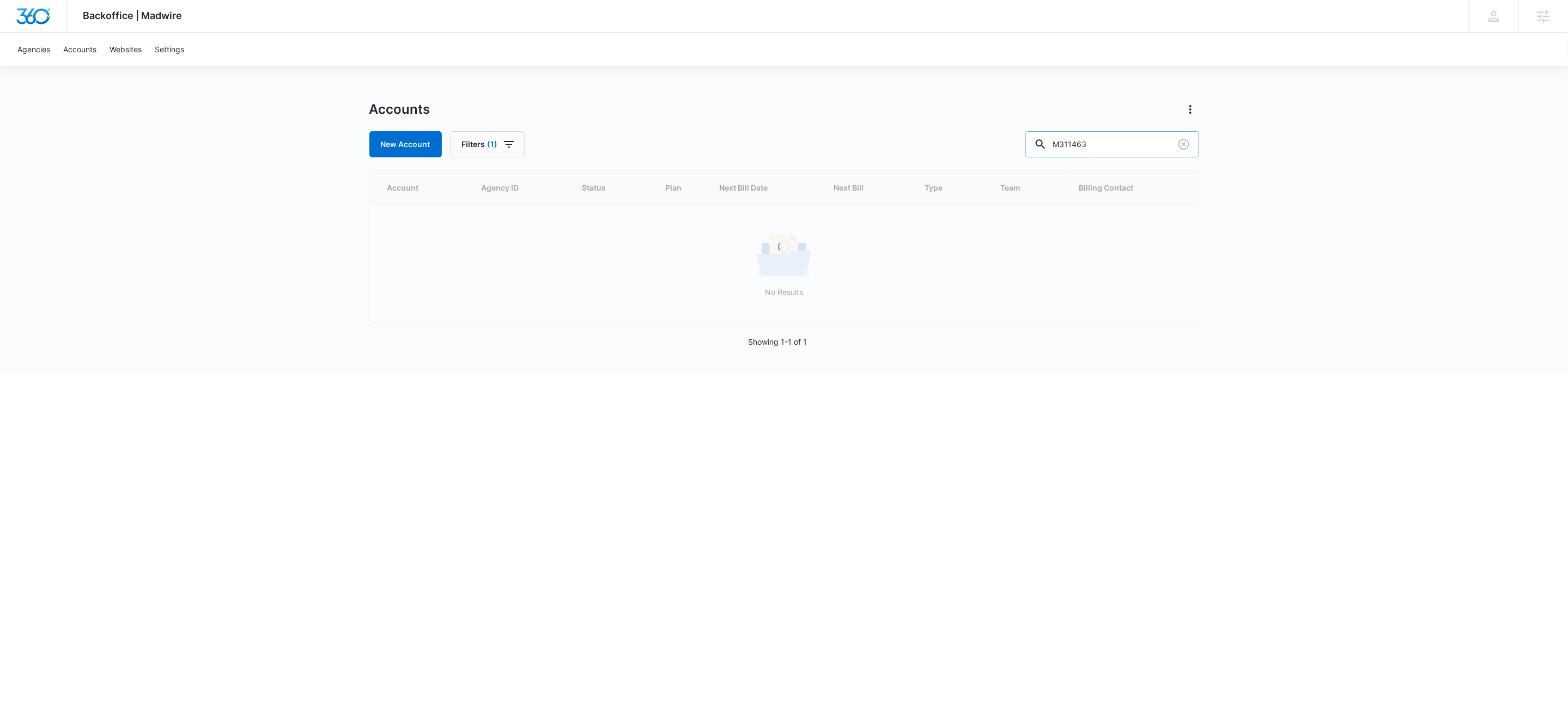
click at [1139, 146] on input "M311463" at bounding box center [1112, 144] width 173 height 26
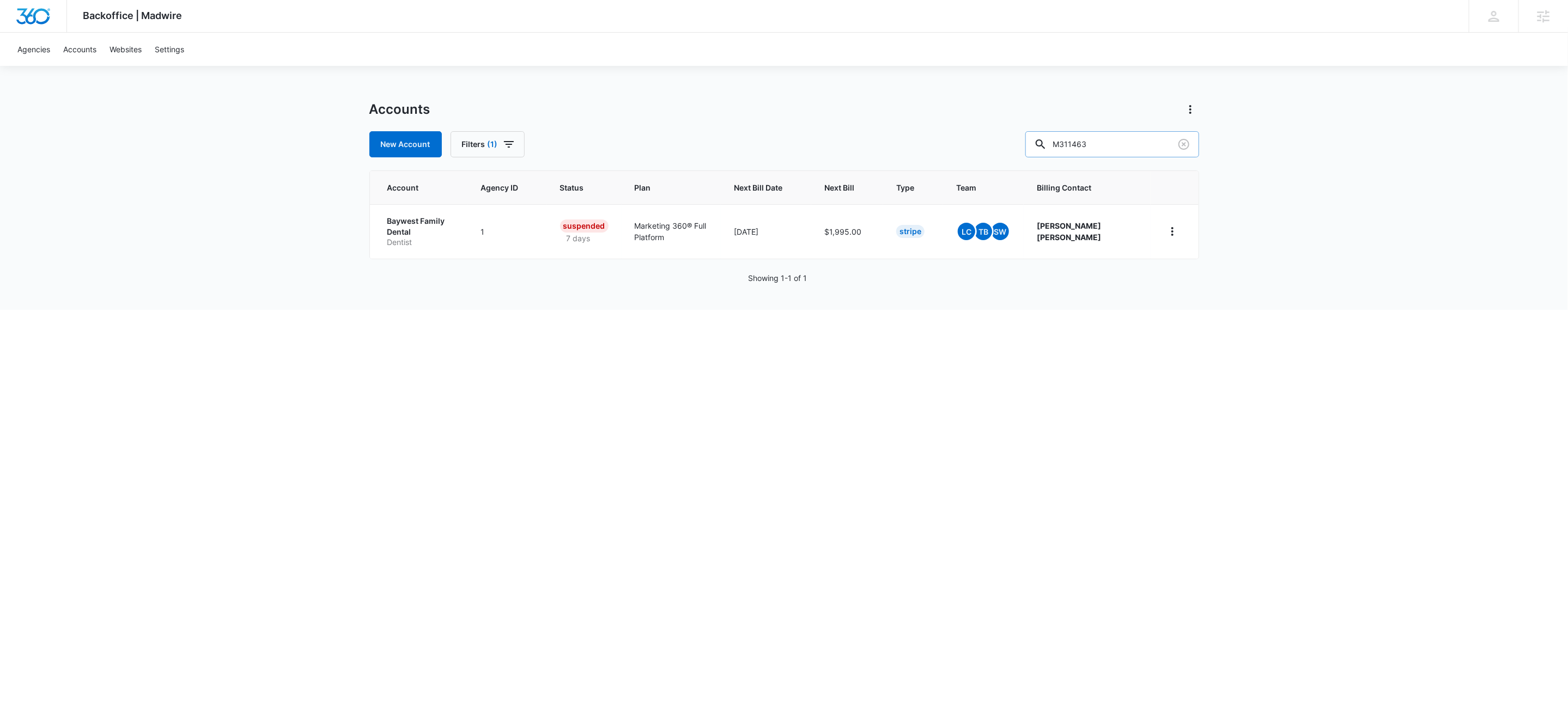
paste input "28741"
type input "M328741"
click at [427, 220] on p "Carroll Mechanical Services" at bounding box center [432, 226] width 89 height 22
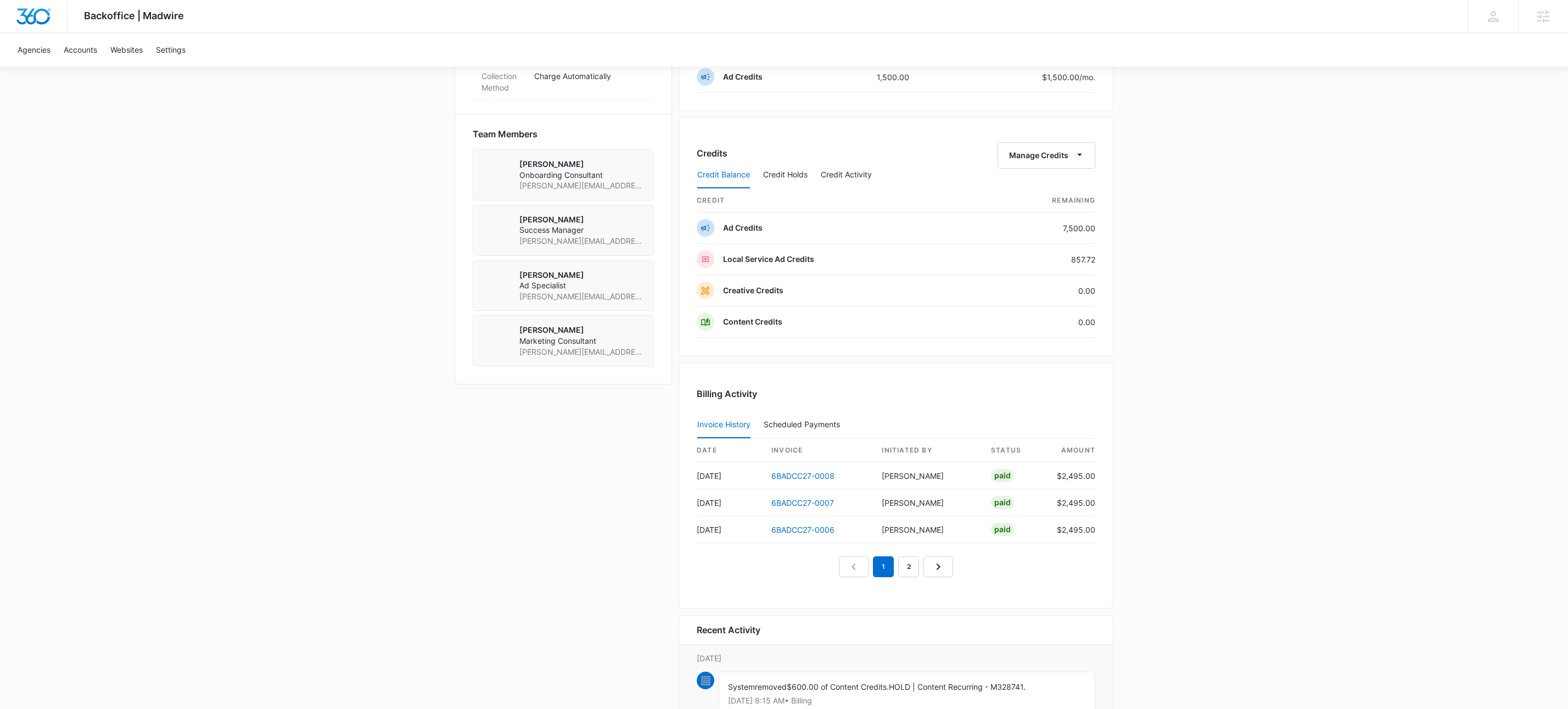
scroll to position [1034, 0]
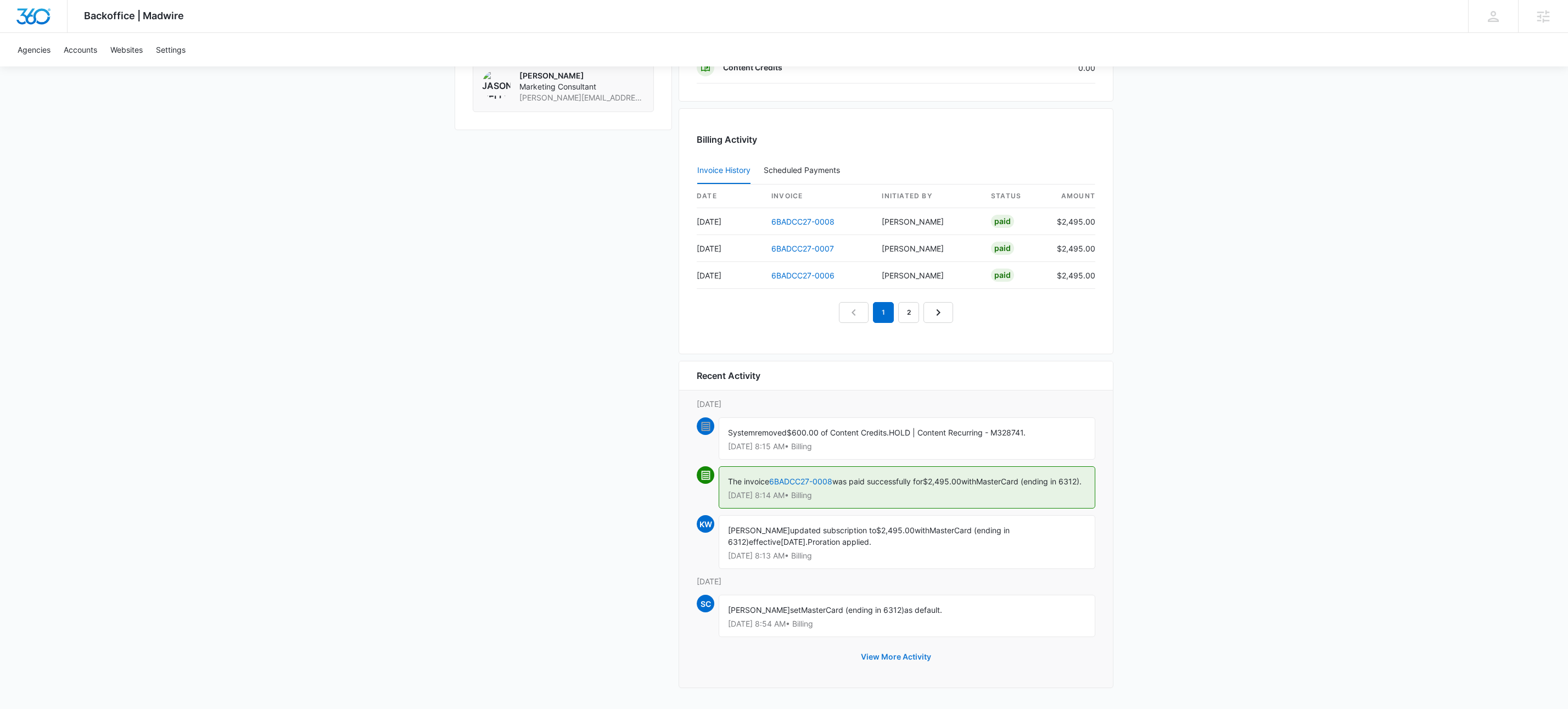
click at [917, 664] on button "View More Activity" at bounding box center [896, 657] width 92 height 26
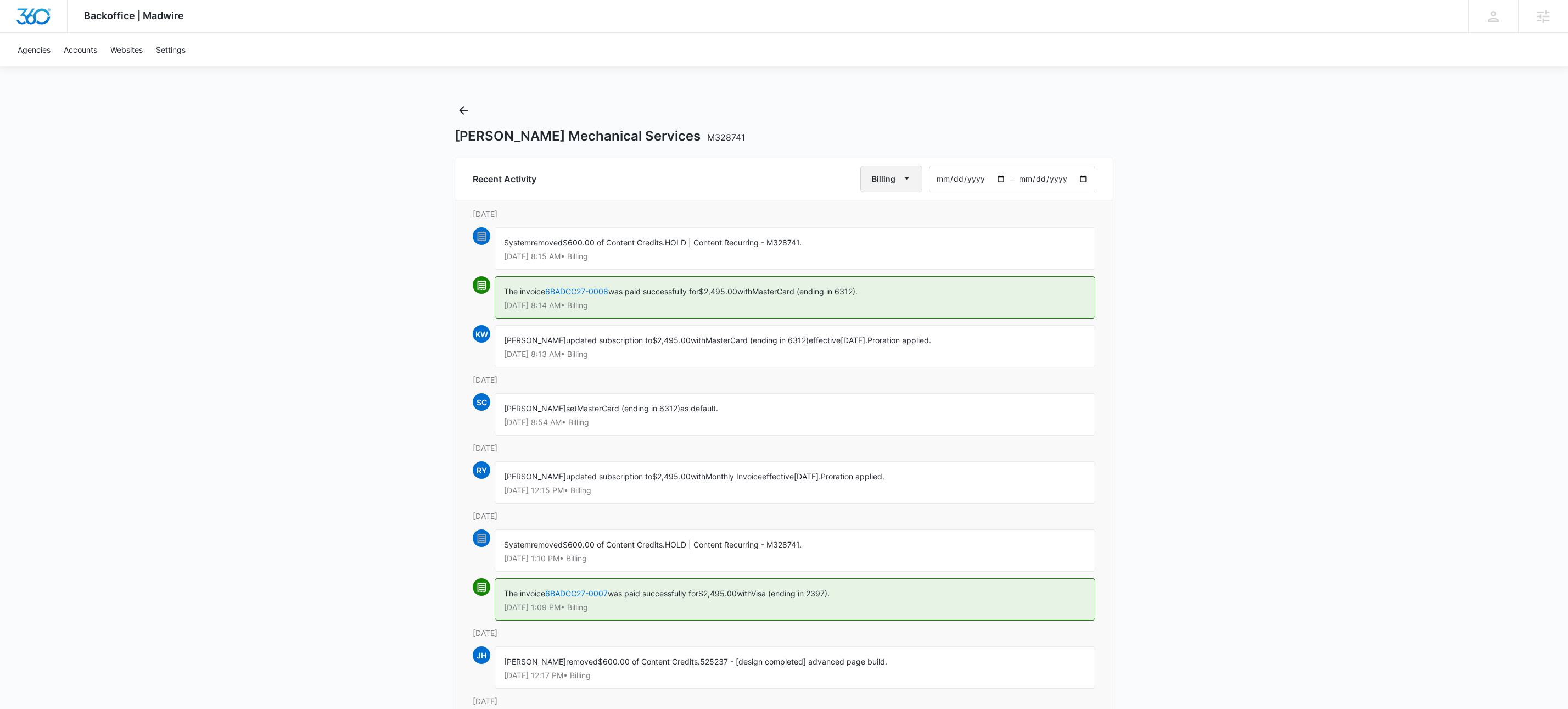
click at [908, 175] on icon "button" at bounding box center [907, 178] width 12 height 12
click at [901, 214] on div "All Activities" at bounding box center [896, 214] width 43 height 7
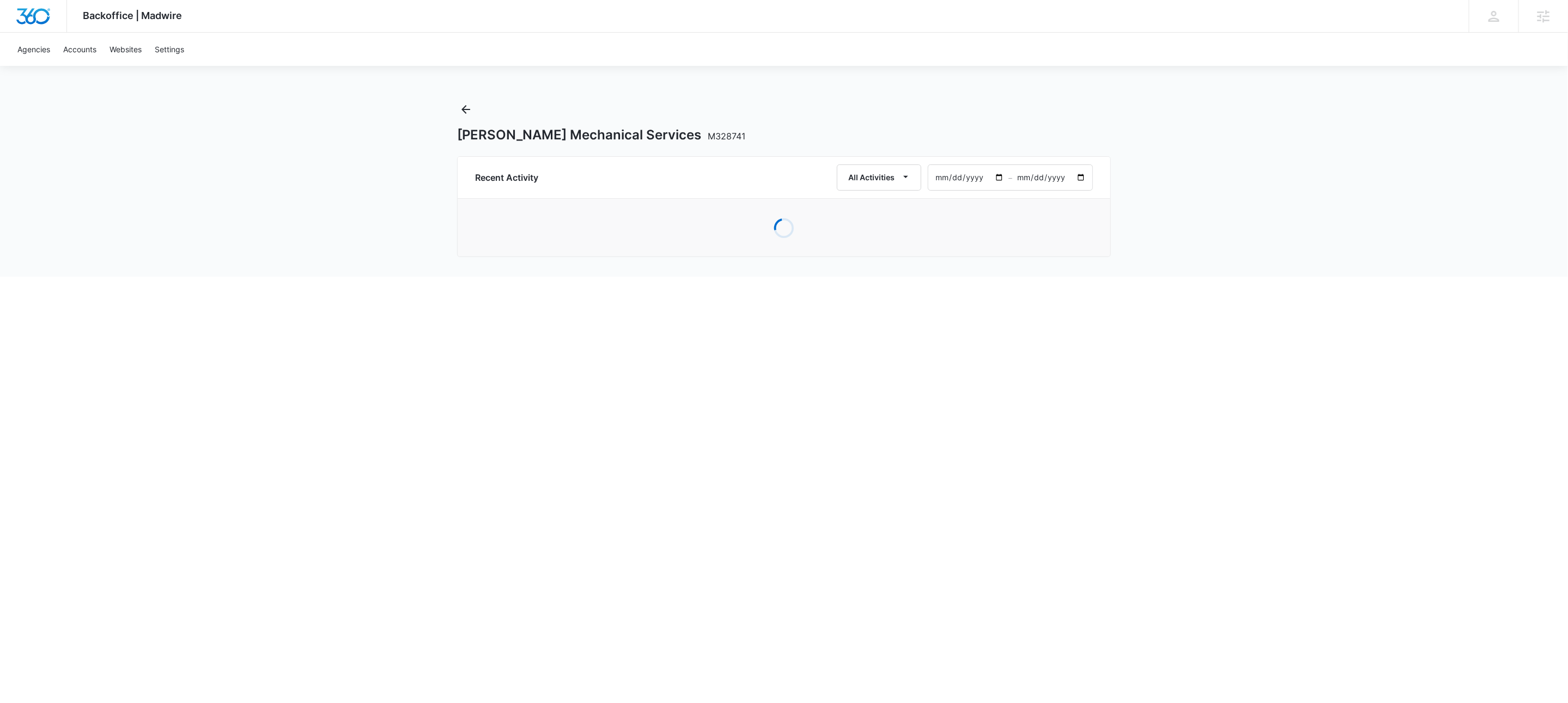
click at [708, 141] on span "M328741" at bounding box center [727, 136] width 38 height 11
click at [713, 140] on div "Carroll Mechanical Services M328741" at bounding box center [784, 135] width 654 height 16
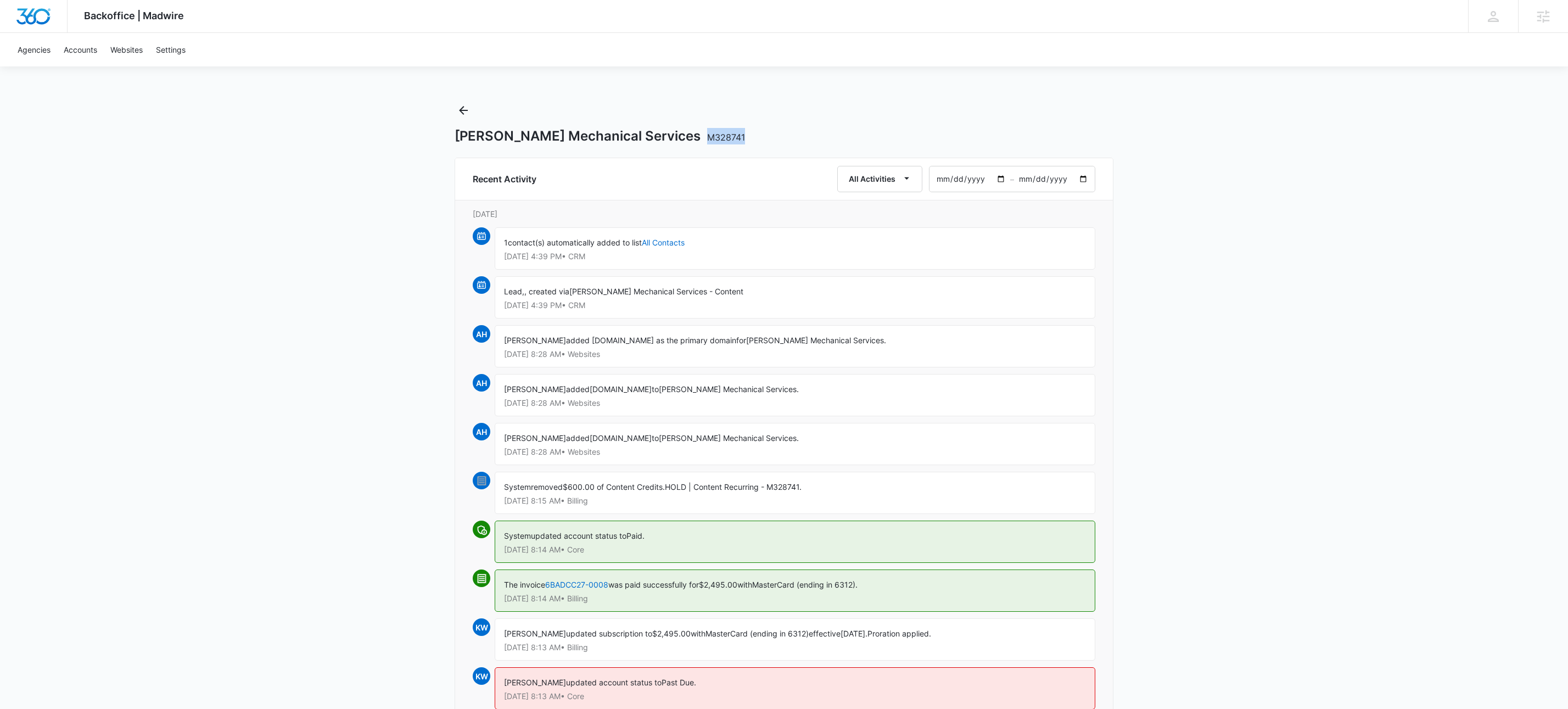
drag, startPoint x: 699, startPoint y: 144, endPoint x: 640, endPoint y: 135, distance: 59.7
click at [640, 135] on div "Carroll Mechanical Services M328741 Recent Activity All Activities 2025-07-06 –…" at bounding box center [784, 717] width 659 height 1232
copy span "M328741"
click at [464, 110] on icon "Back" at bounding box center [463, 110] width 9 height 9
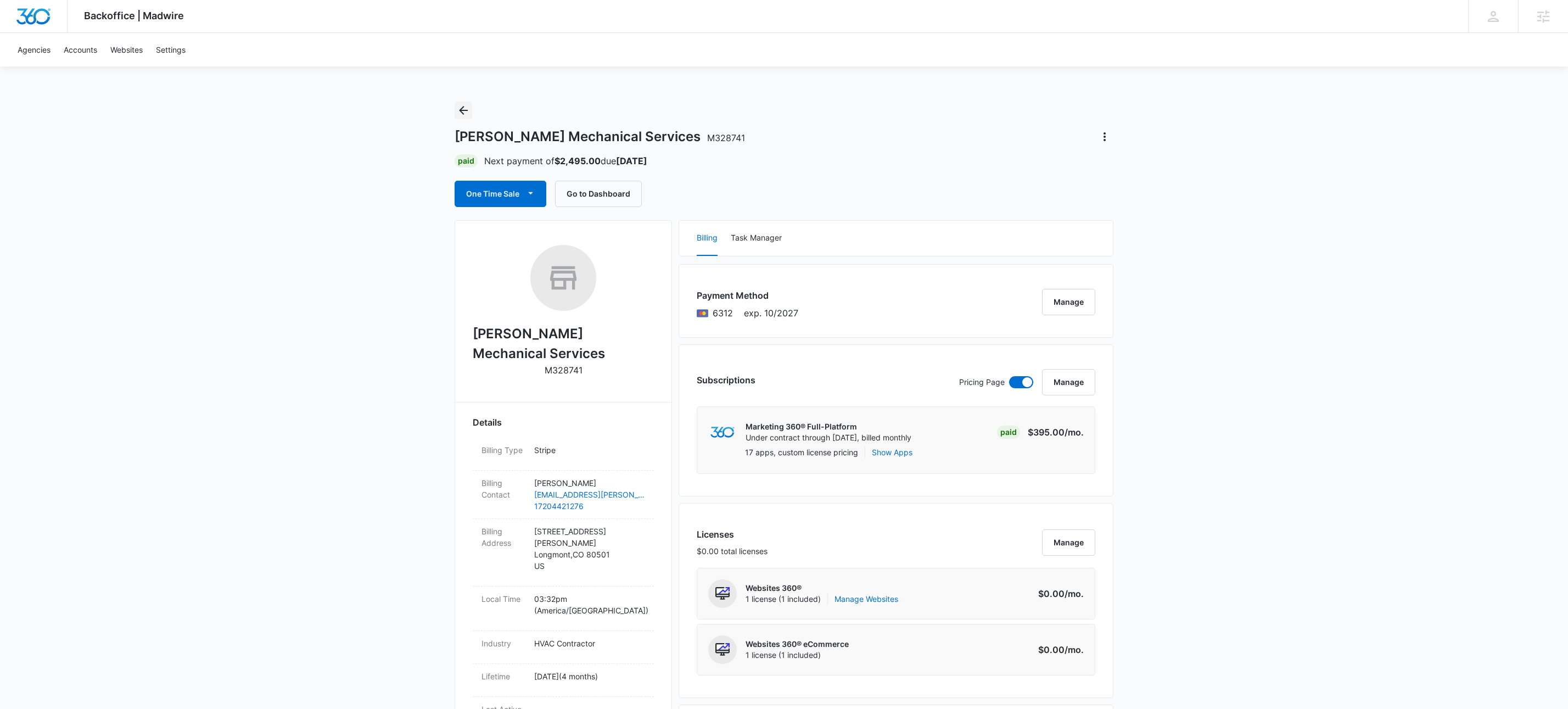
click at [461, 106] on icon "Back" at bounding box center [463, 110] width 13 height 13
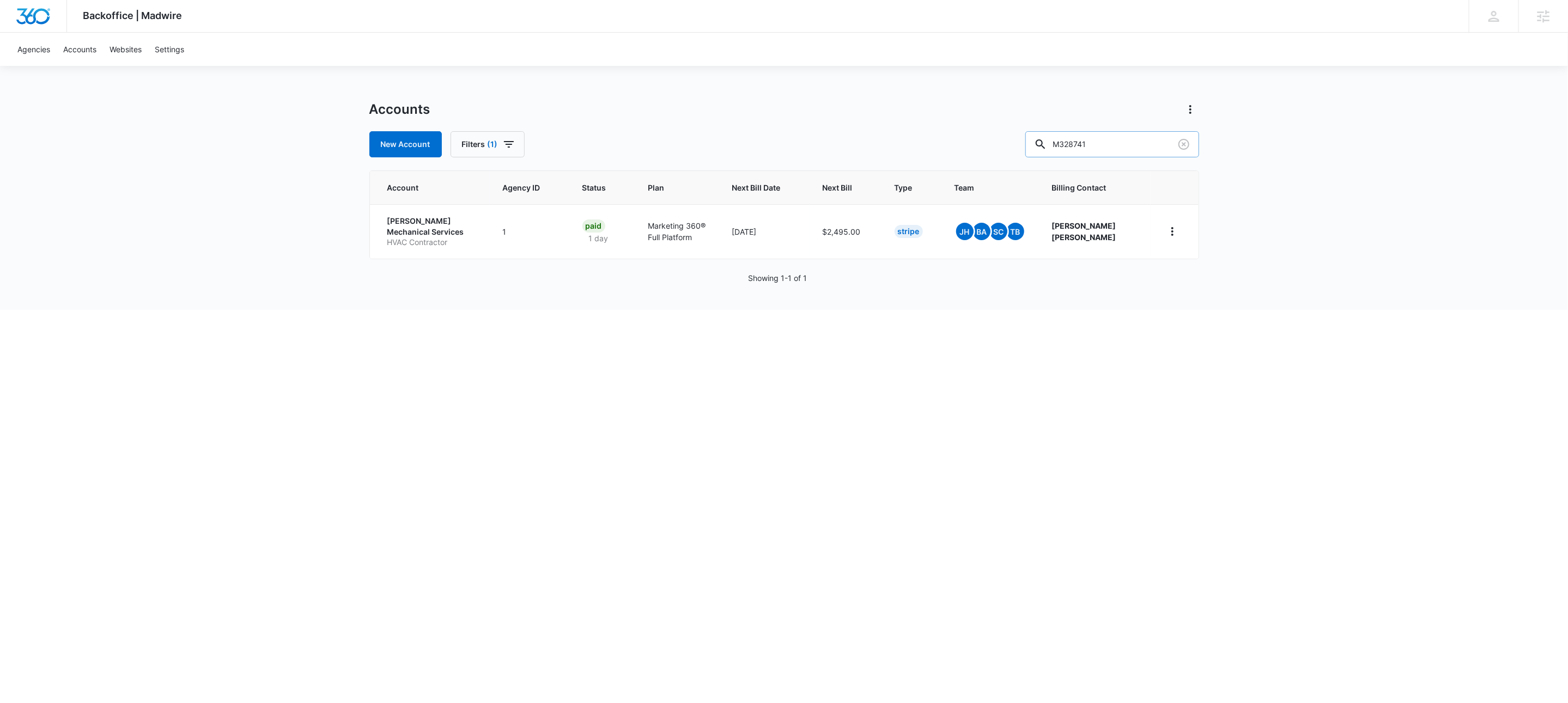
click at [1138, 149] on input "M328741" at bounding box center [1112, 144] width 173 height 26
paste input "1799"
type input "M317991"
click at [432, 238] on p "Plumbing Contractor" at bounding box center [427, 243] width 80 height 11
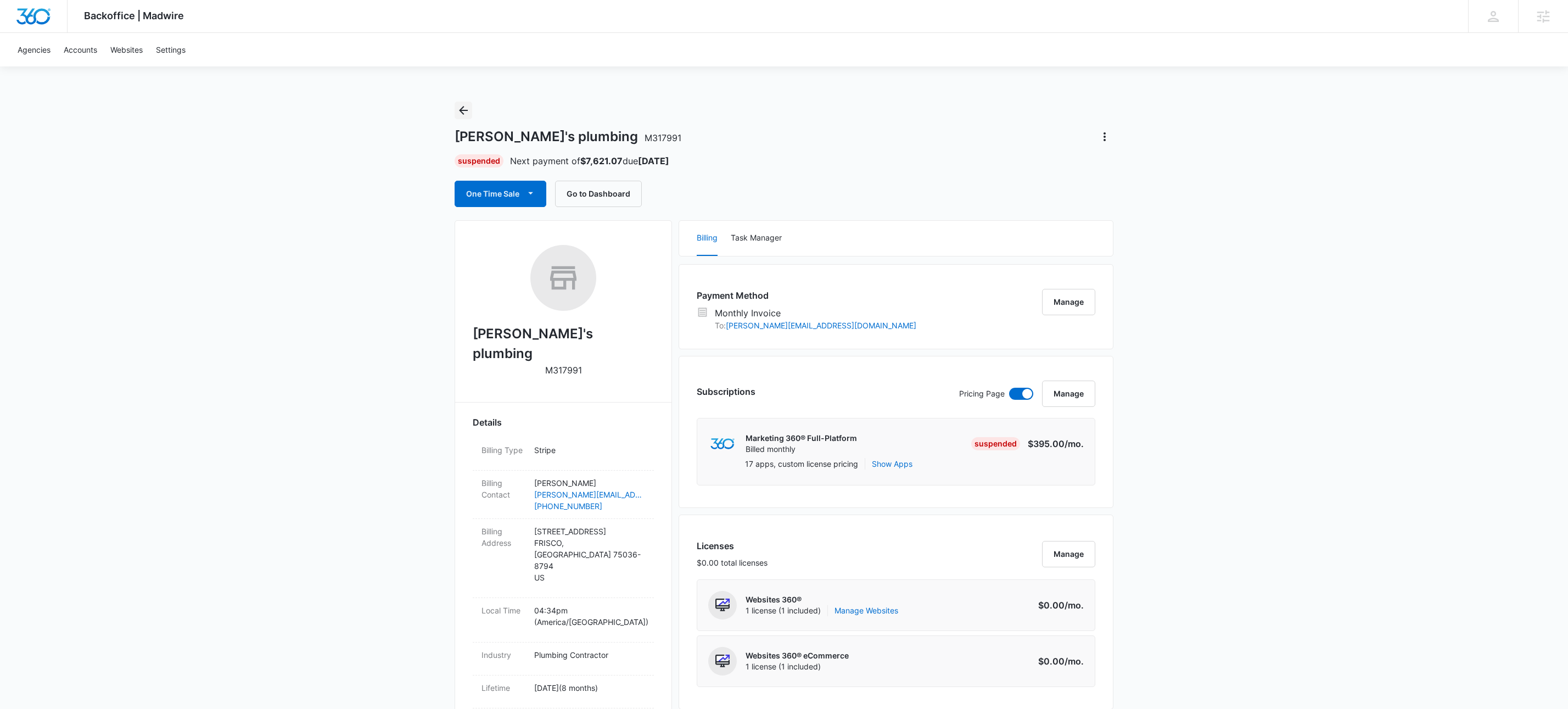
click at [464, 113] on icon "Back" at bounding box center [463, 110] width 13 height 13
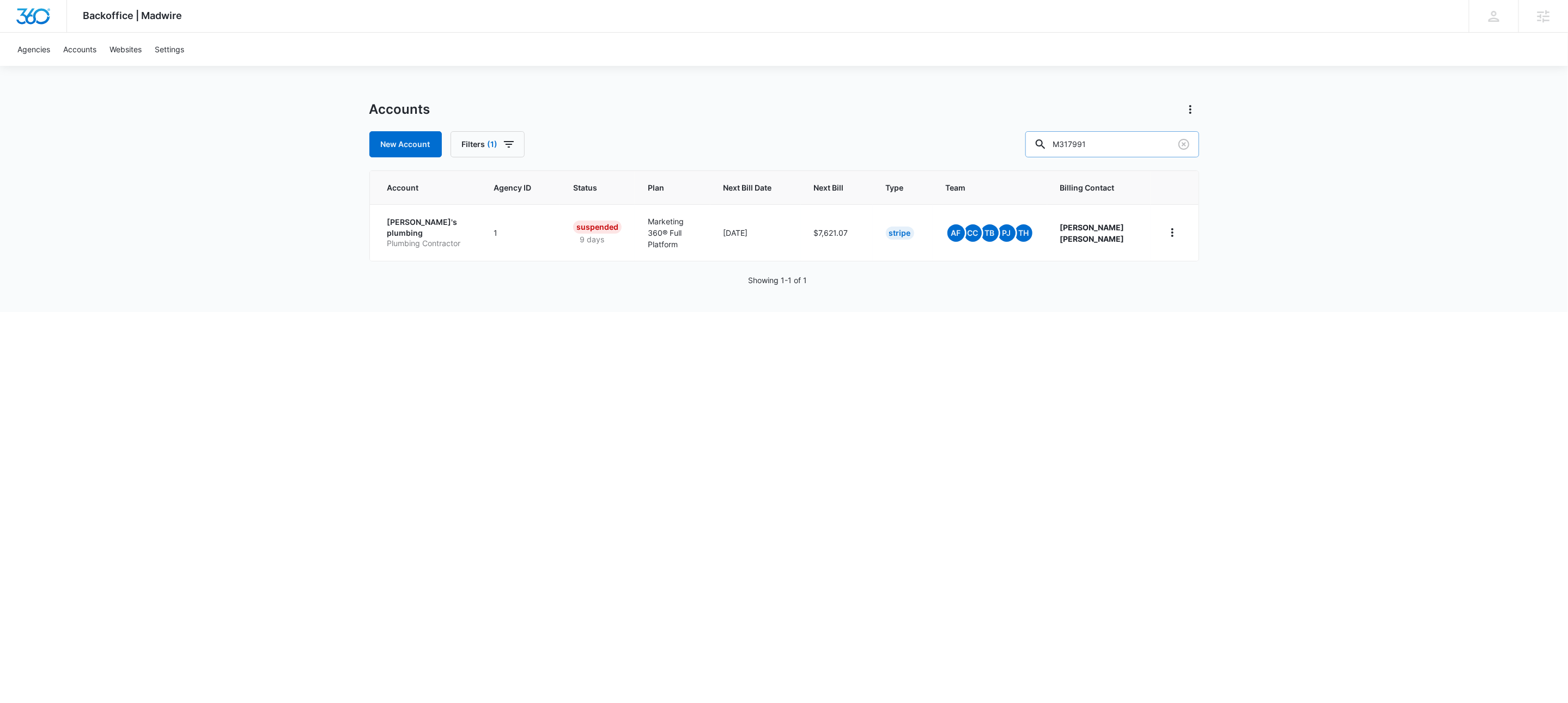
click at [1130, 151] on input "M317991" at bounding box center [1112, 144] width 173 height 26
paste input "185105"
type input "M185105"
click at [418, 246] on p "Retail Store" at bounding box center [430, 243] width 87 height 11
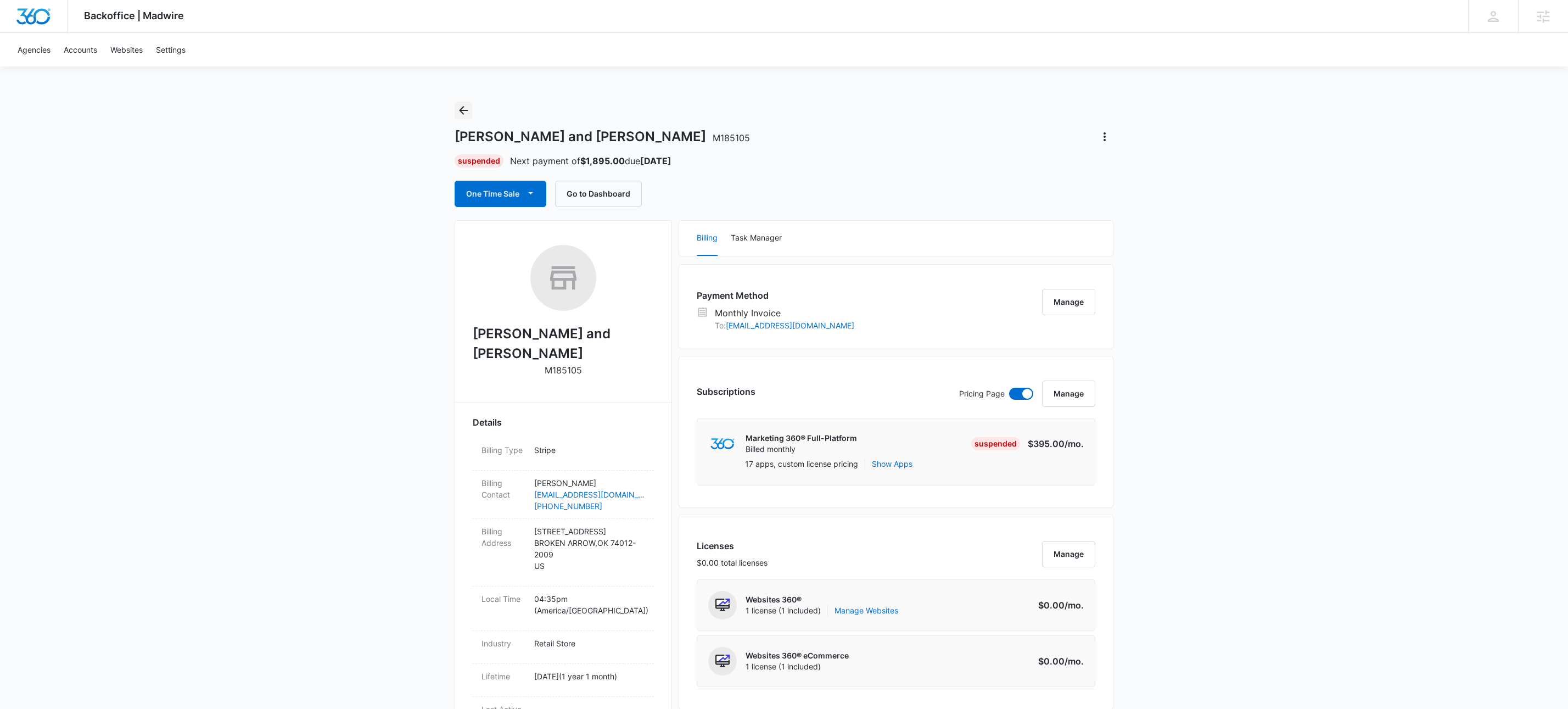
click at [467, 111] on icon "Back" at bounding box center [463, 110] width 13 height 13
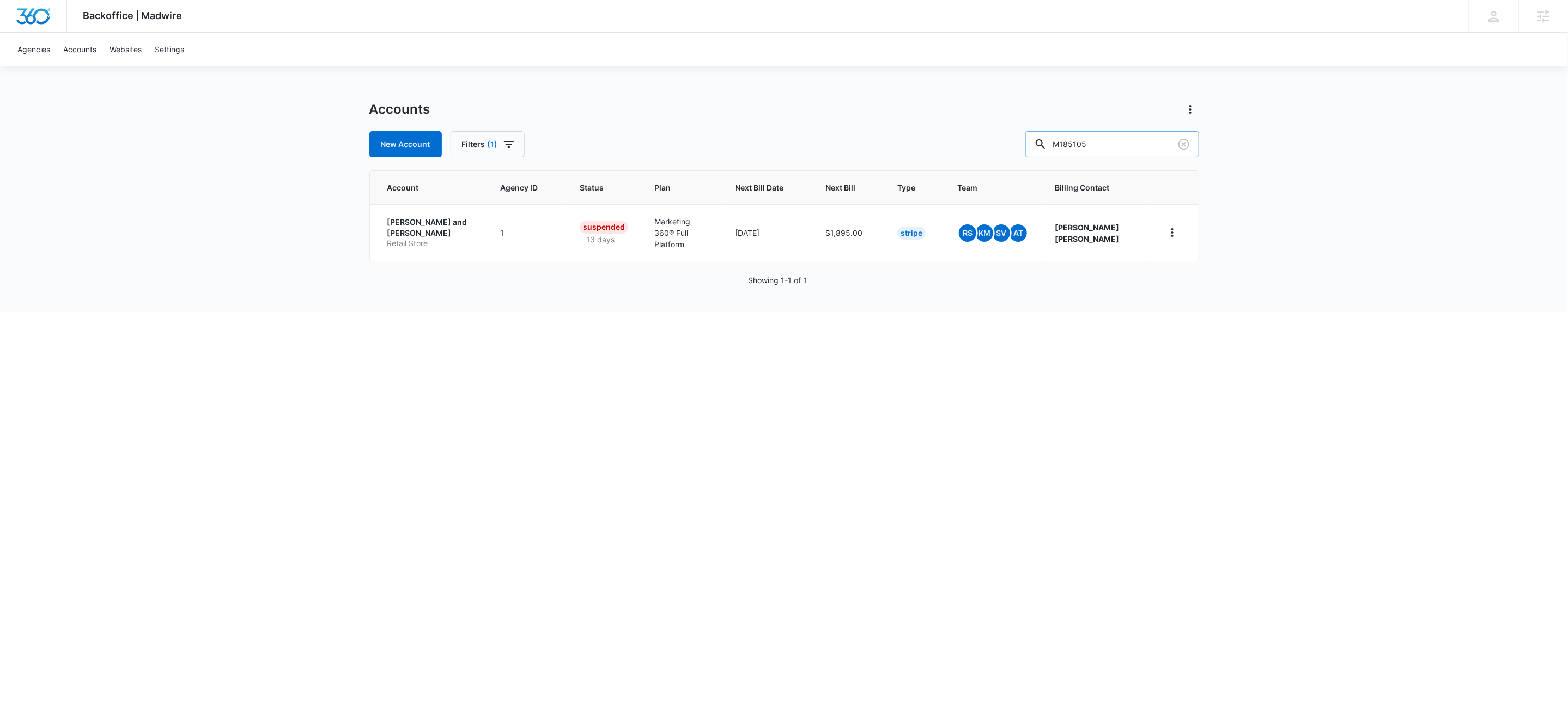
click at [1159, 145] on input "M185105" at bounding box center [1112, 144] width 173 height 26
paste input "37724"
type input "M37724"
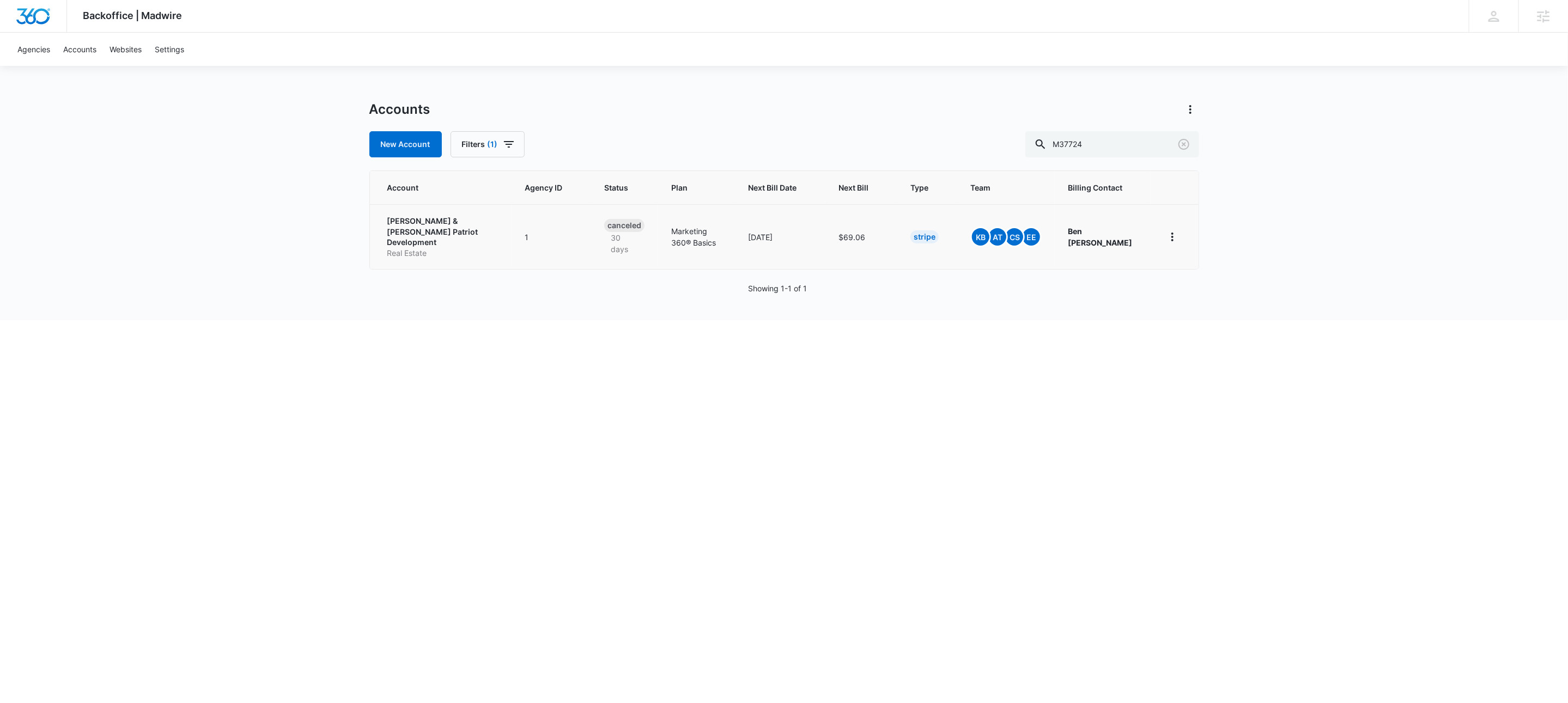
click at [455, 222] on p "Horton & Thomsen Patriot Development" at bounding box center [443, 232] width 112 height 32
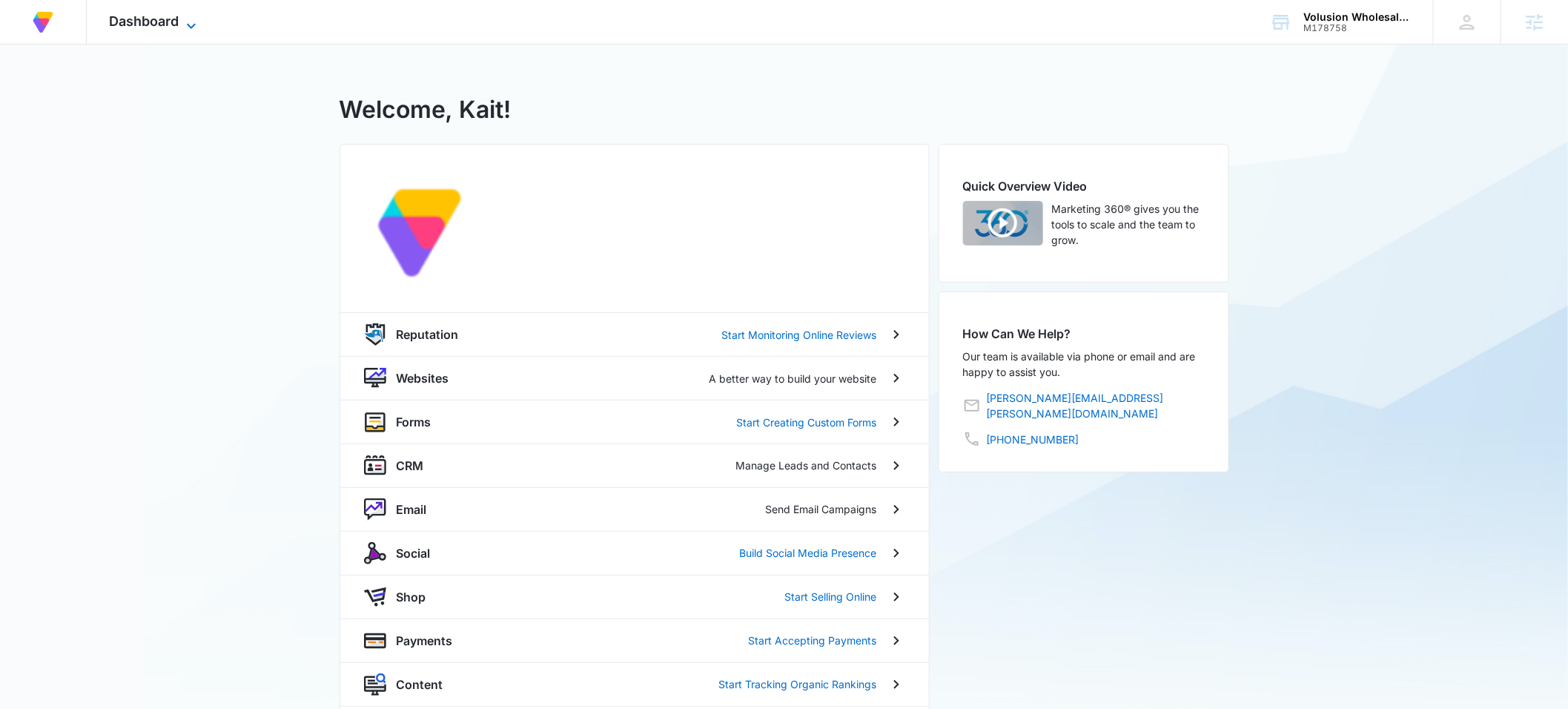
click at [191, 24] on icon at bounding box center [190, 26] width 17 height 17
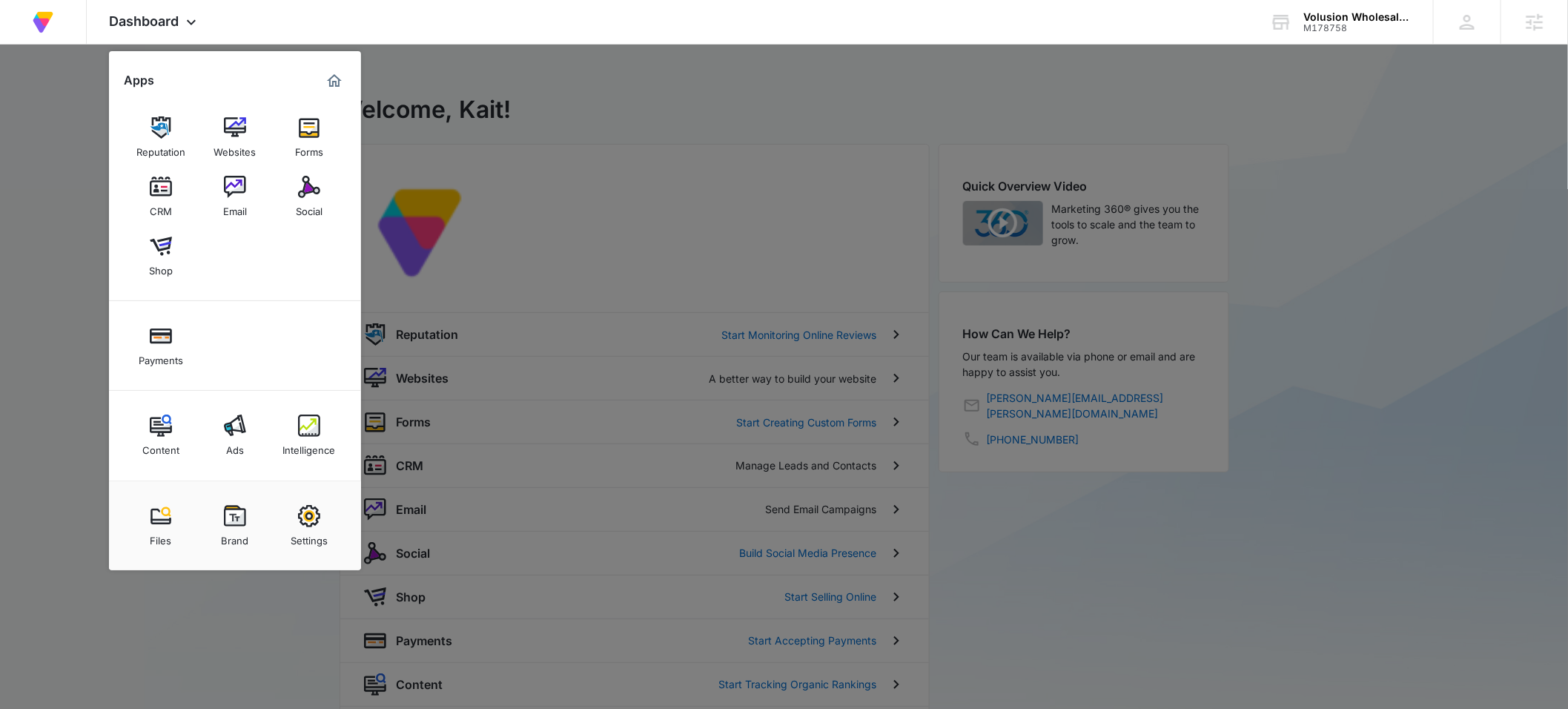
click at [312, 525] on img at bounding box center [309, 516] width 22 height 22
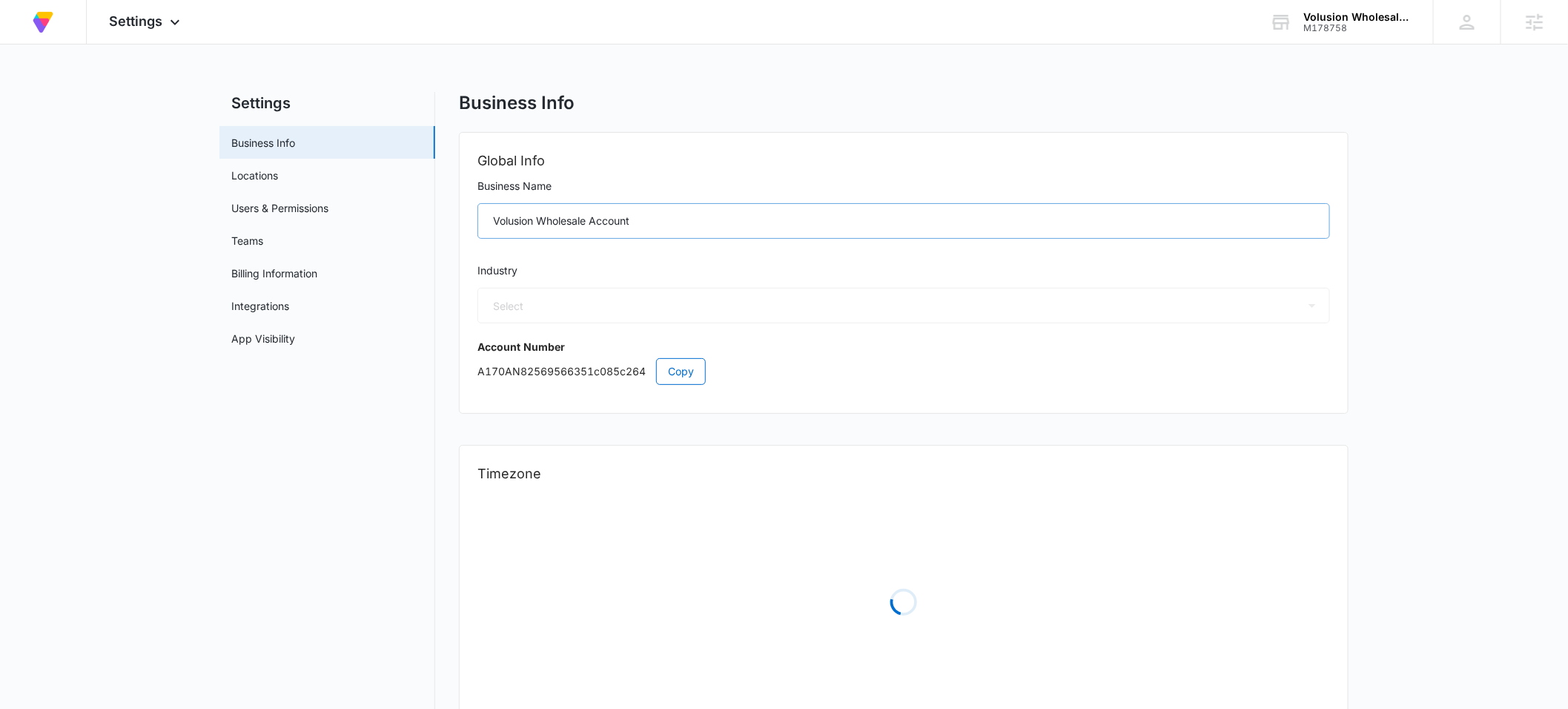
select select "32"
select select "US"
select select "America/[GEOGRAPHIC_DATA]"
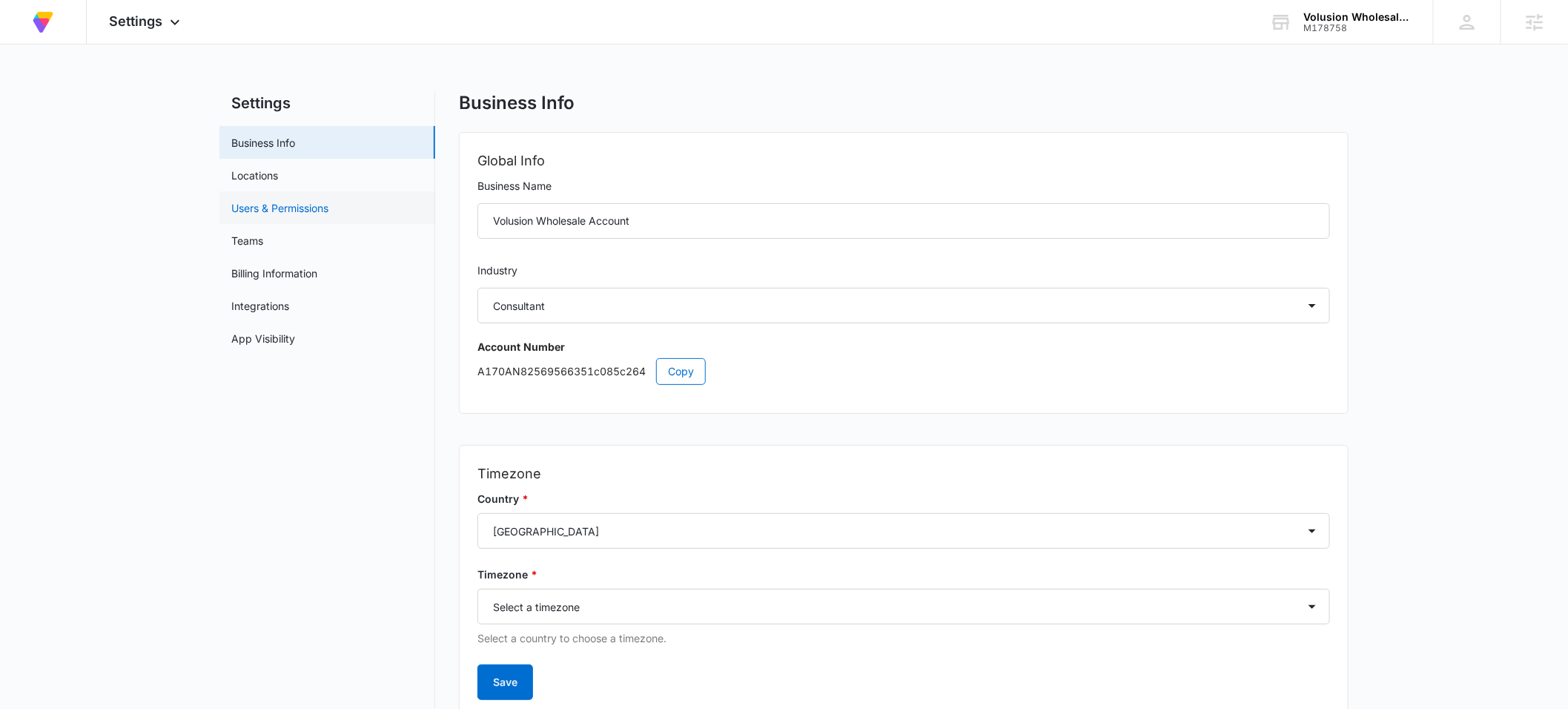
click at [318, 201] on link "Users & Permissions" at bounding box center [280, 208] width 97 height 16
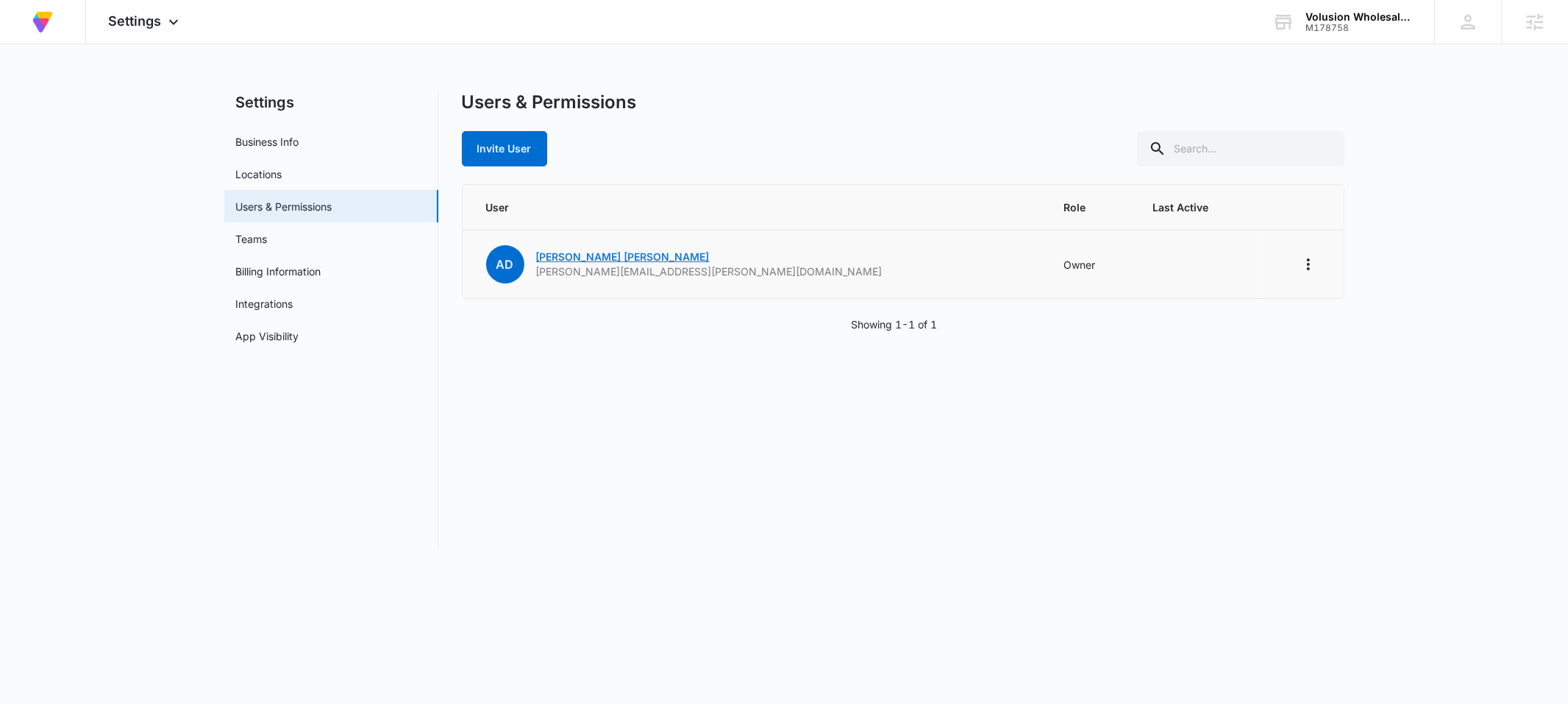
click at [602, 257] on link "[PERSON_NAME]" at bounding box center [623, 256] width 173 height 13
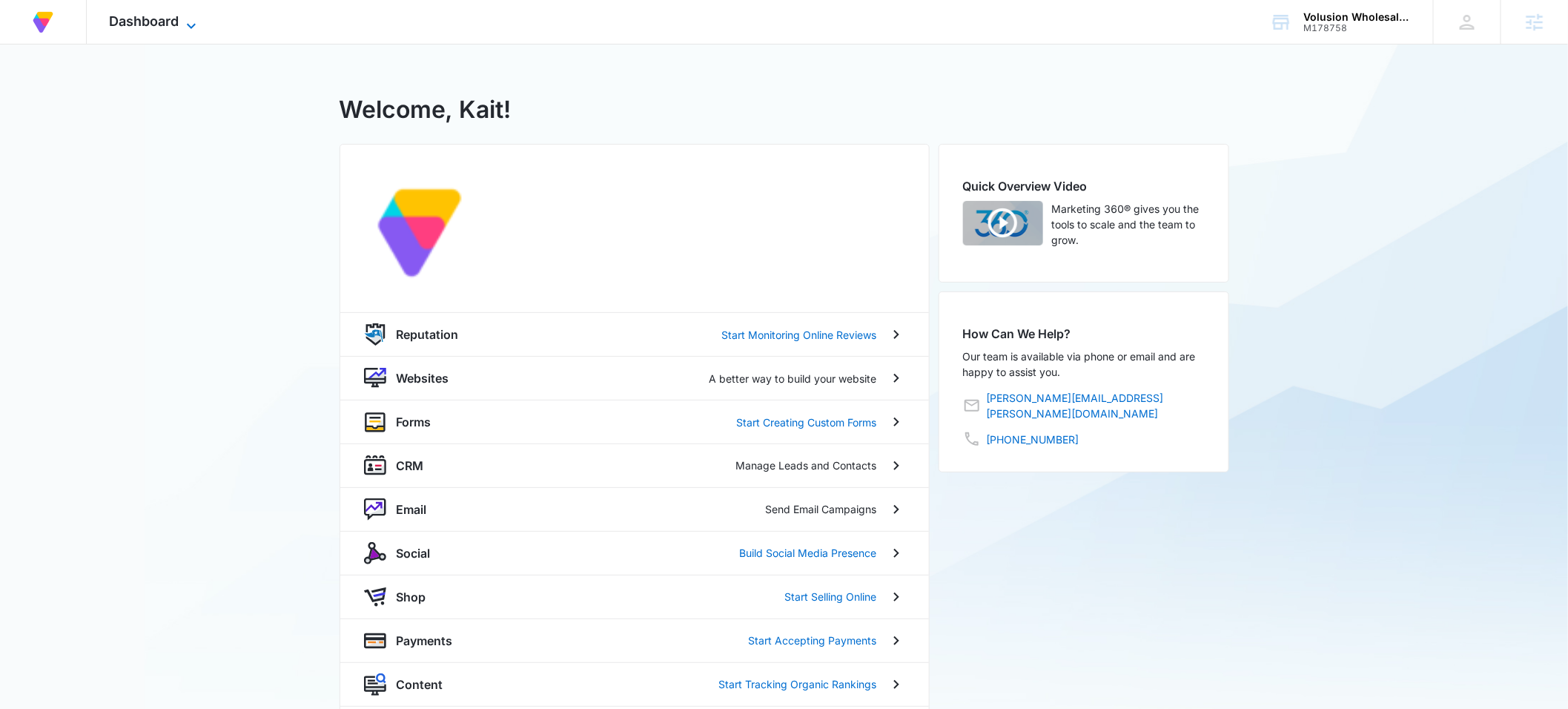
click at [187, 24] on icon at bounding box center [190, 26] width 17 height 17
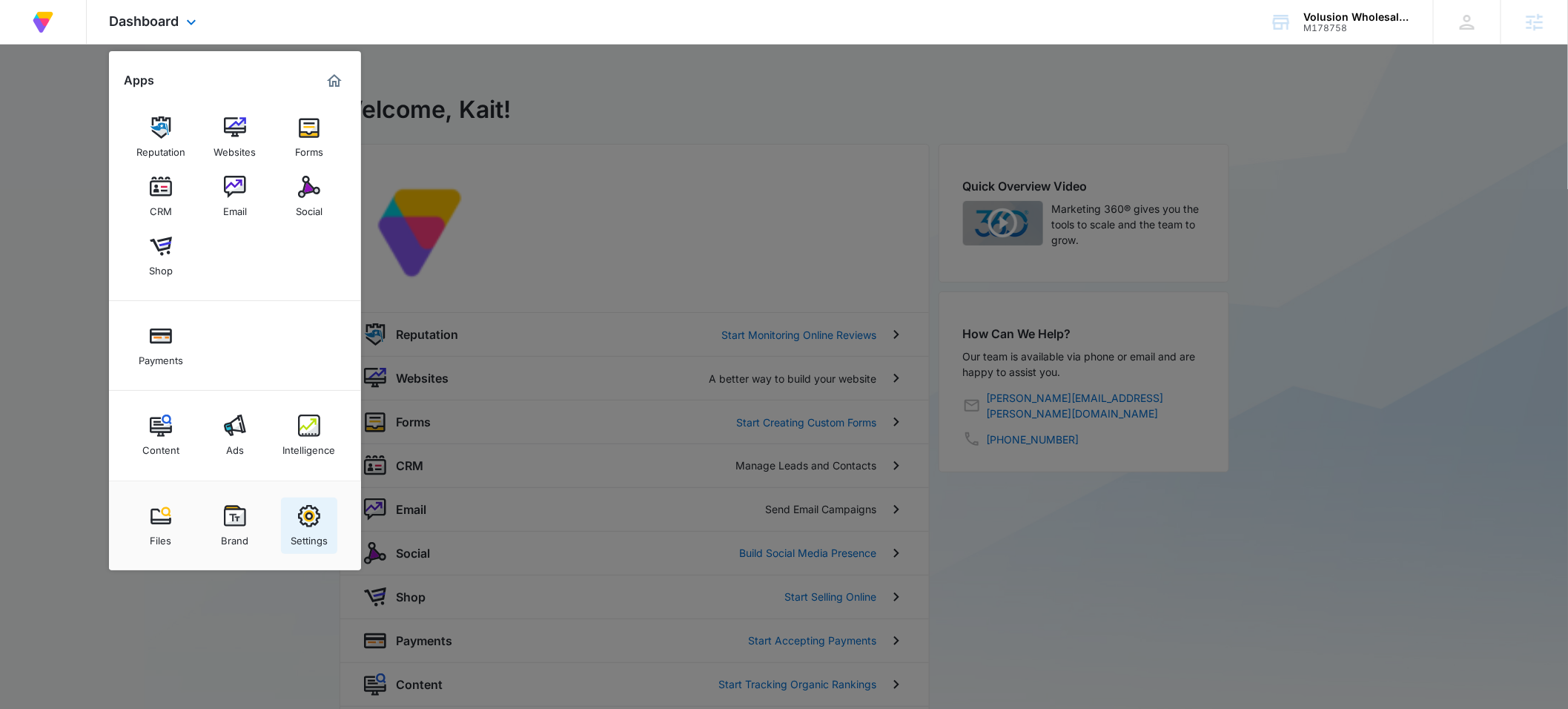
click at [318, 537] on div "Settings" at bounding box center [309, 536] width 38 height 19
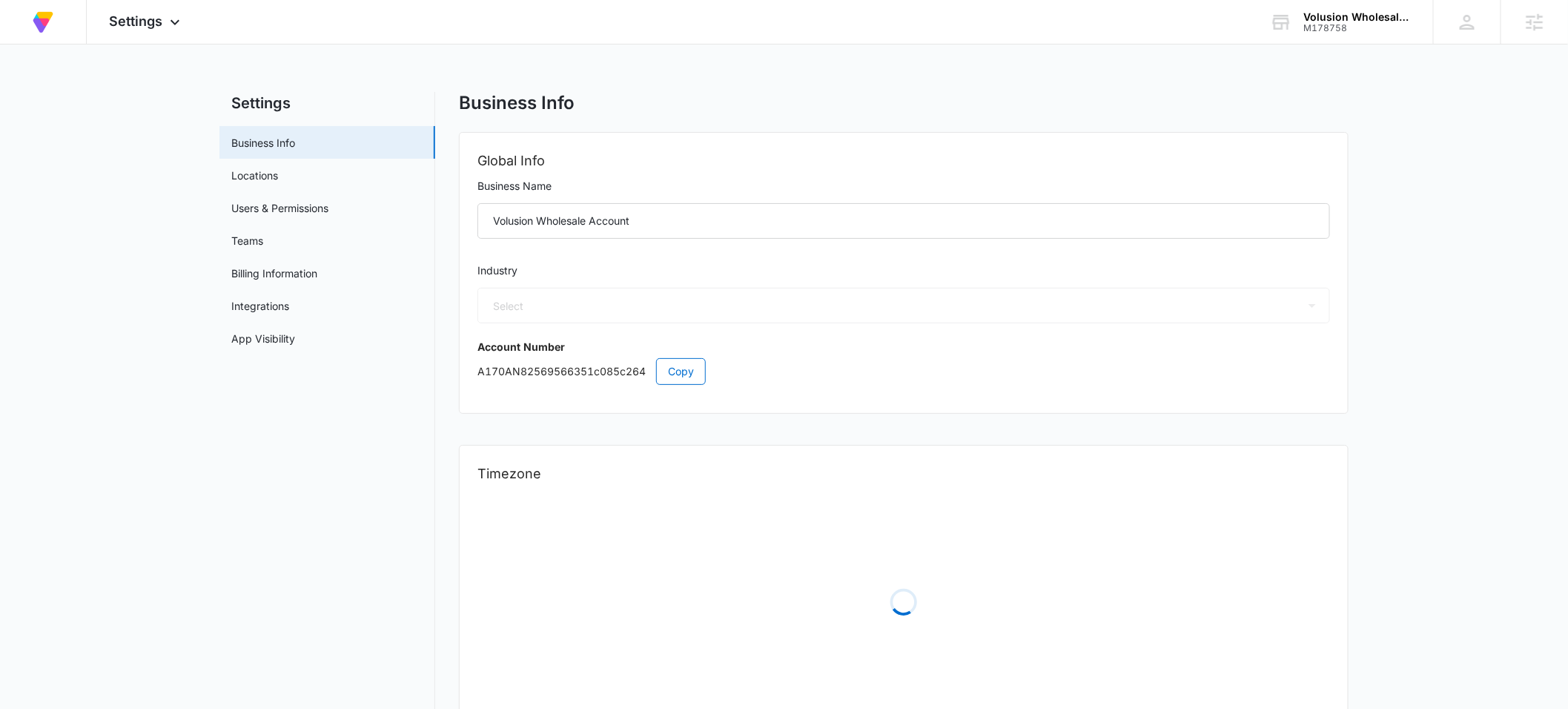
select select "32"
select select "US"
select select "America/[GEOGRAPHIC_DATA]"
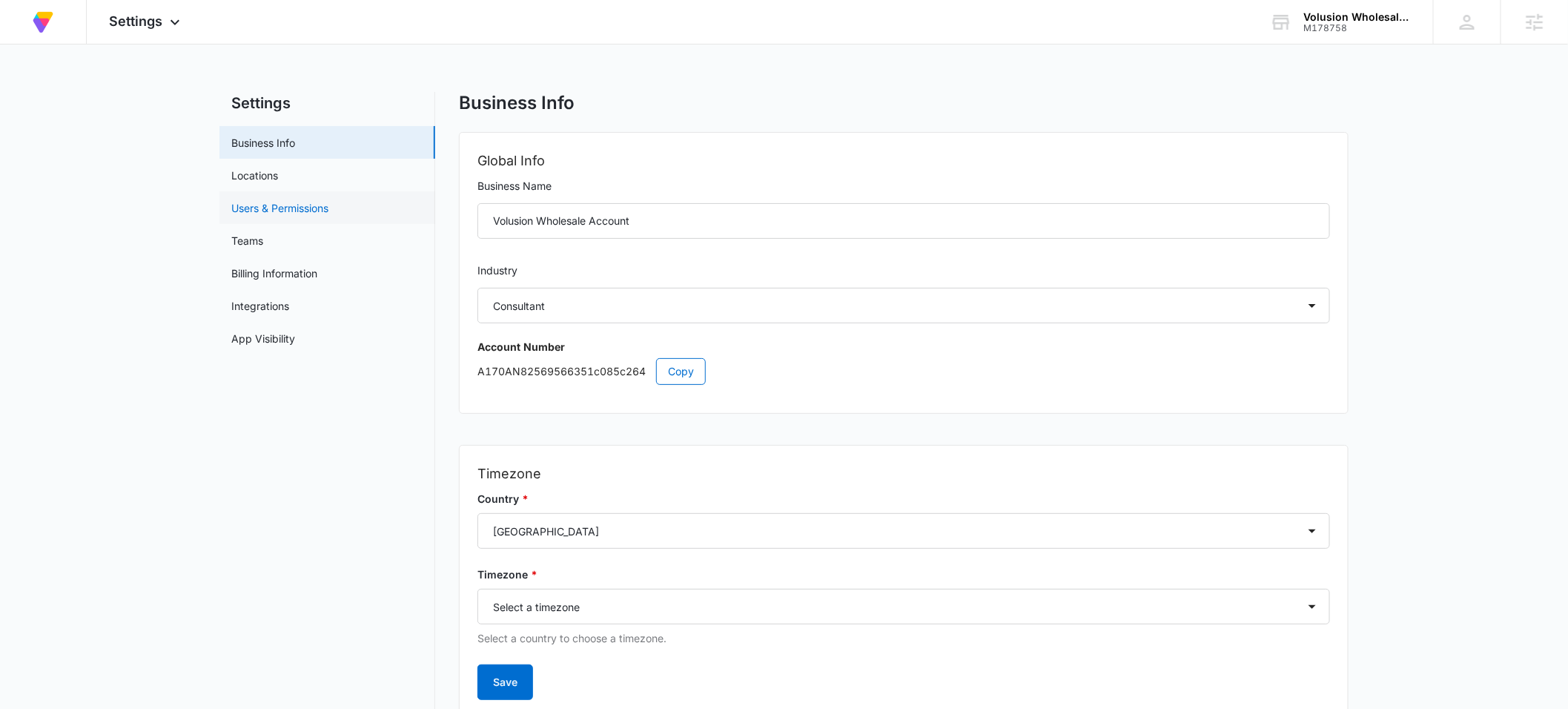
click at [274, 209] on link "Users & Permissions" at bounding box center [280, 208] width 97 height 16
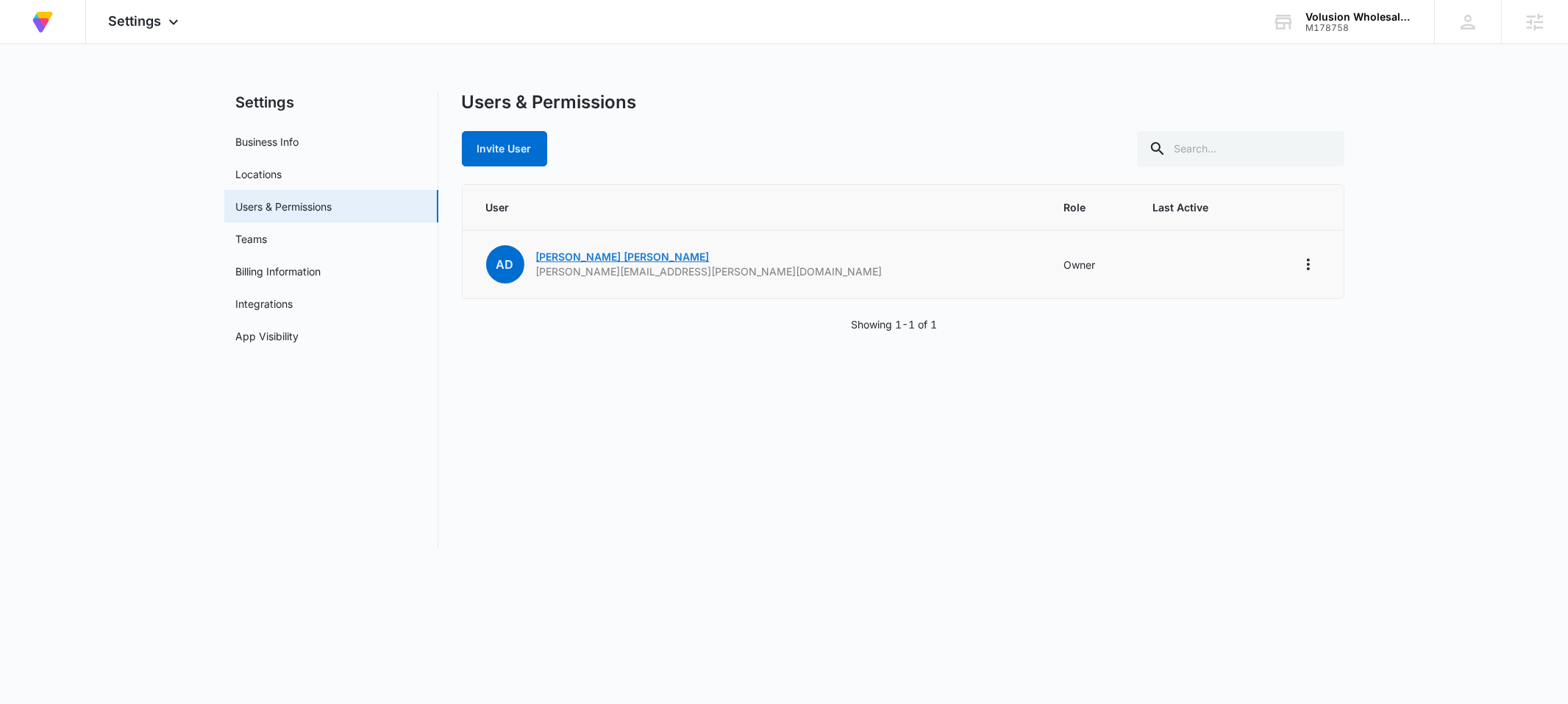
click at [548, 258] on link "[PERSON_NAME]" at bounding box center [623, 256] width 173 height 13
